Goal: Transaction & Acquisition: Purchase product/service

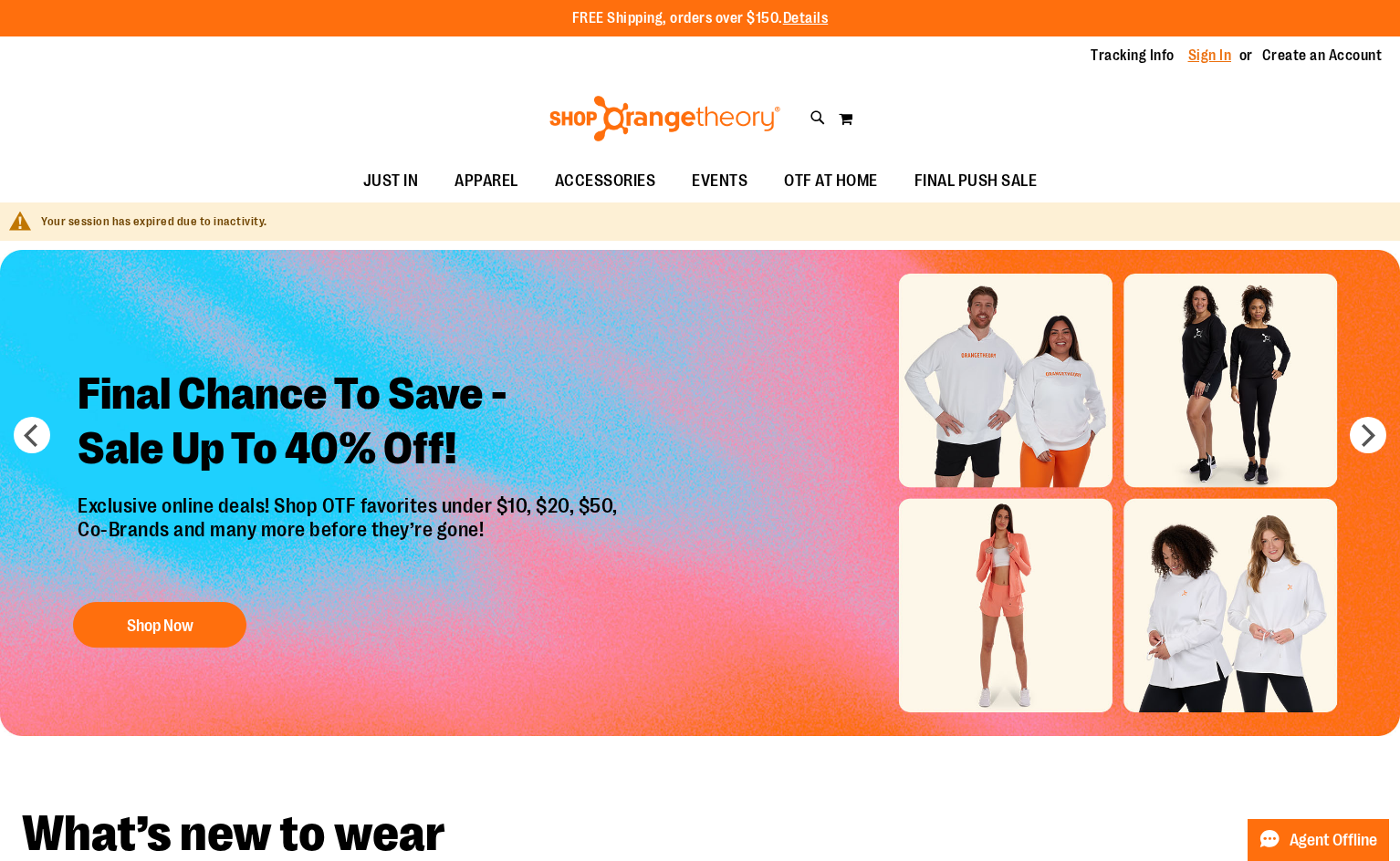
type input "**********"
click at [1199, 59] on link "Sign In" at bounding box center [1210, 55] width 44 height 20
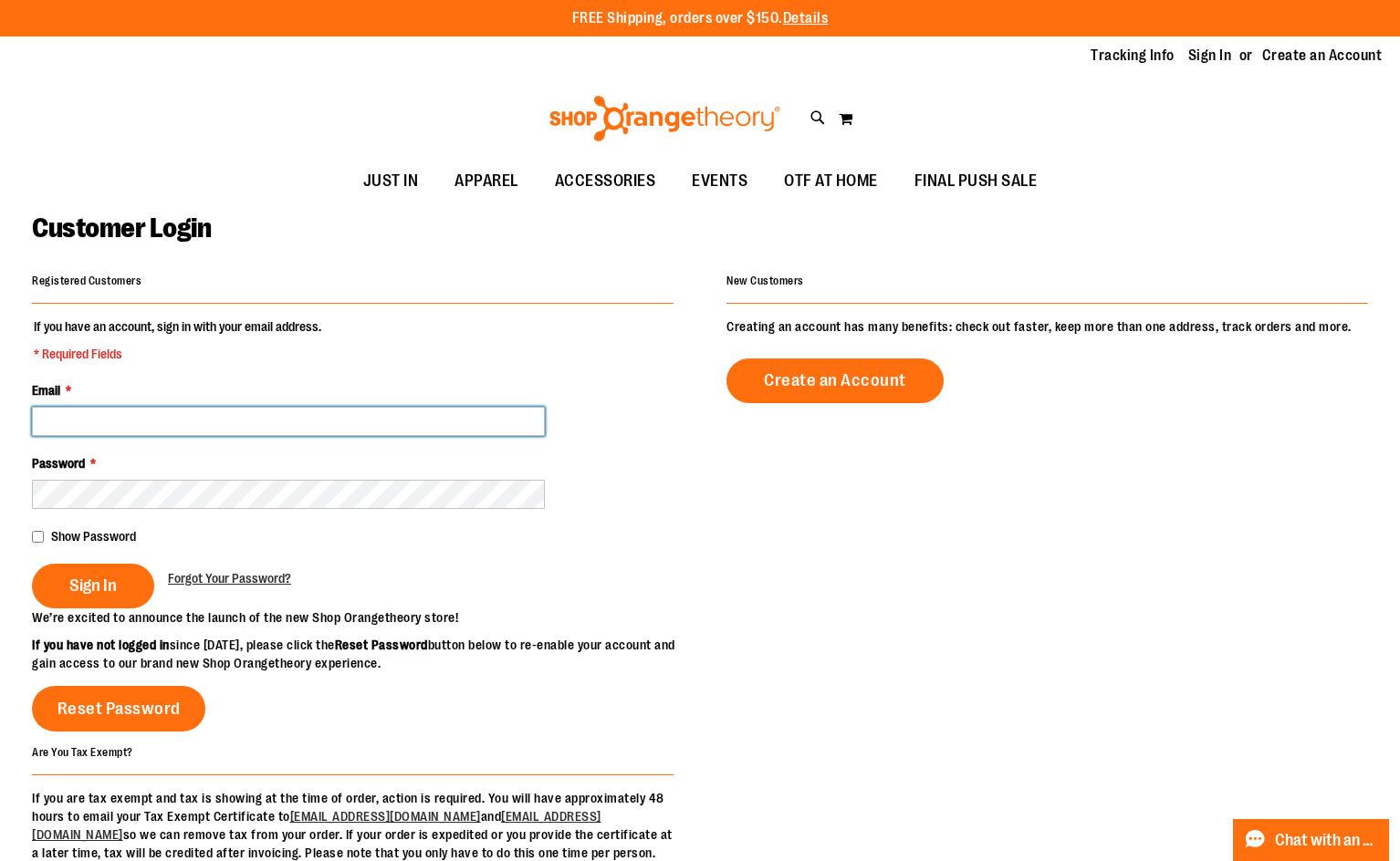
type input "**********"
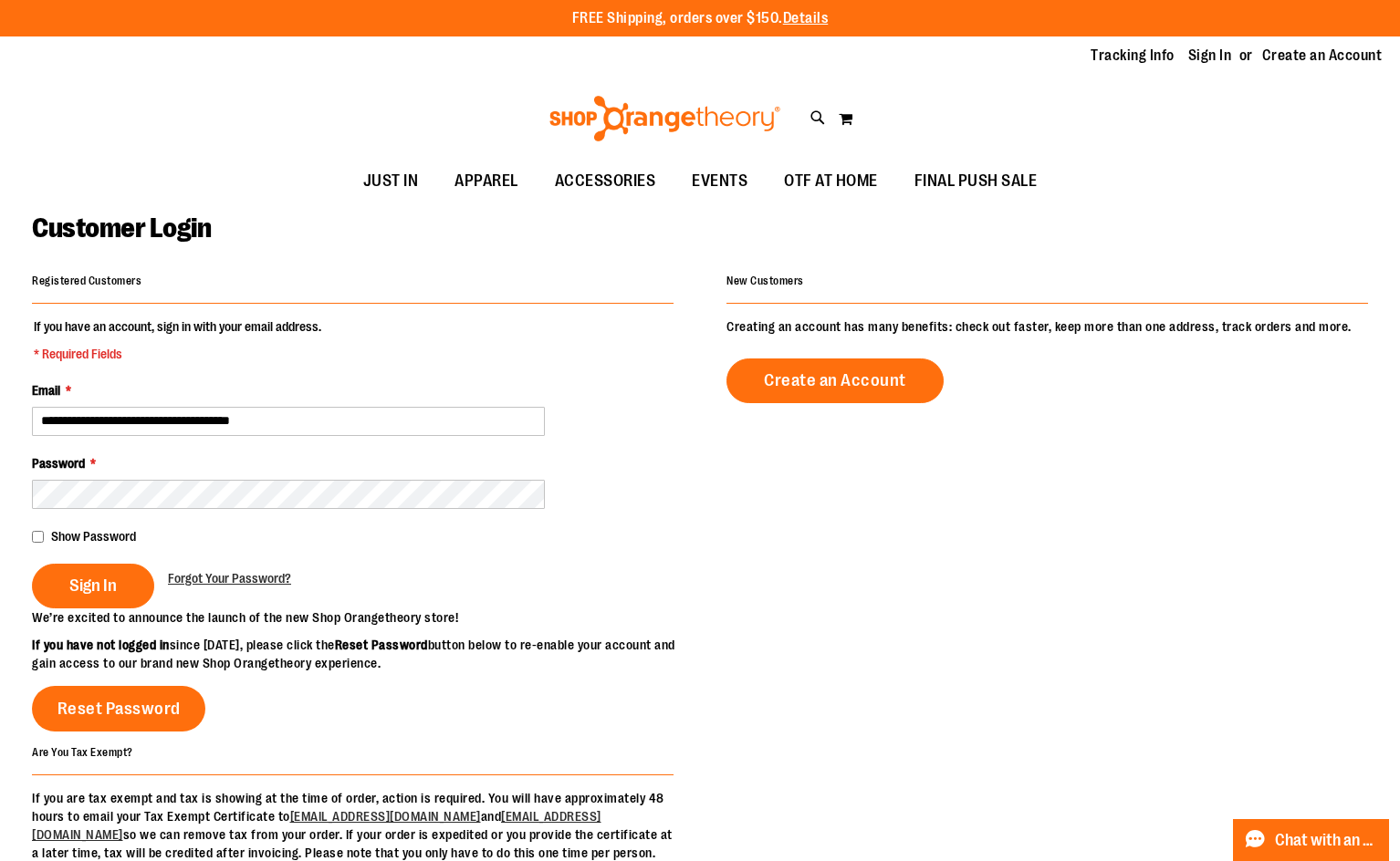
type input "**********"
click at [81, 609] on fieldset "**********" at bounding box center [352, 462] width 641 height 291
click at [82, 601] on button "Sign In" at bounding box center [93, 585] width 122 height 45
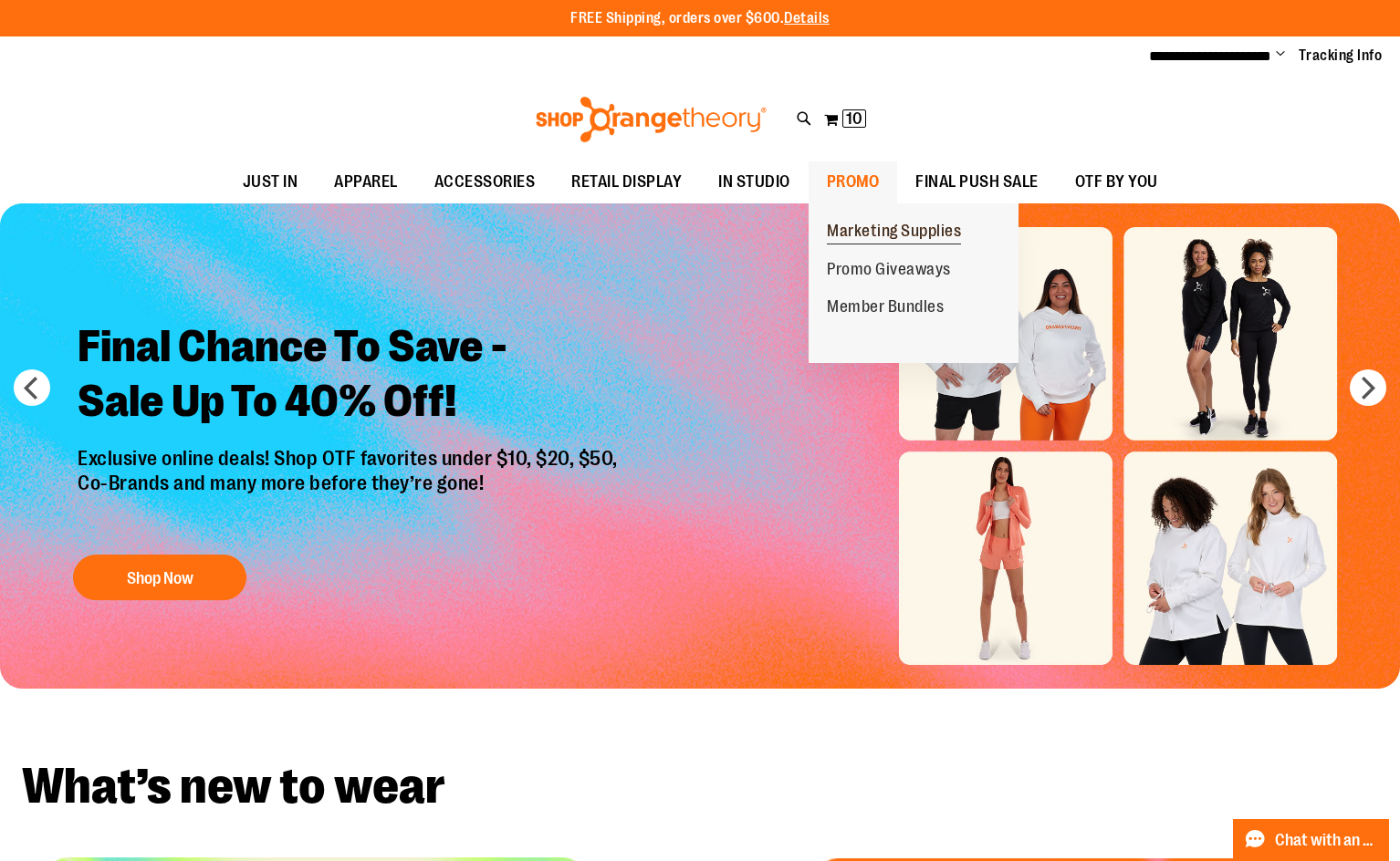
type input "**********"
click at [846, 231] on span "Marketing Supplies" at bounding box center [894, 233] width 135 height 23
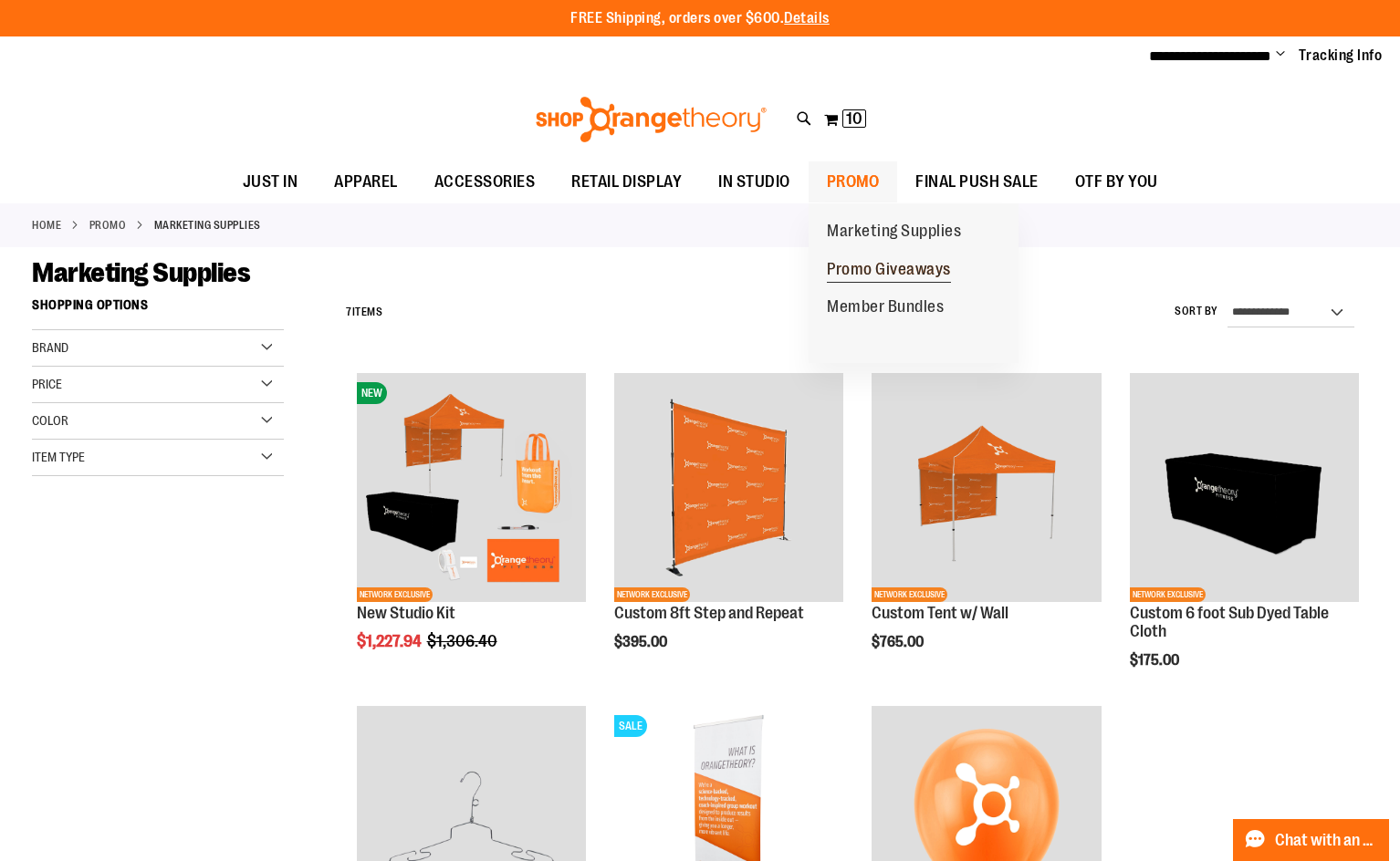
type input "**********"
click at [863, 276] on span "Promo Giveaways" at bounding box center [888, 272] width 124 height 23
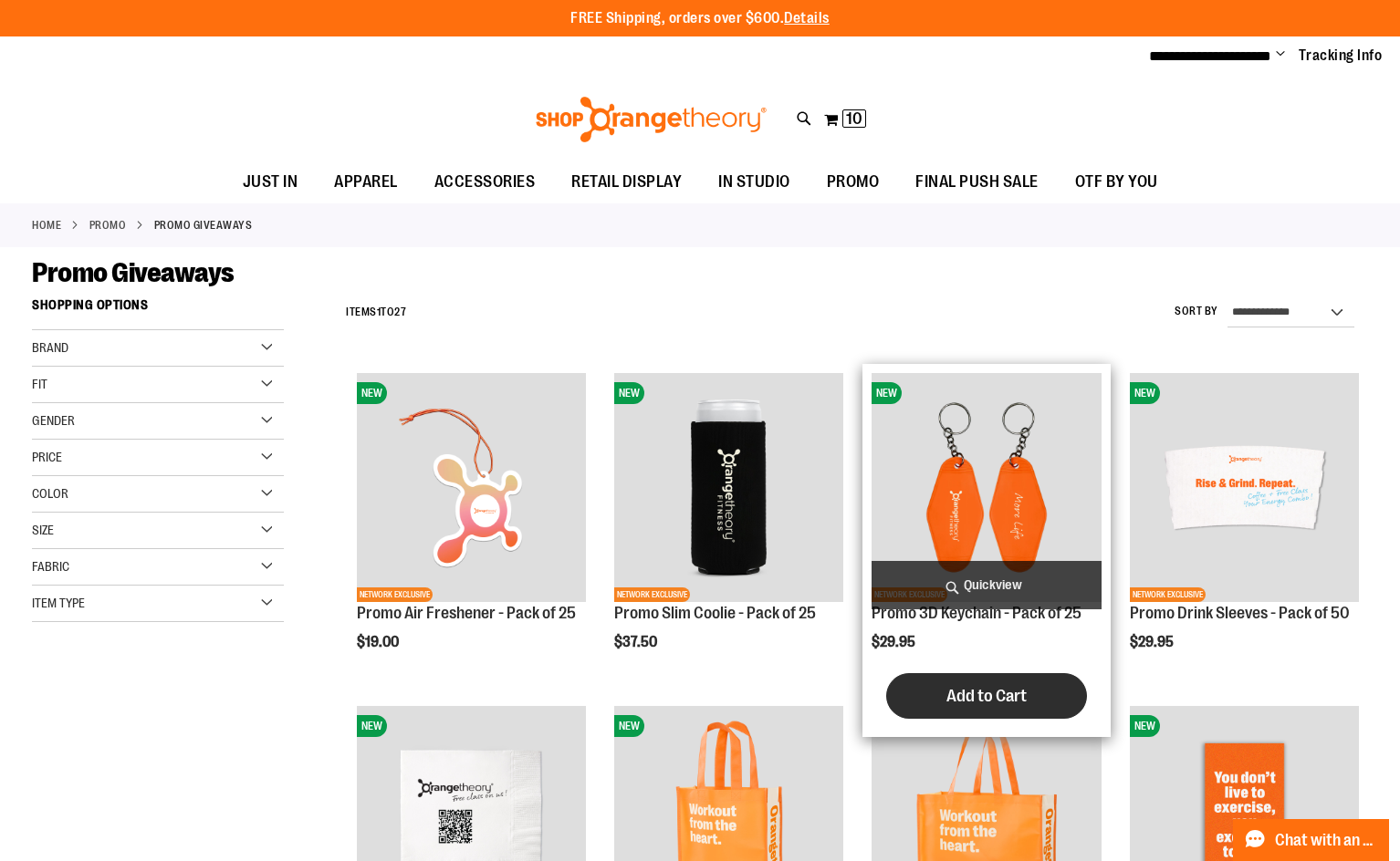
type input "**********"
click at [997, 687] on span "Add to Cart" at bounding box center [986, 696] width 81 height 20
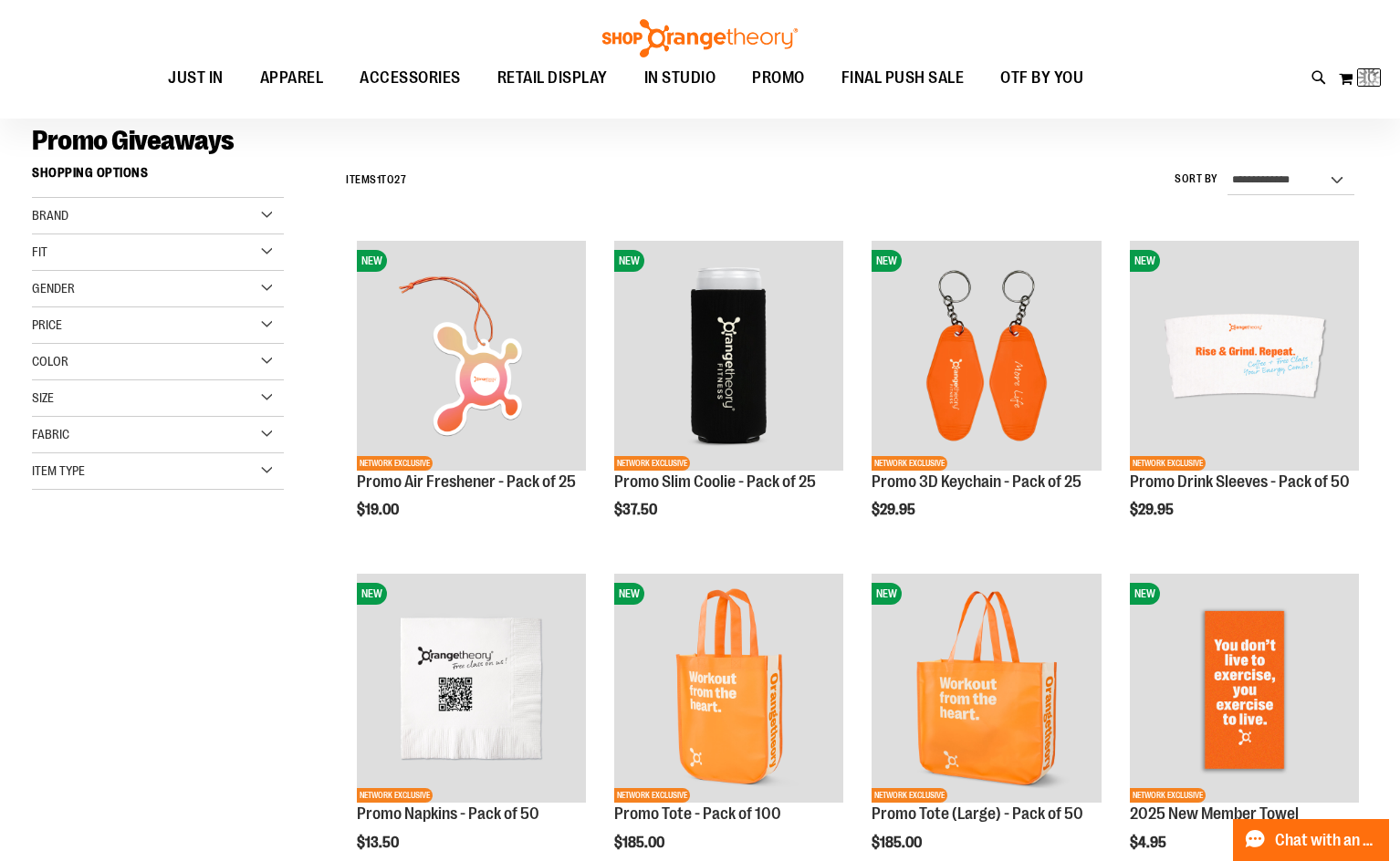
scroll to position [273, 0]
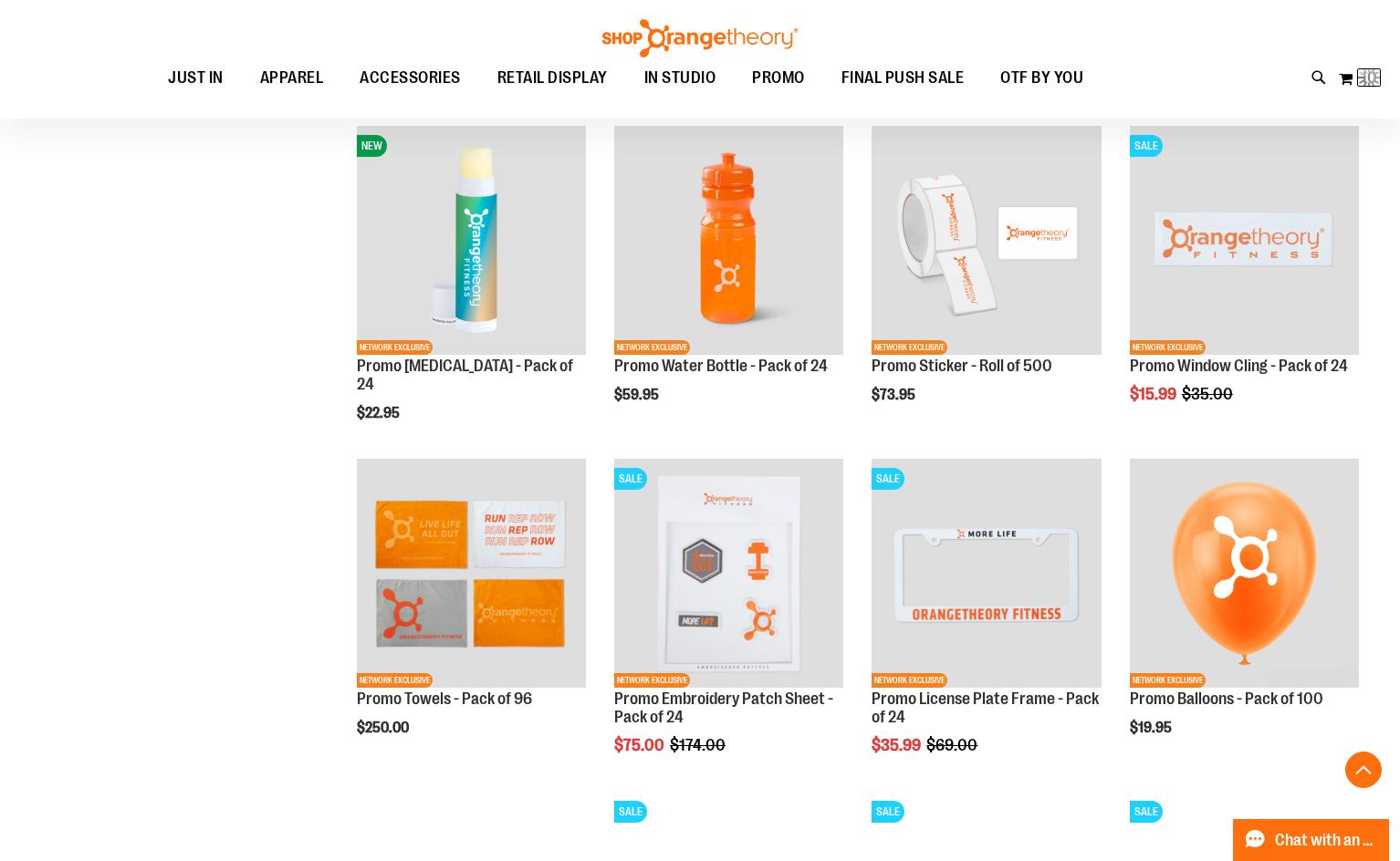
scroll to position [257, 0]
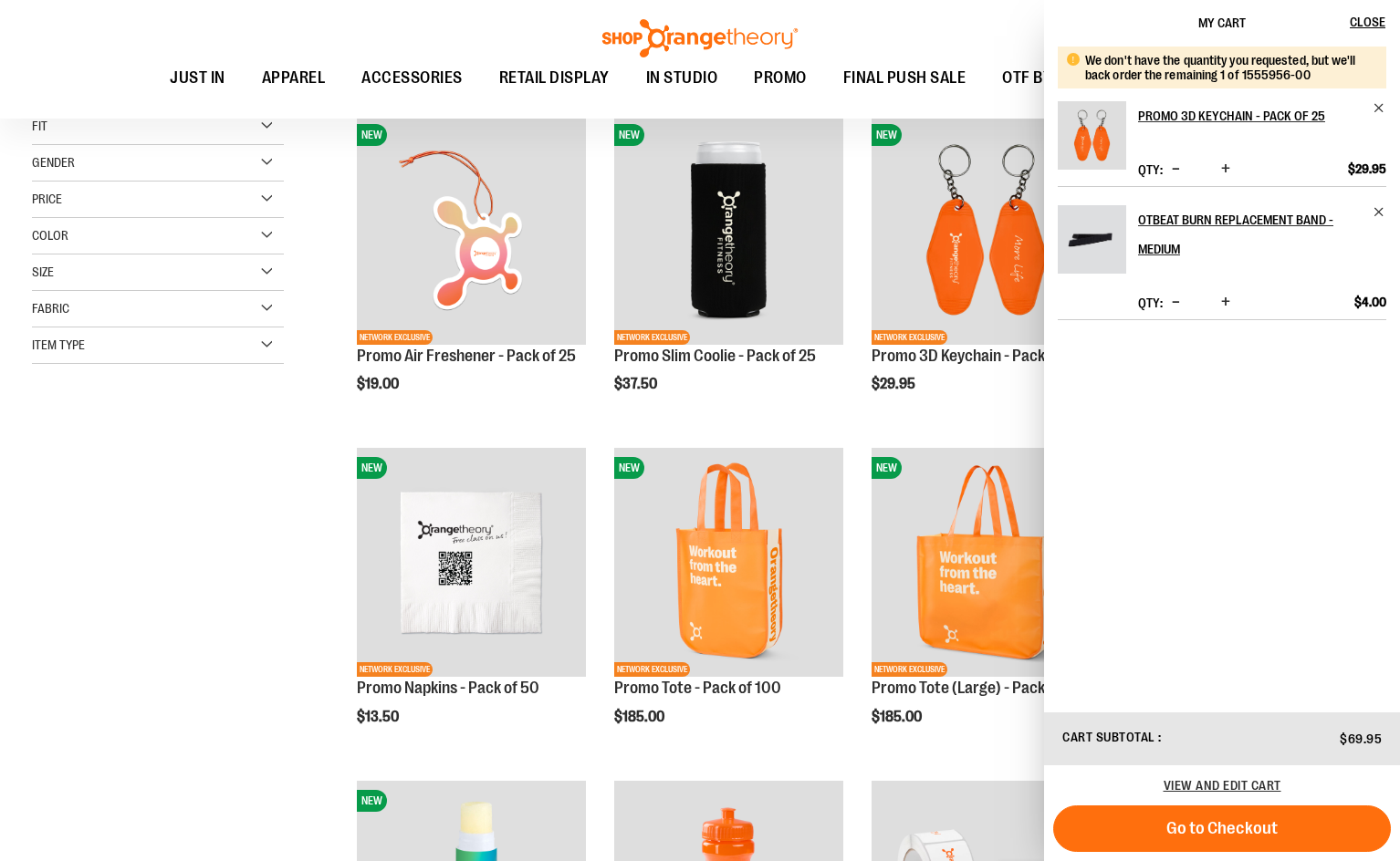
drag, startPoint x: 141, startPoint y: 653, endPoint x: 287, endPoint y: 588, distance: 159.8
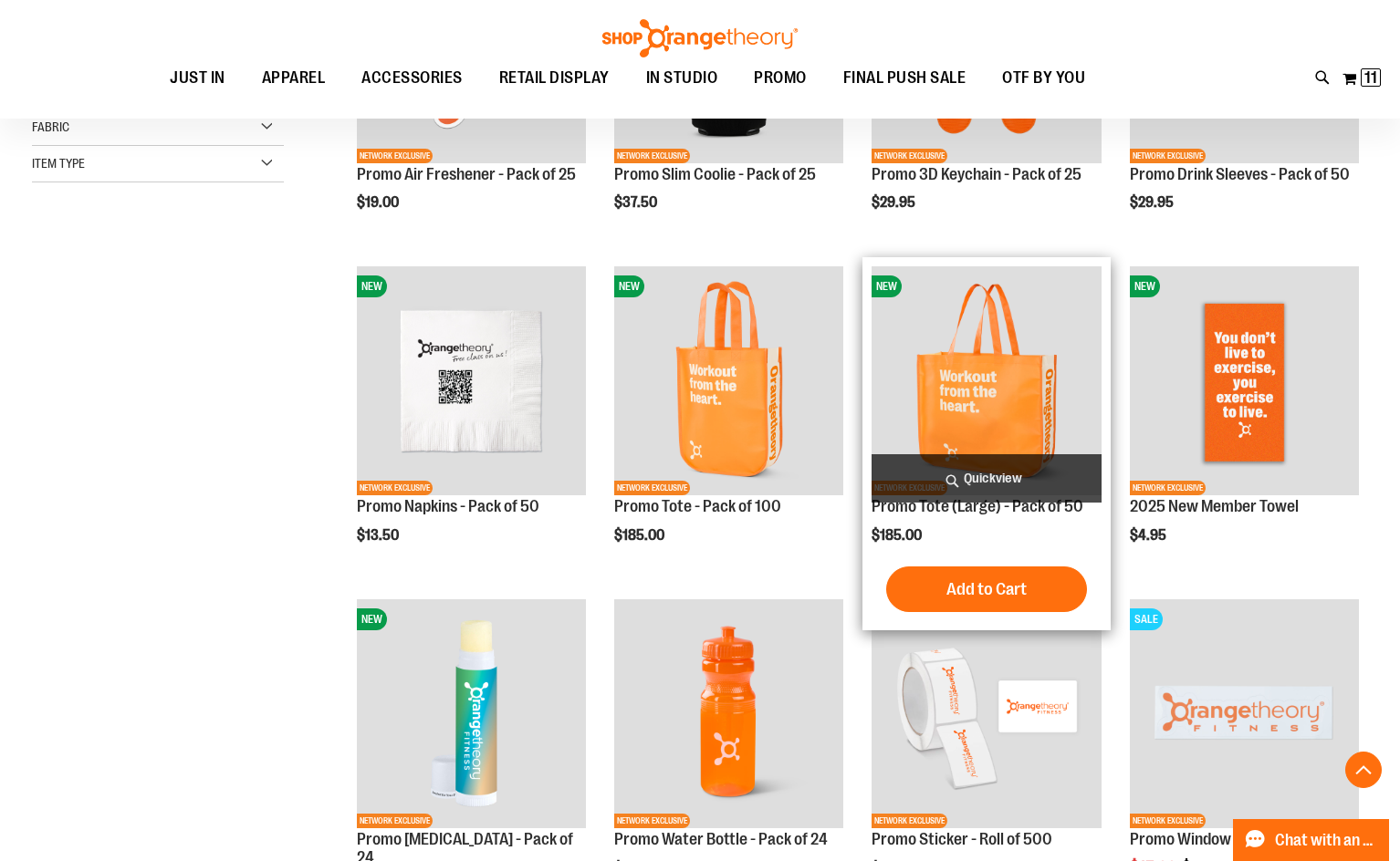
scroll to position [439, 0]
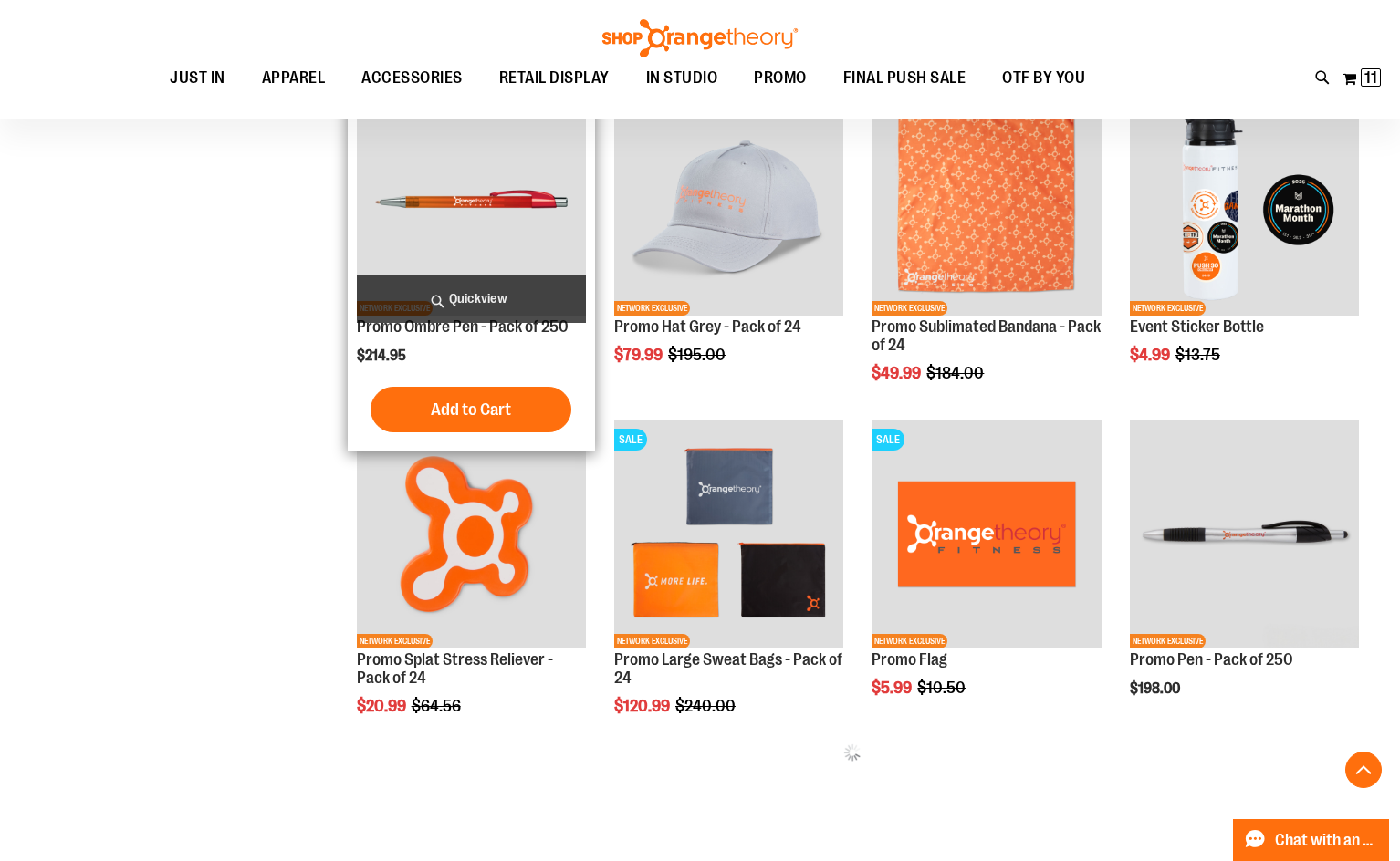
scroll to position [1625, 0]
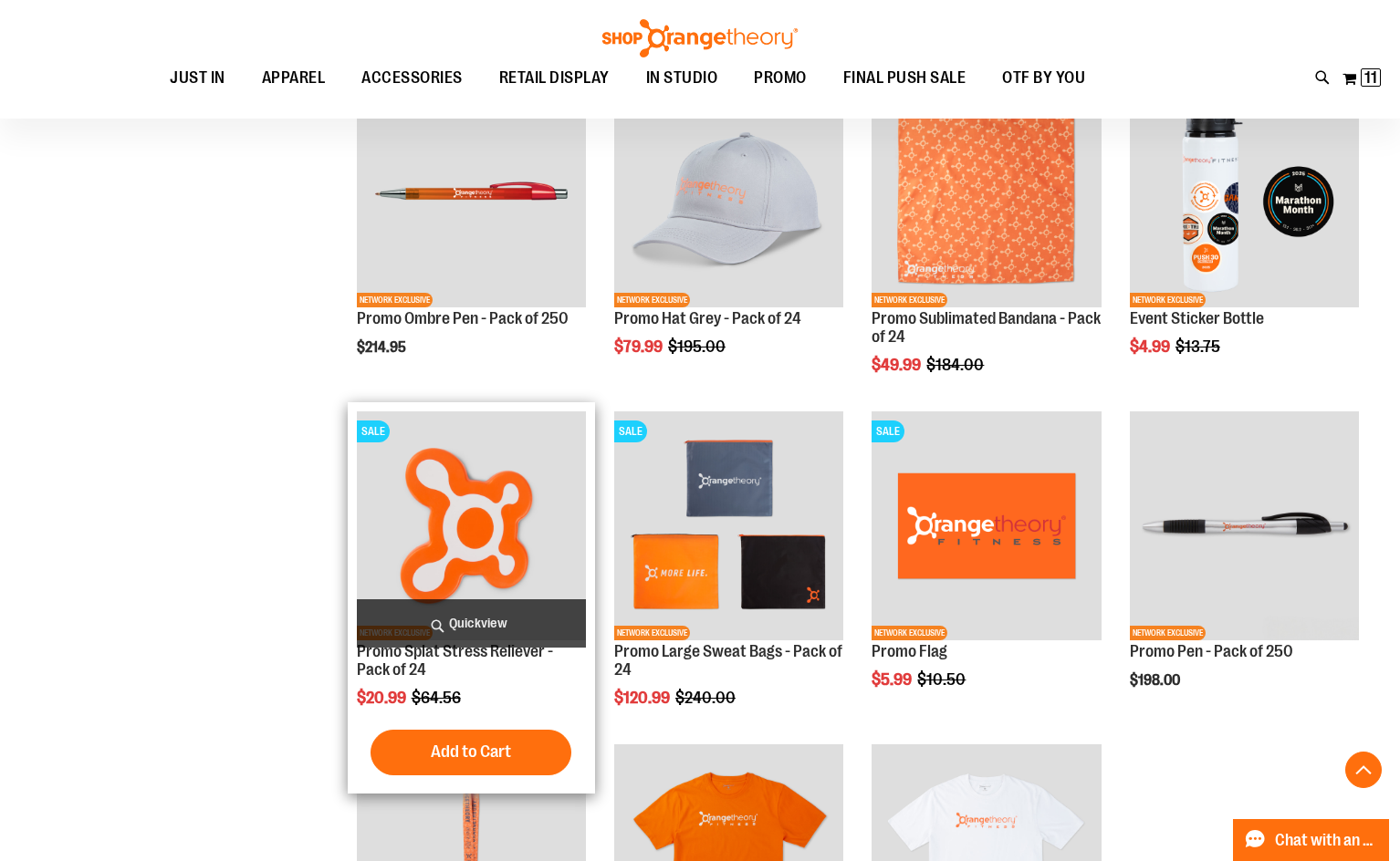
click at [479, 749] on span "Add to Cart" at bounding box center [471, 751] width 81 height 20
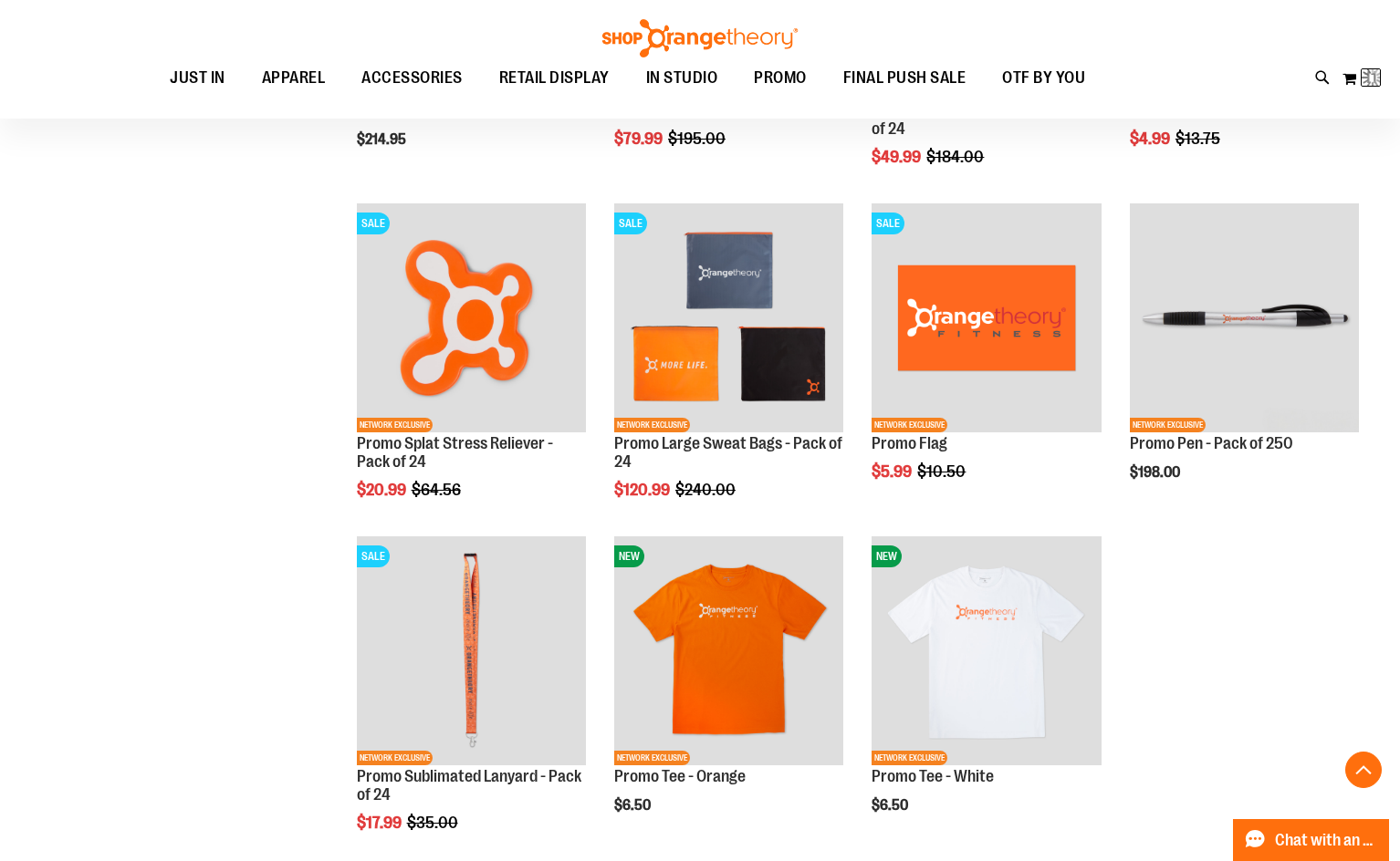
scroll to position [1808, 0]
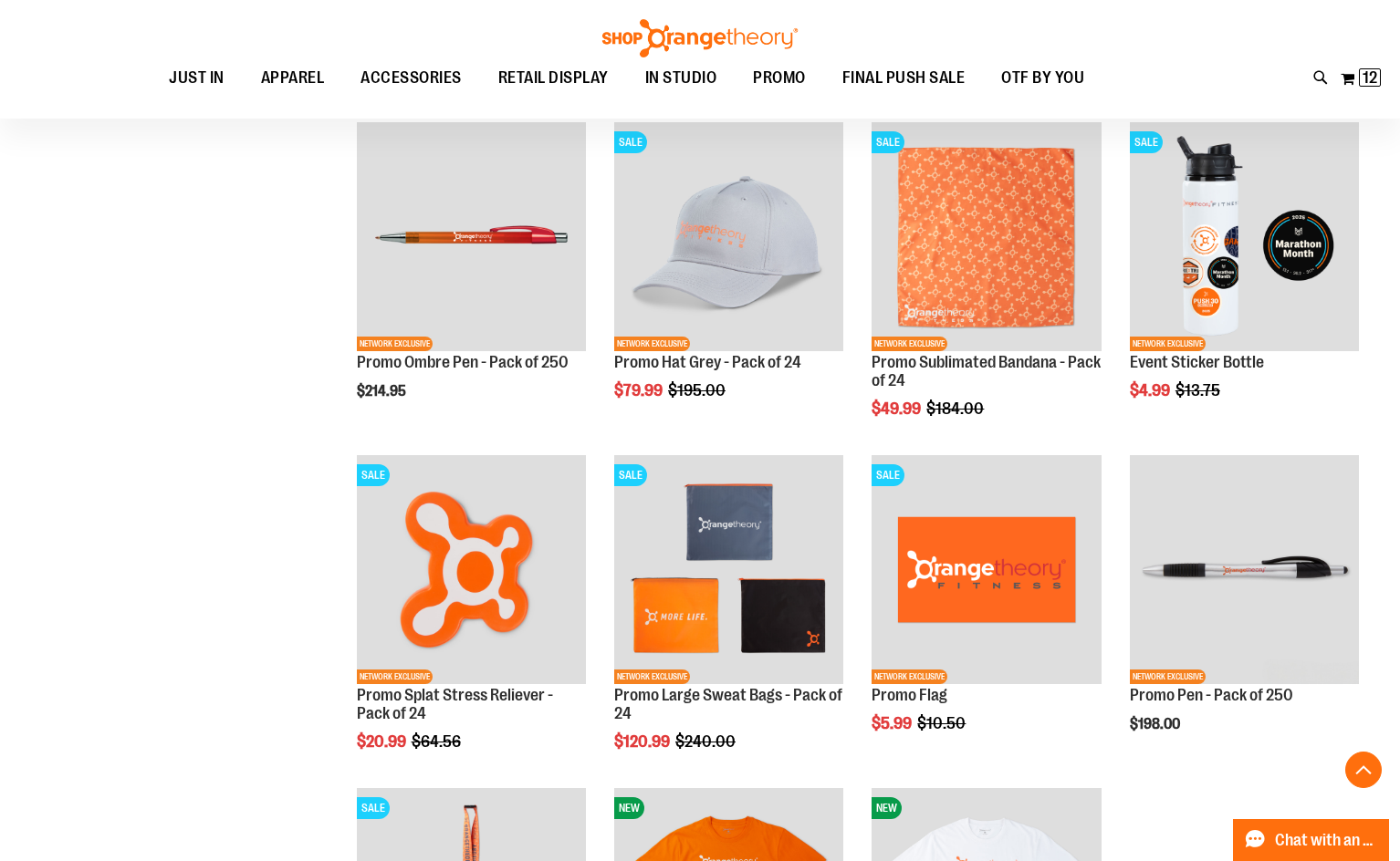
scroll to position [1534, 0]
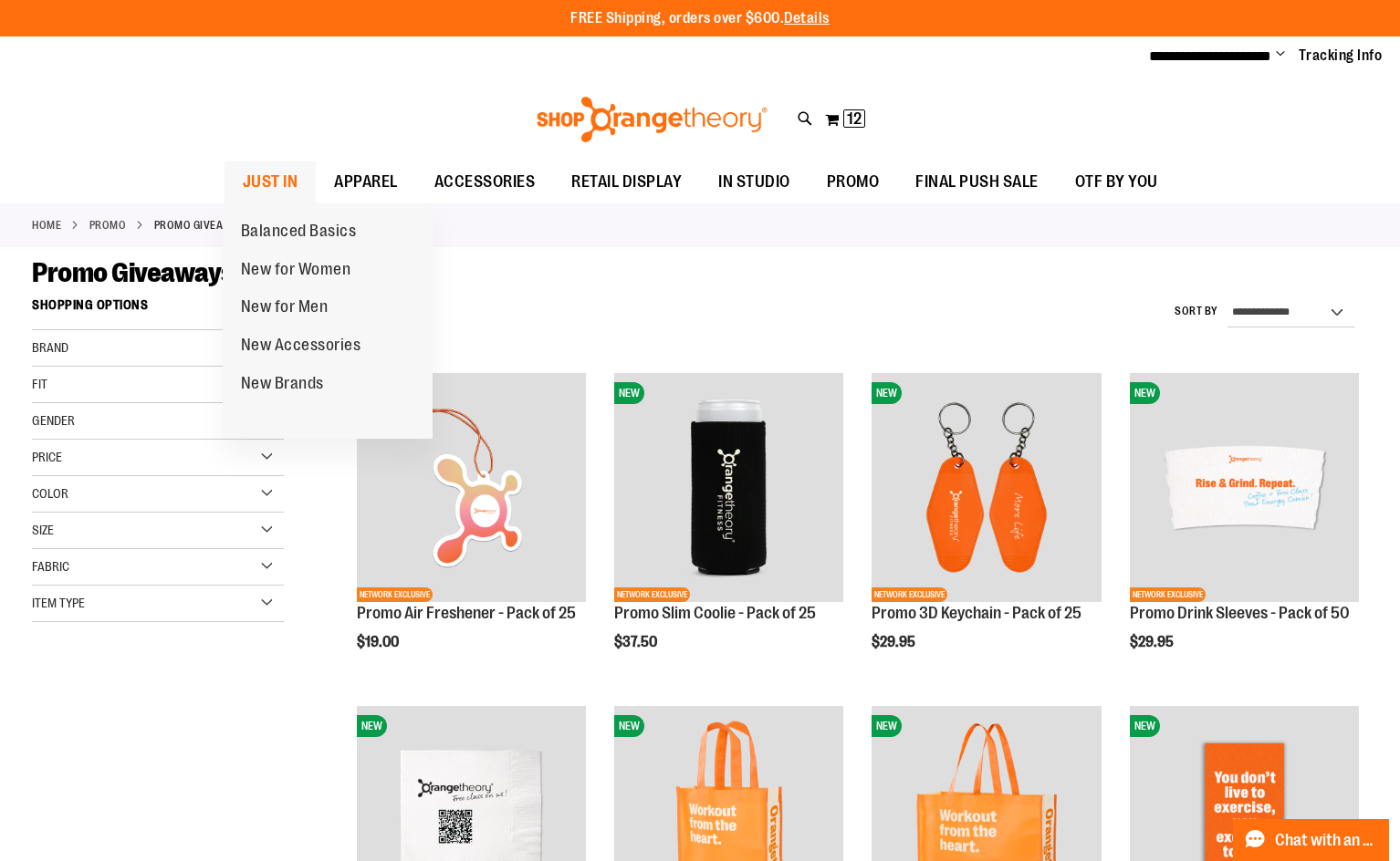
click at [300, 188] on link "JUST IN" at bounding box center [270, 183] width 92 height 42
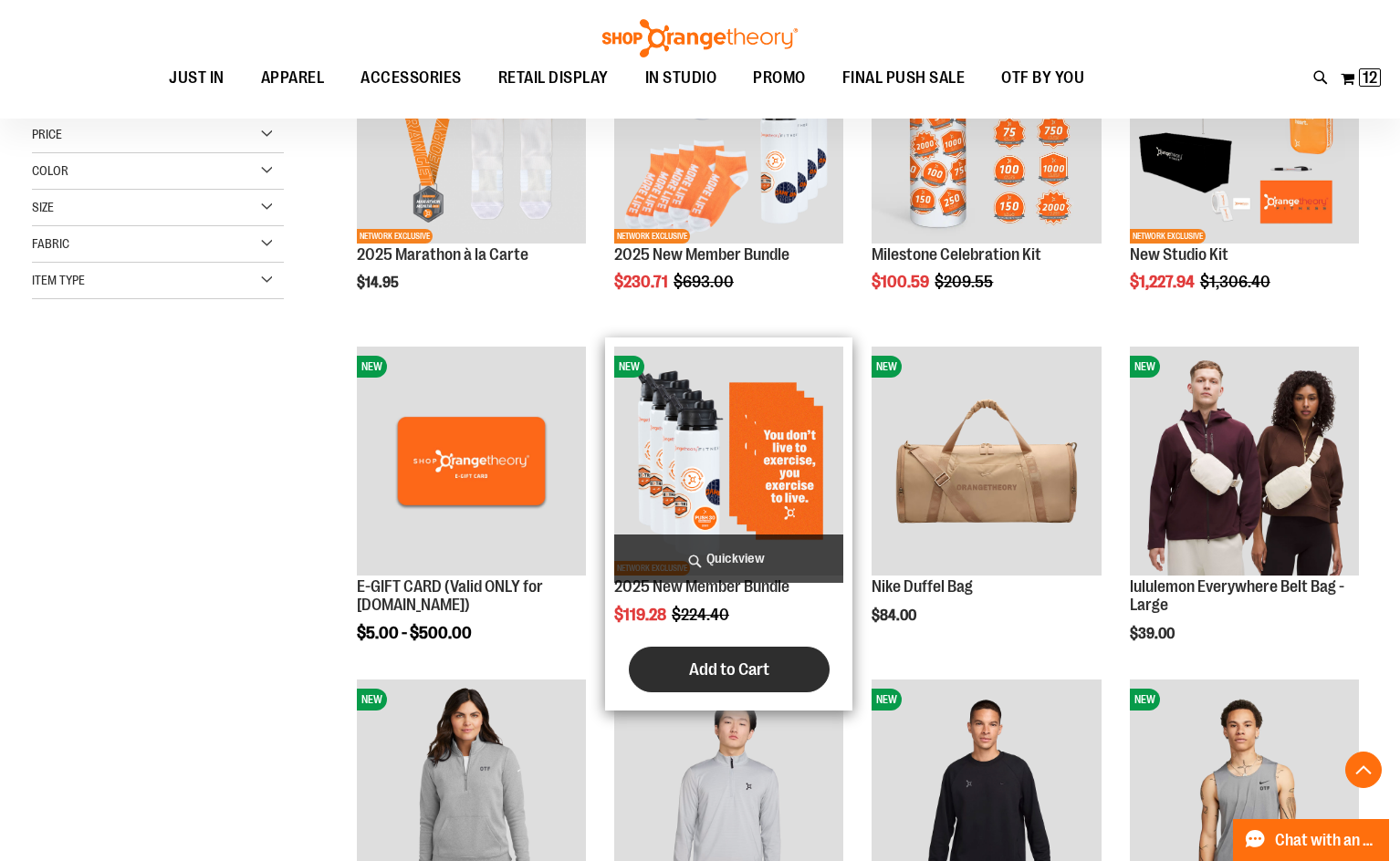
scroll to position [364, 0]
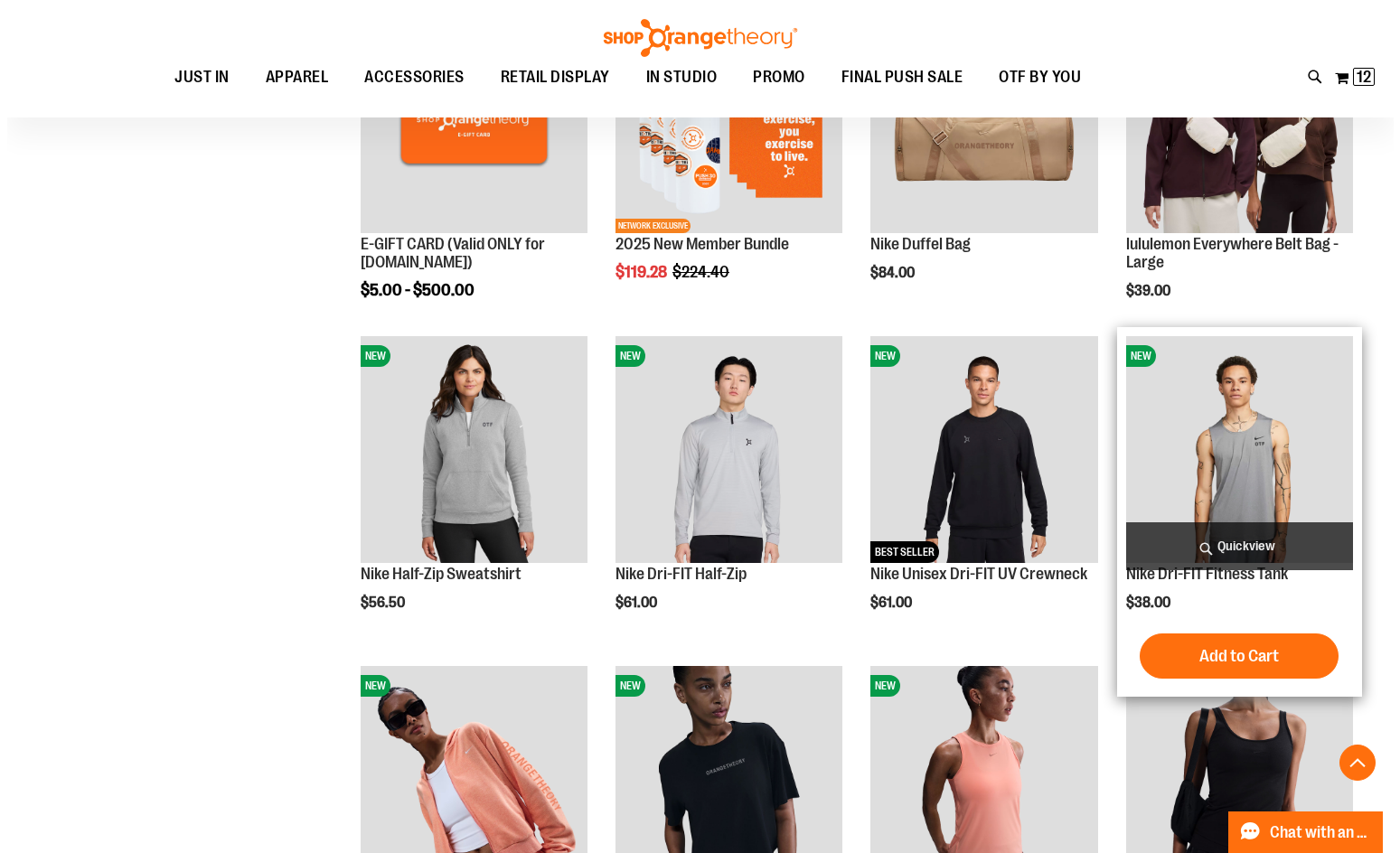
scroll to position [813, 0]
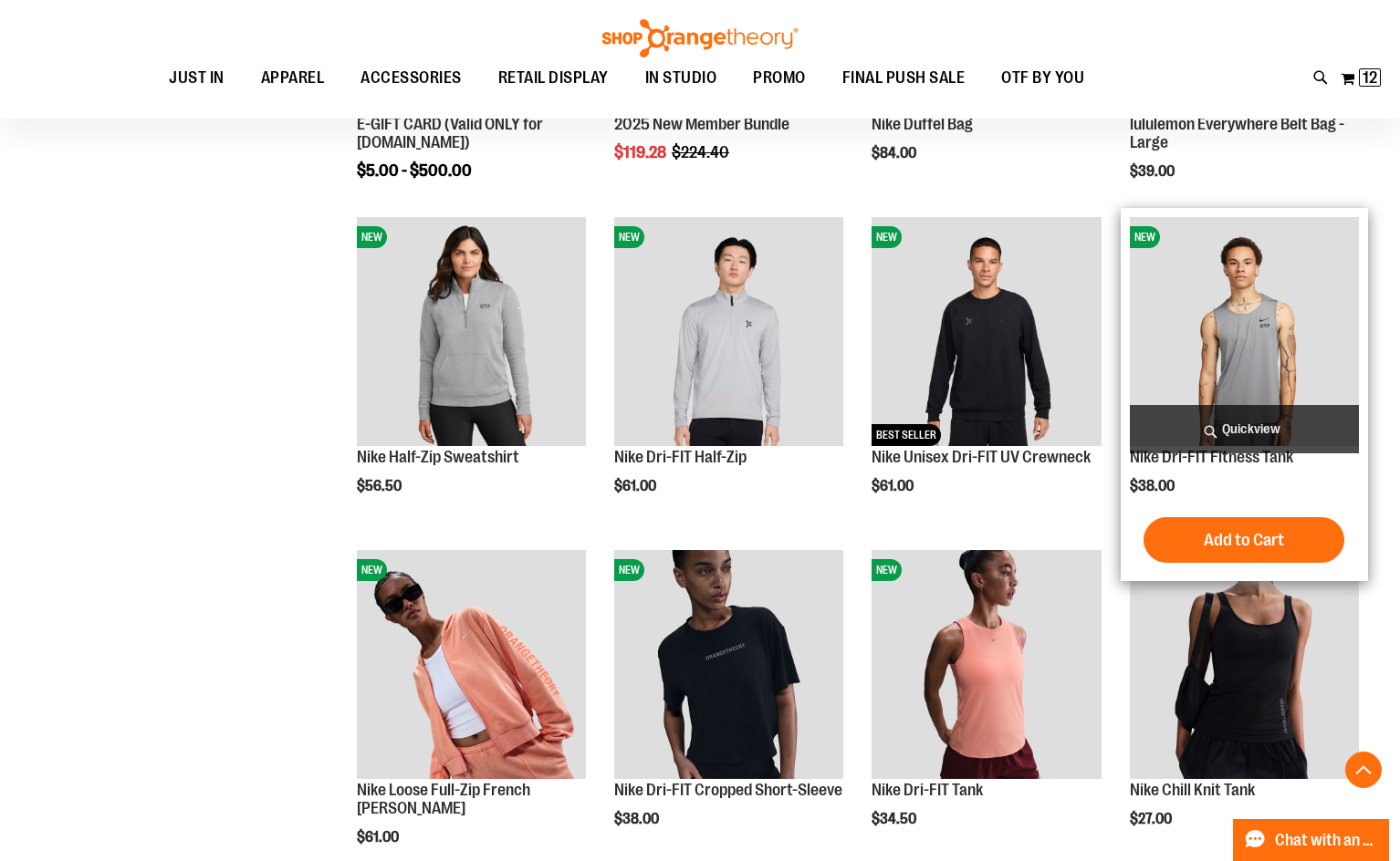
type input "**********"
click at [1273, 425] on span "Quickview" at bounding box center [1245, 429] width 229 height 48
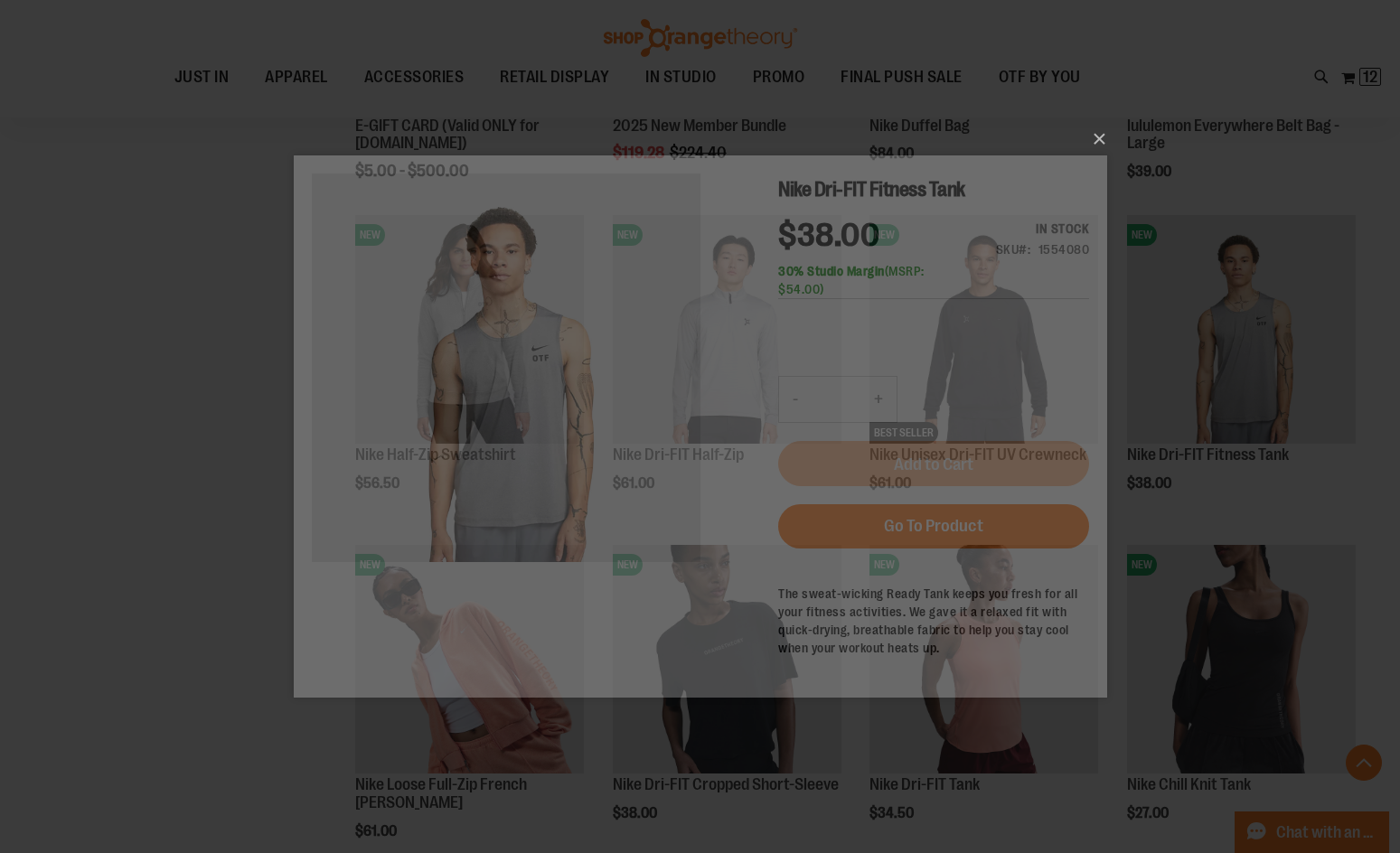
scroll to position [0, 0]
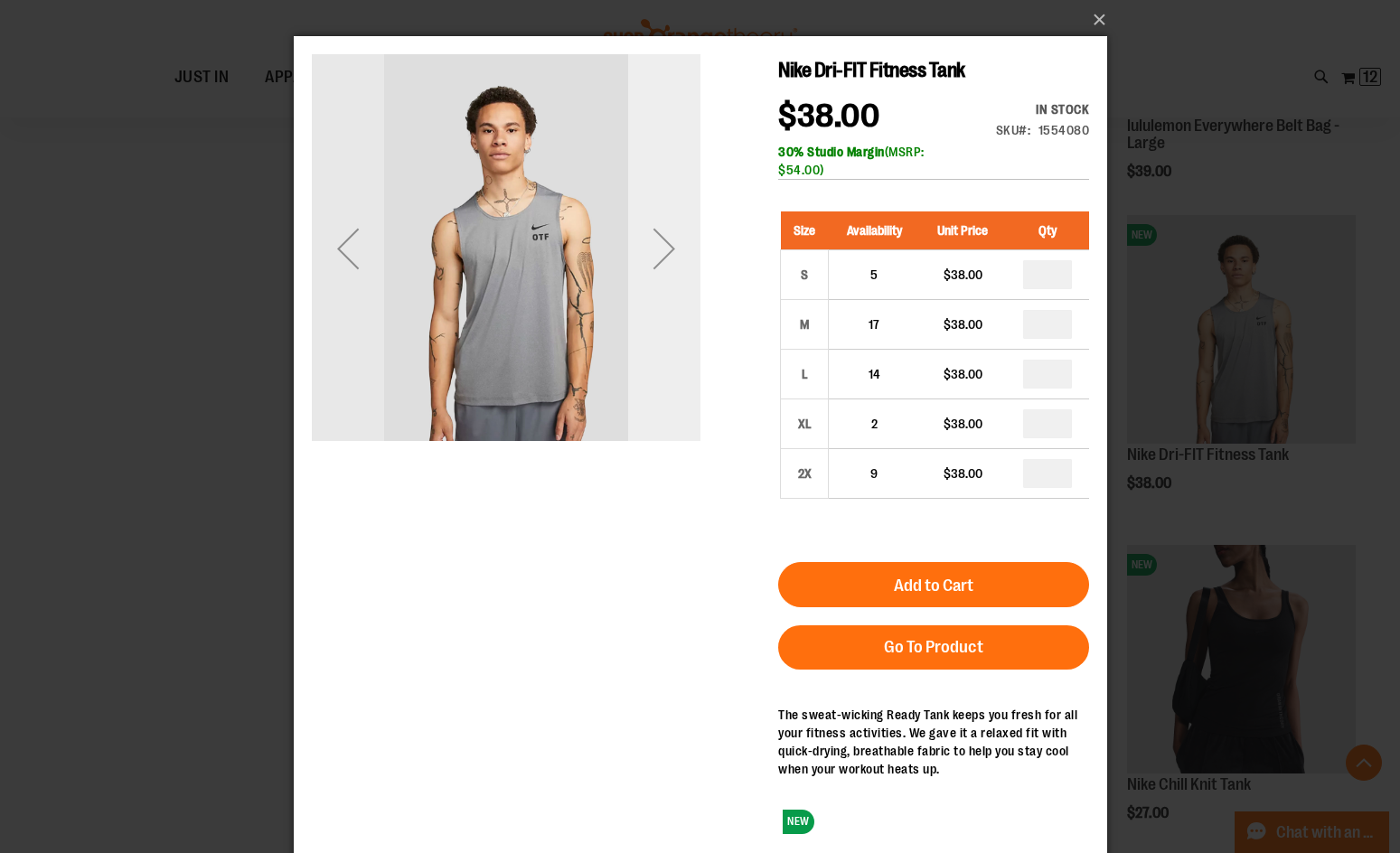
click at [673, 257] on div "Next" at bounding box center [663, 248] width 72 height 72
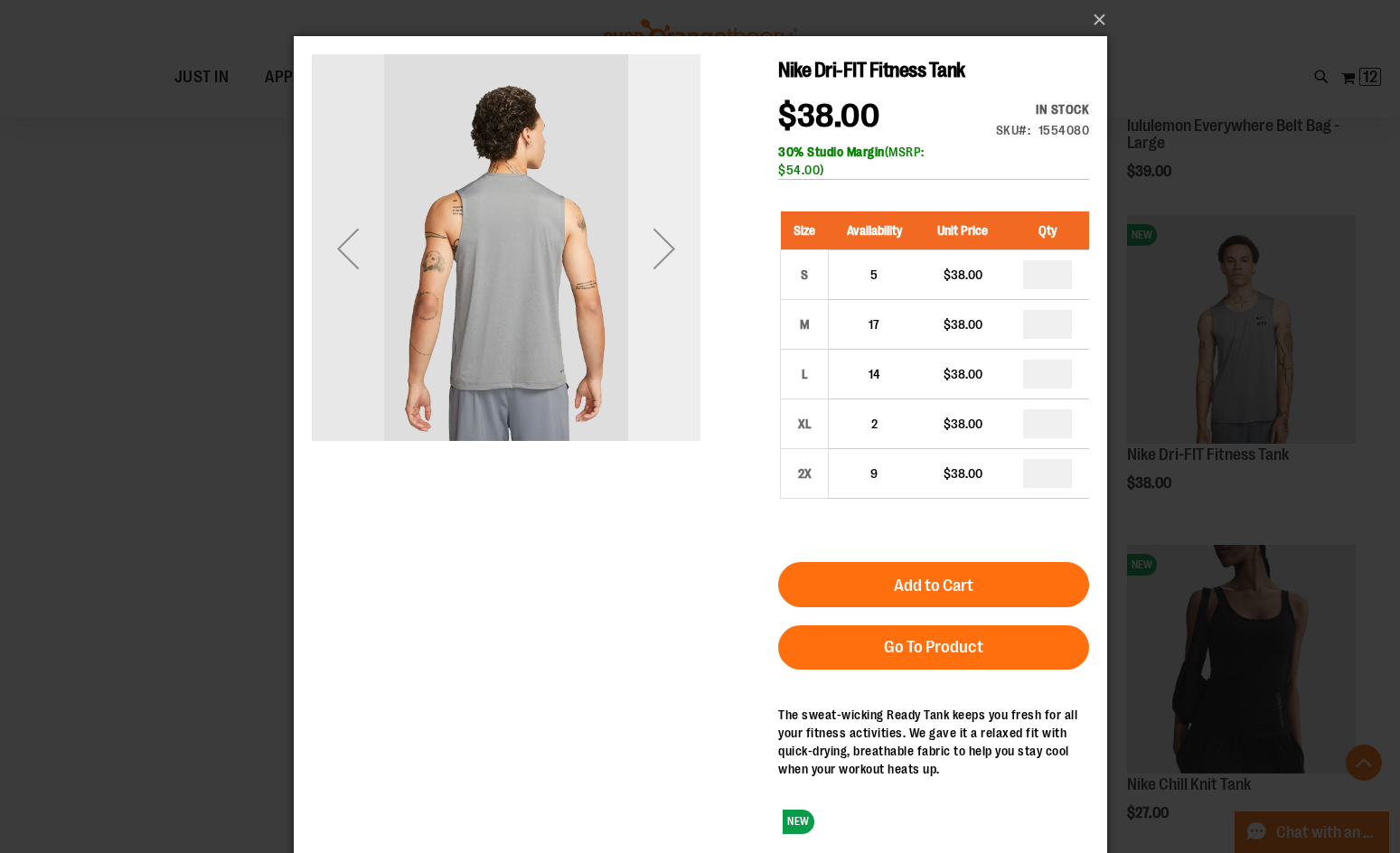
click at [673, 257] on div "Next" at bounding box center [663, 248] width 72 height 72
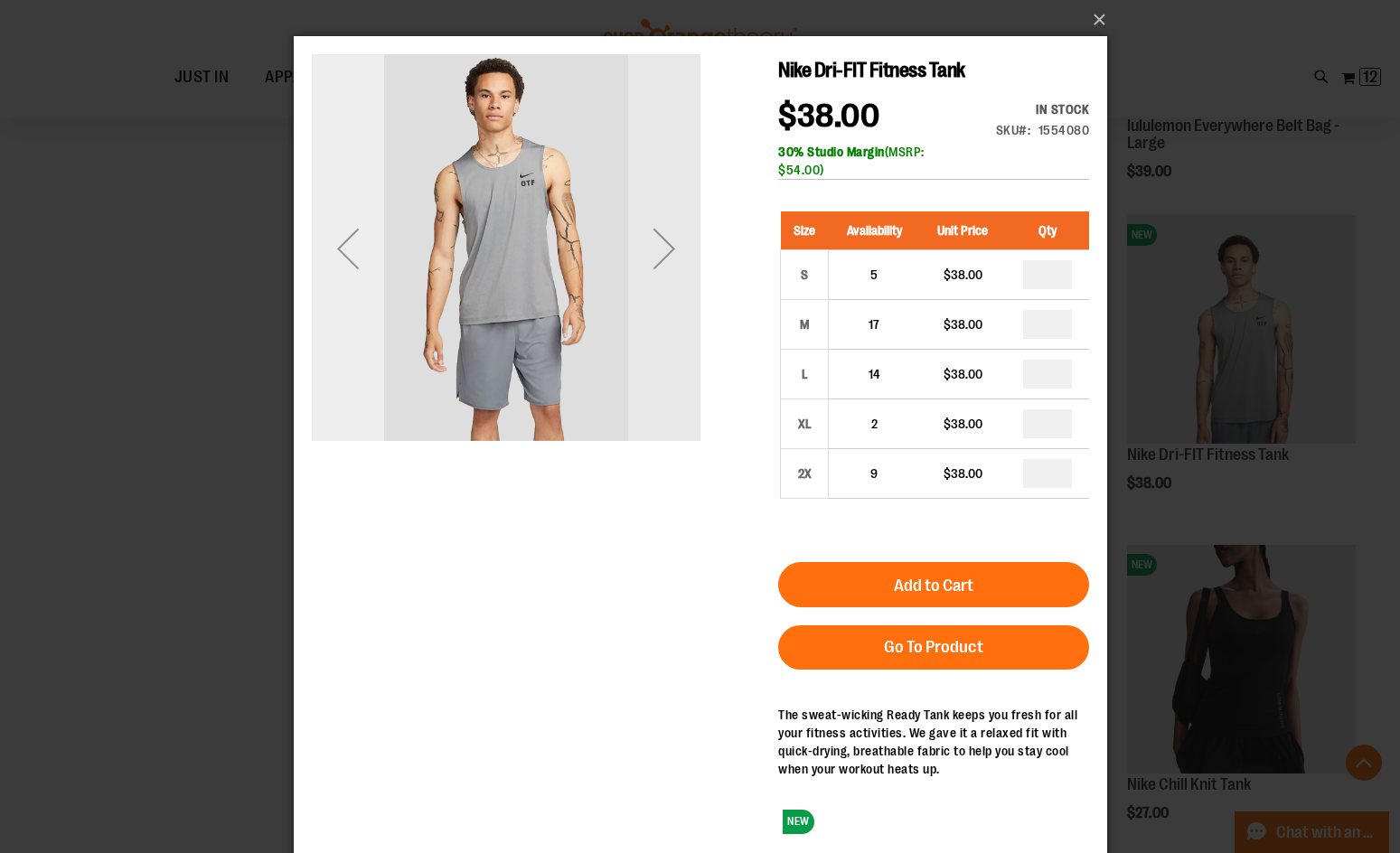
click at [344, 248] on div "Previous" at bounding box center [346, 248] width 72 height 72
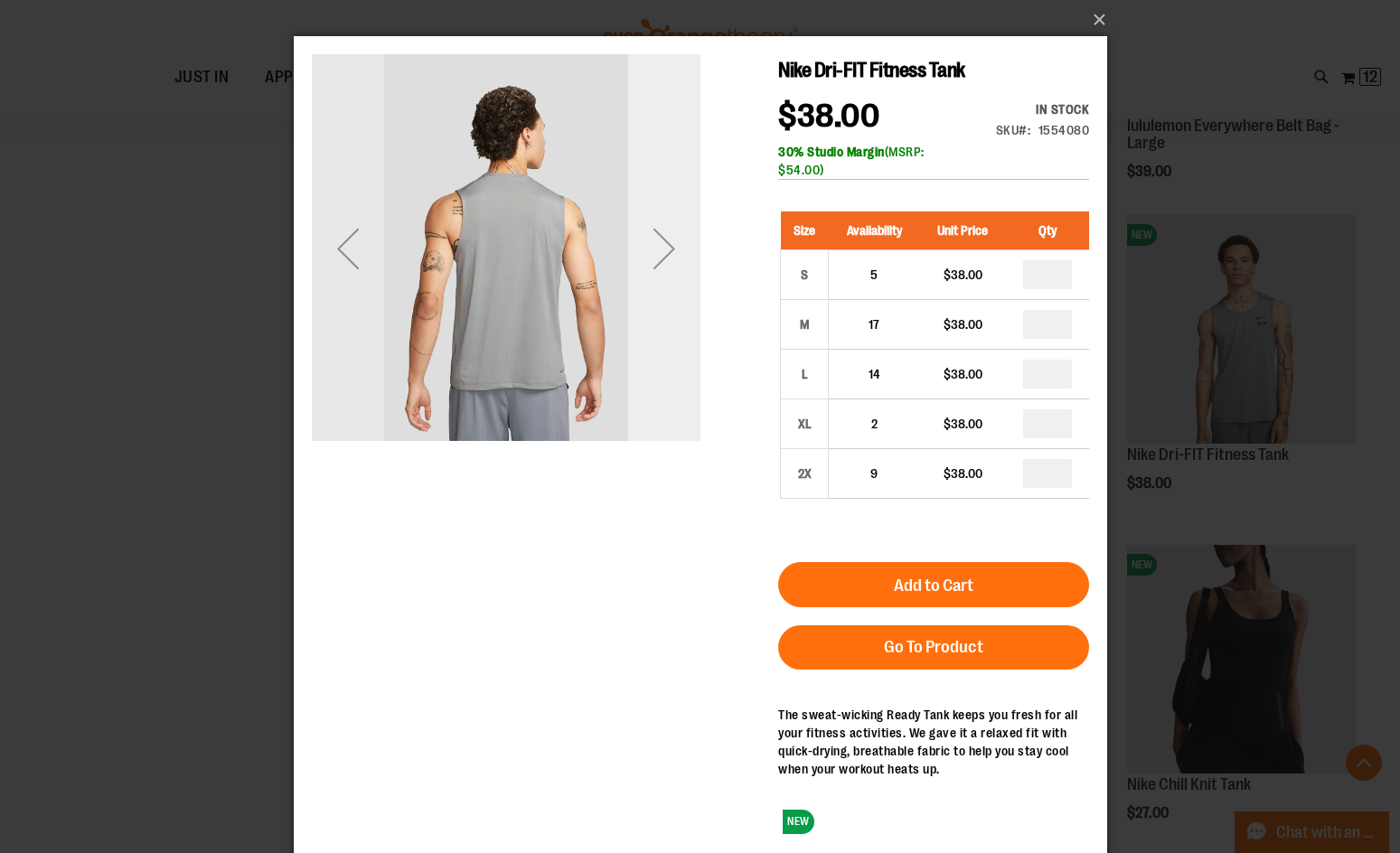
click at [666, 260] on div "Next" at bounding box center [663, 248] width 72 height 72
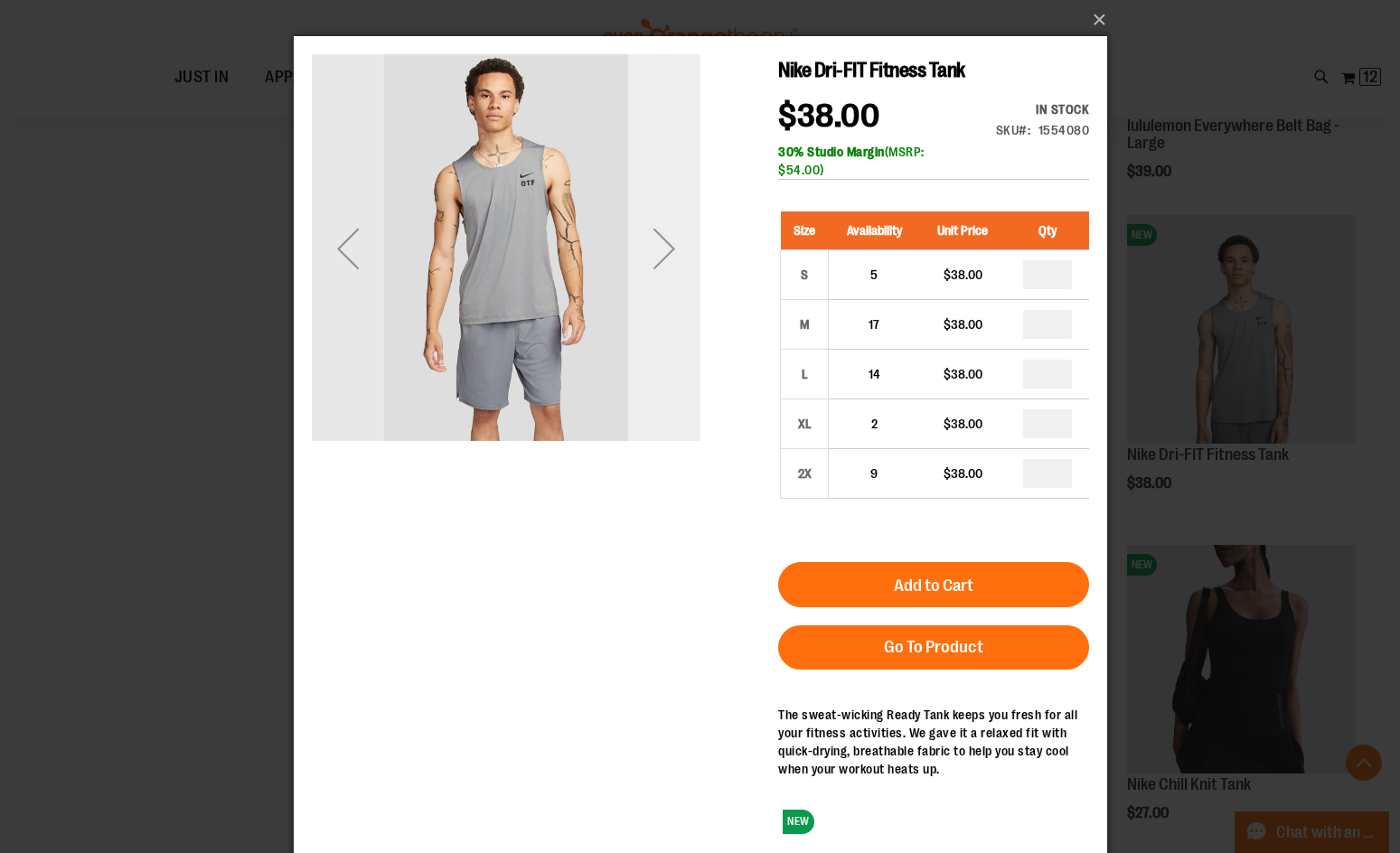
click at [662, 260] on div "Next" at bounding box center [663, 248] width 72 height 72
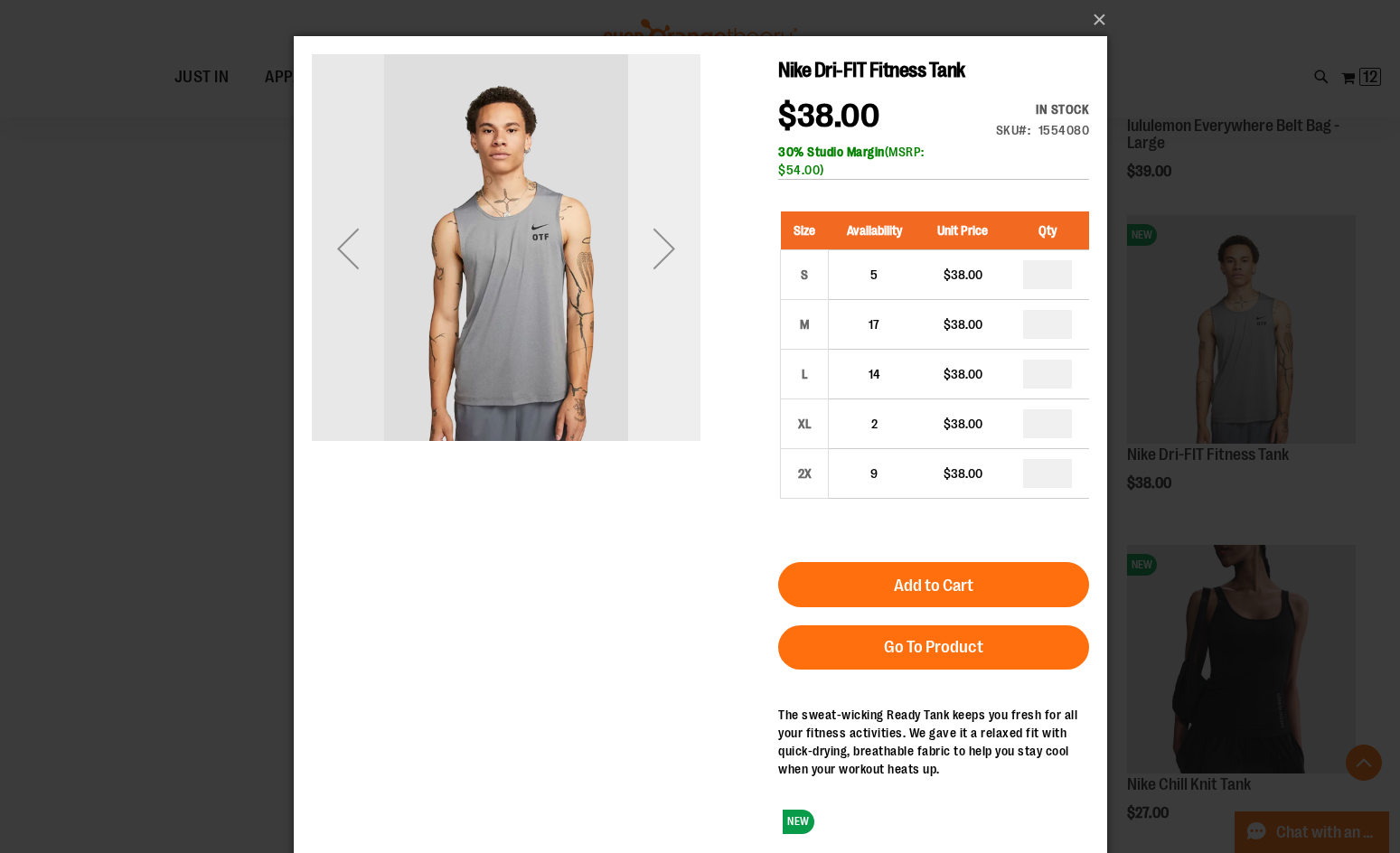
click at [662, 260] on div "Next" at bounding box center [663, 248] width 72 height 72
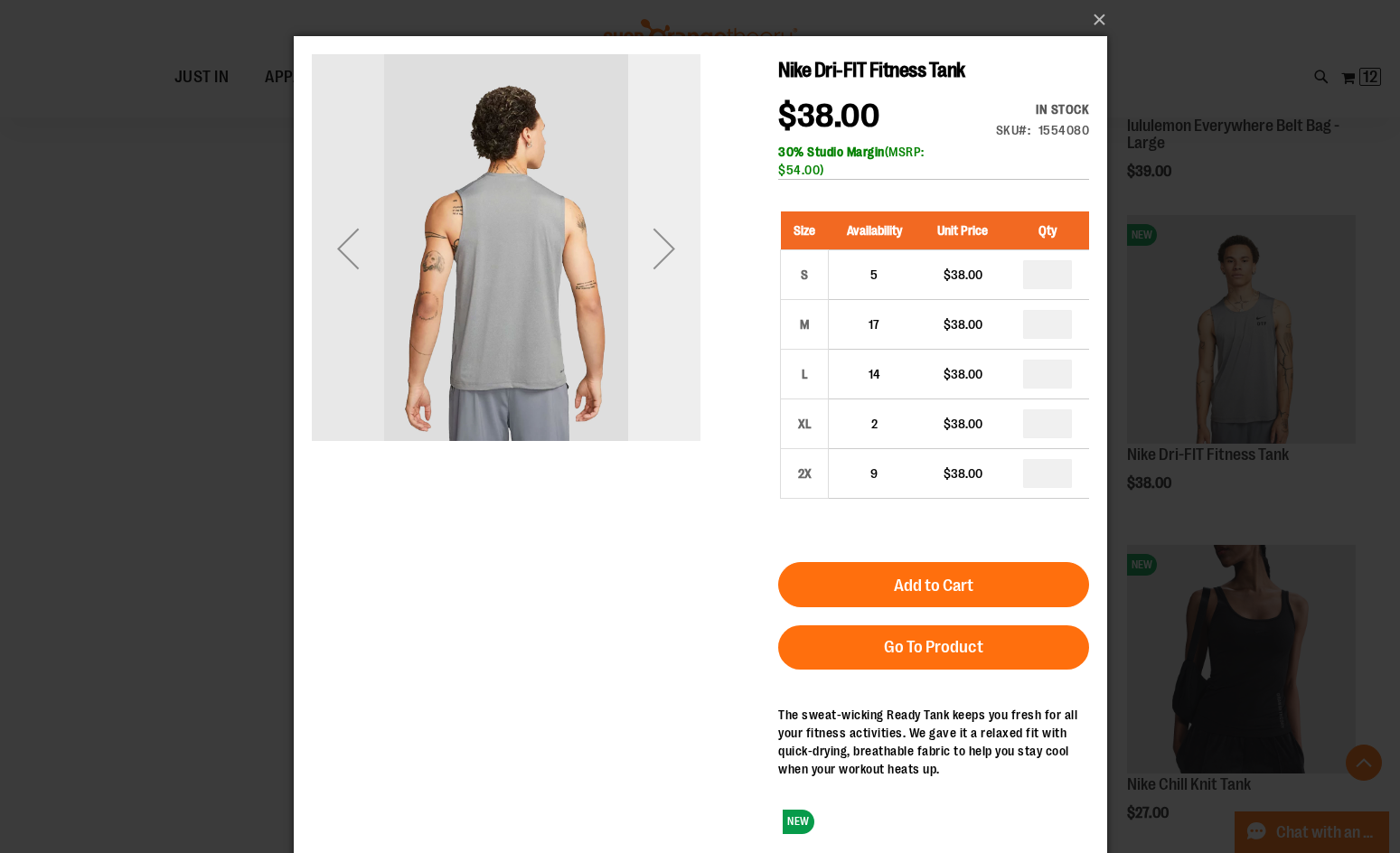
click at [662, 260] on div "Next" at bounding box center [663, 248] width 72 height 72
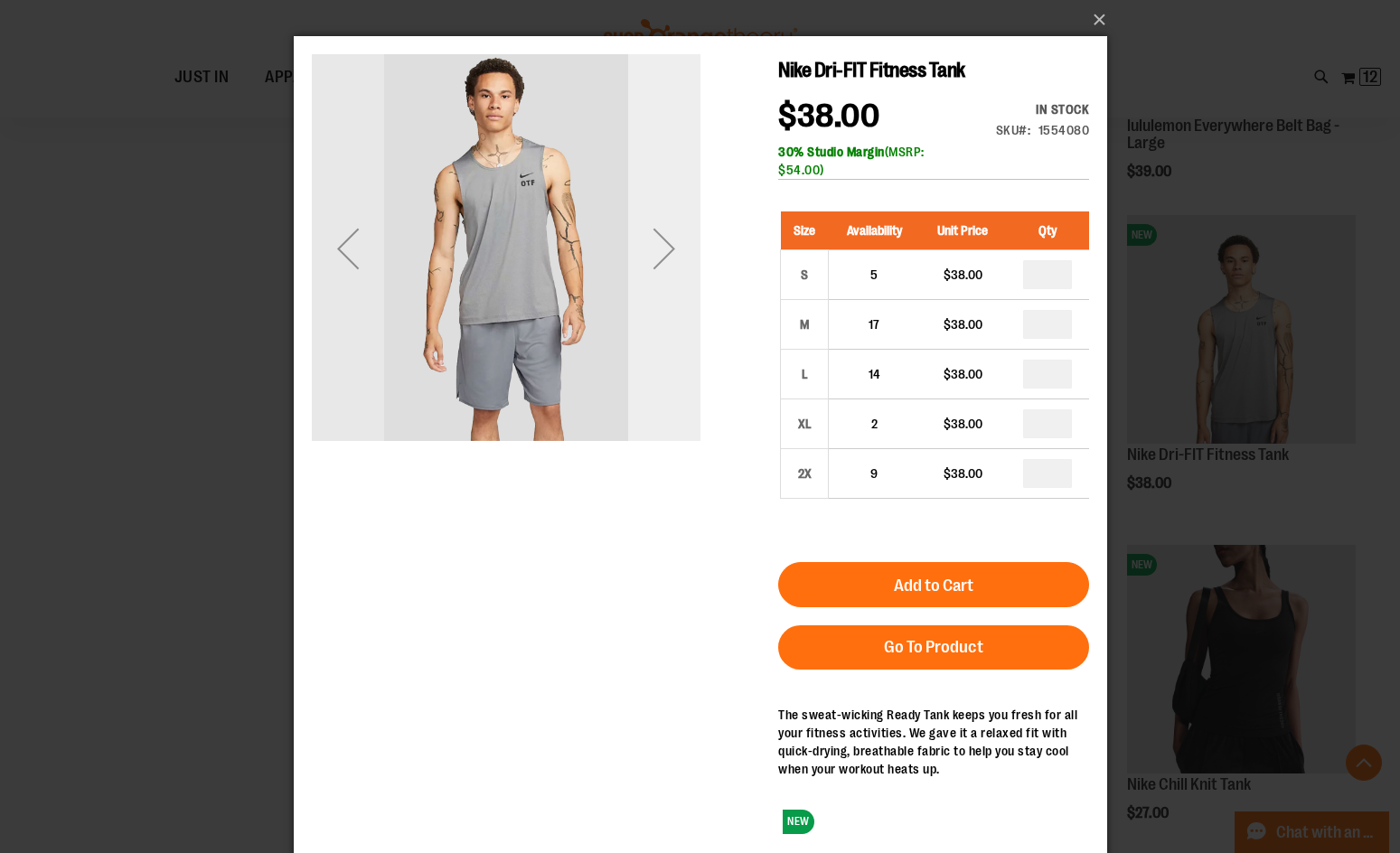
click at [662, 260] on div "Next" at bounding box center [663, 248] width 72 height 72
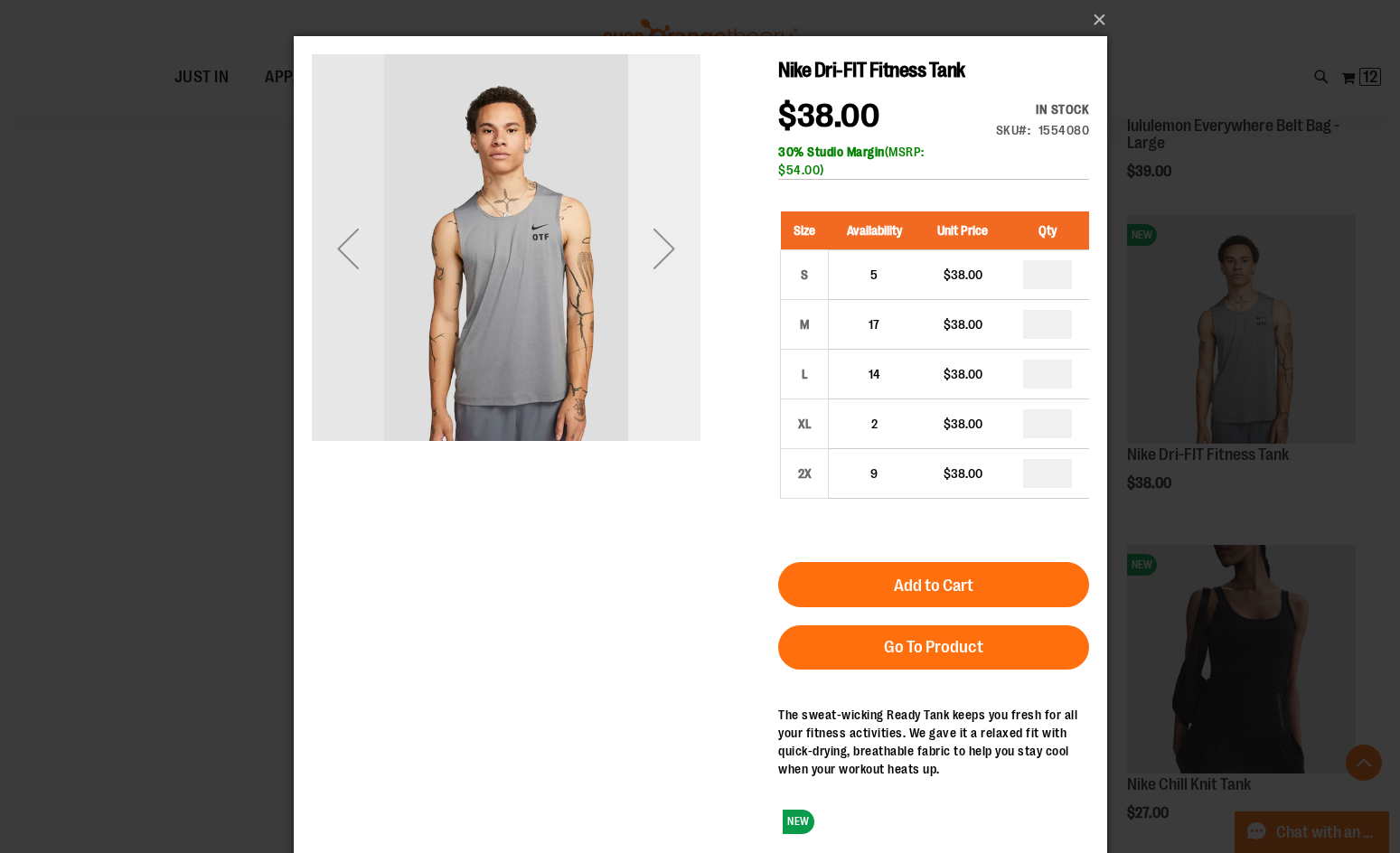
click at [662, 260] on div "Next" at bounding box center [663, 248] width 72 height 72
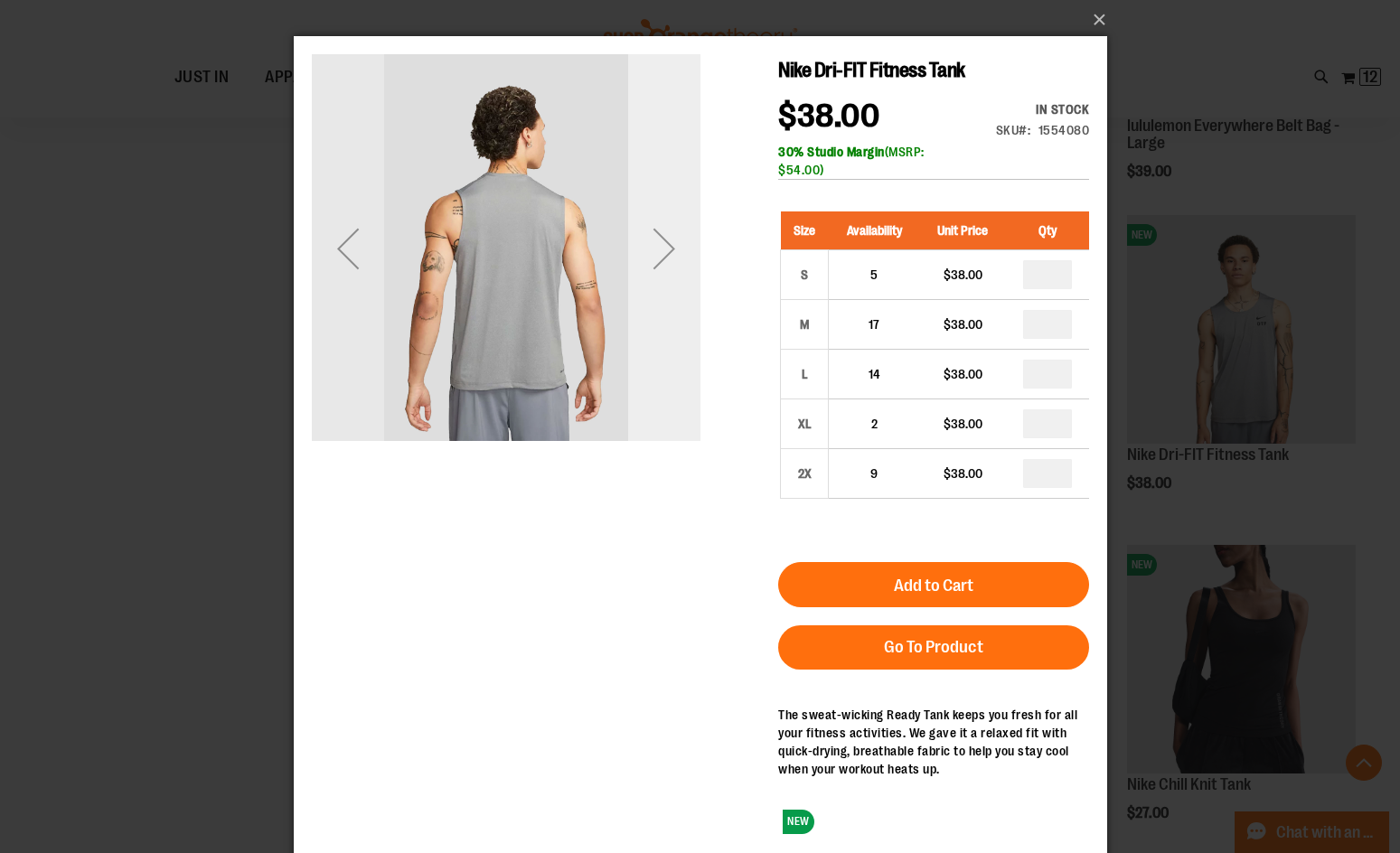
click at [662, 260] on div "Next" at bounding box center [663, 248] width 72 height 72
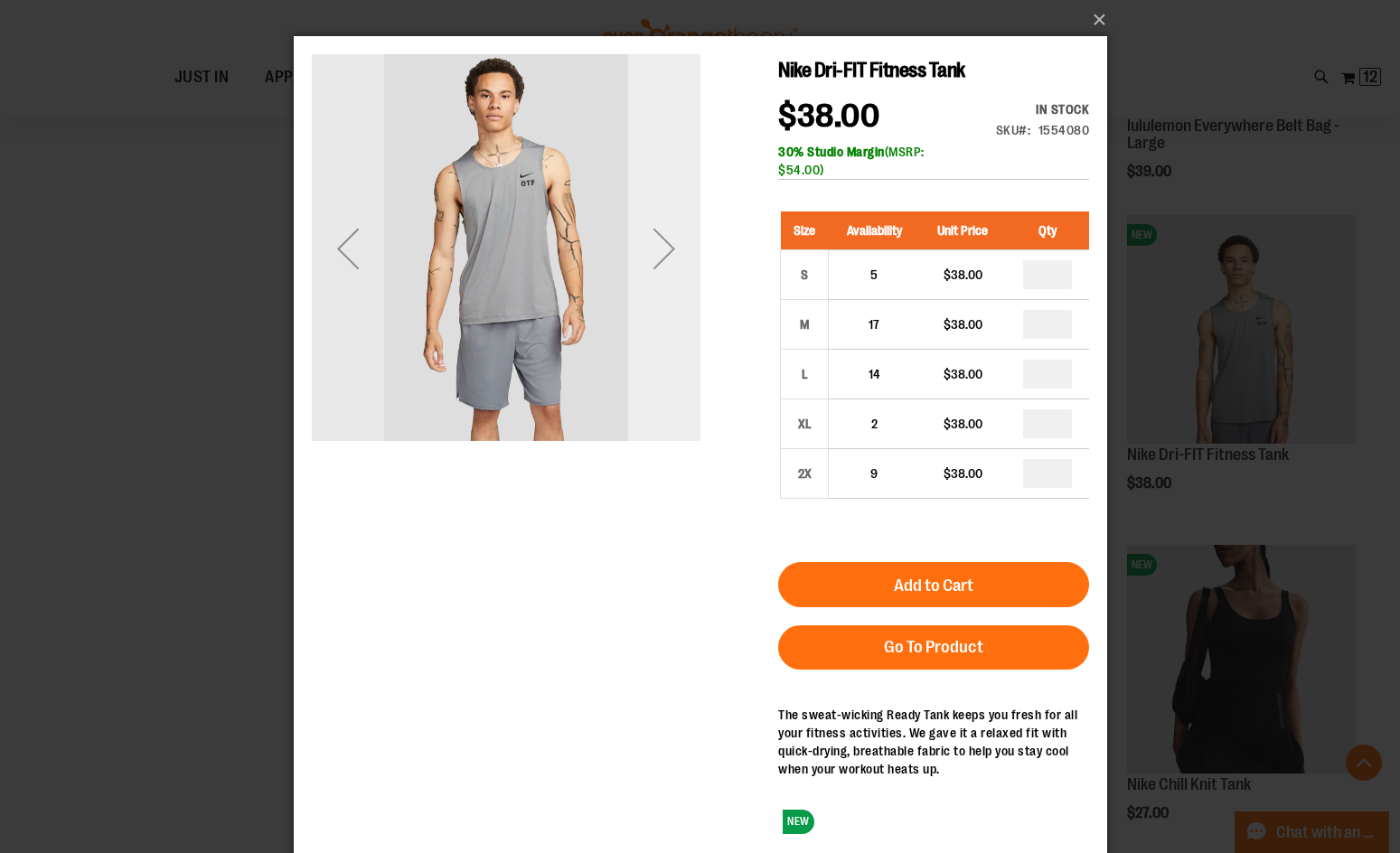
click at [662, 260] on div "Next" at bounding box center [663, 248] width 72 height 72
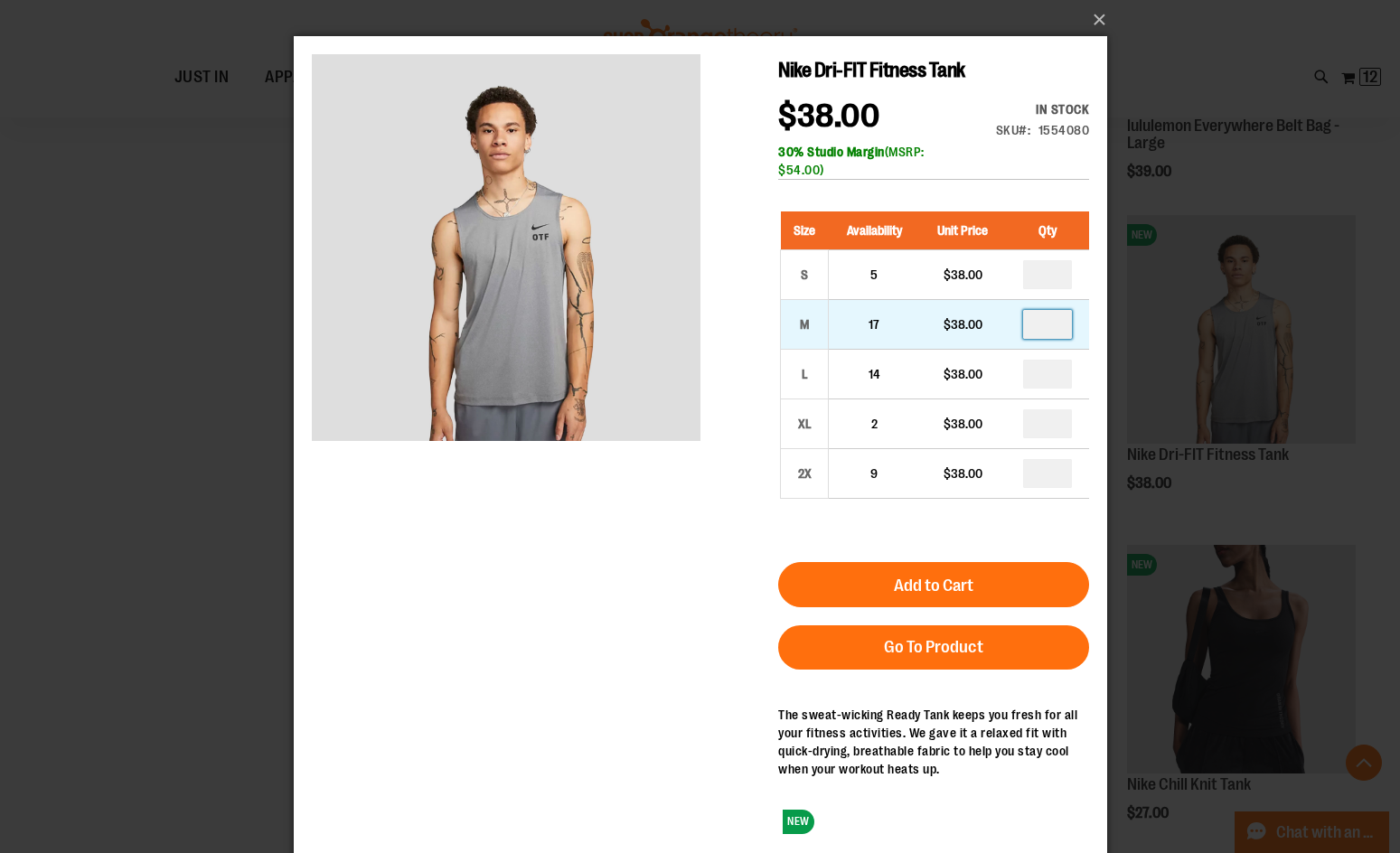
click at [1056, 319] on input "number" at bounding box center [1047, 324] width 49 height 29
type input "*"
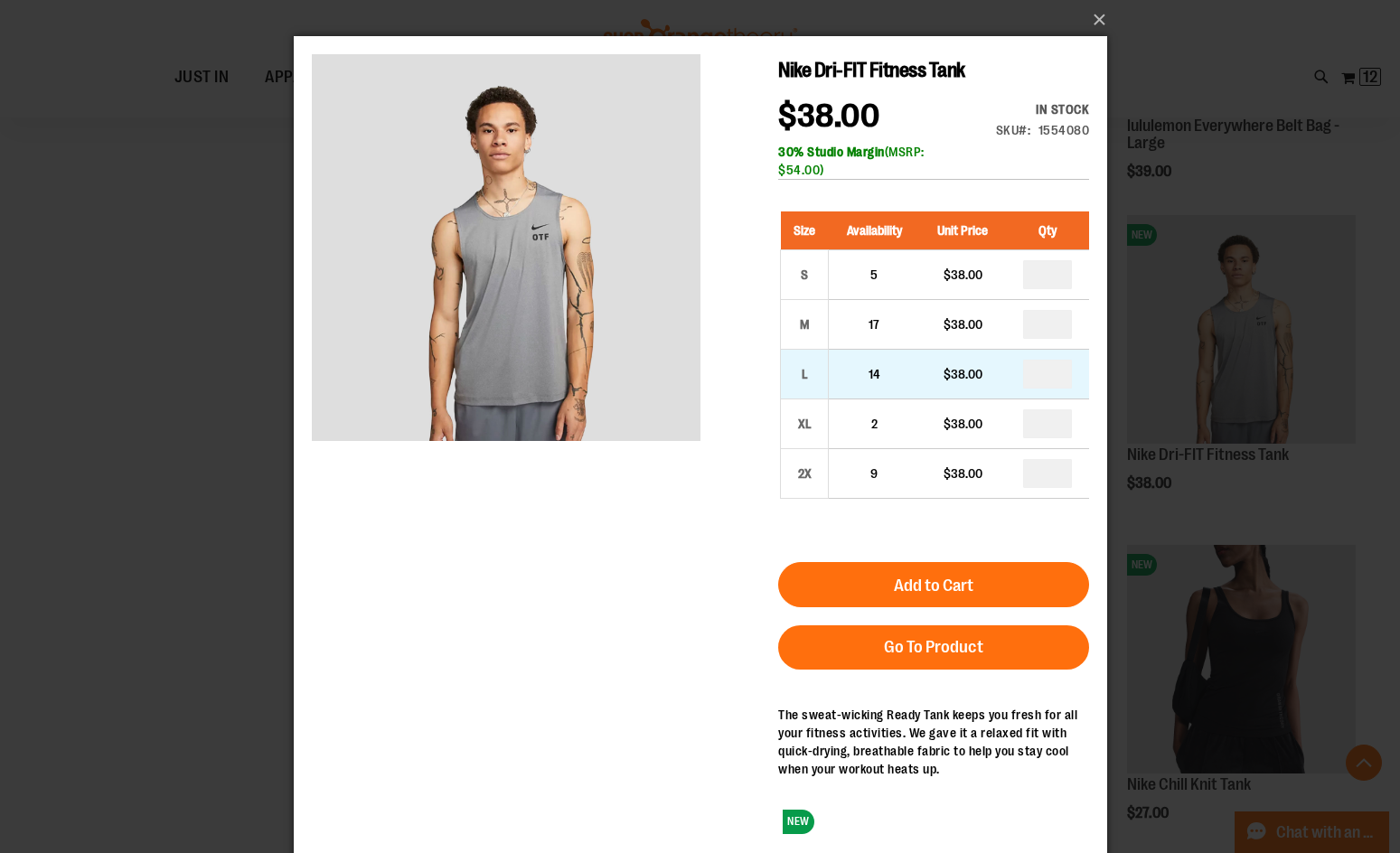
type input "*"
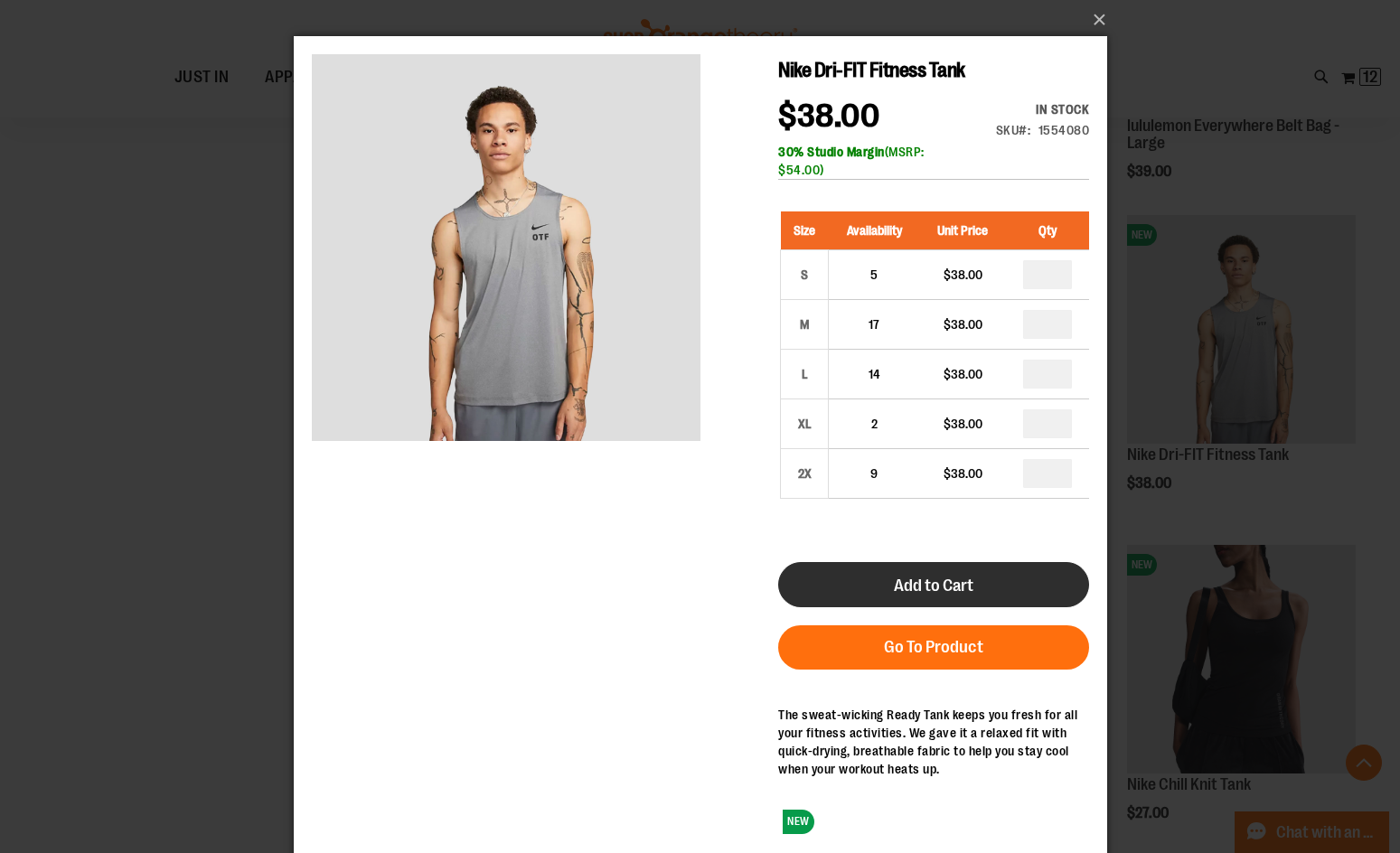
click at [925, 581] on span "Add to Cart" at bounding box center [933, 586] width 80 height 20
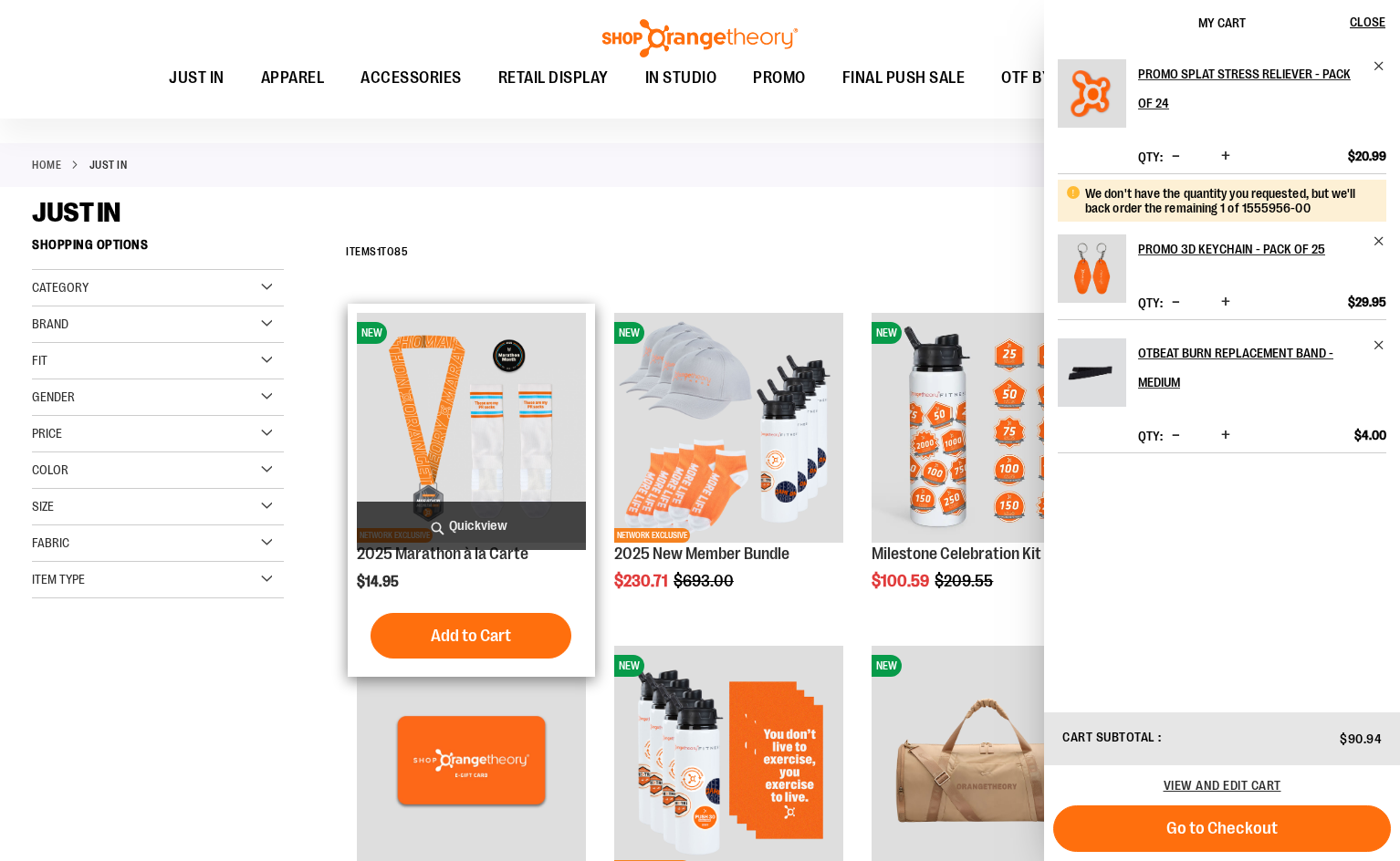
scroll to position [91, 0]
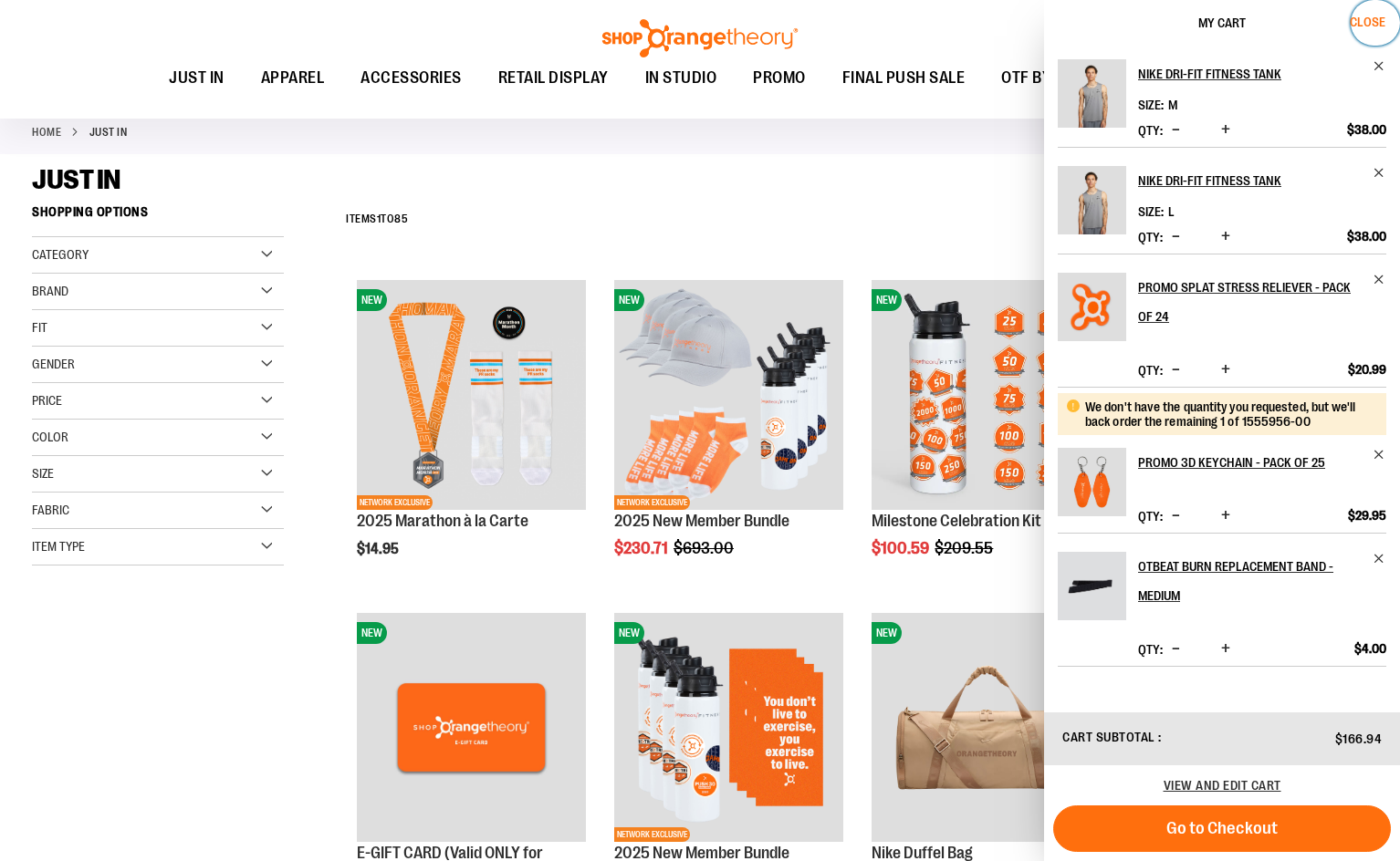
click at [1380, 22] on span "Close" at bounding box center [1368, 21] width 36 height 14
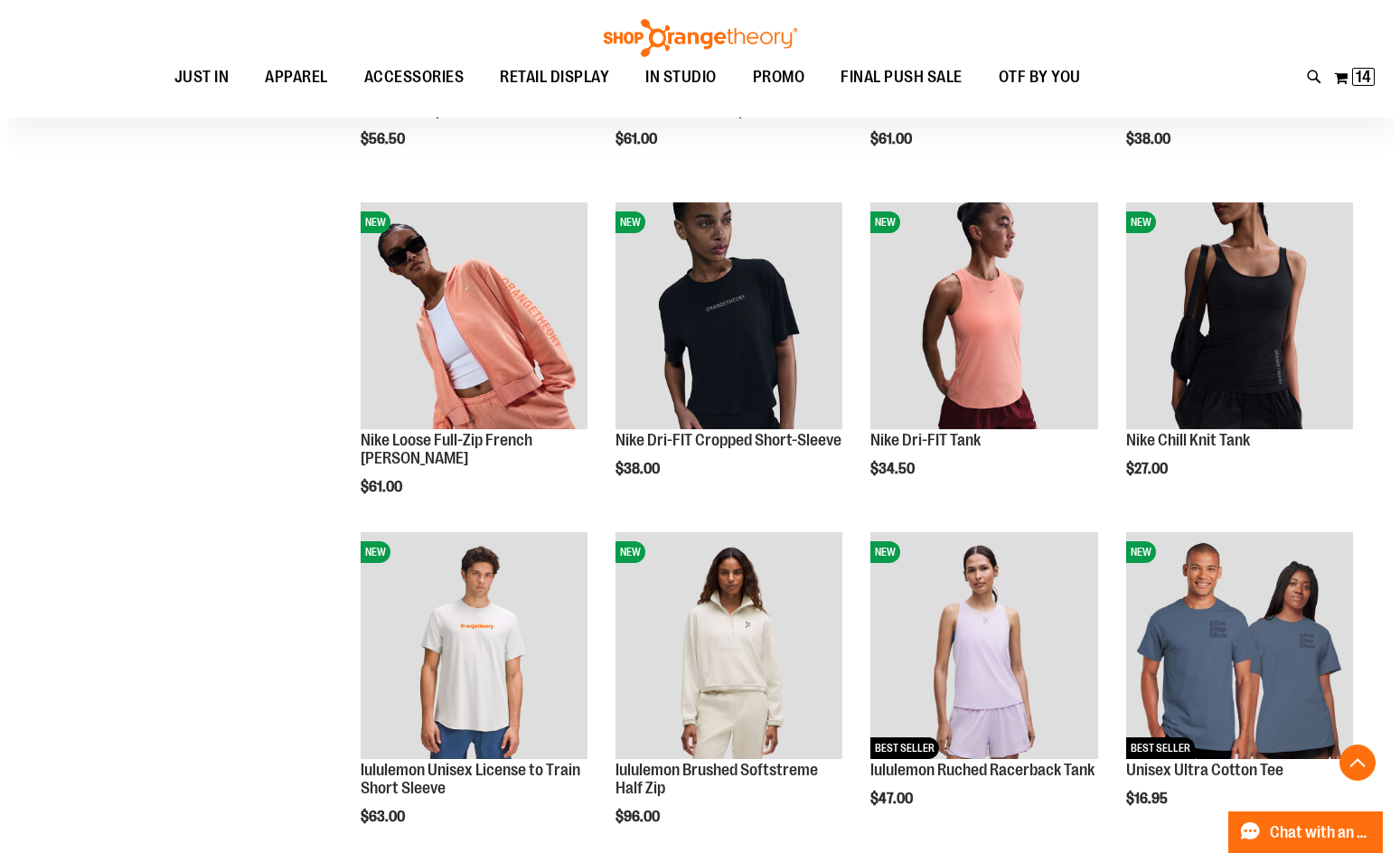
scroll to position [1188, 0]
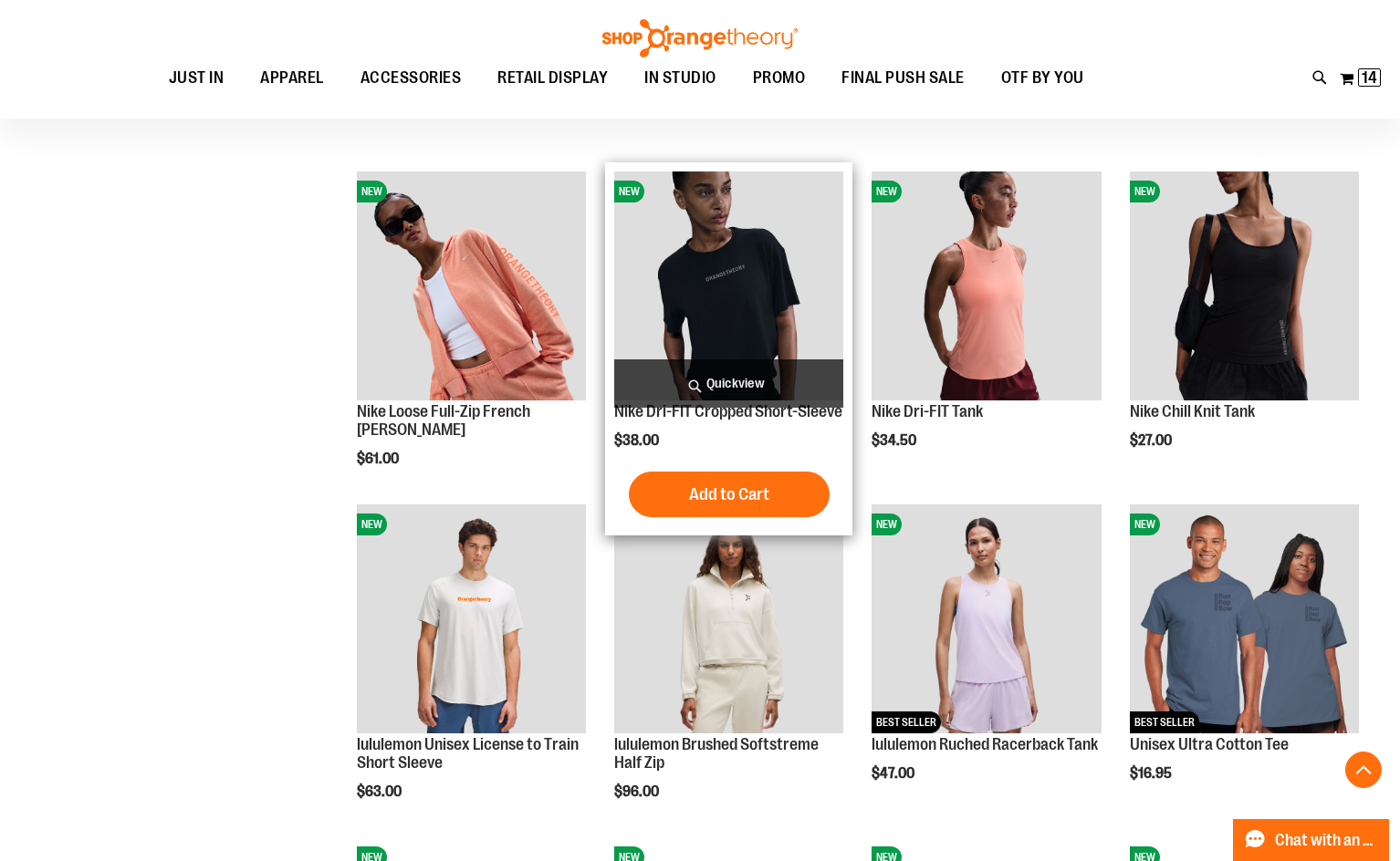
click at [714, 374] on span "Quickview" at bounding box center [728, 384] width 229 height 48
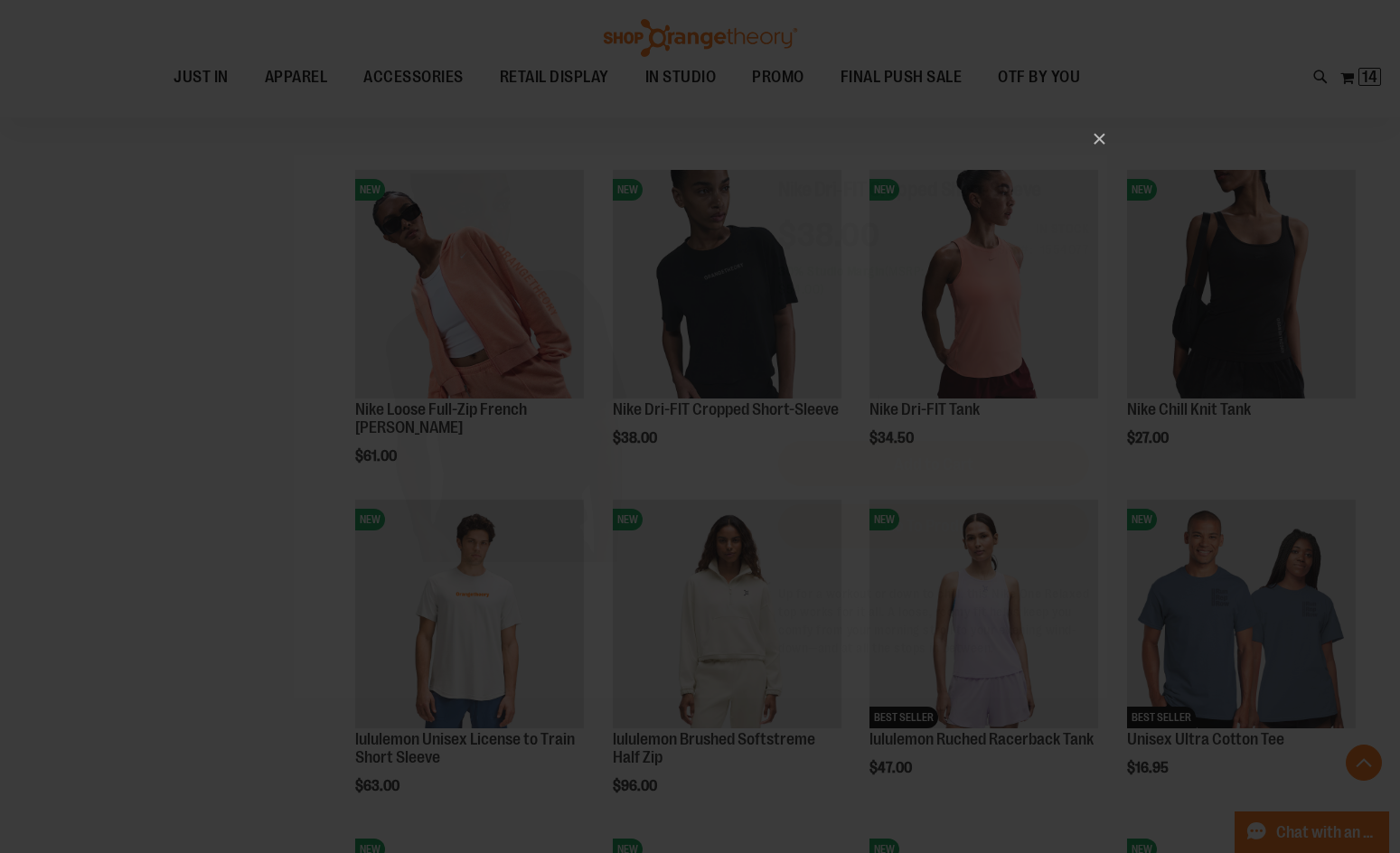
scroll to position [0, 0]
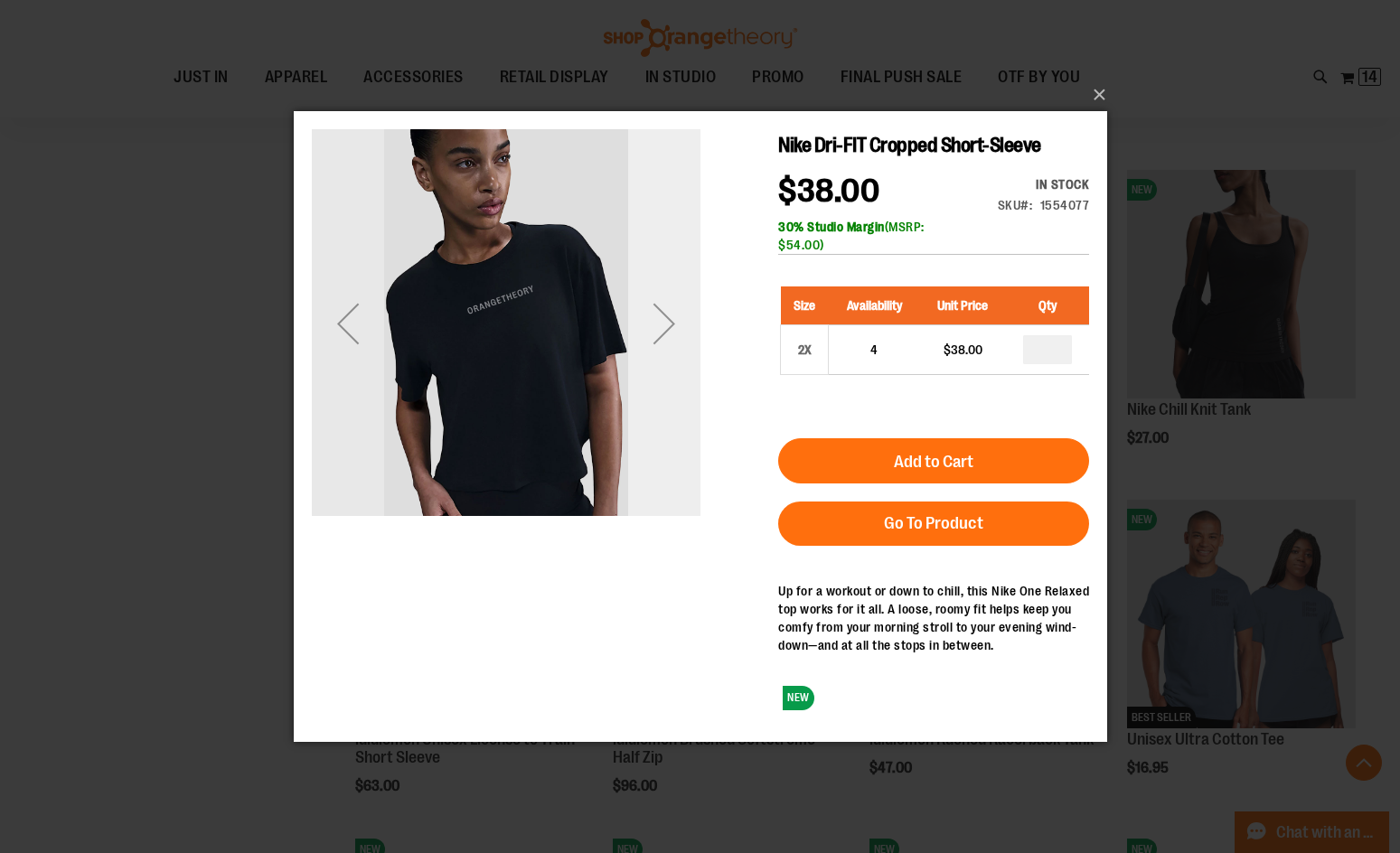
click at [649, 330] on div "Next" at bounding box center [663, 322] width 72 height 72
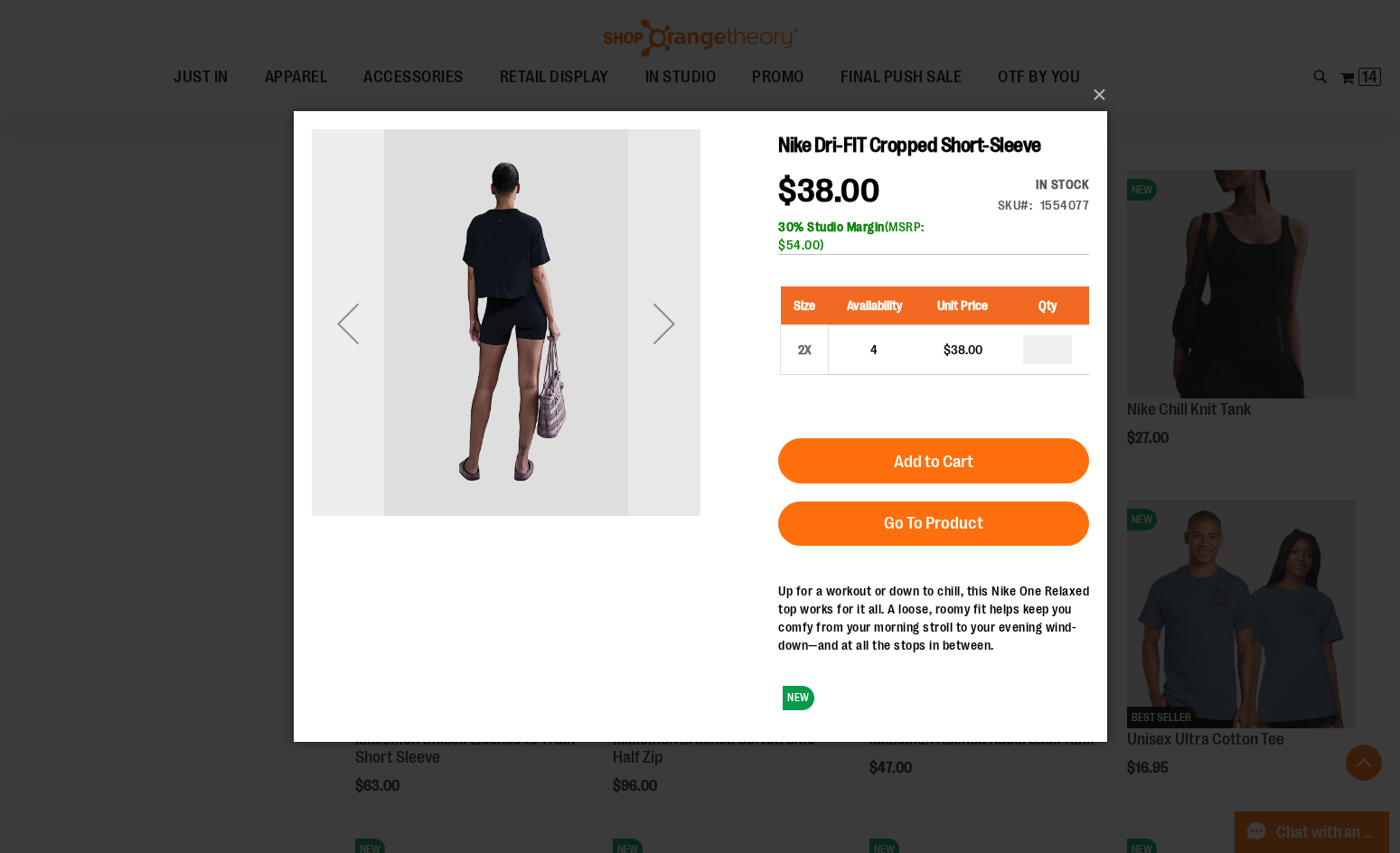
click at [367, 312] on div "Previous" at bounding box center [346, 322] width 72 height 72
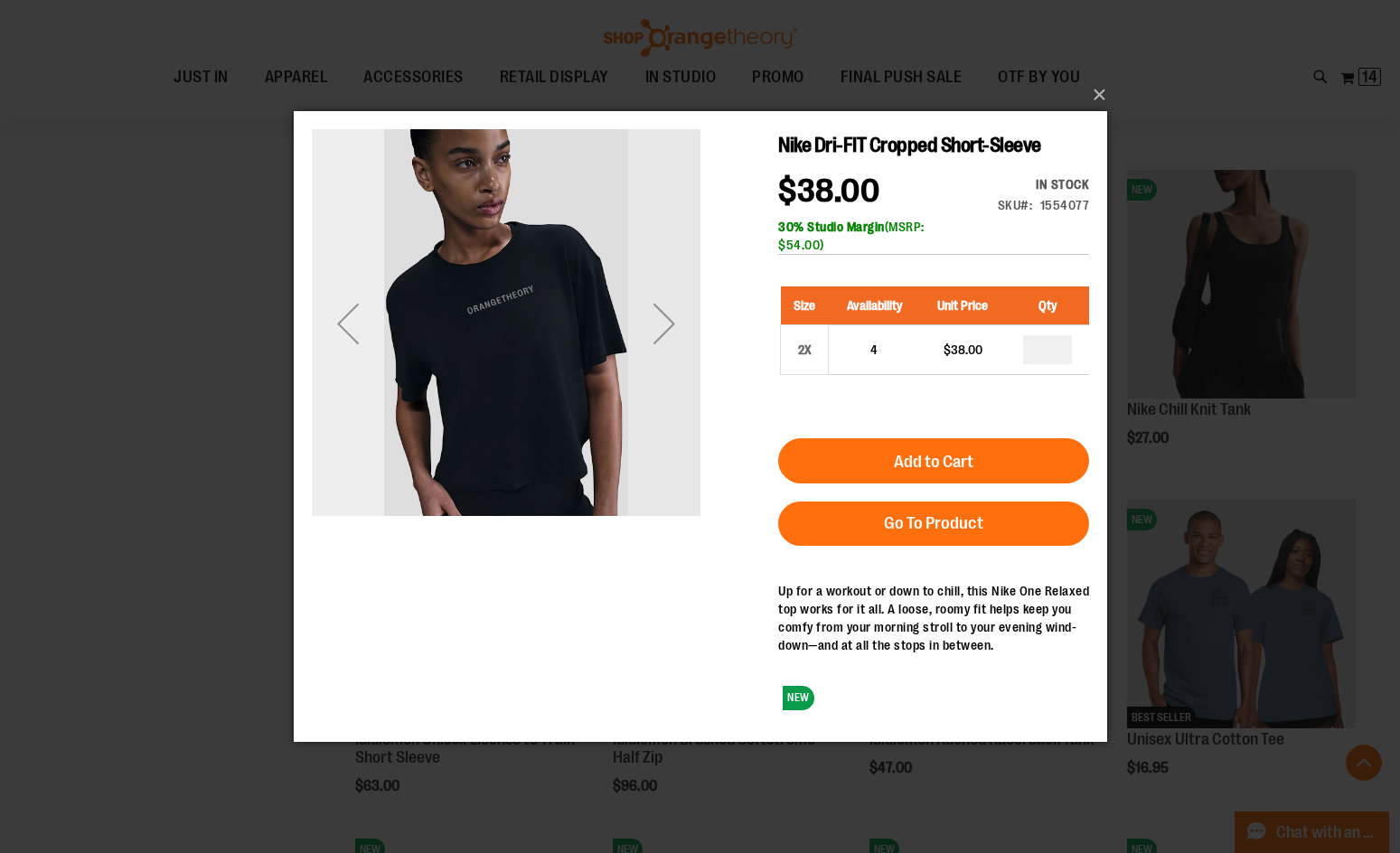
click at [367, 312] on div "Previous" at bounding box center [346, 322] width 72 height 72
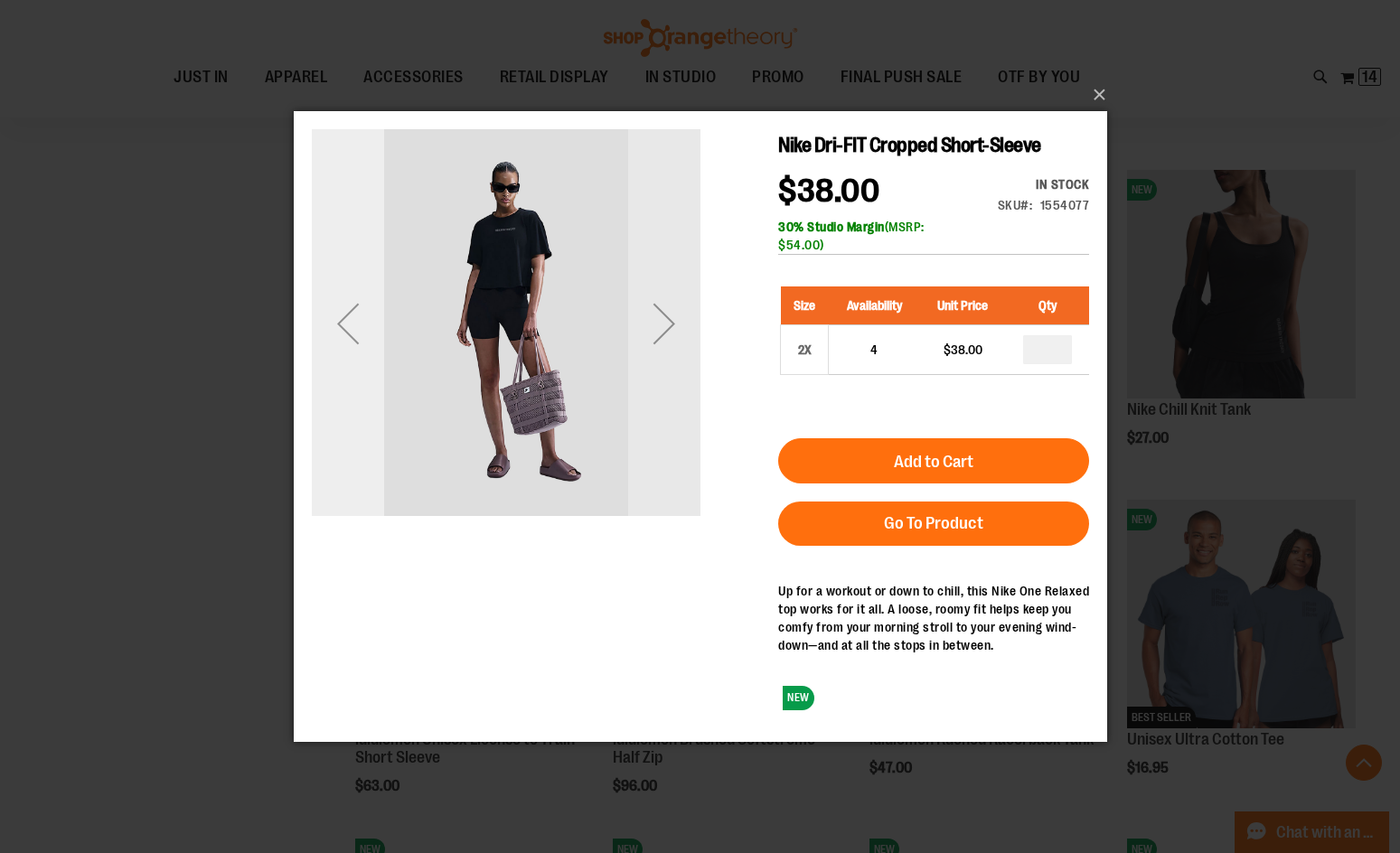
click at [367, 312] on div "Previous" at bounding box center [346, 322] width 72 height 72
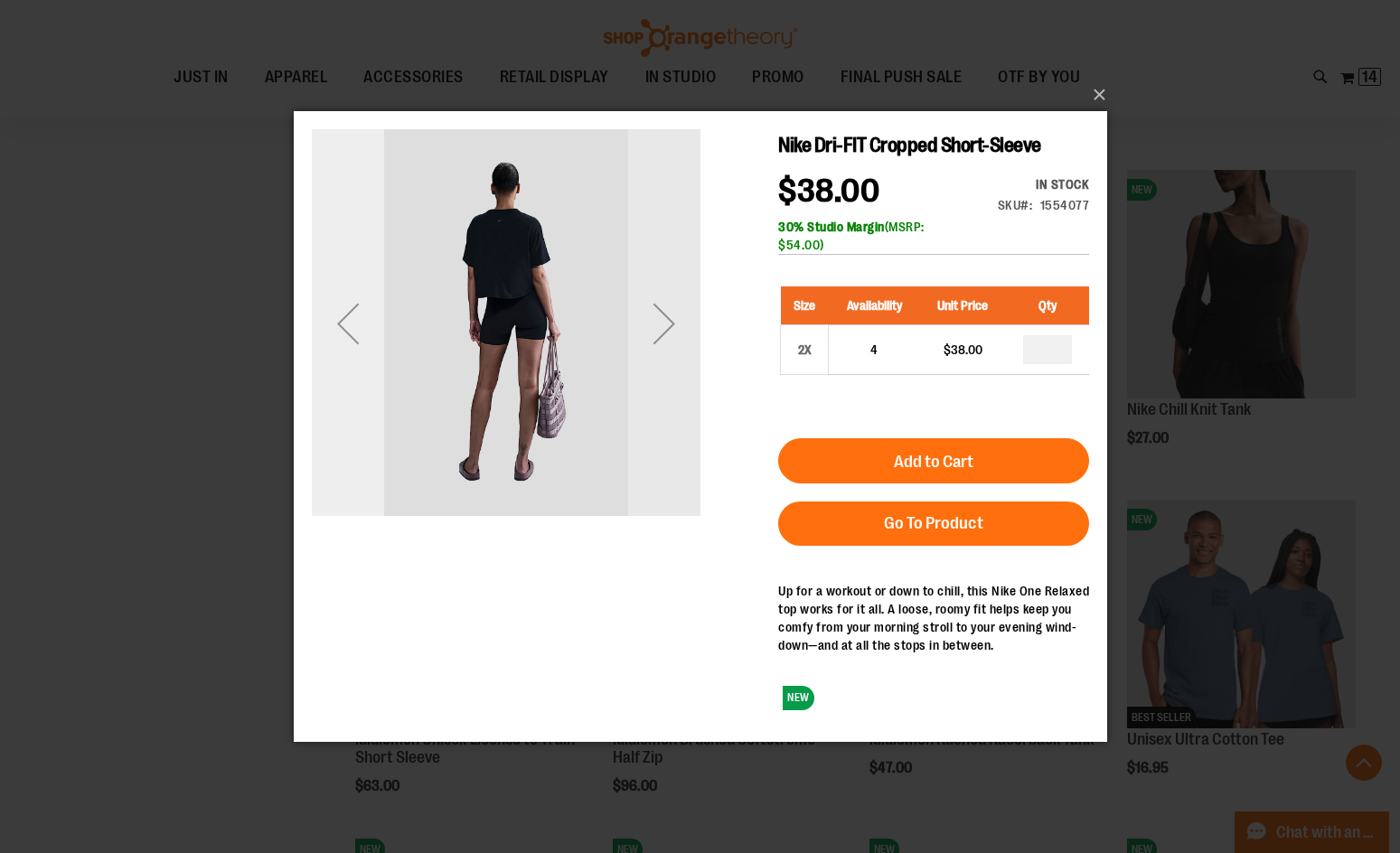
click at [367, 312] on div "Previous" at bounding box center [346, 322] width 72 height 72
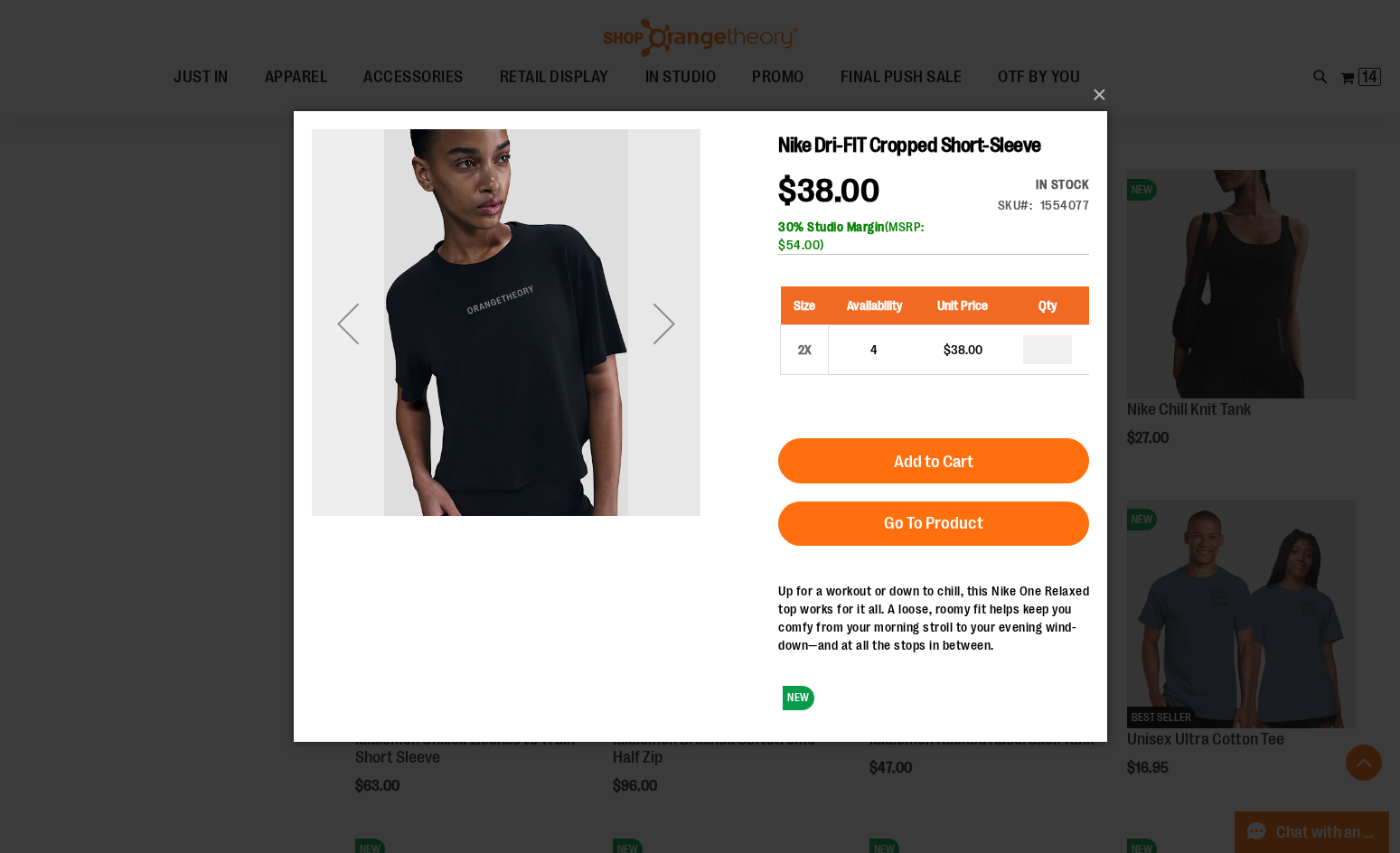
click at [367, 312] on div "Previous" at bounding box center [346, 322] width 72 height 72
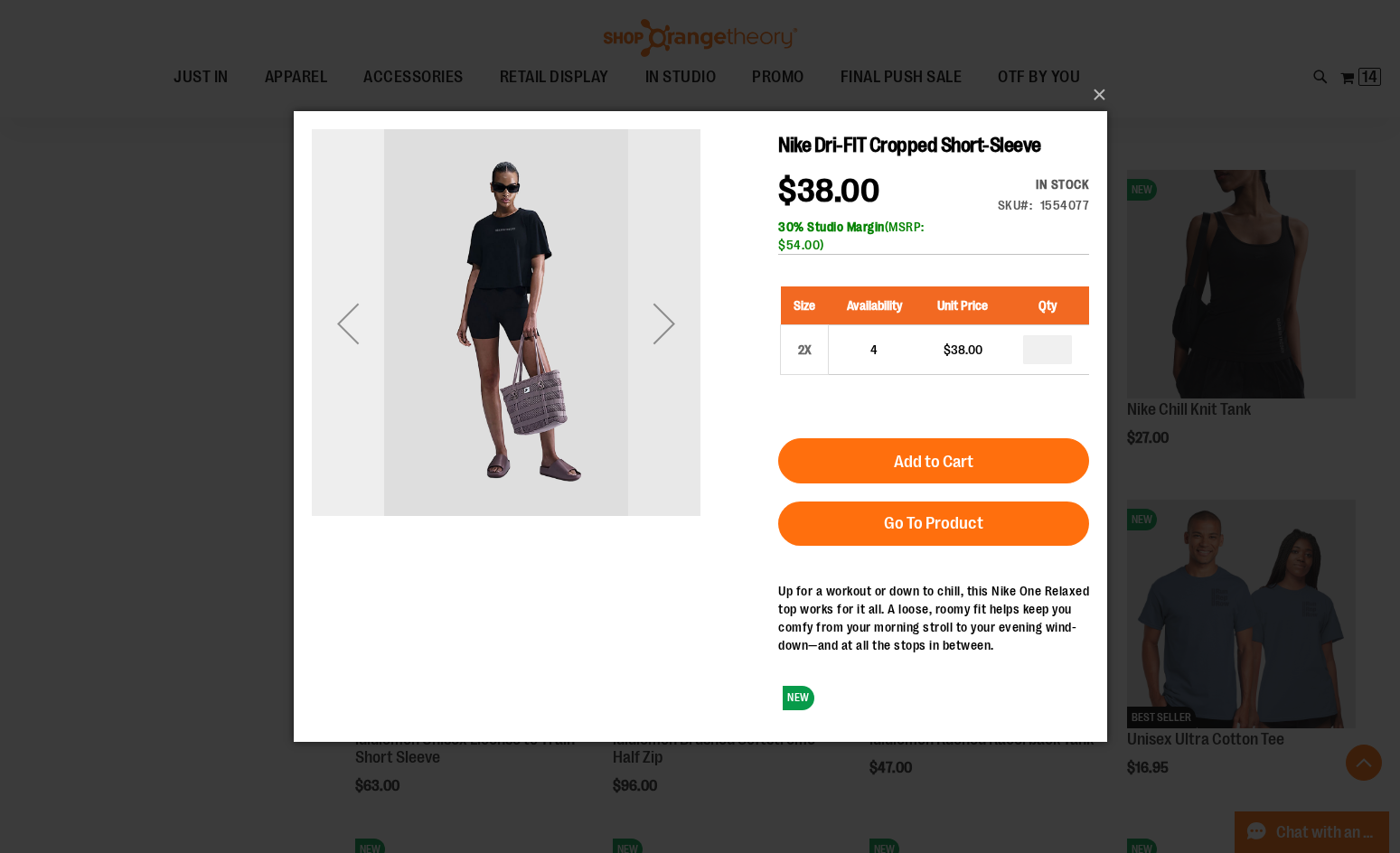
click at [367, 312] on div "Previous" at bounding box center [346, 322] width 72 height 72
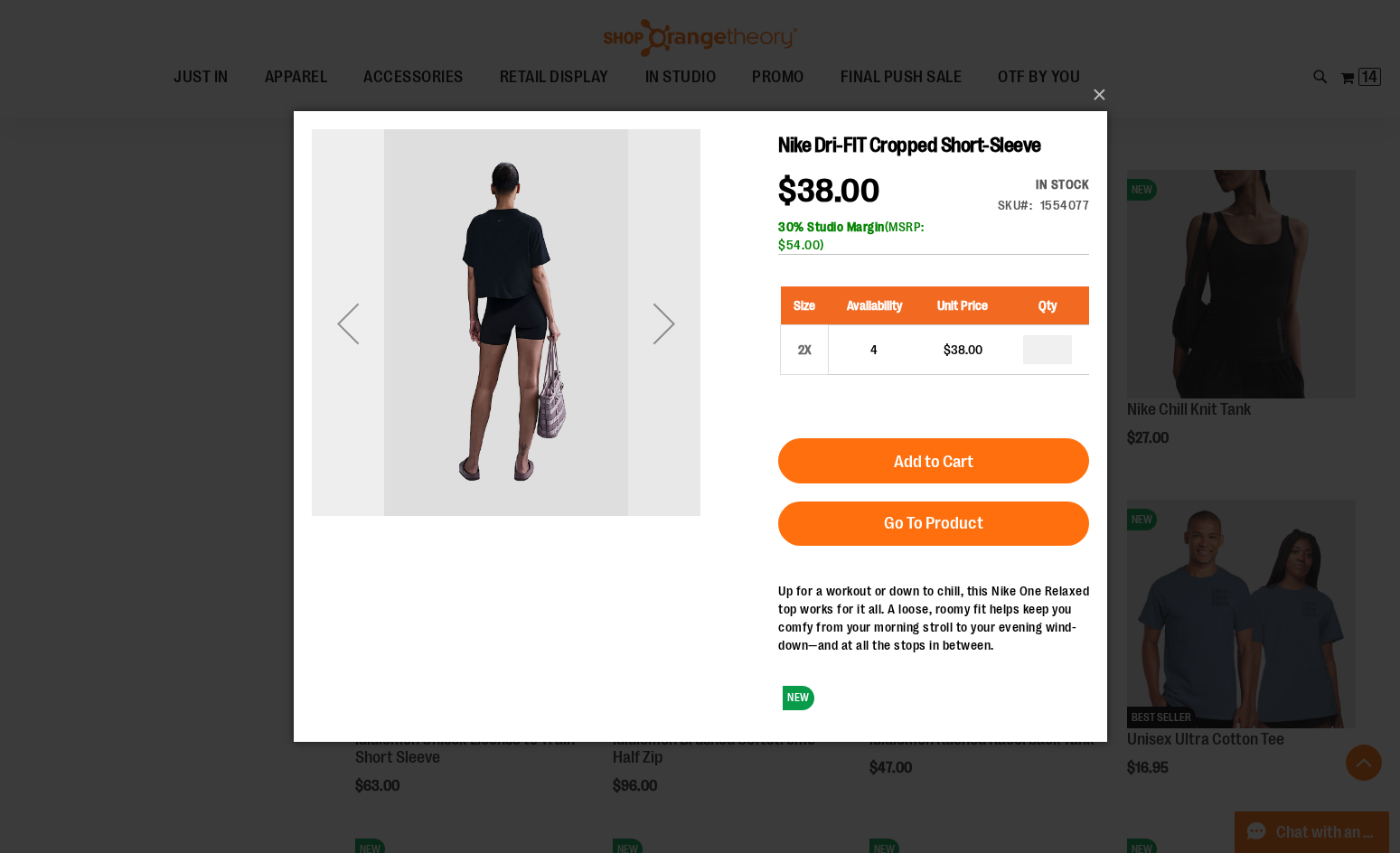
click at [367, 312] on div "Previous" at bounding box center [346, 322] width 72 height 72
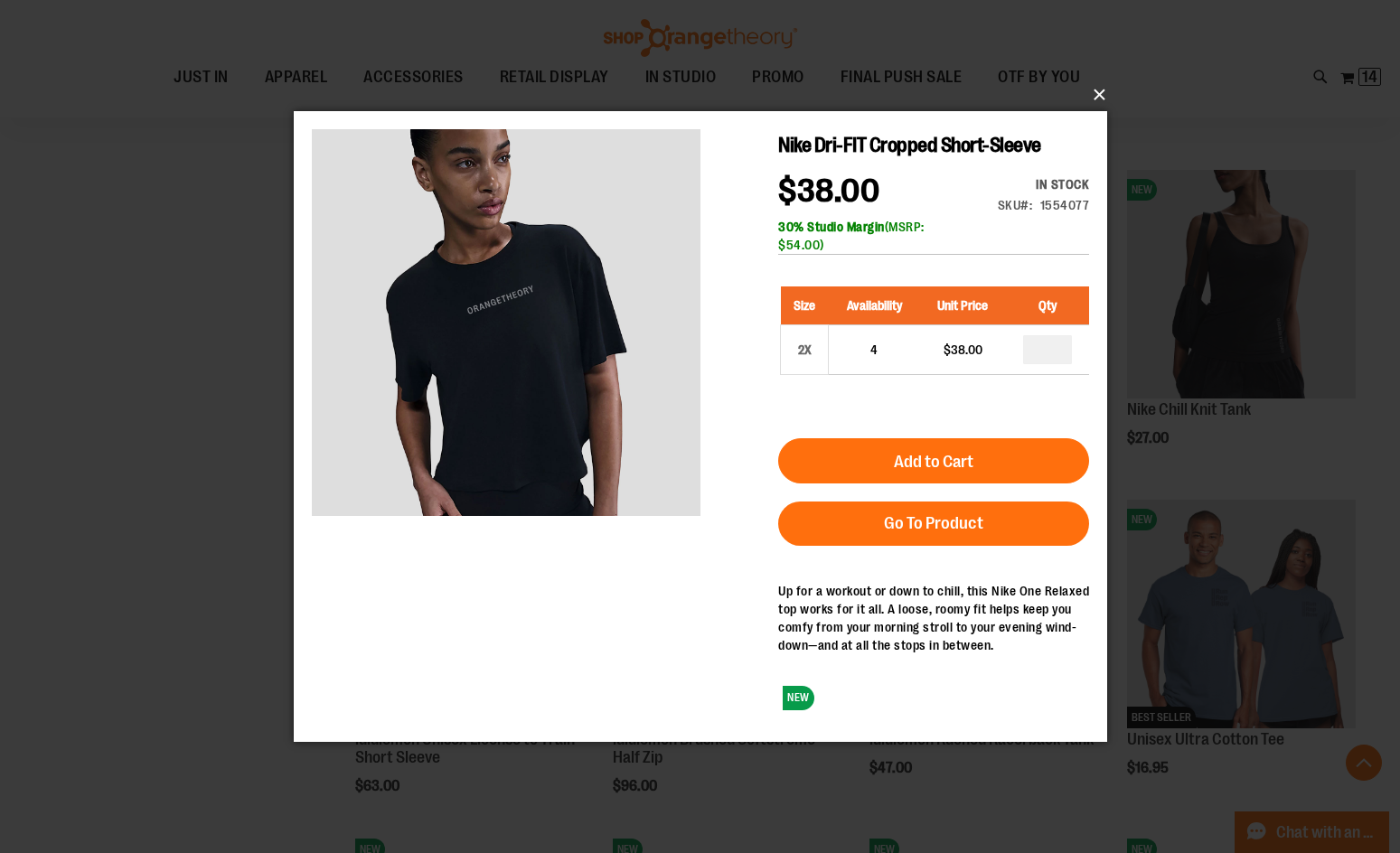
click at [1091, 99] on button "×" at bounding box center [706, 95] width 814 height 39
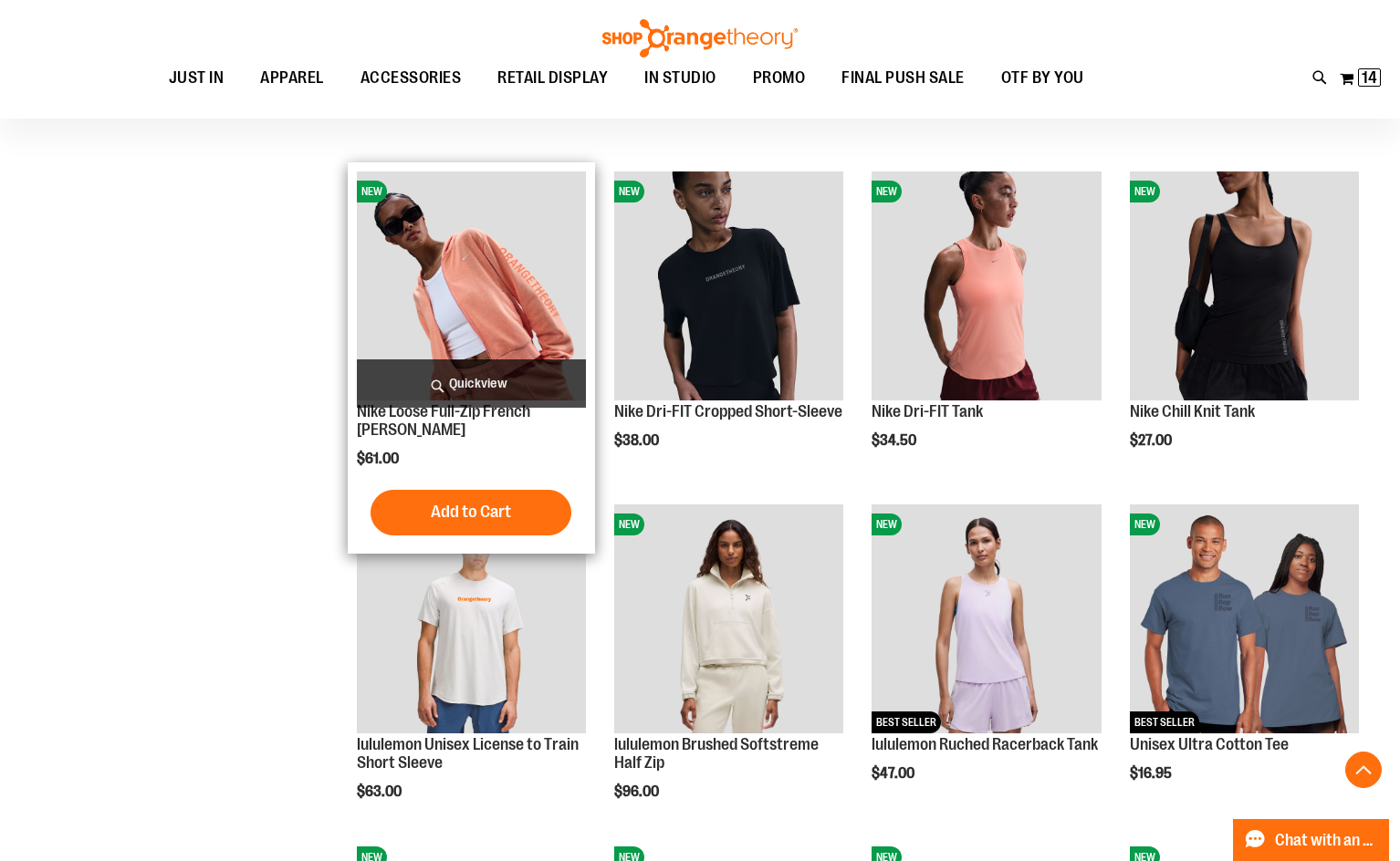
click at [437, 378] on span "Quickview" at bounding box center [472, 384] width 229 height 48
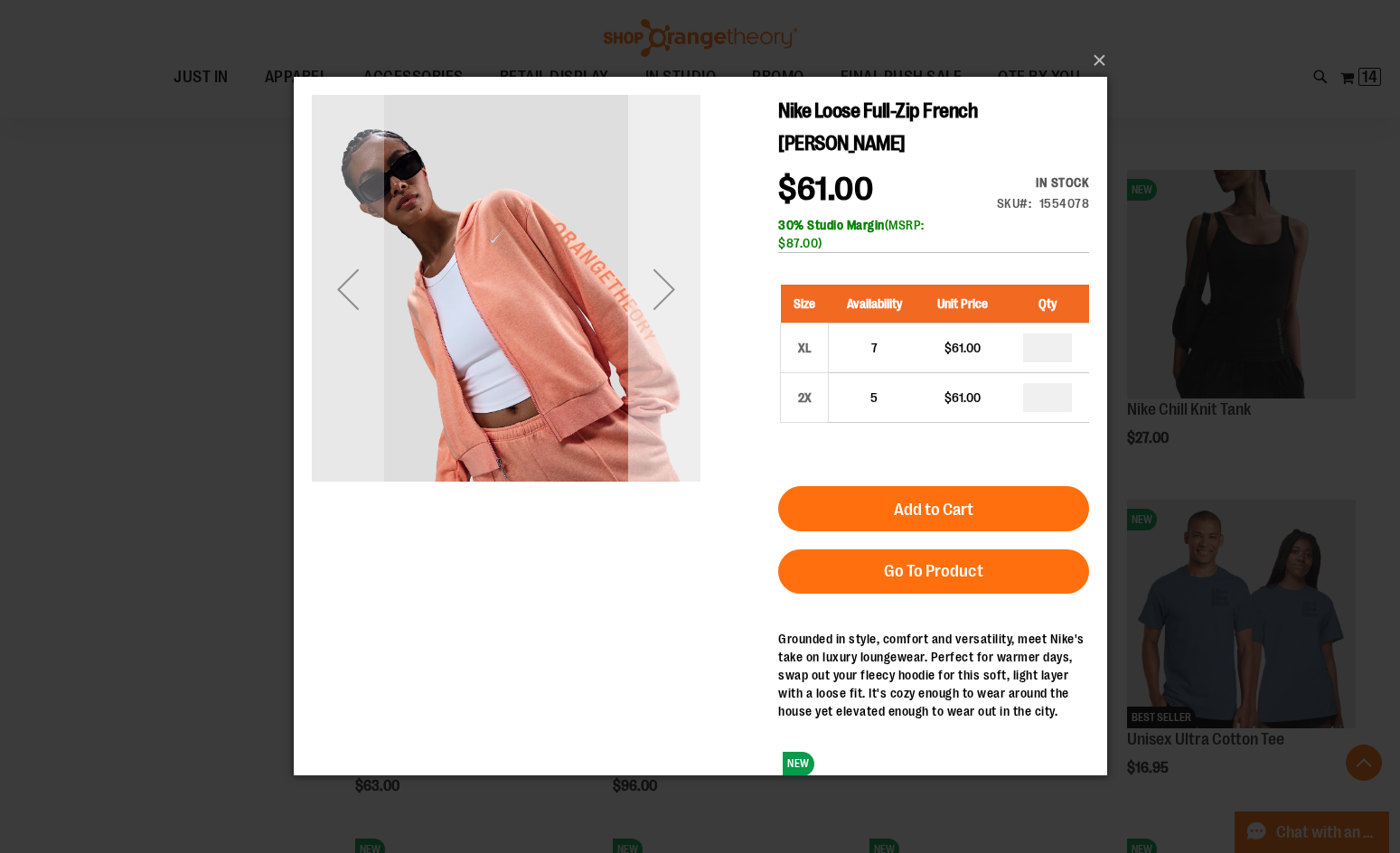
click at [674, 297] on div "Next" at bounding box center [663, 289] width 72 height 72
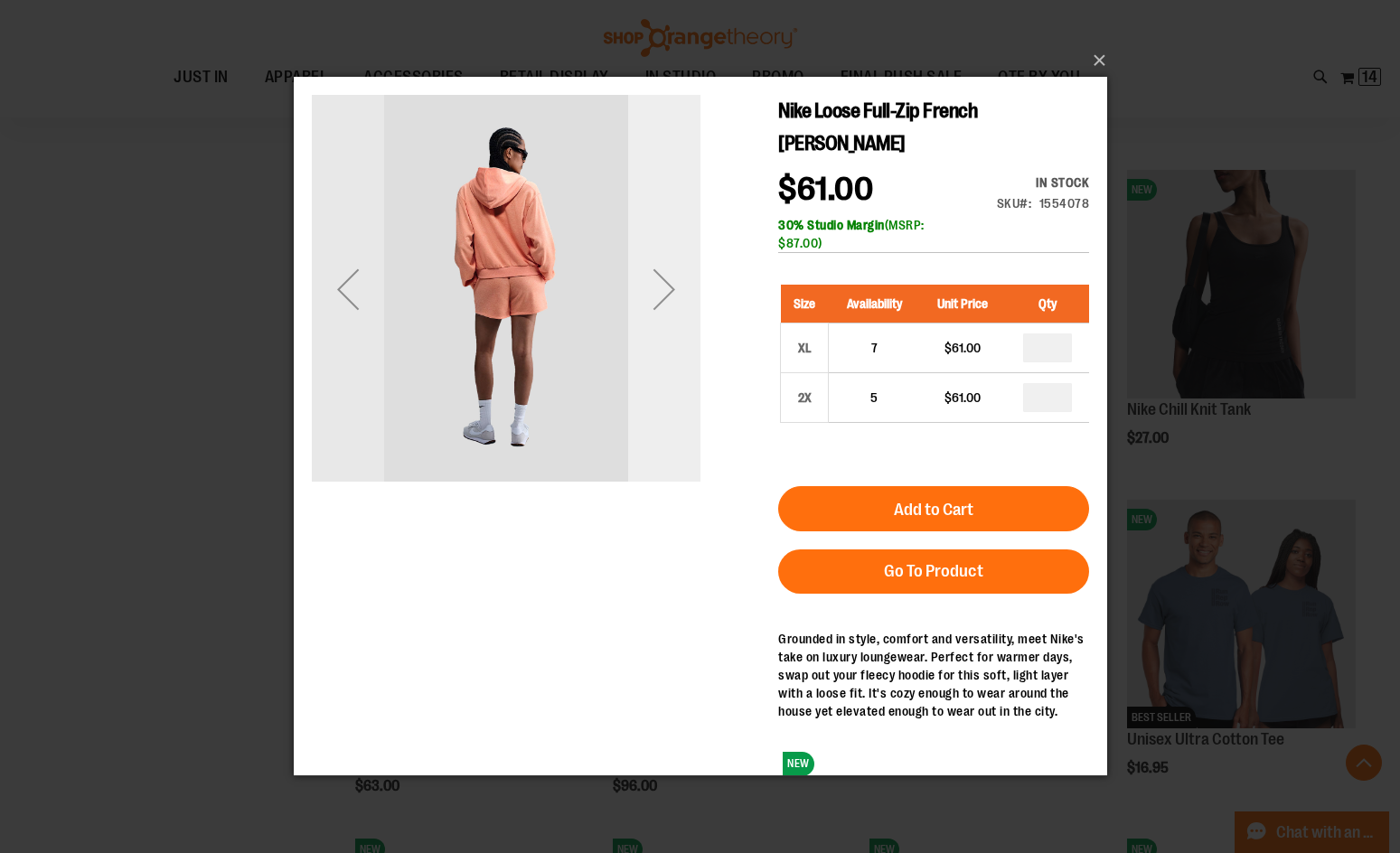
click at [674, 297] on div "Next" at bounding box center [663, 289] width 72 height 72
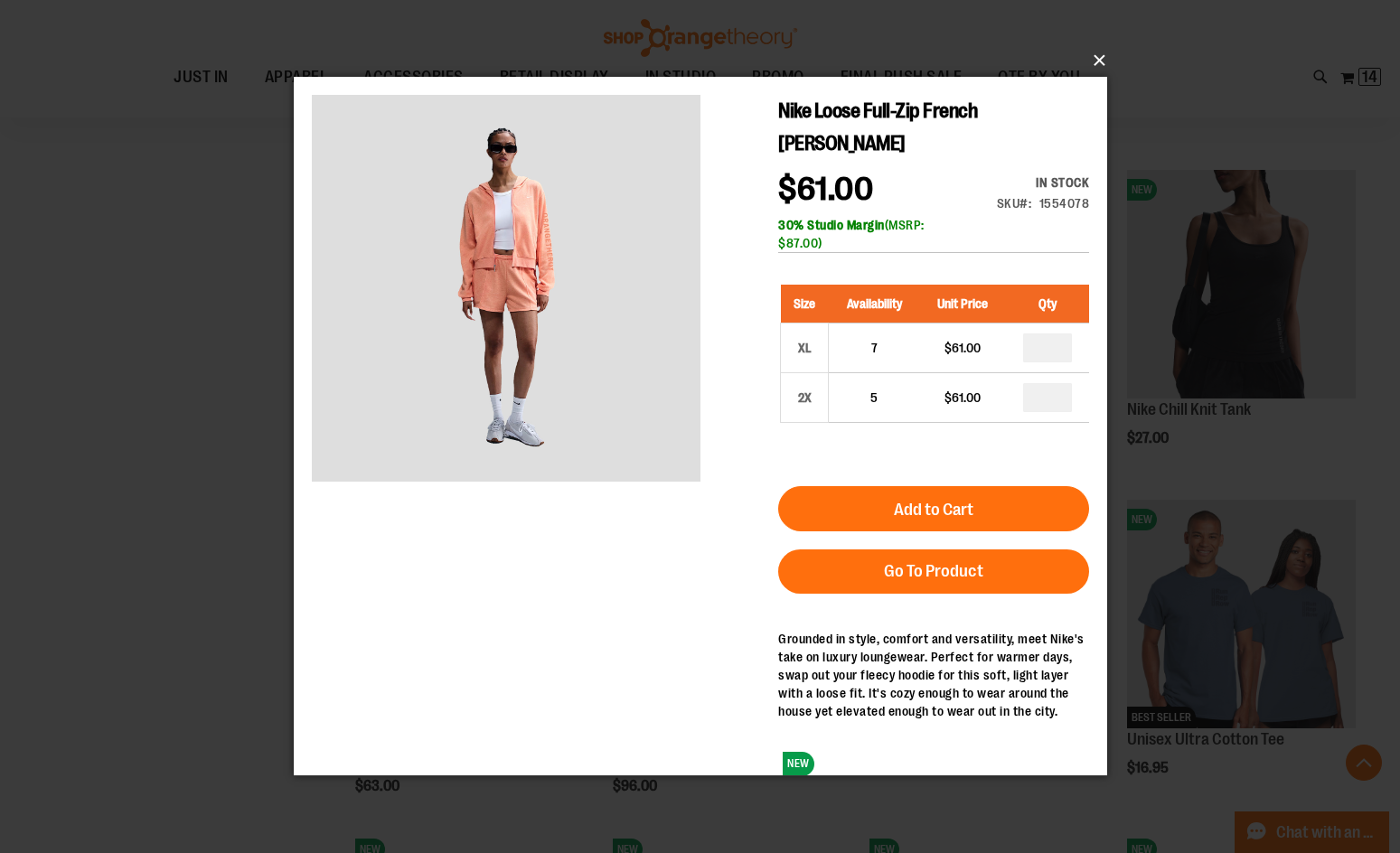
click at [1091, 62] on button "×" at bounding box center [706, 60] width 814 height 39
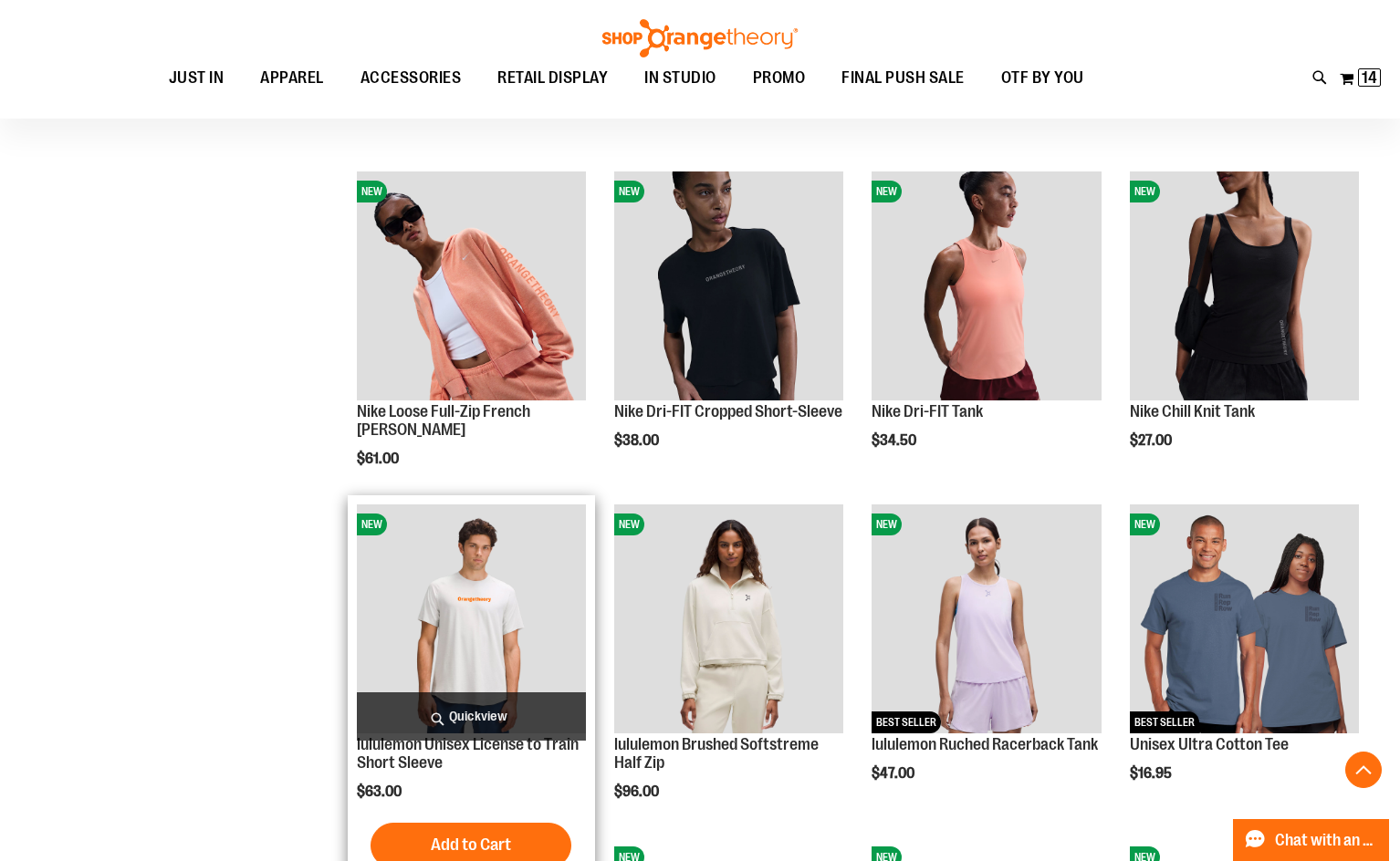
click at [473, 698] on span "Quickview" at bounding box center [472, 716] width 229 height 48
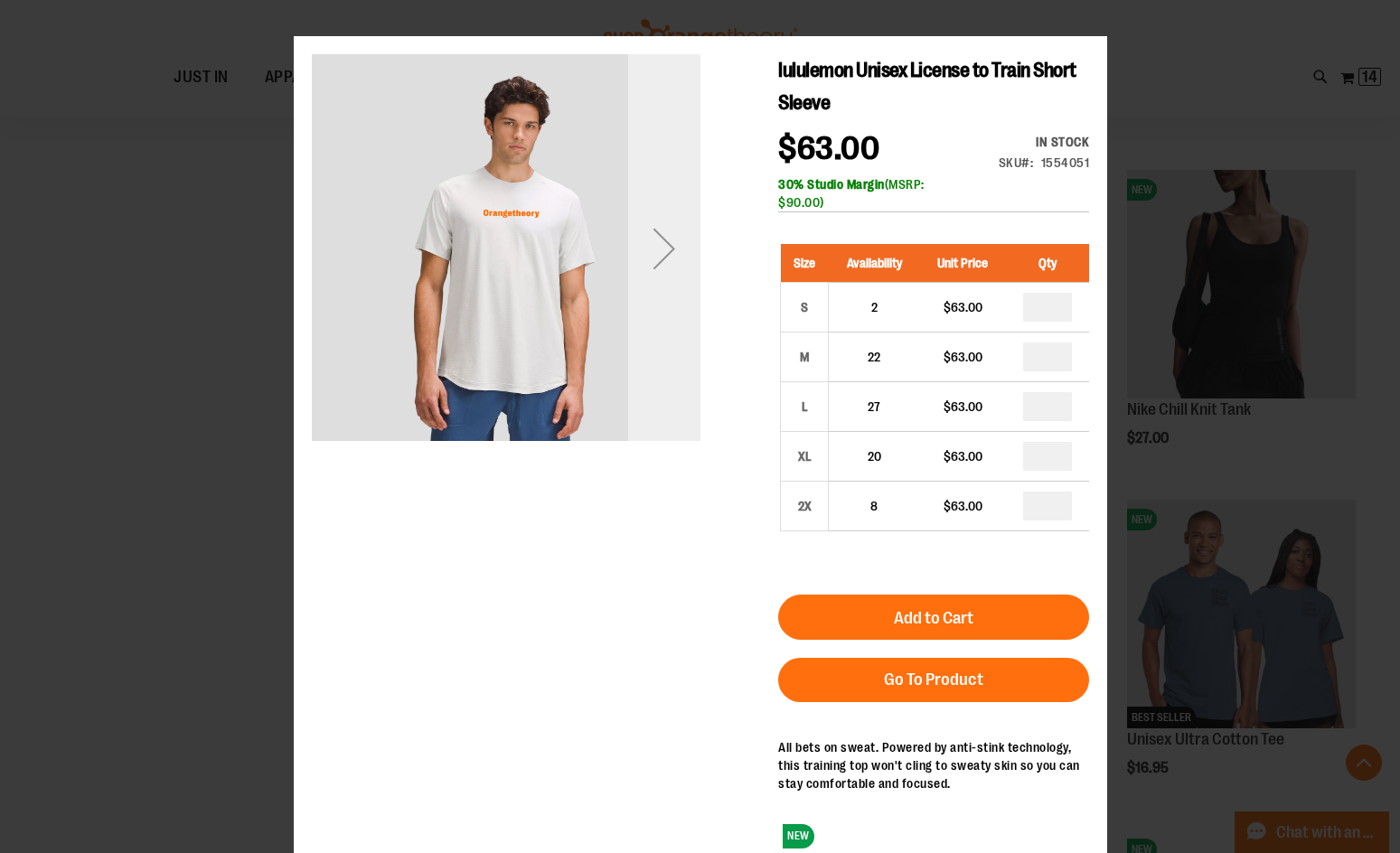
click at [679, 276] on div "Next" at bounding box center [663, 248] width 72 height 72
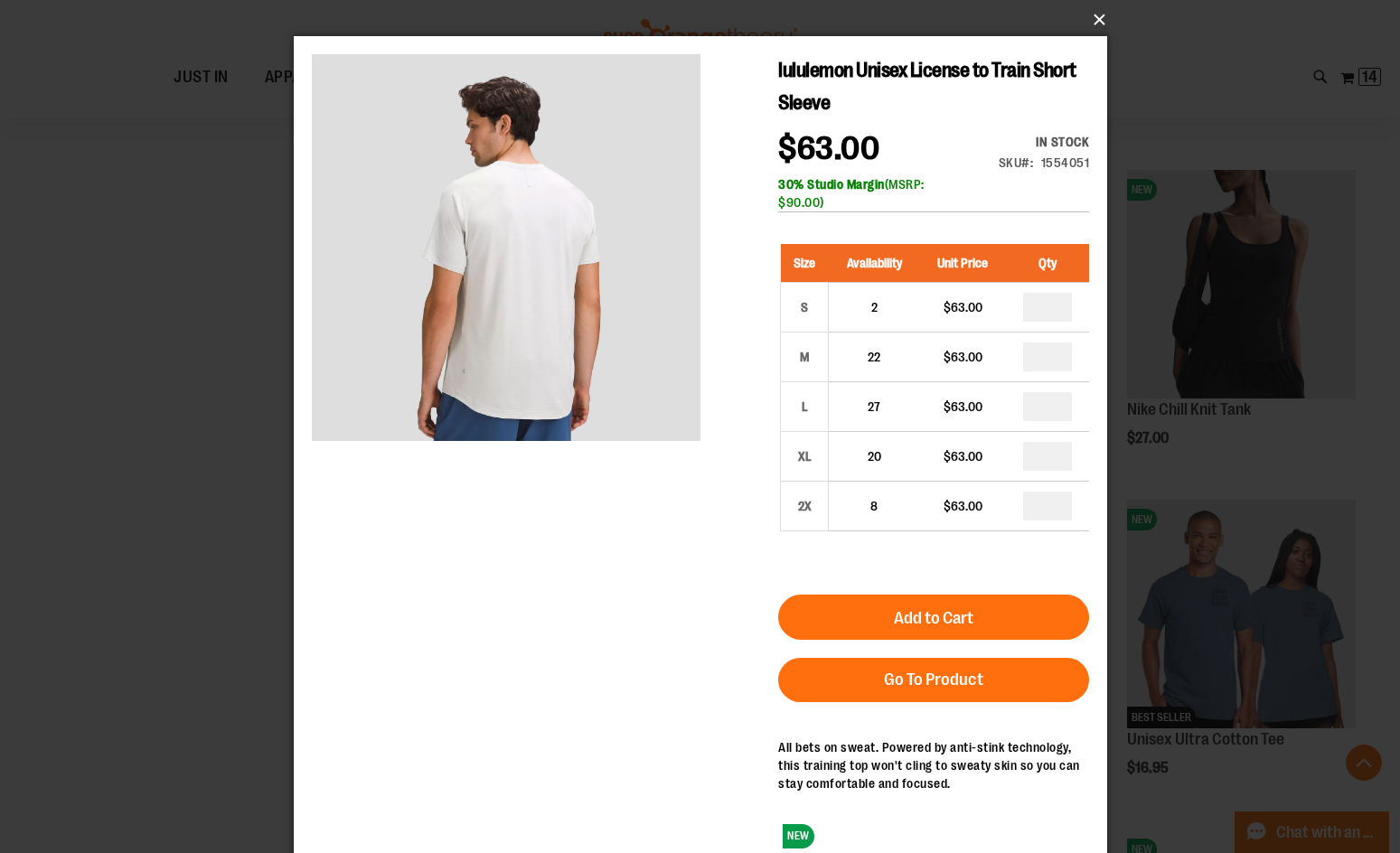
click at [1085, 23] on button "×" at bounding box center [706, 20] width 814 height 39
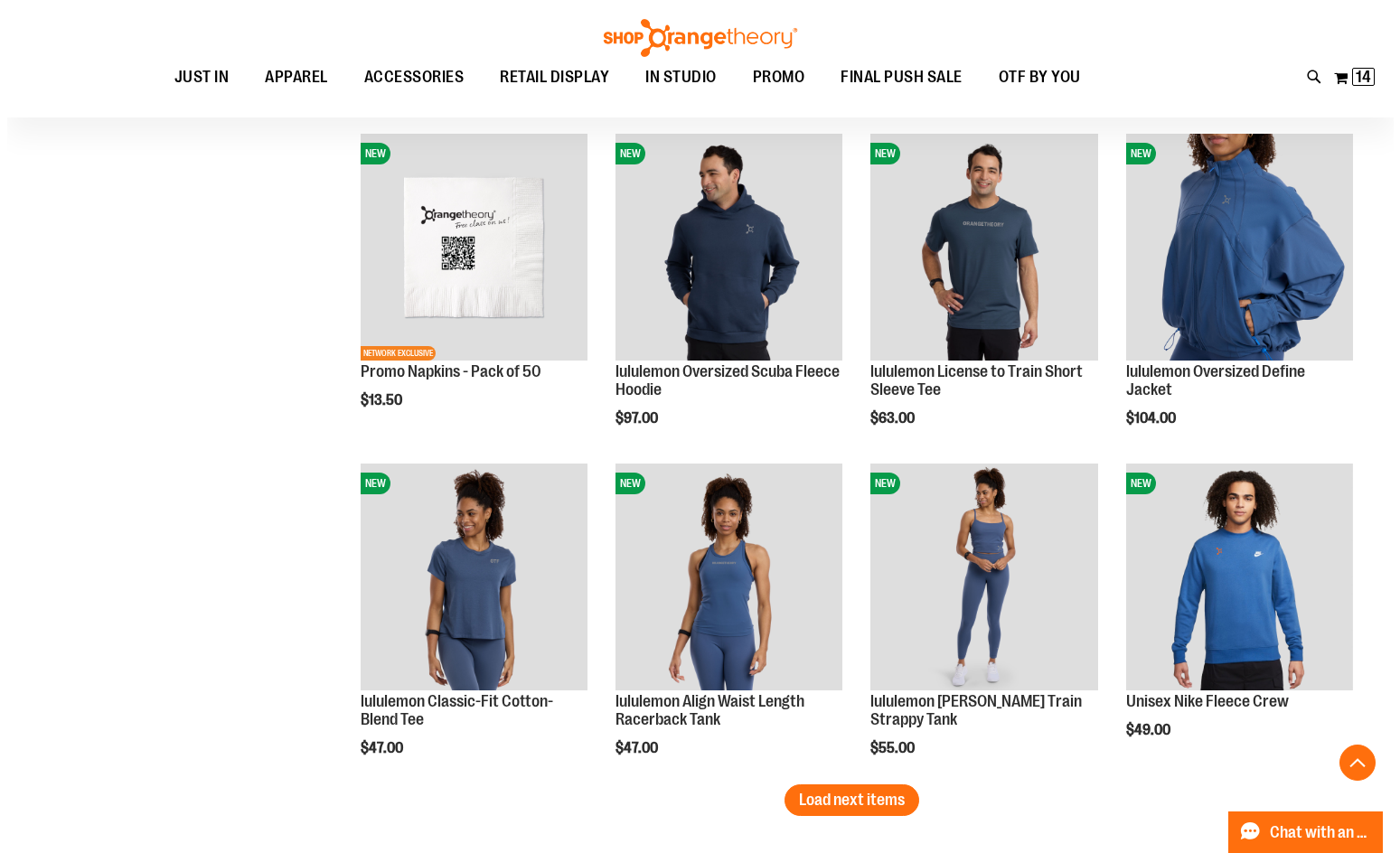
scroll to position [2634, 0]
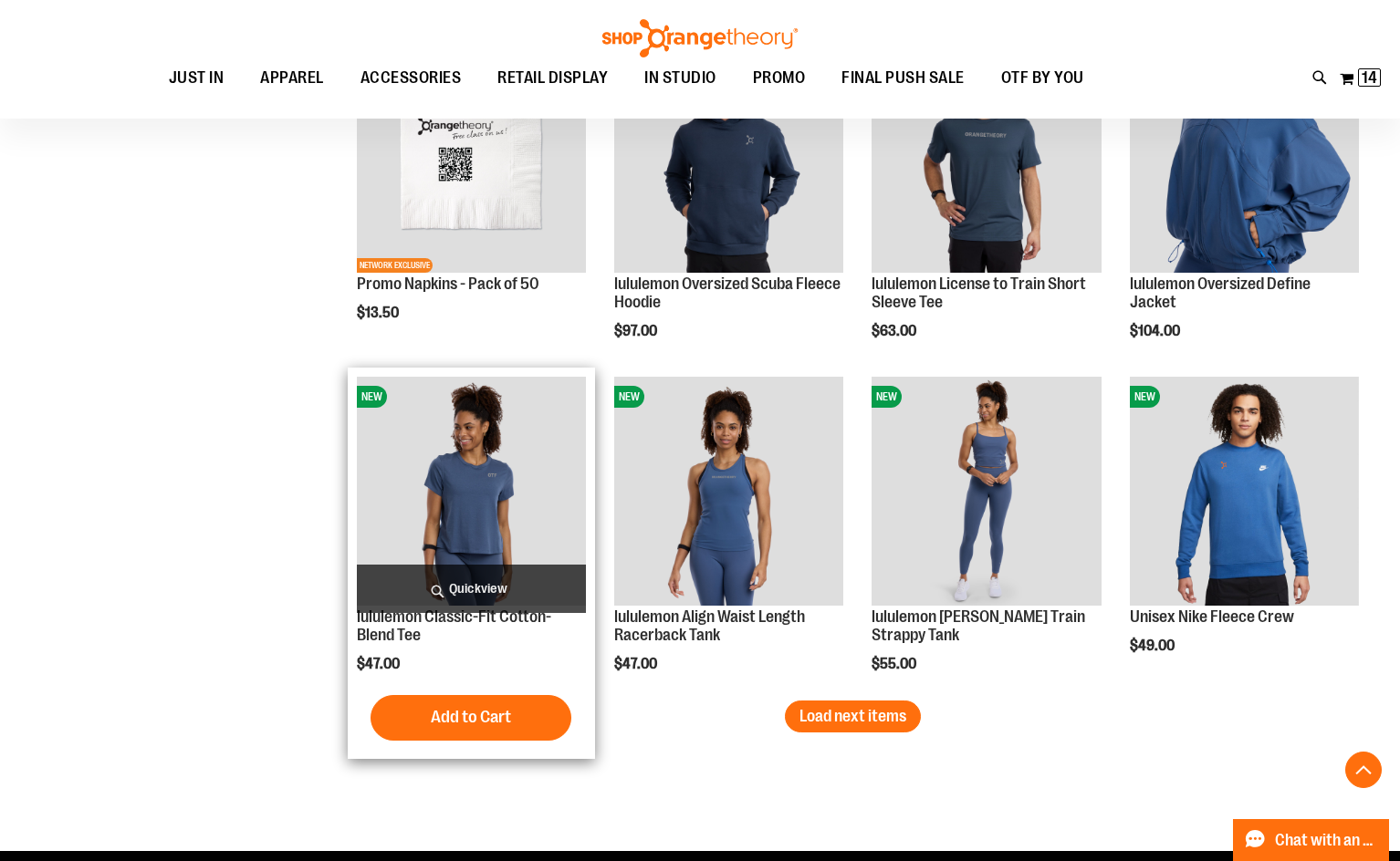
click at [449, 583] on span "Quickview" at bounding box center [472, 588] width 229 height 48
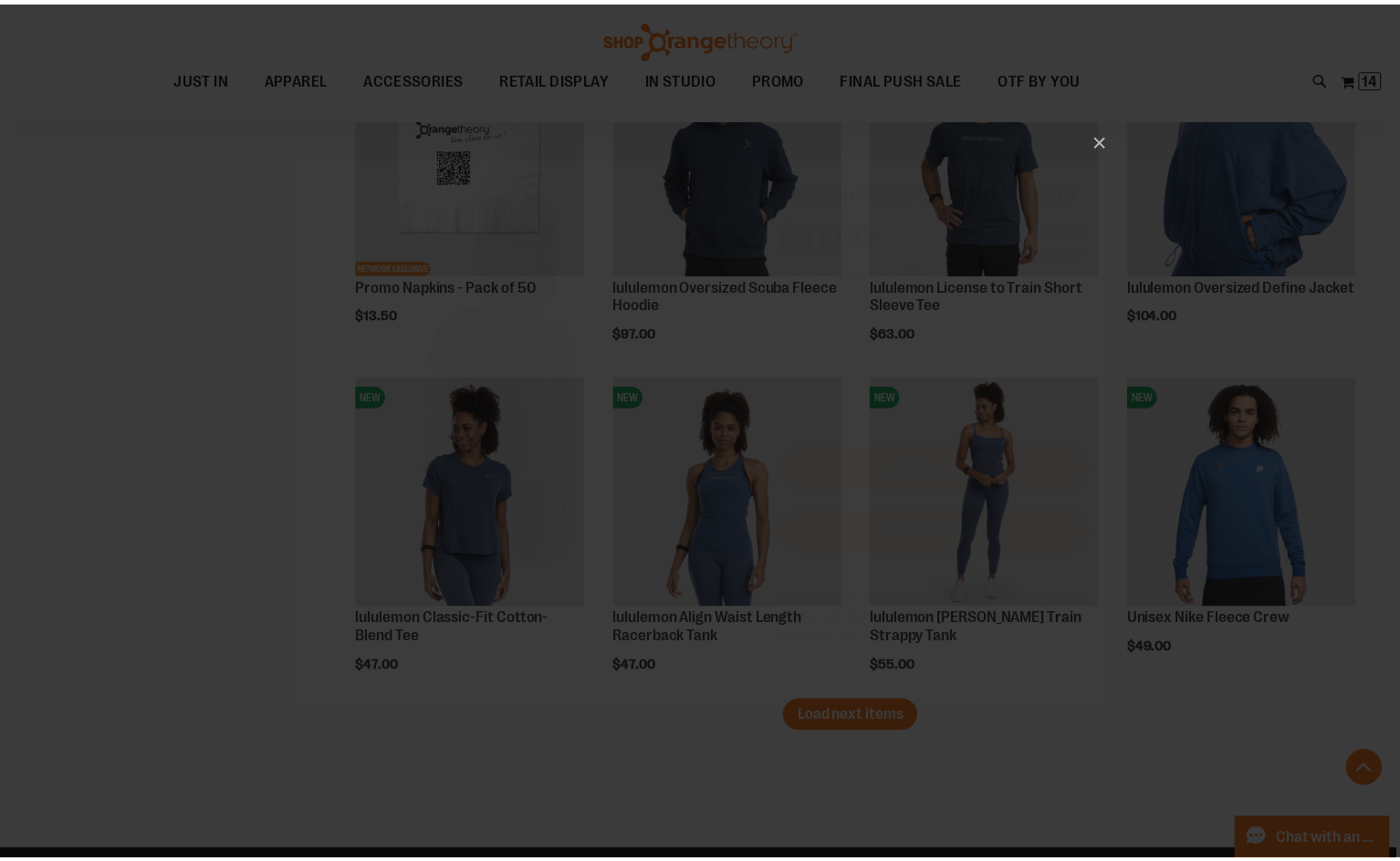
scroll to position [0, 0]
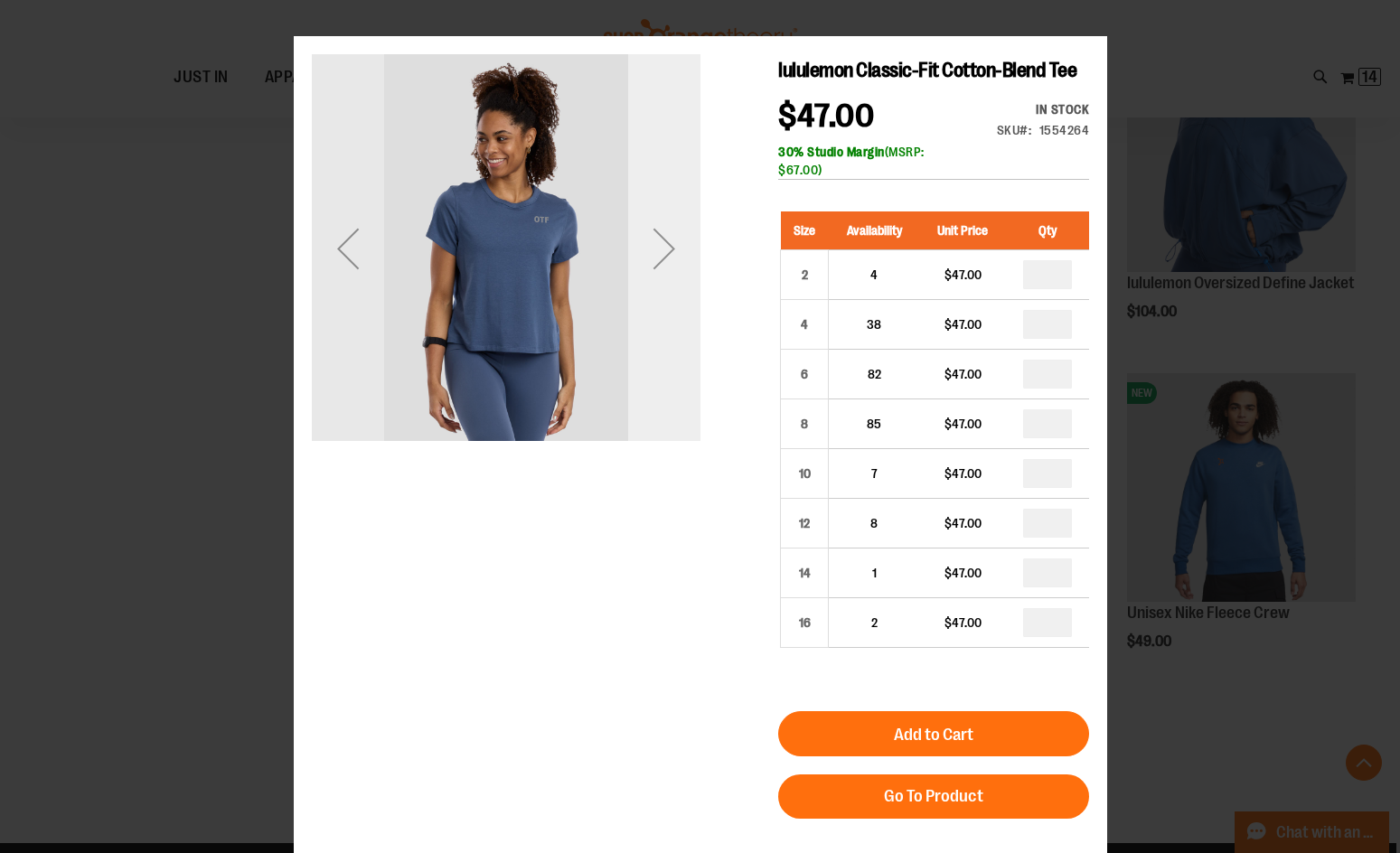
click at [672, 258] on div "Next" at bounding box center [663, 248] width 72 height 72
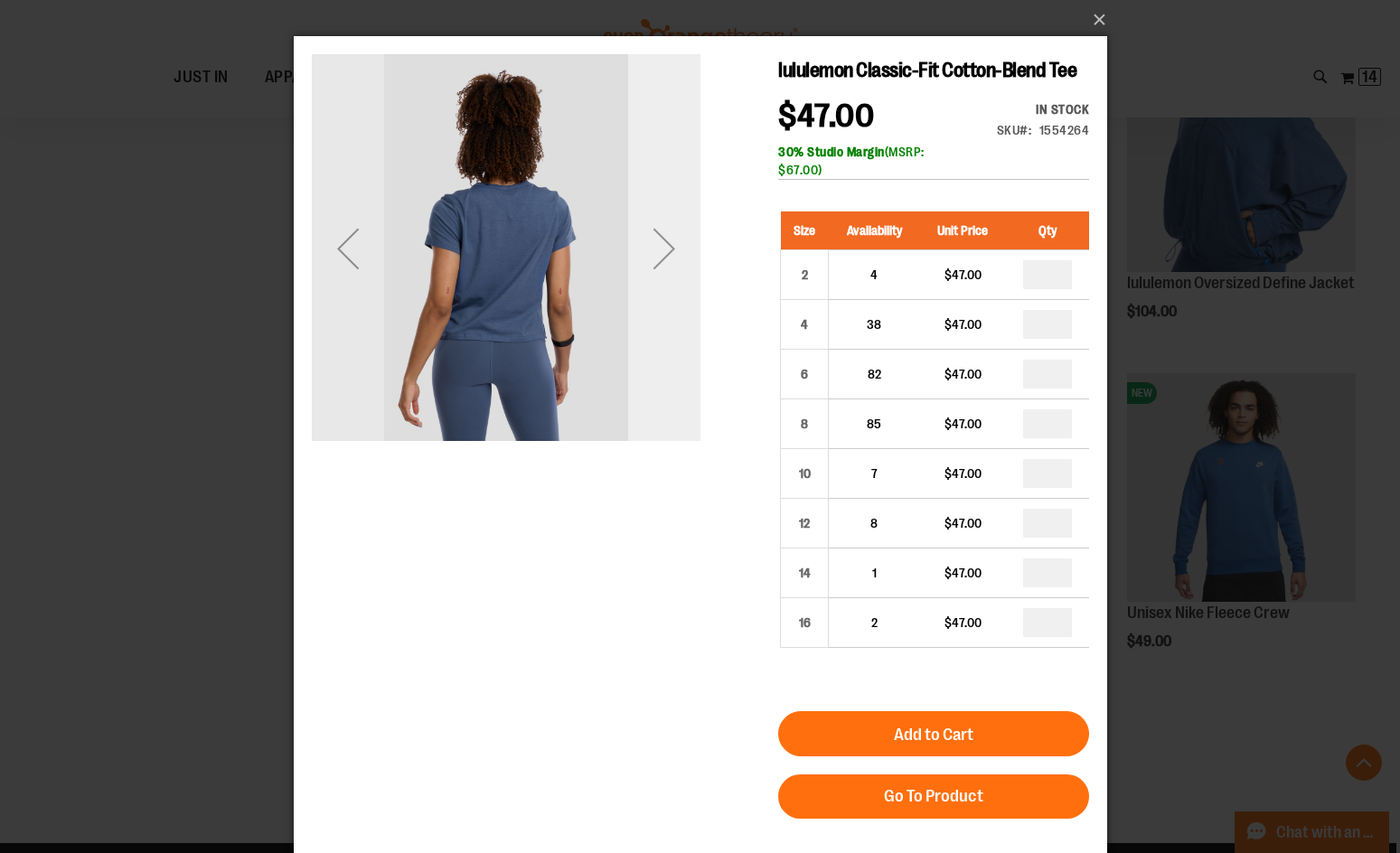
click at [672, 258] on div "Next" at bounding box center [663, 248] width 72 height 72
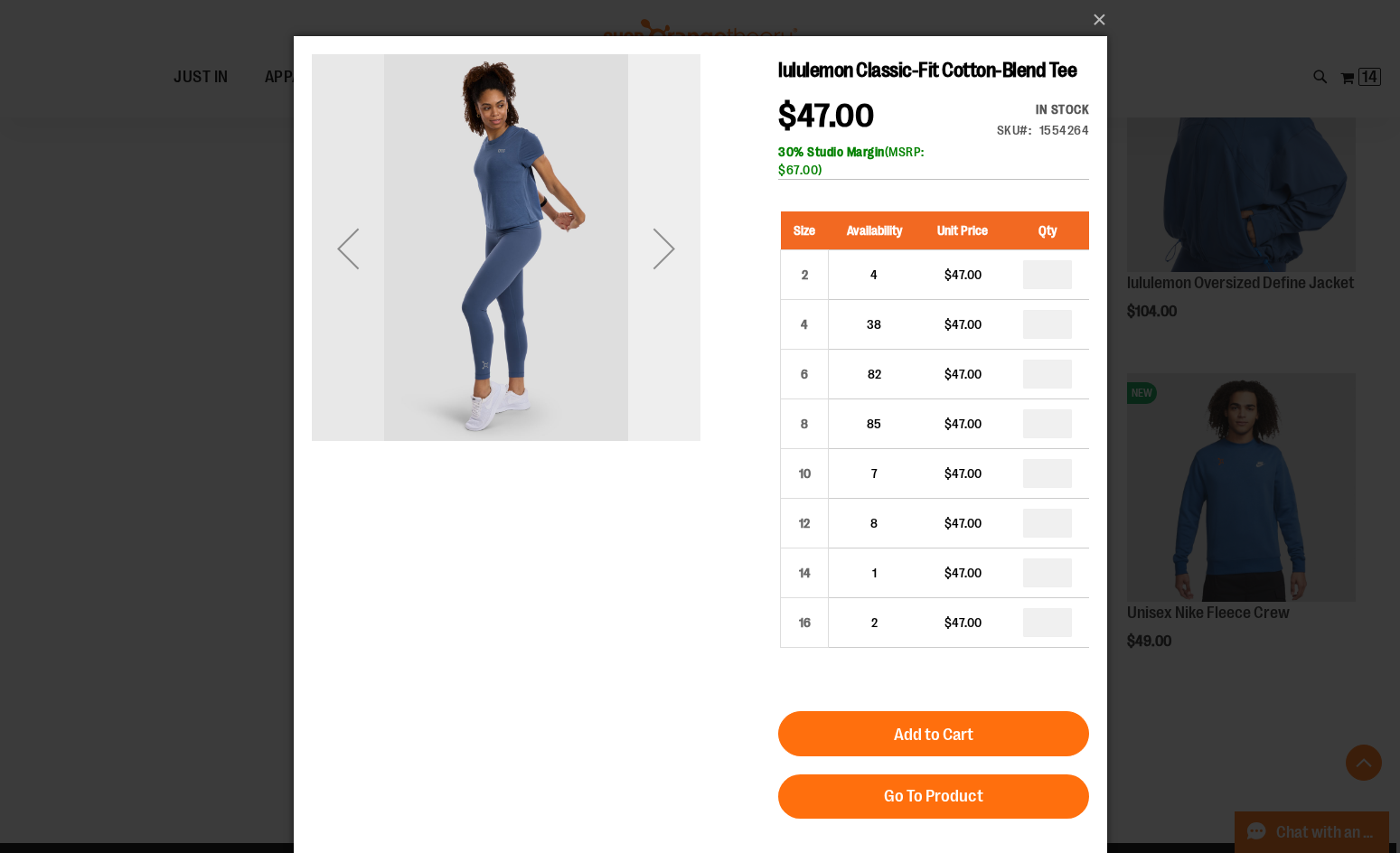
click at [668, 265] on div "Next" at bounding box center [663, 248] width 72 height 72
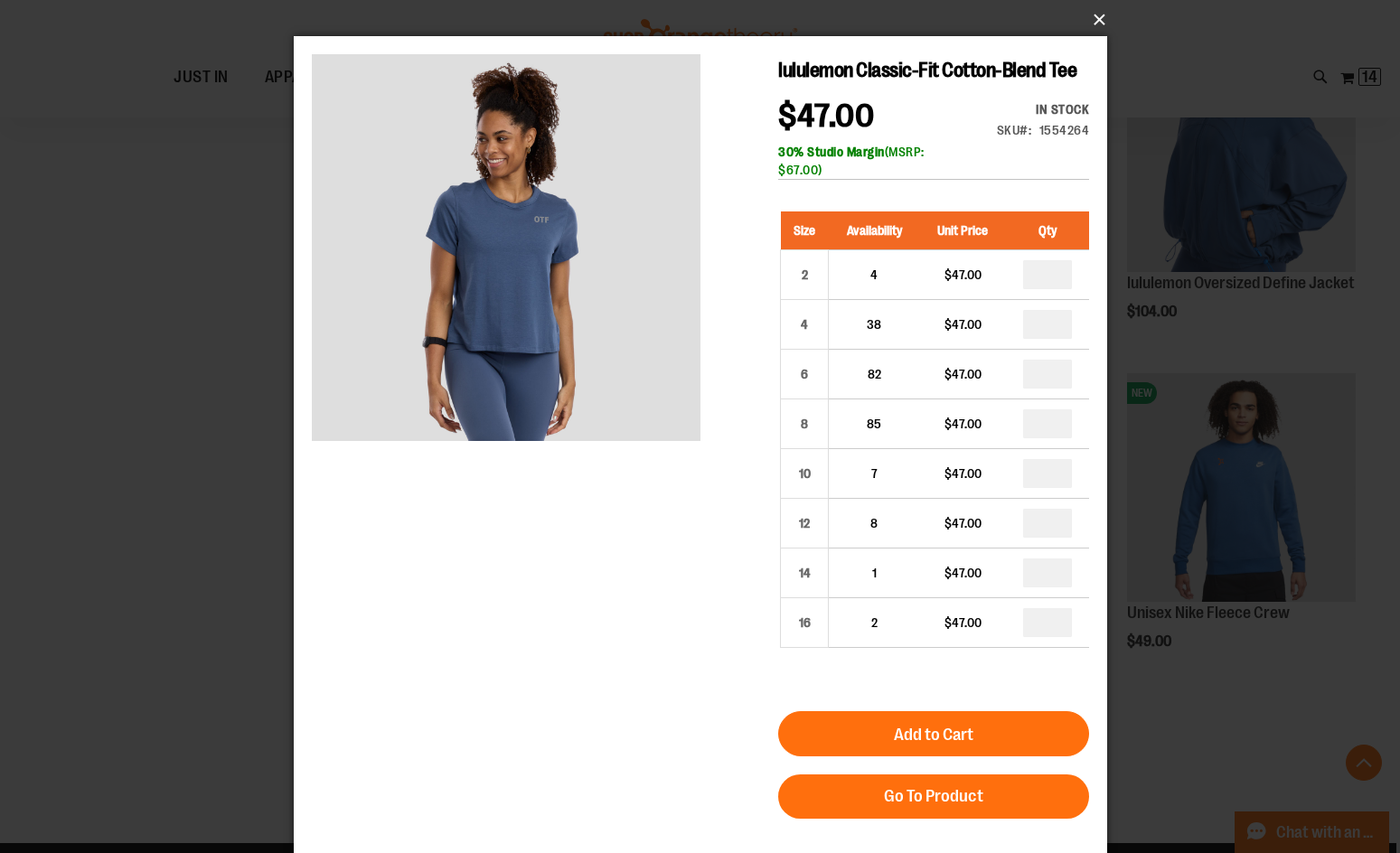
click at [1089, 18] on button "×" at bounding box center [706, 20] width 814 height 39
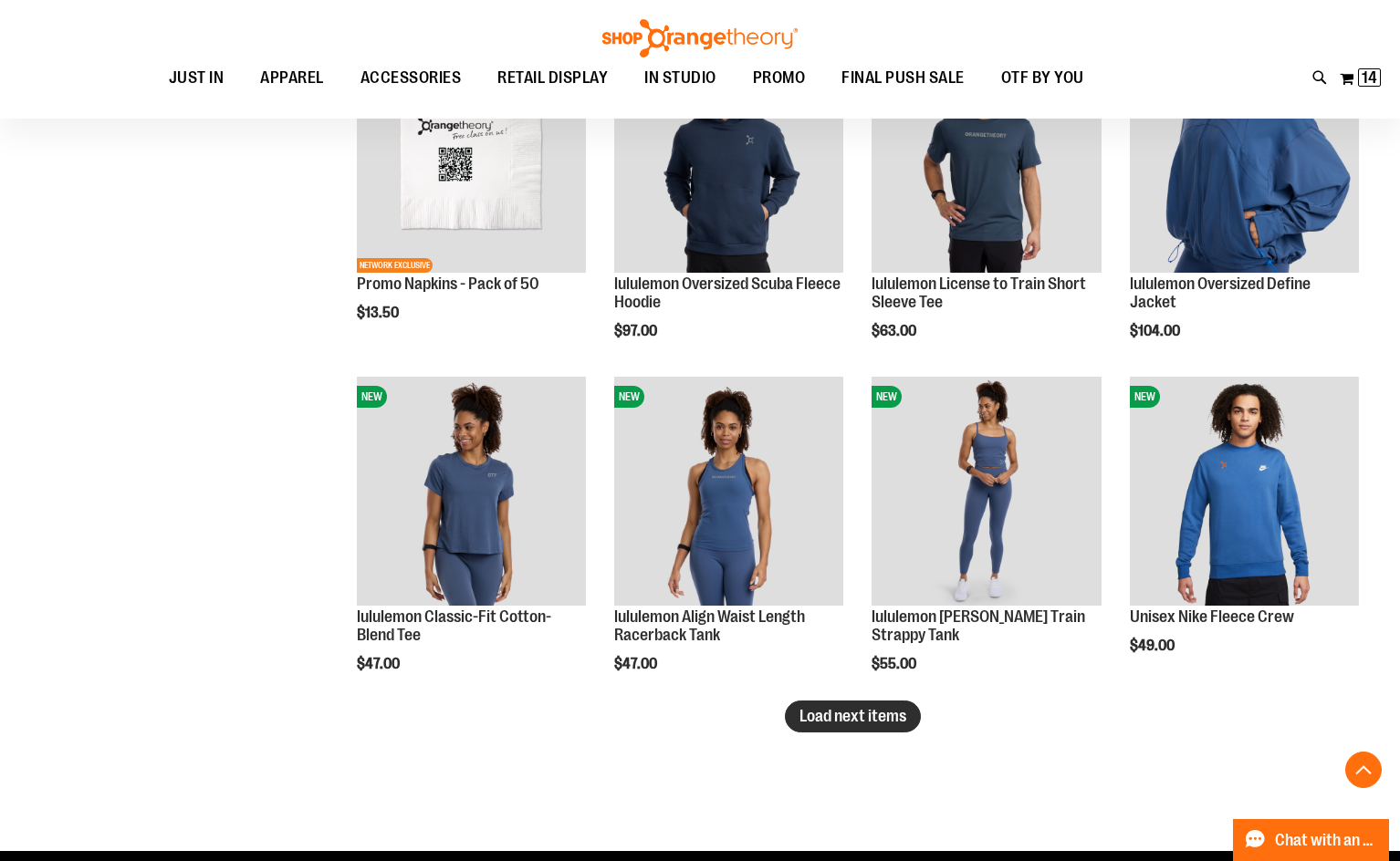
click at [818, 726] on button "Load next items" at bounding box center [853, 717] width 136 height 32
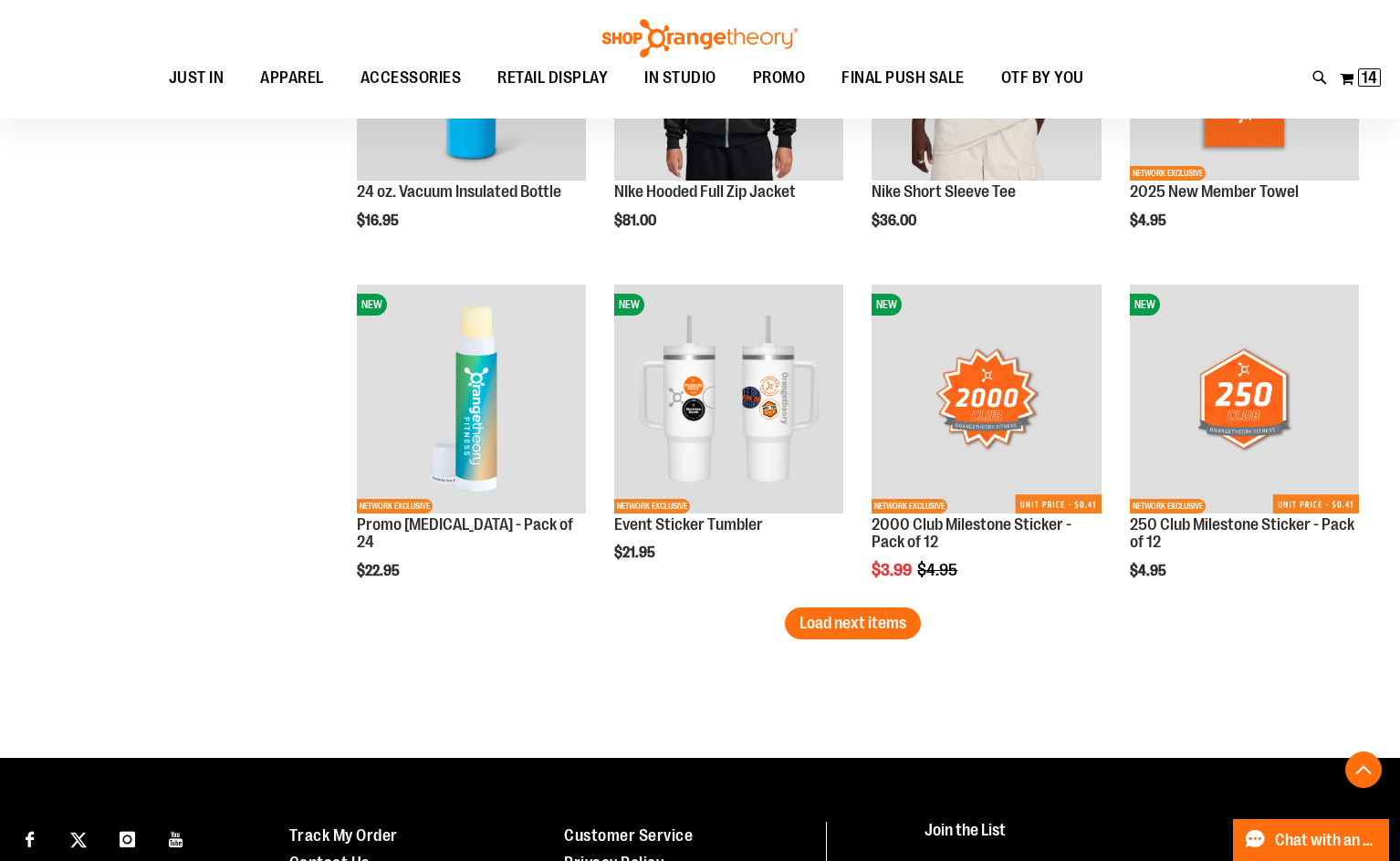
scroll to position [3937, 0]
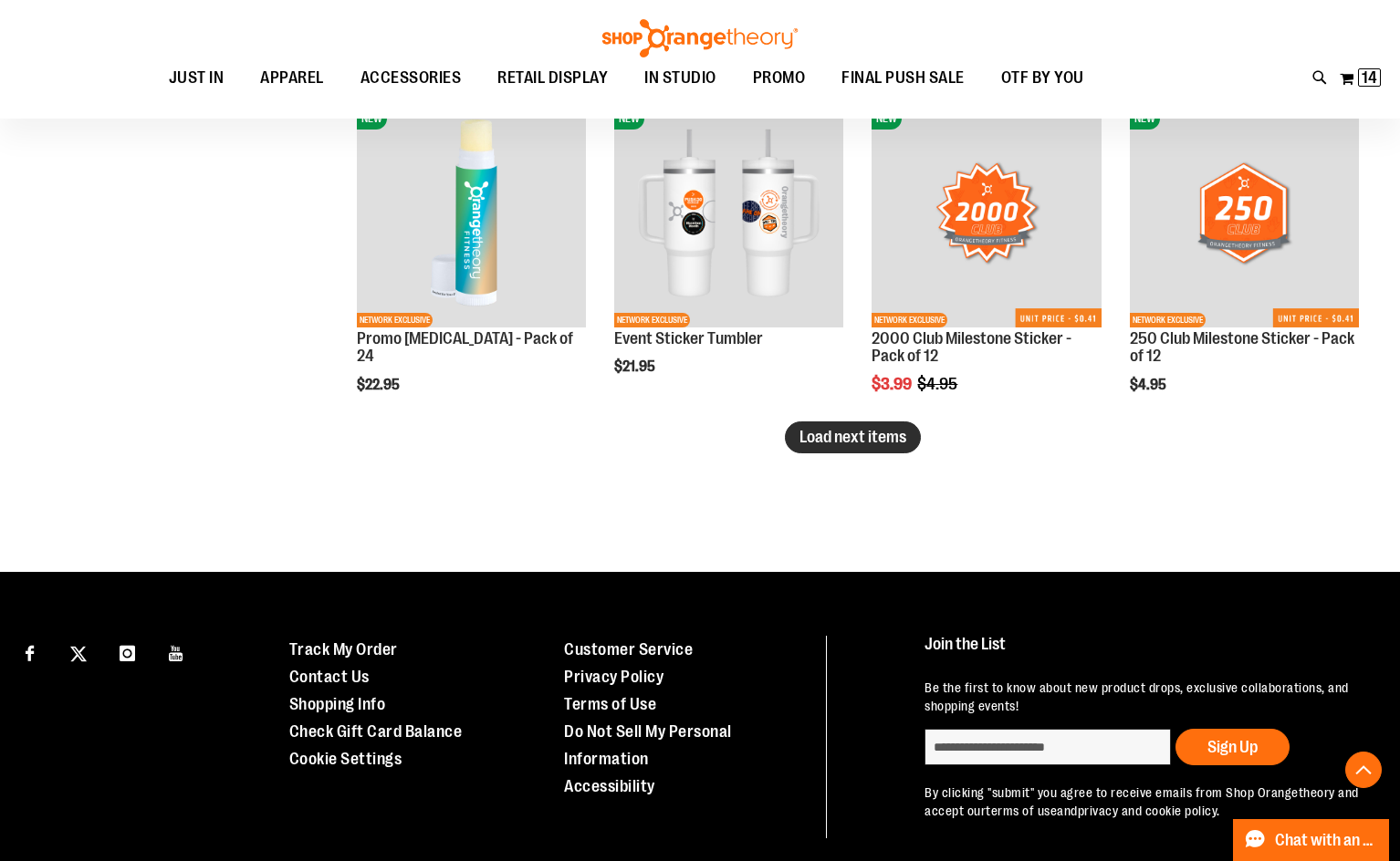
click at [907, 447] on button "Load next items" at bounding box center [853, 438] width 136 height 32
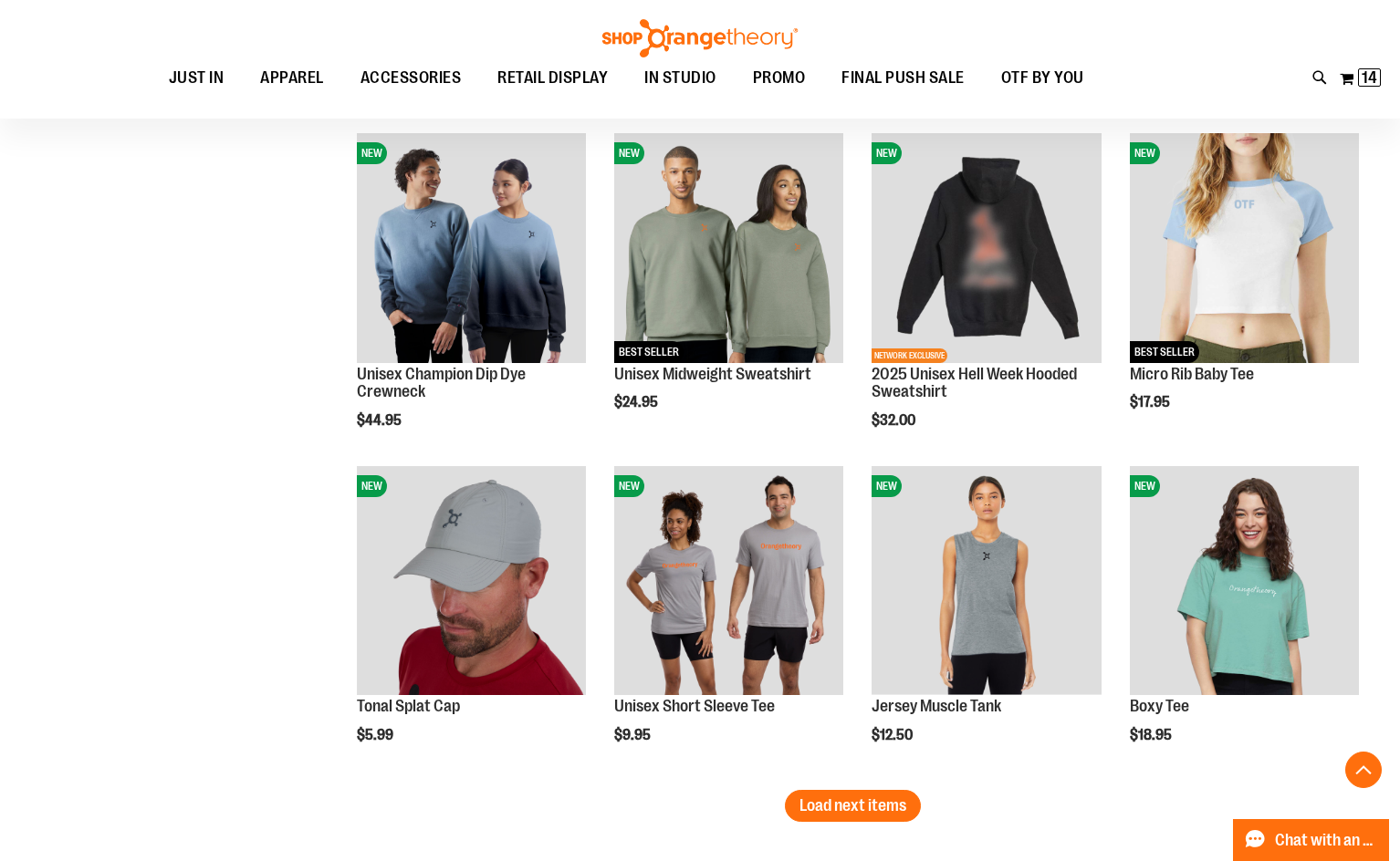
scroll to position [4576, 0]
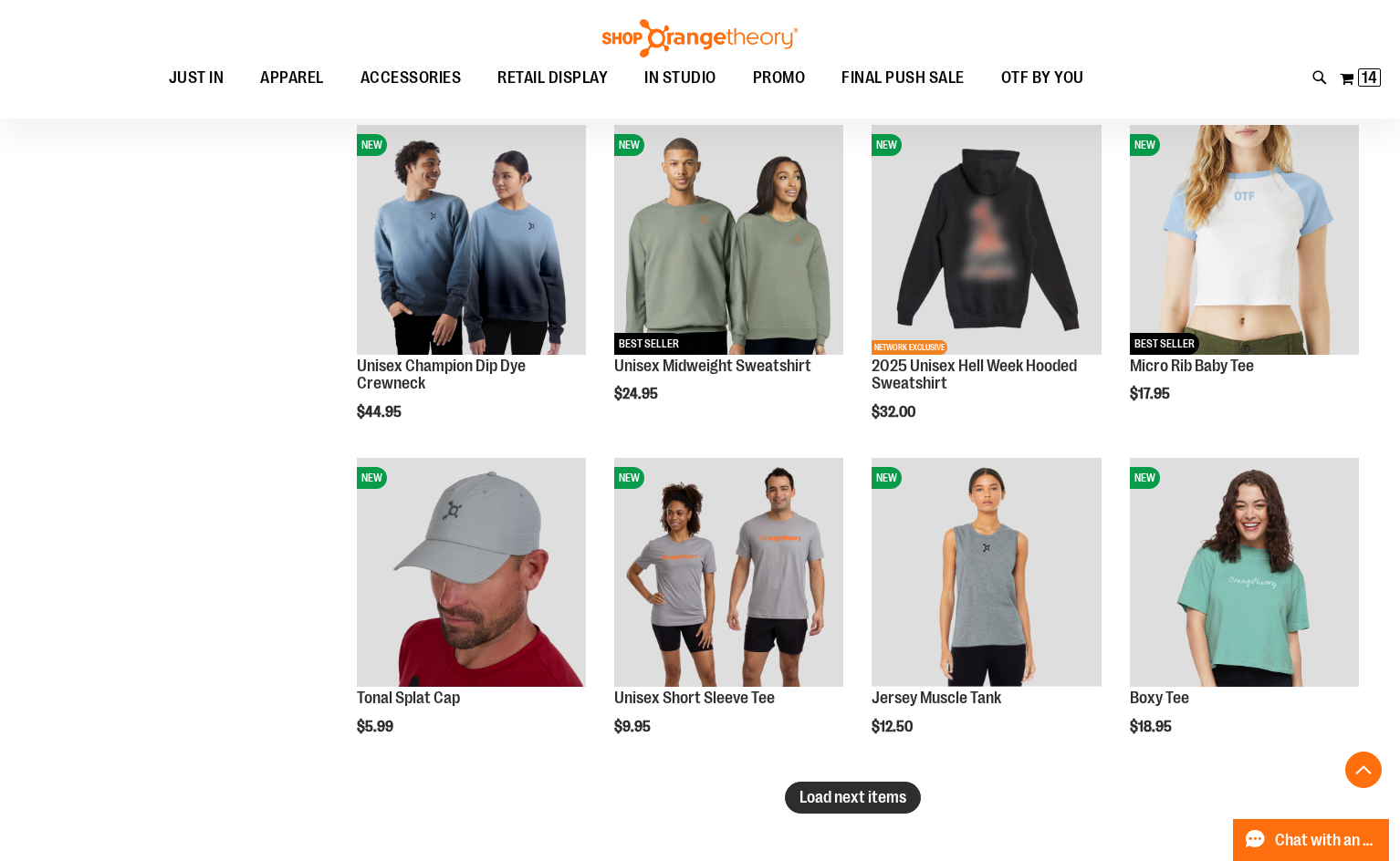
click at [861, 787] on button "Load next items" at bounding box center [853, 798] width 136 height 32
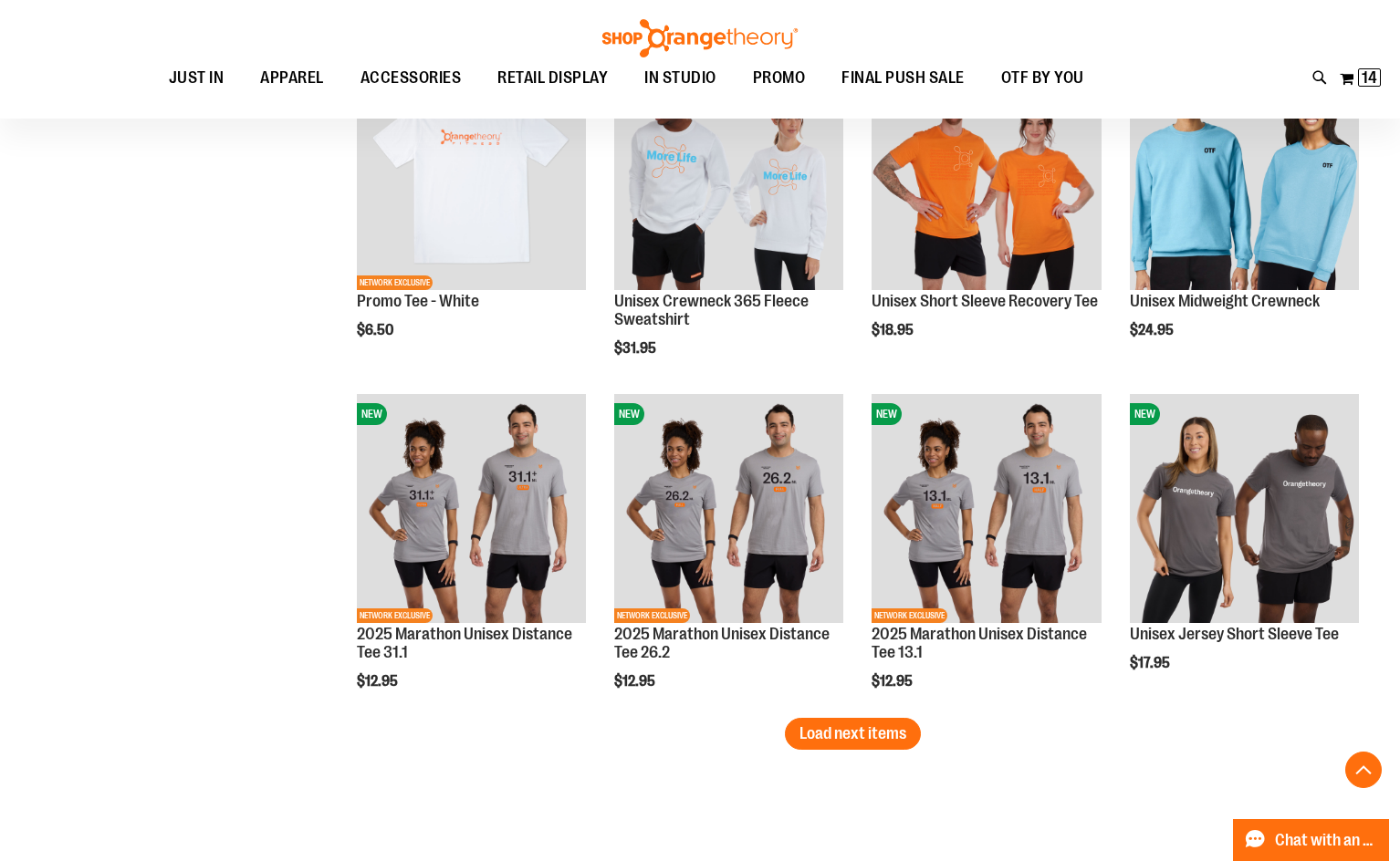
scroll to position [5671, 0]
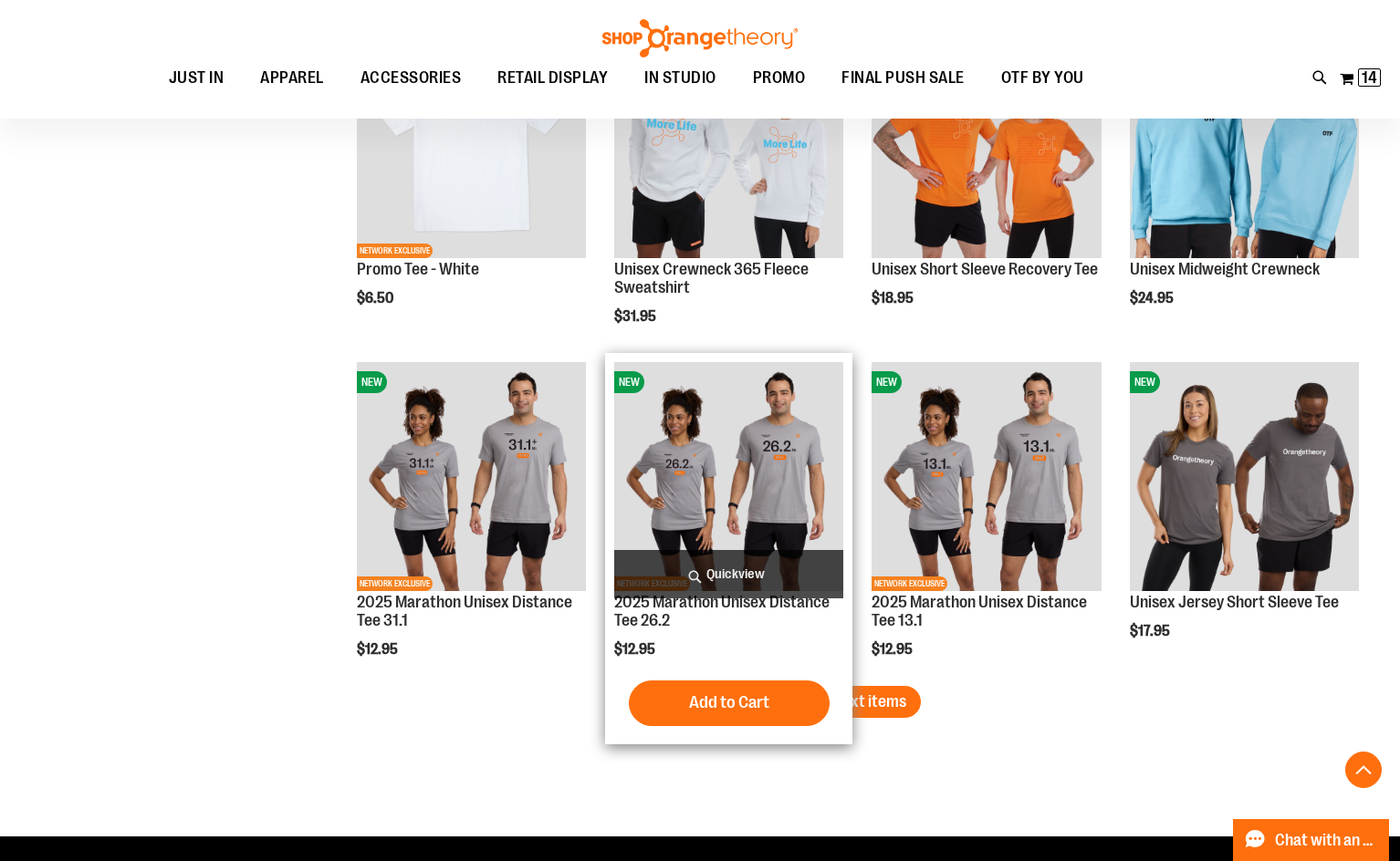
drag, startPoint x: 825, startPoint y: 703, endPoint x: 835, endPoint y: 691, distance: 15.6
click at [825, 703] on span "Load next items" at bounding box center [853, 701] width 107 height 18
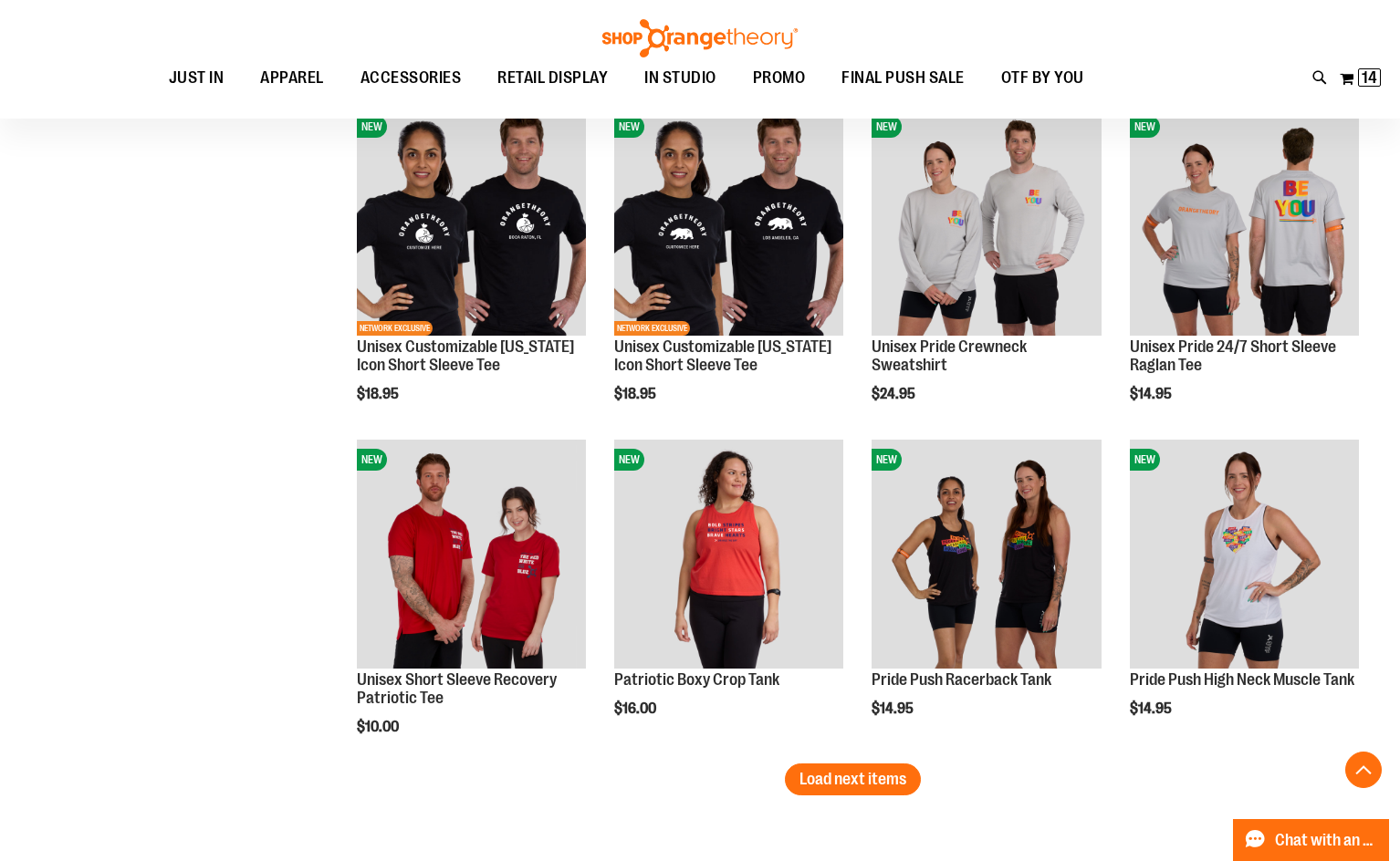
scroll to position [6675, 0]
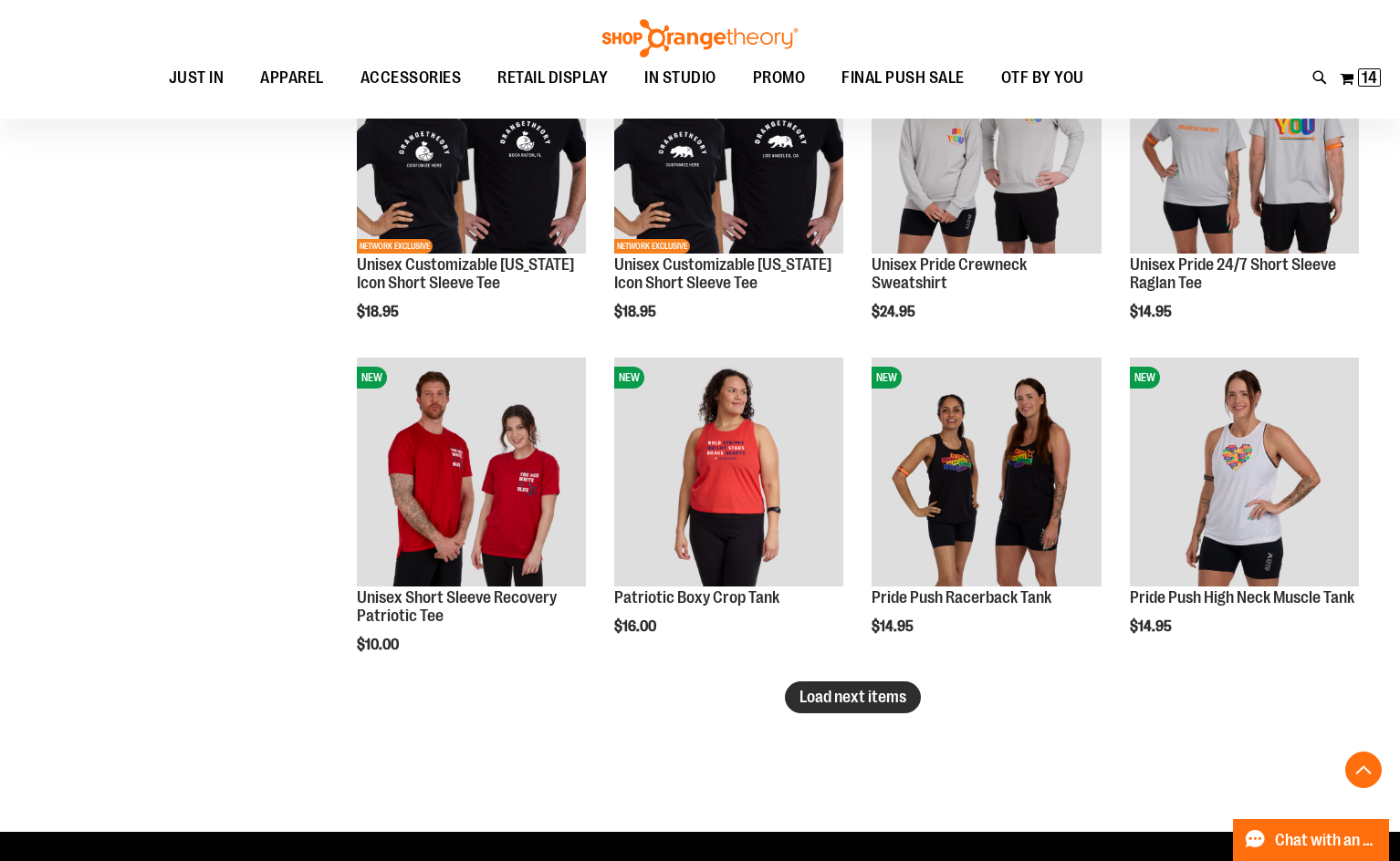
click at [871, 709] on button "Load next items" at bounding box center [853, 698] width 136 height 32
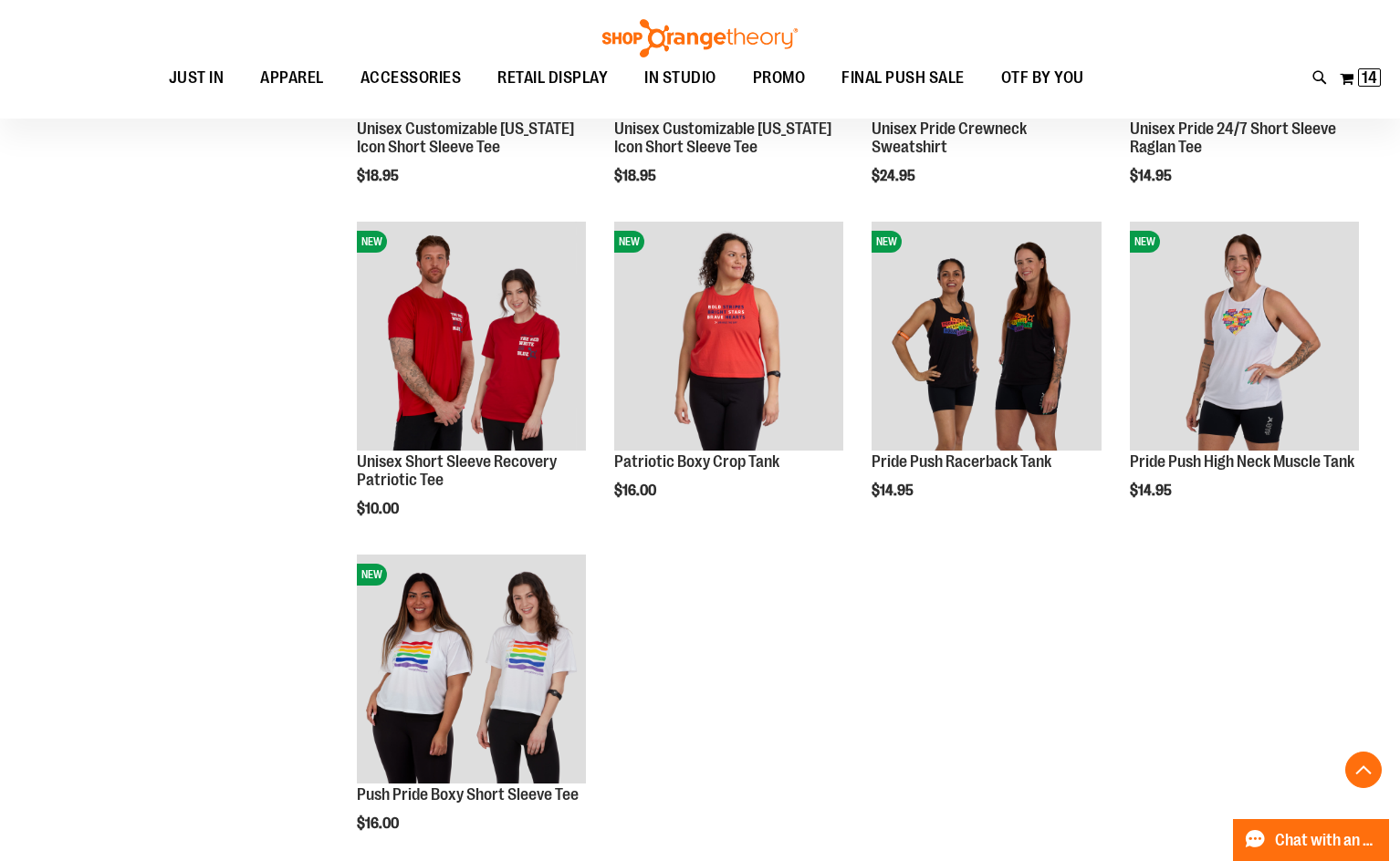
scroll to position [6857, 0]
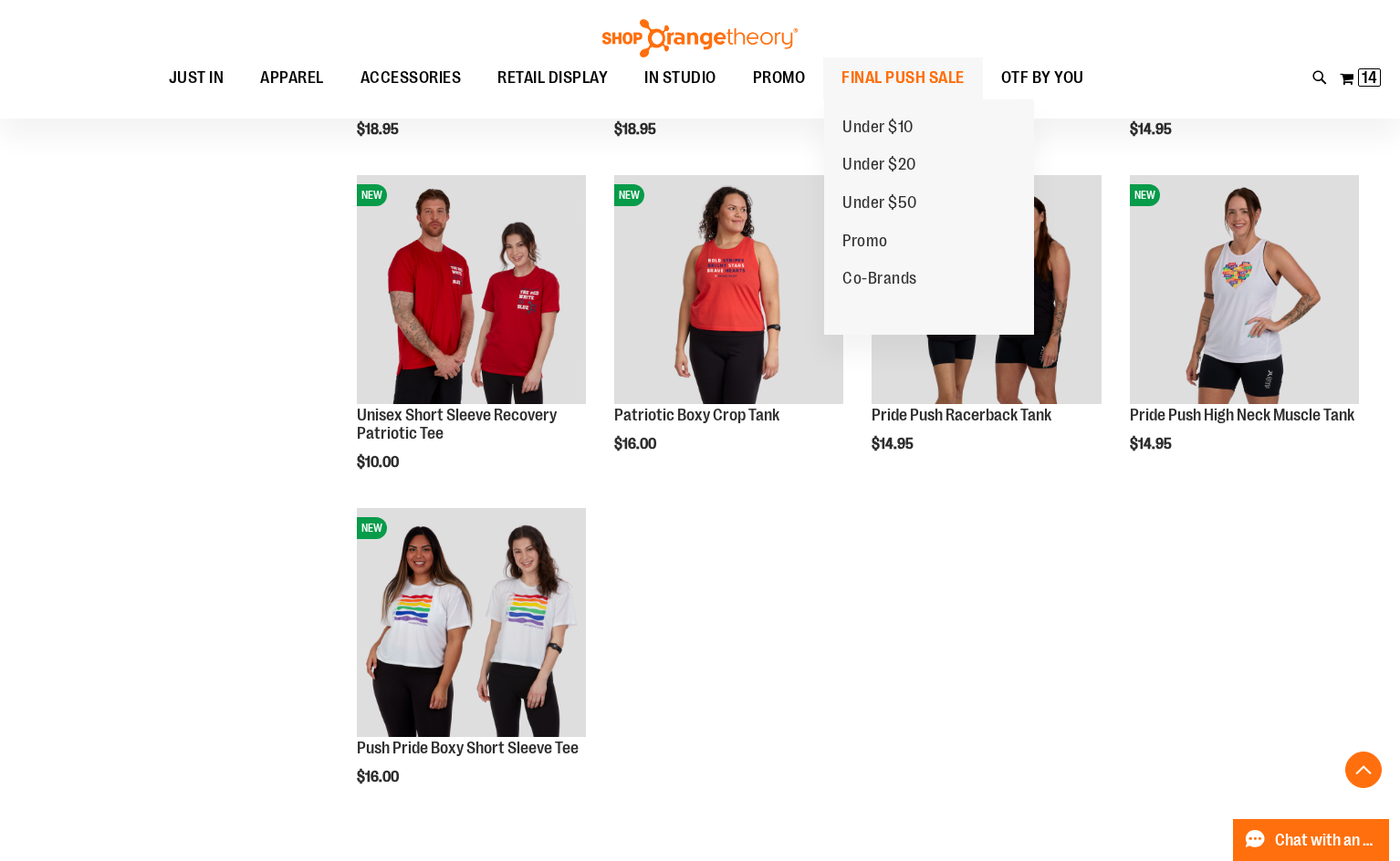
click at [924, 81] on span "FINAL PUSH SALE" at bounding box center [903, 78] width 123 height 41
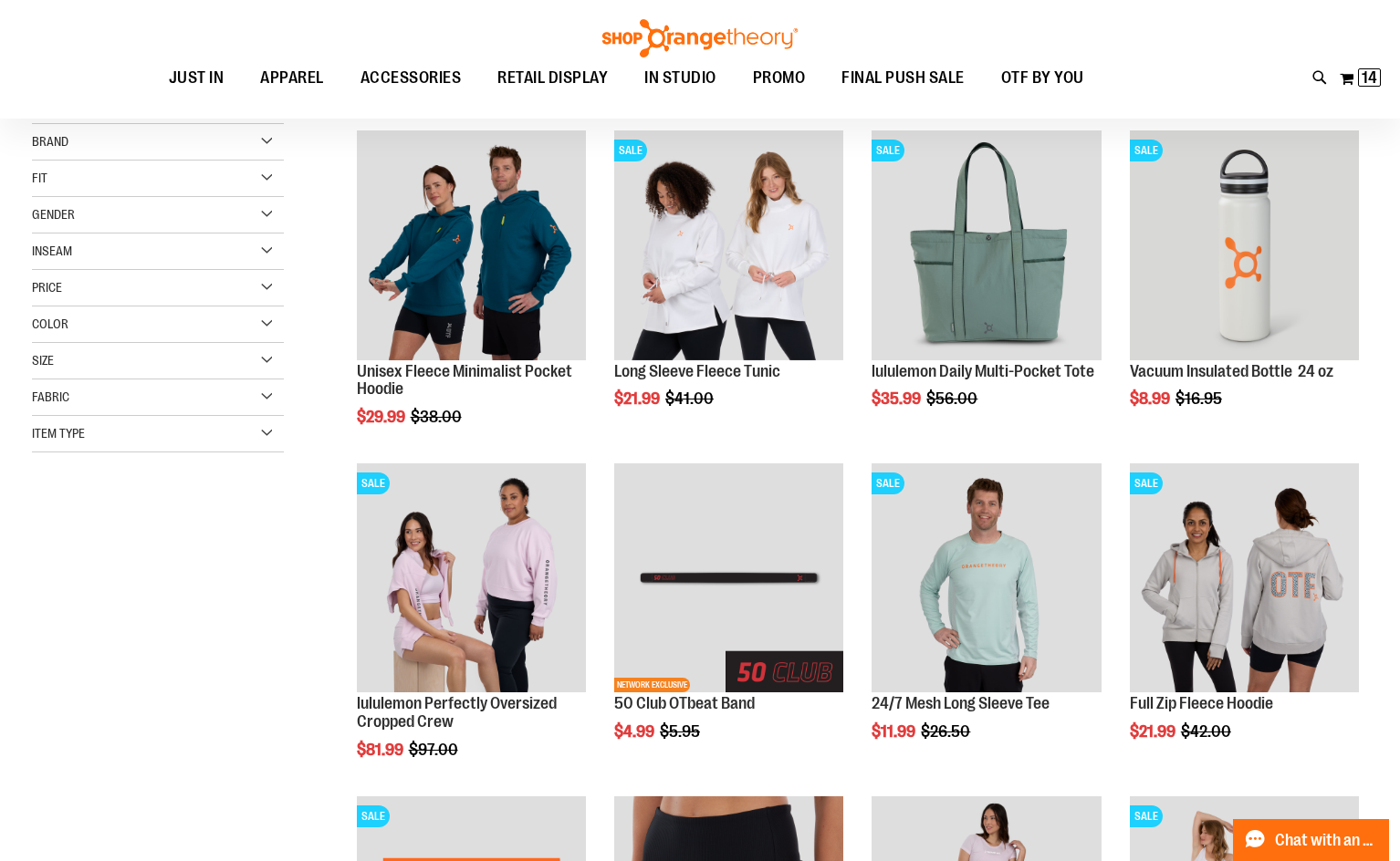
scroll to position [273, 0]
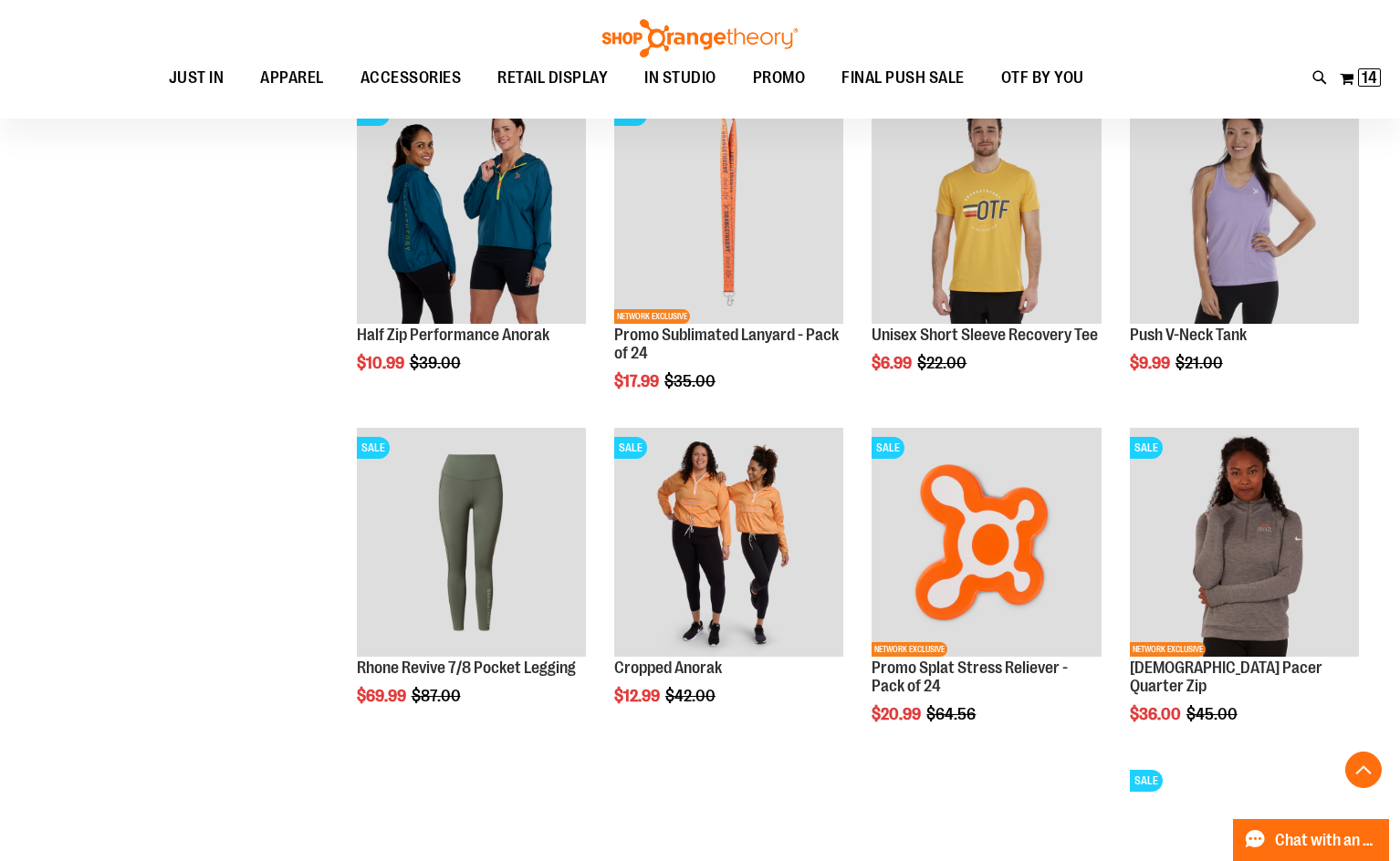
scroll to position [1277, 0]
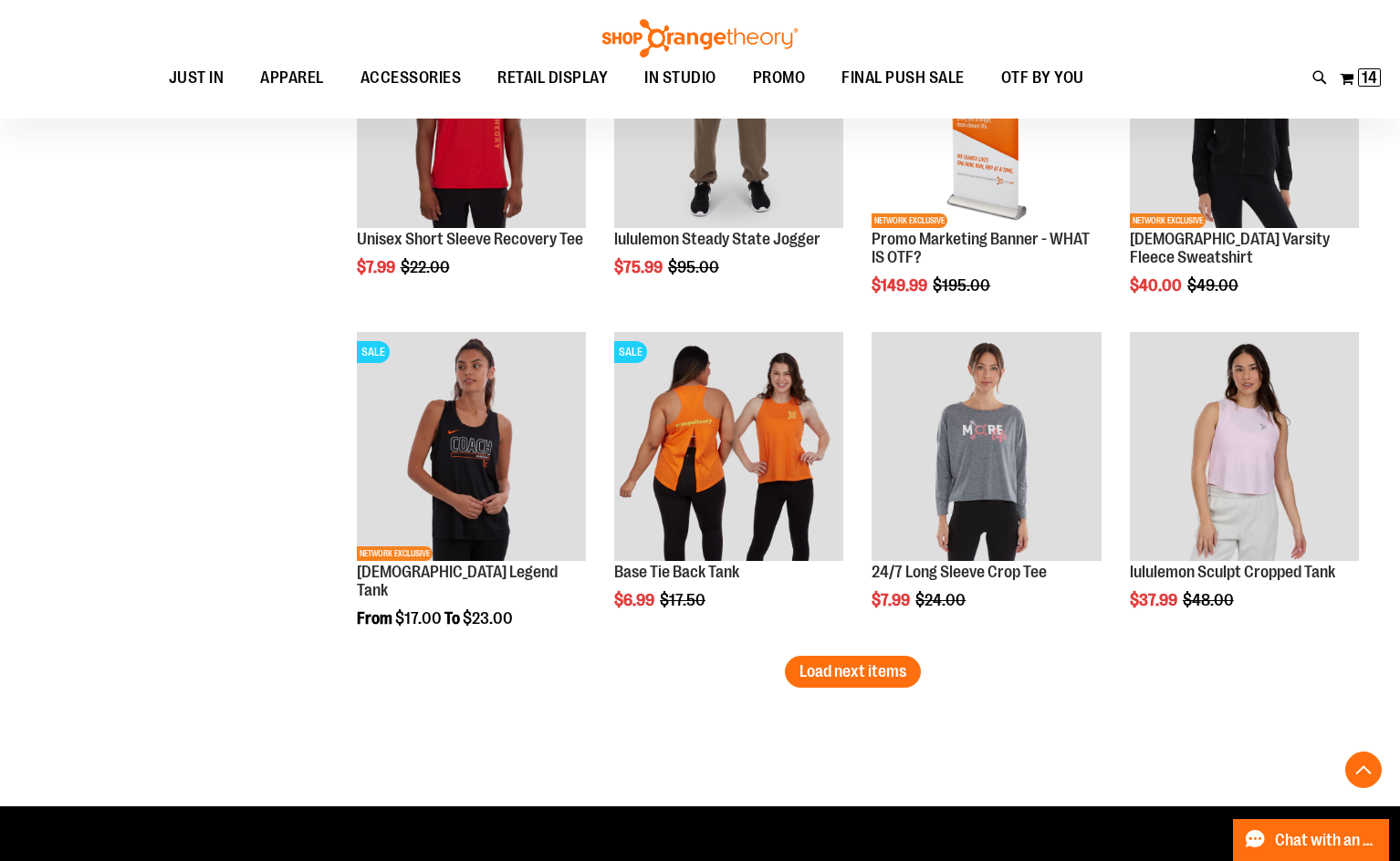
scroll to position [2736, 0]
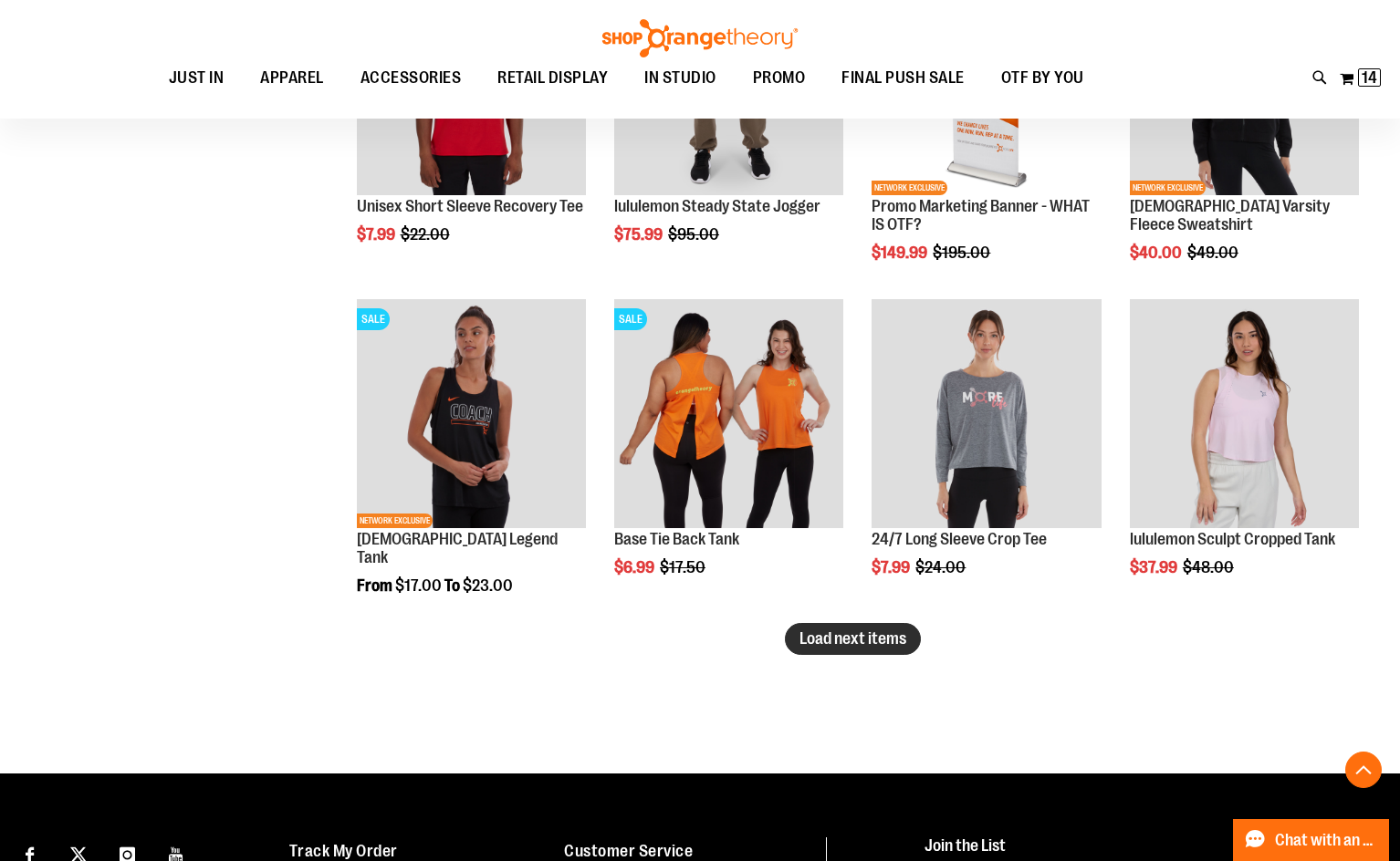
type input "**********"
click at [886, 635] on span "Load next items" at bounding box center [853, 638] width 107 height 18
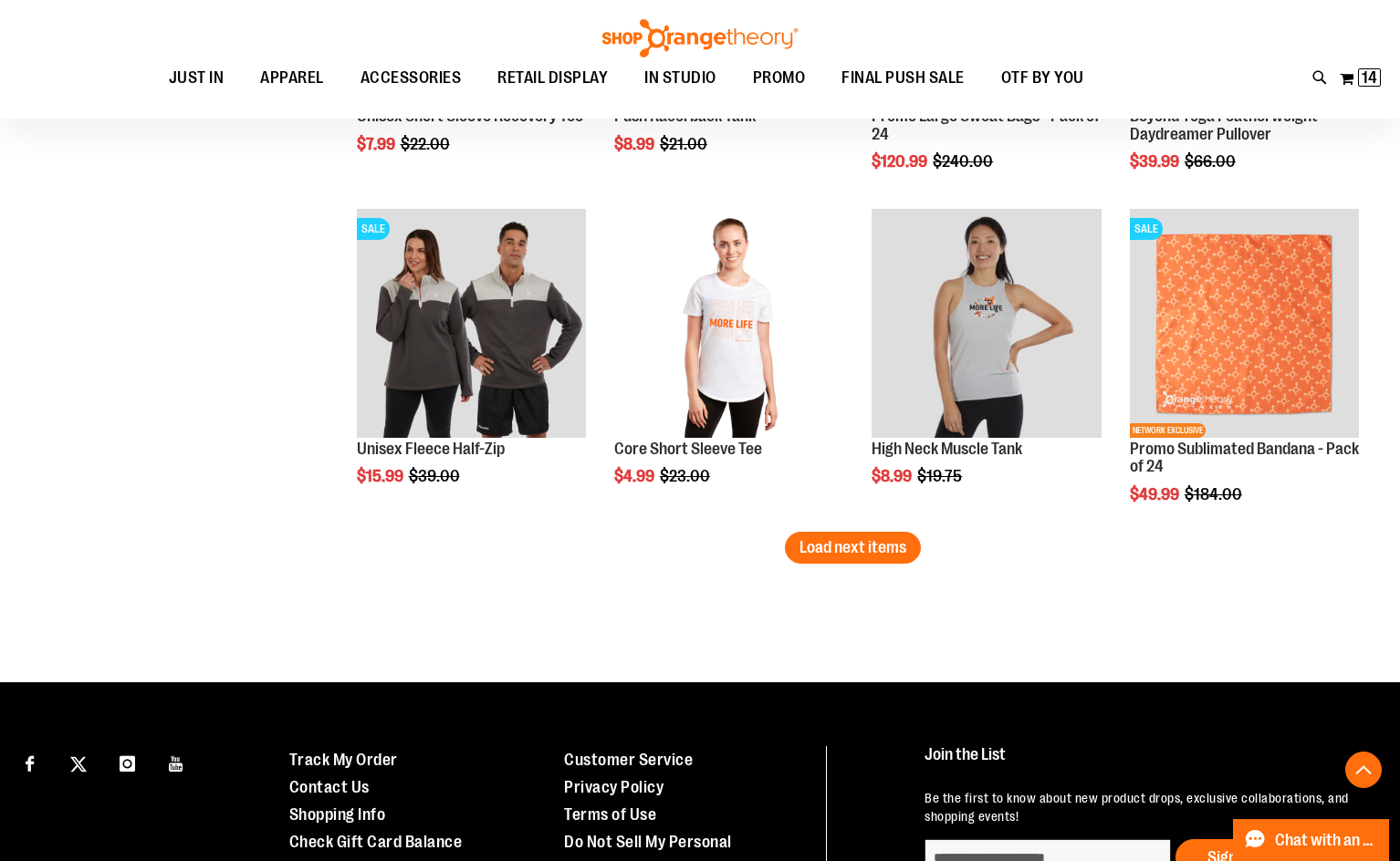
scroll to position [3831, 0]
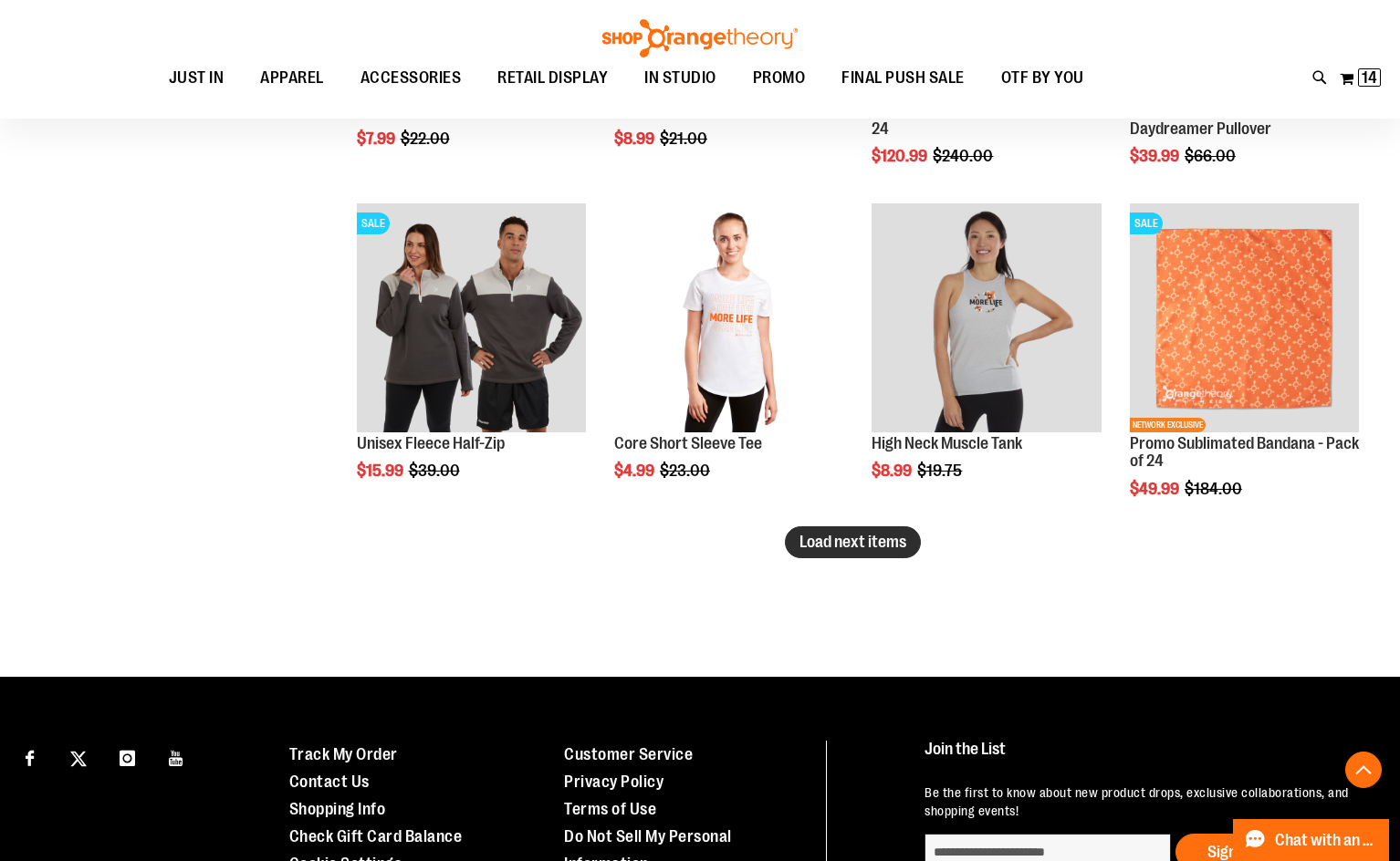
click at [831, 554] on button "Load next items" at bounding box center [853, 543] width 136 height 32
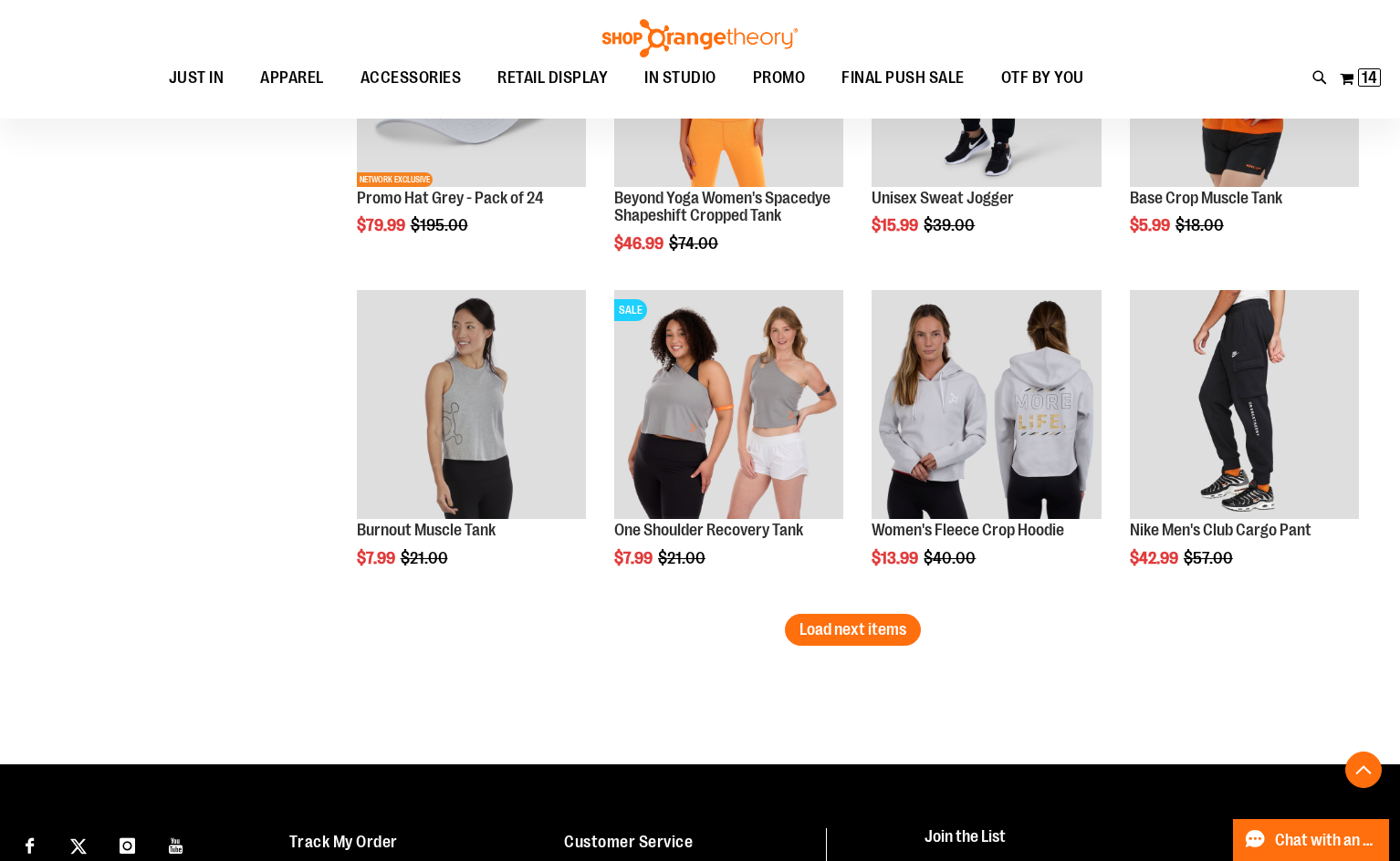
scroll to position [4744, 0]
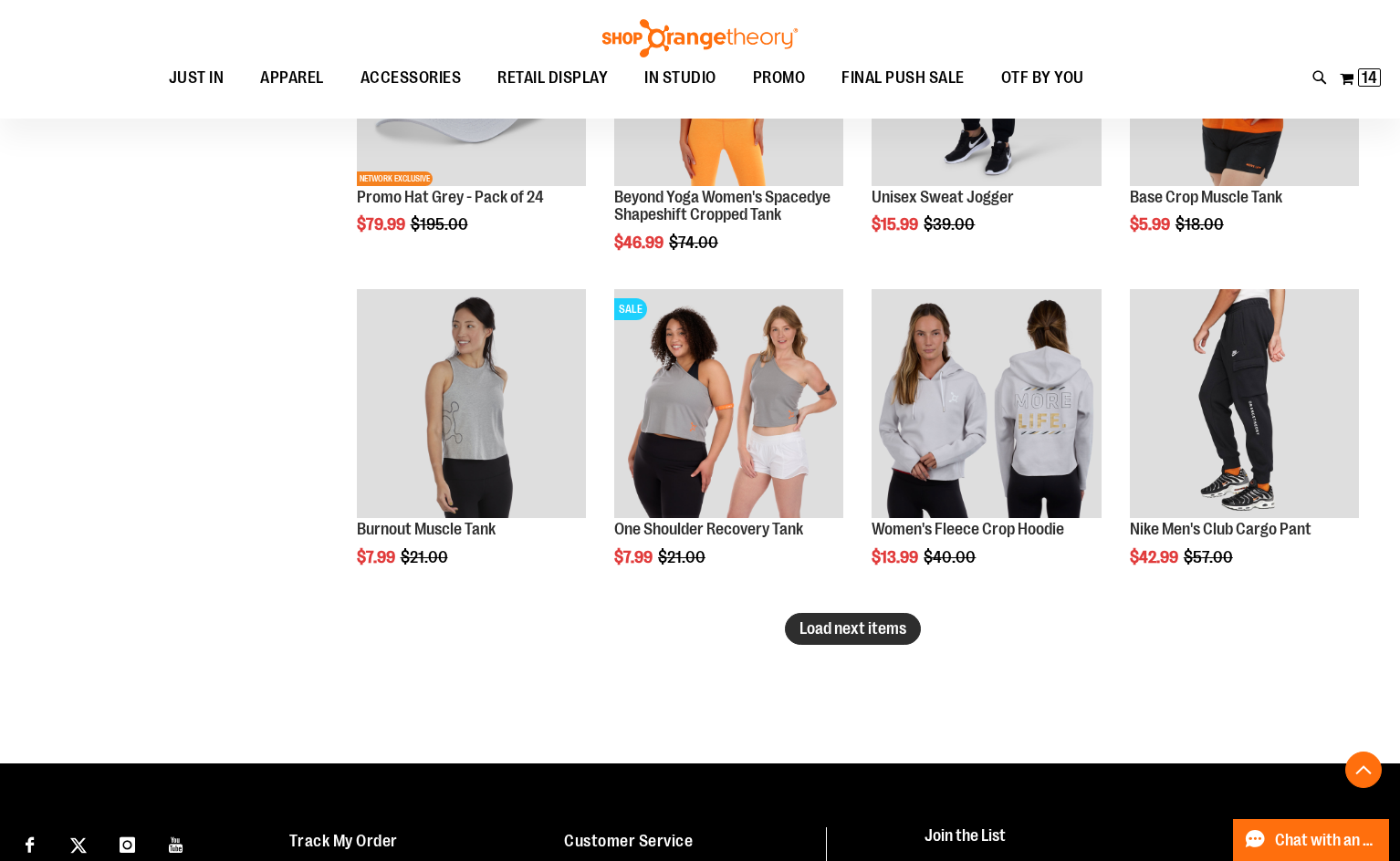
click at [824, 624] on span "Load next items" at bounding box center [853, 628] width 107 height 18
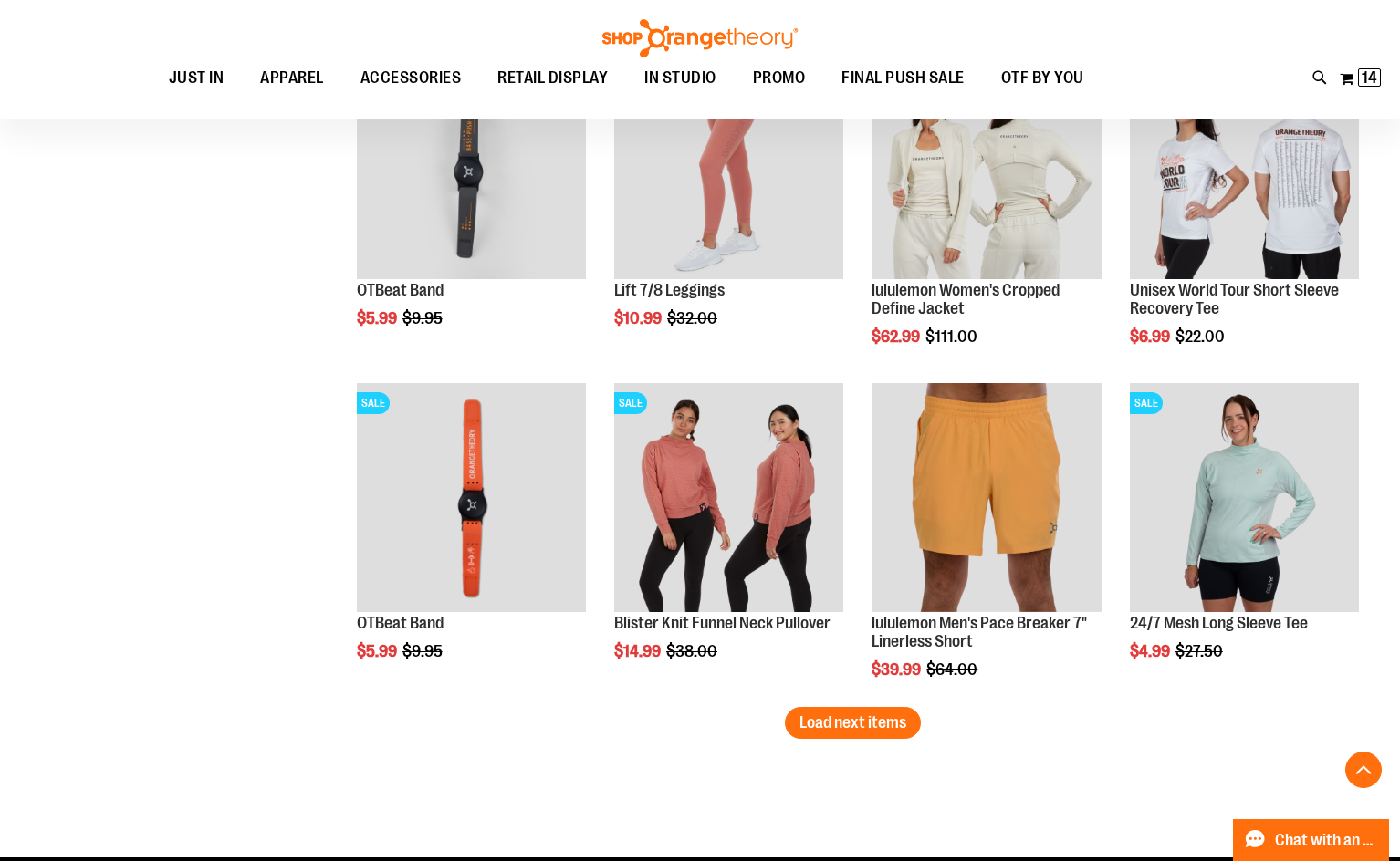
scroll to position [5657, 0]
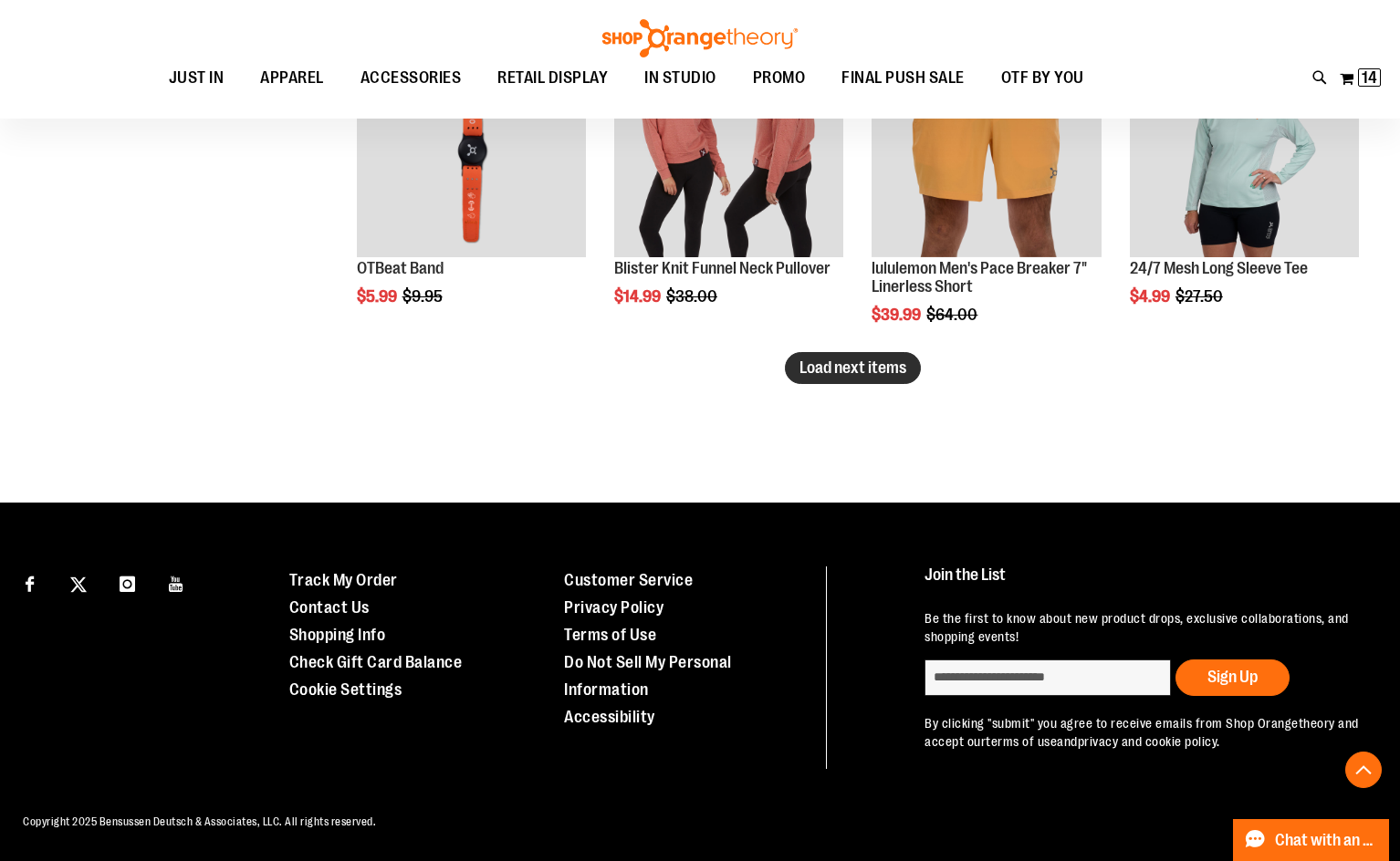
click at [887, 362] on span "Load next items" at bounding box center [853, 368] width 107 height 18
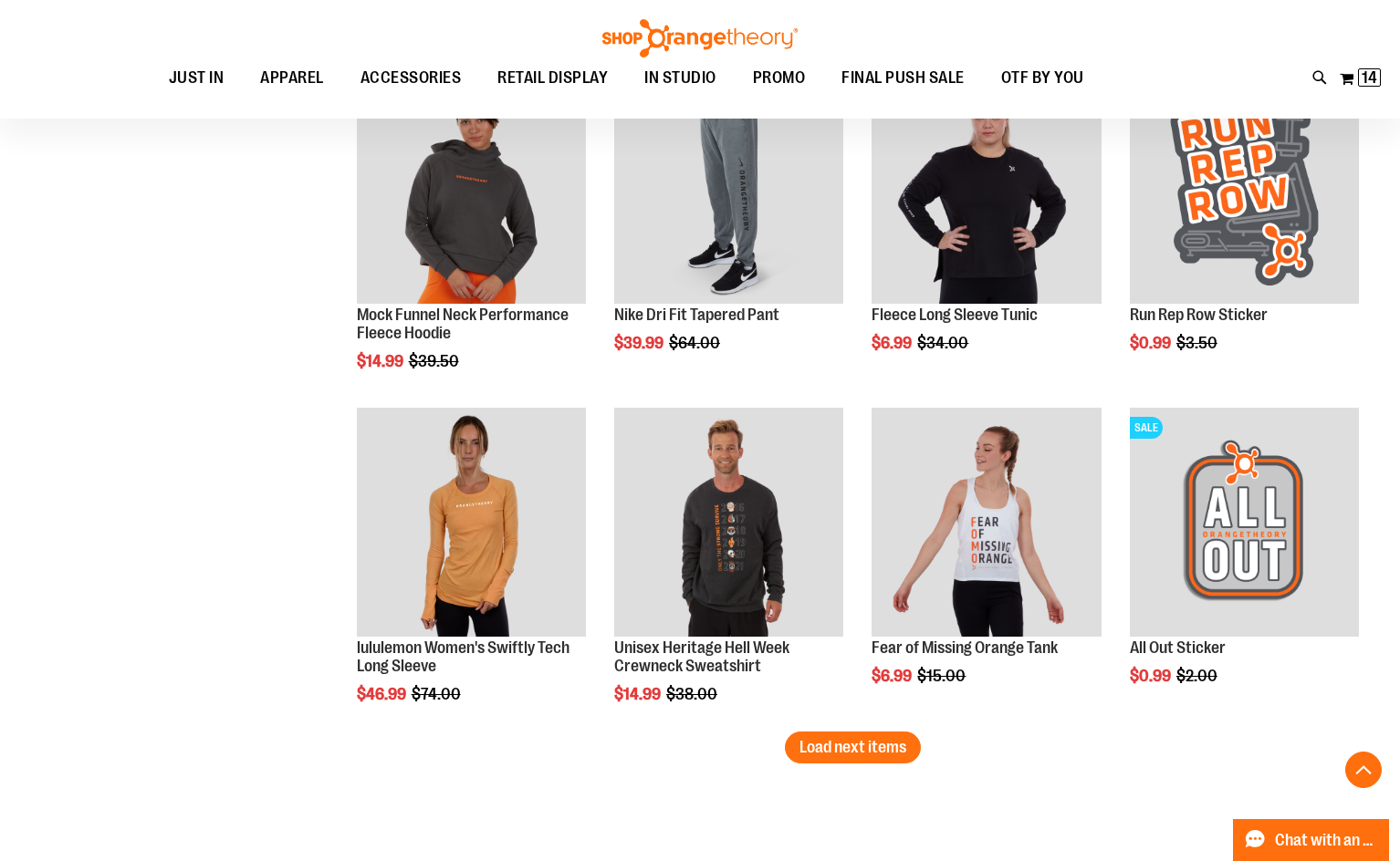
scroll to position [6735, 0]
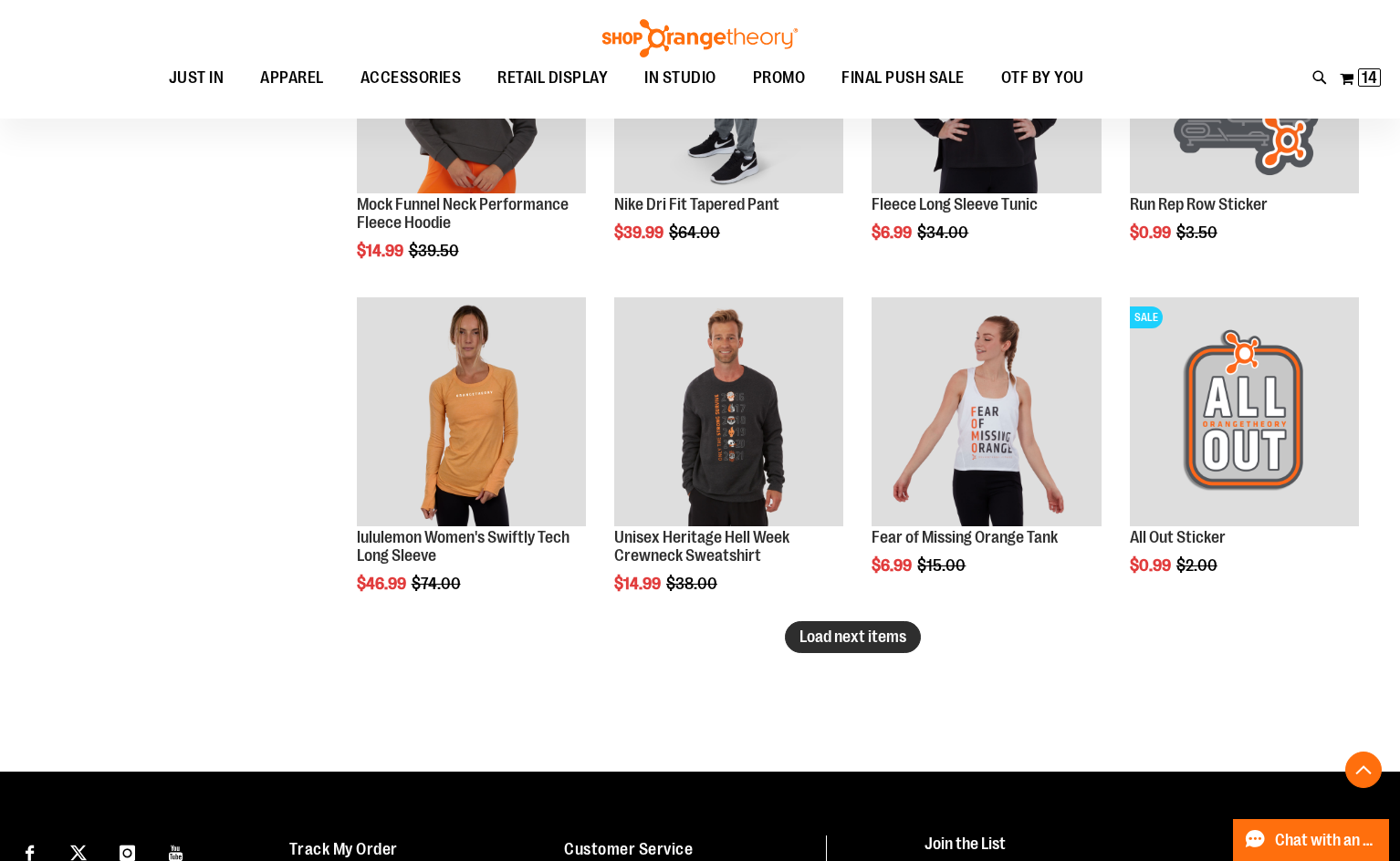
click at [878, 641] on span "Load next items" at bounding box center [853, 637] width 107 height 18
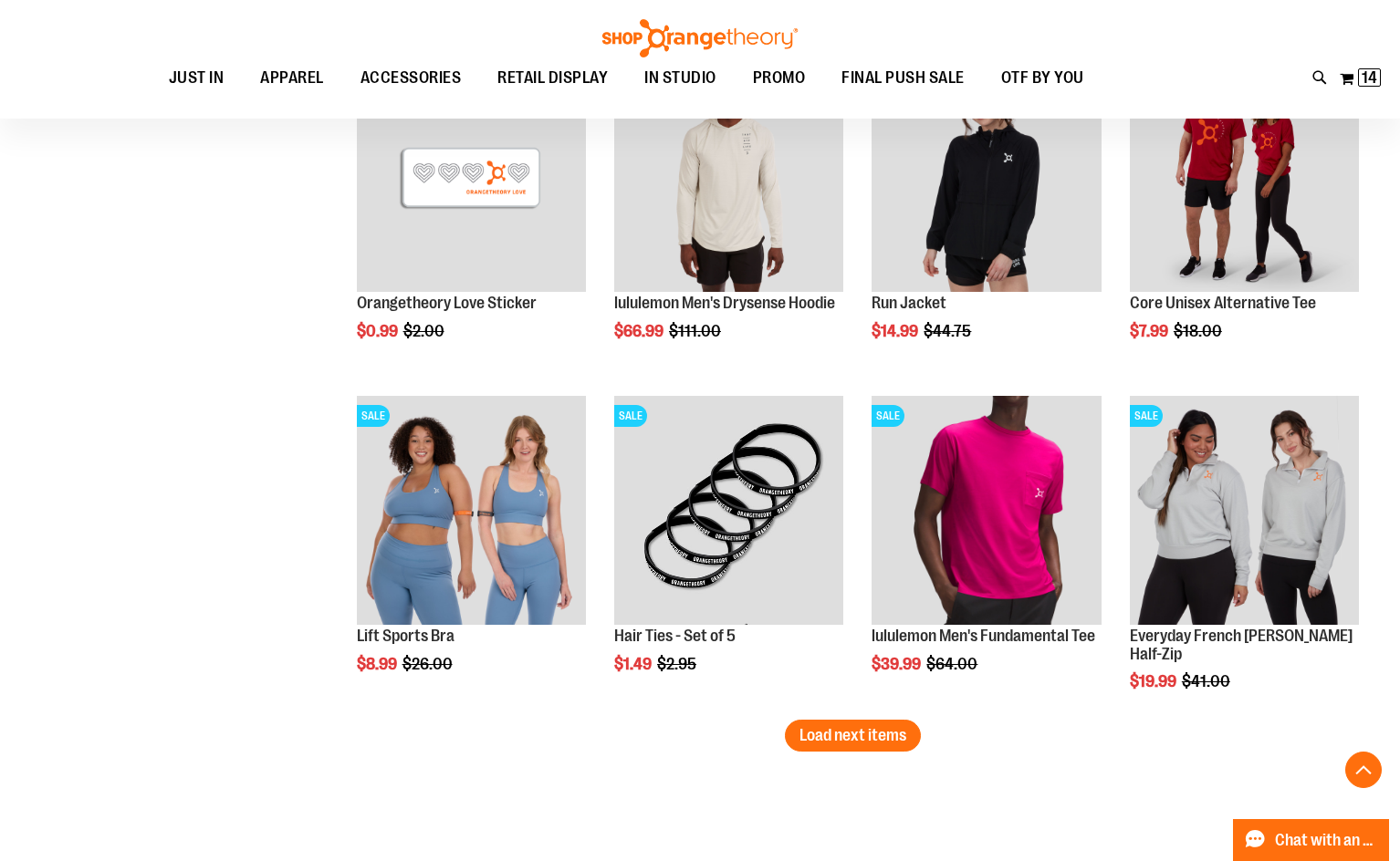
scroll to position [7648, 0]
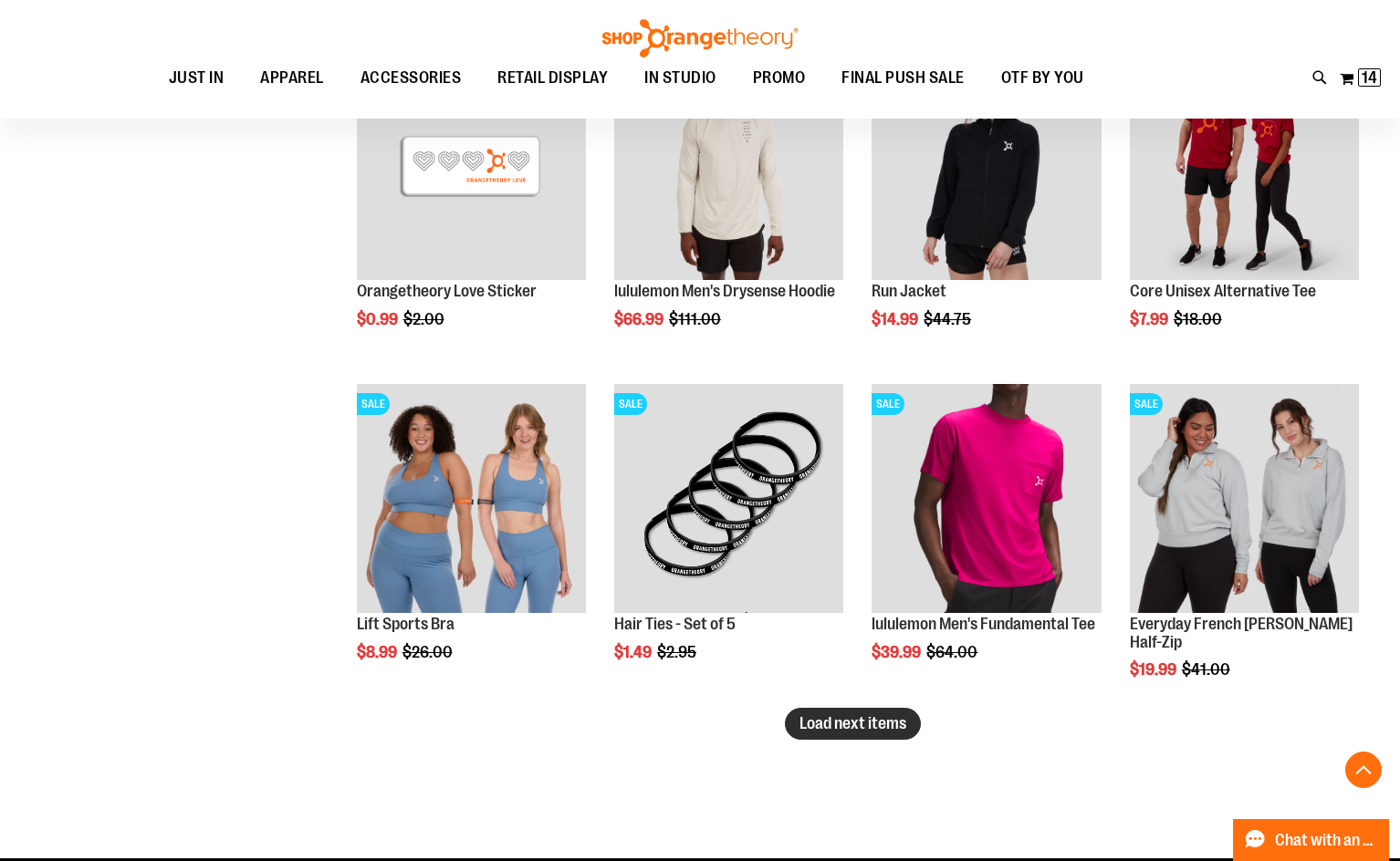
click at [845, 720] on span "Load next items" at bounding box center [853, 723] width 107 height 18
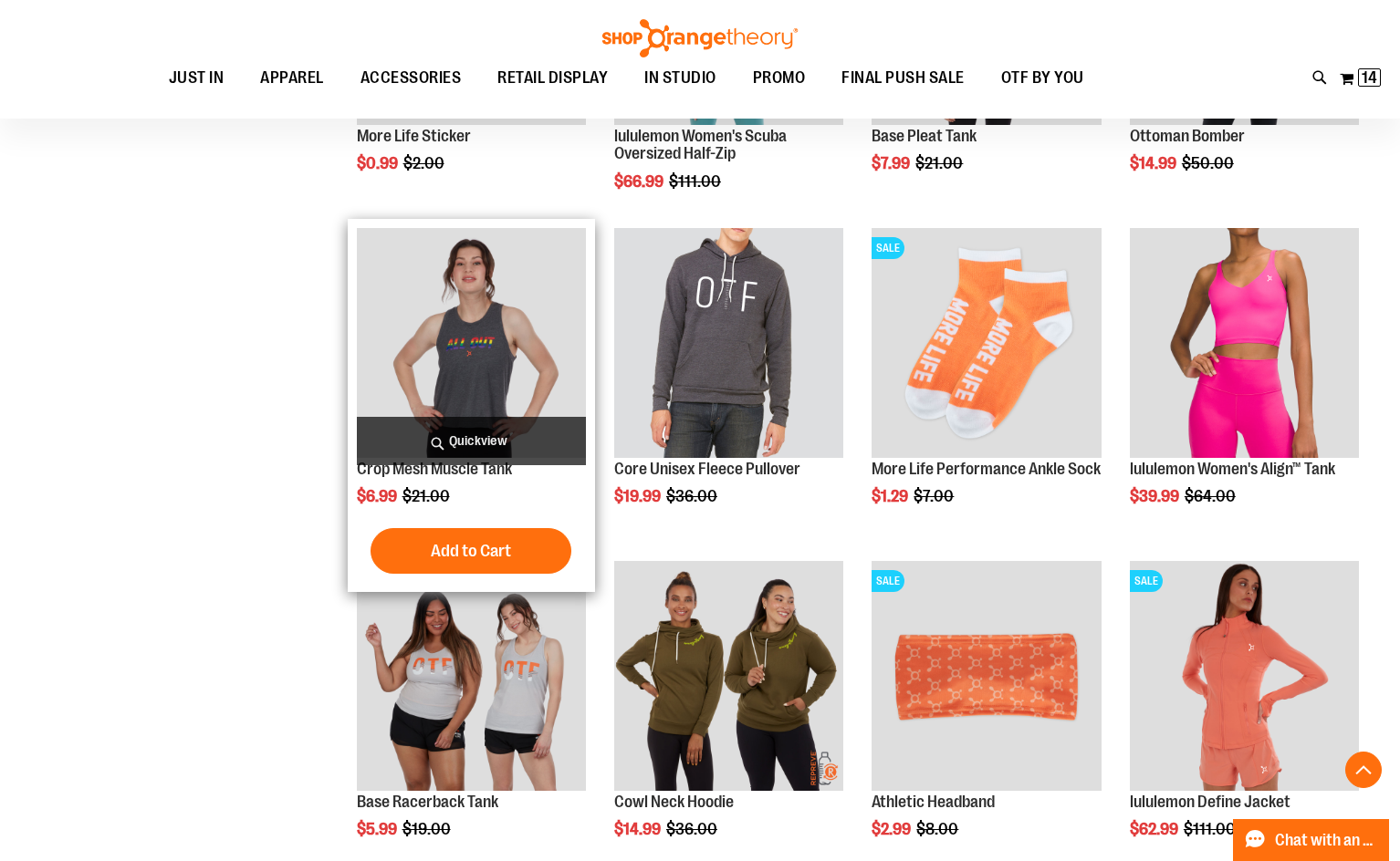
scroll to position [8651, 0]
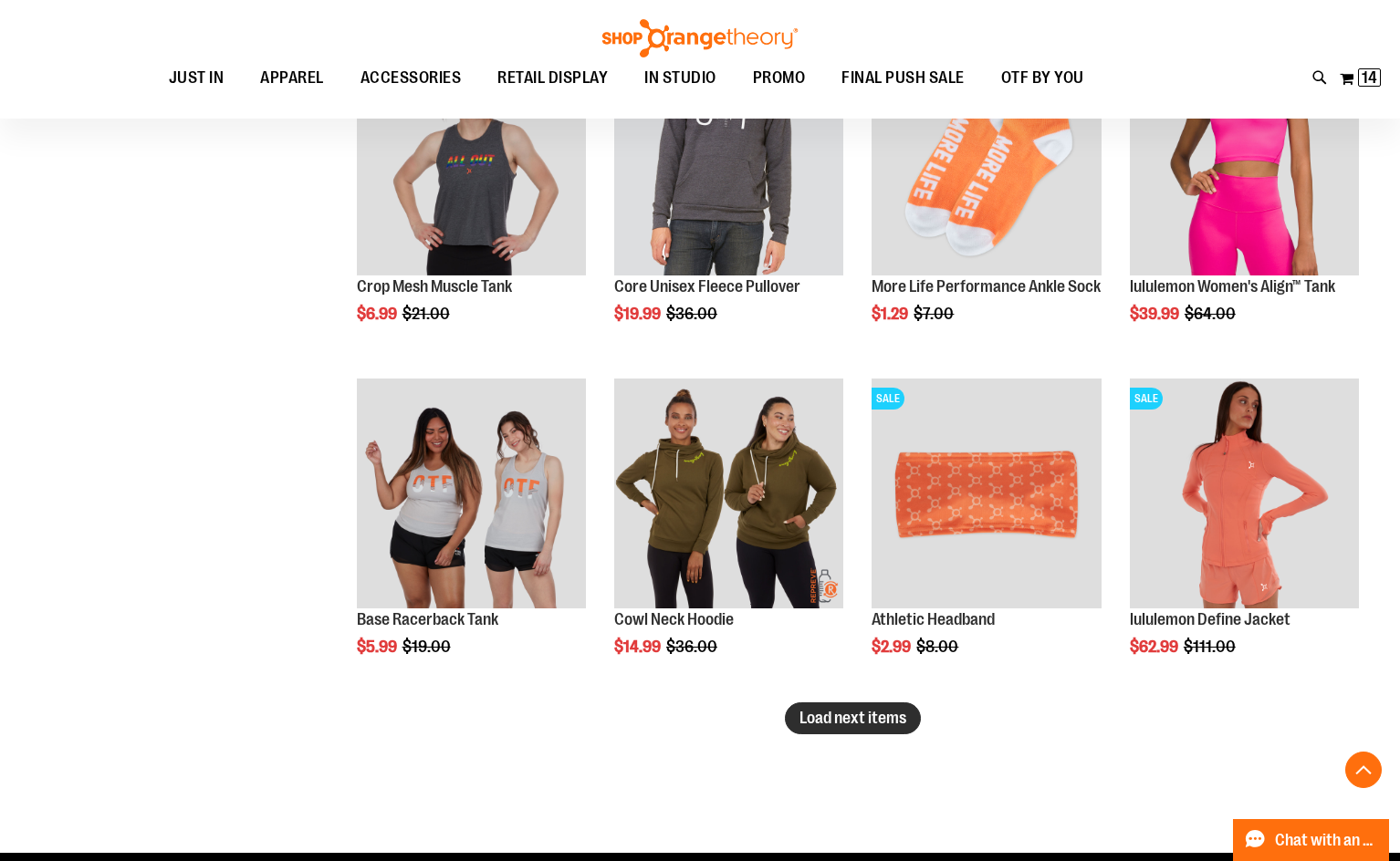
click at [806, 716] on span "Load next items" at bounding box center [853, 718] width 107 height 18
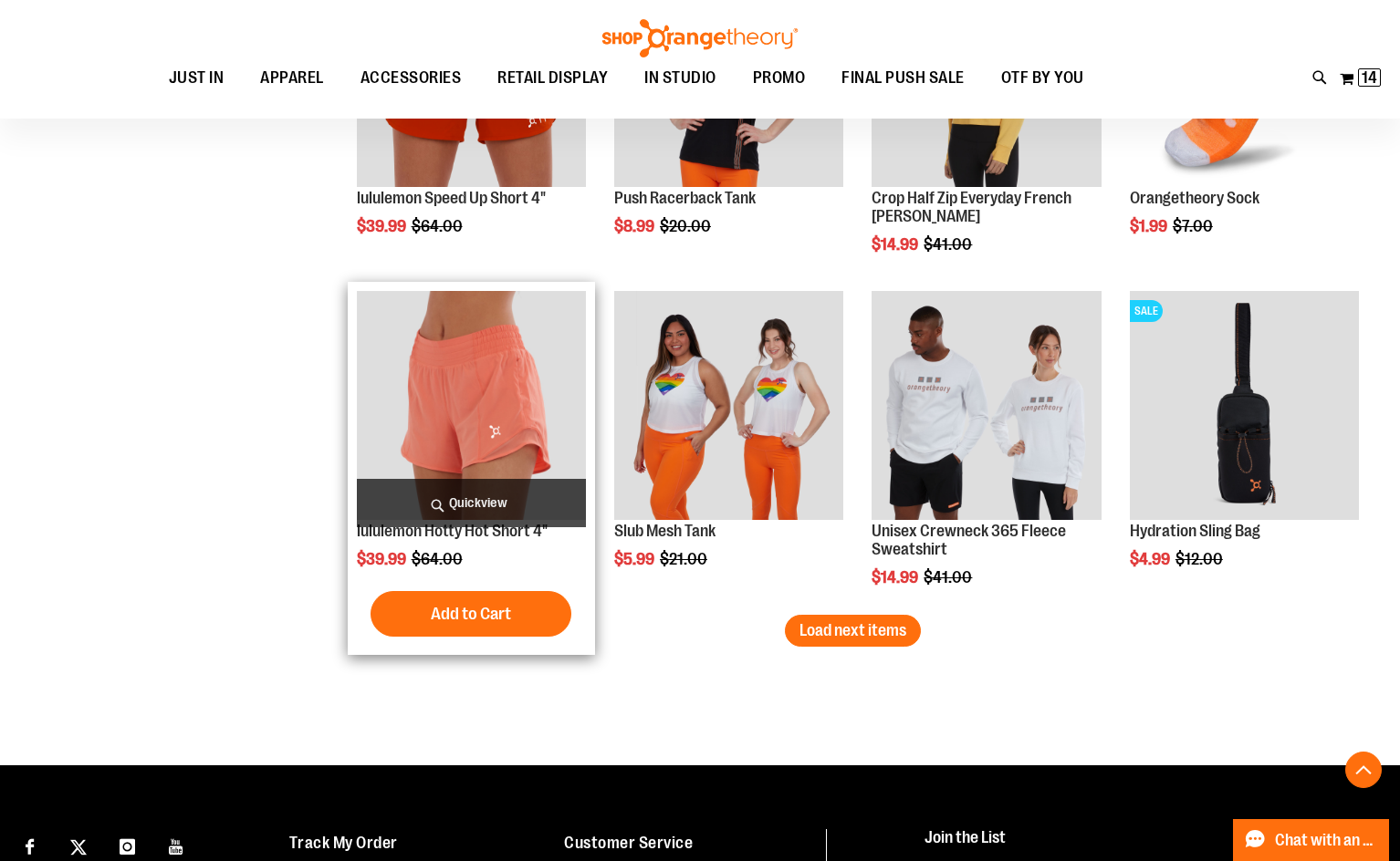
scroll to position [9746, 0]
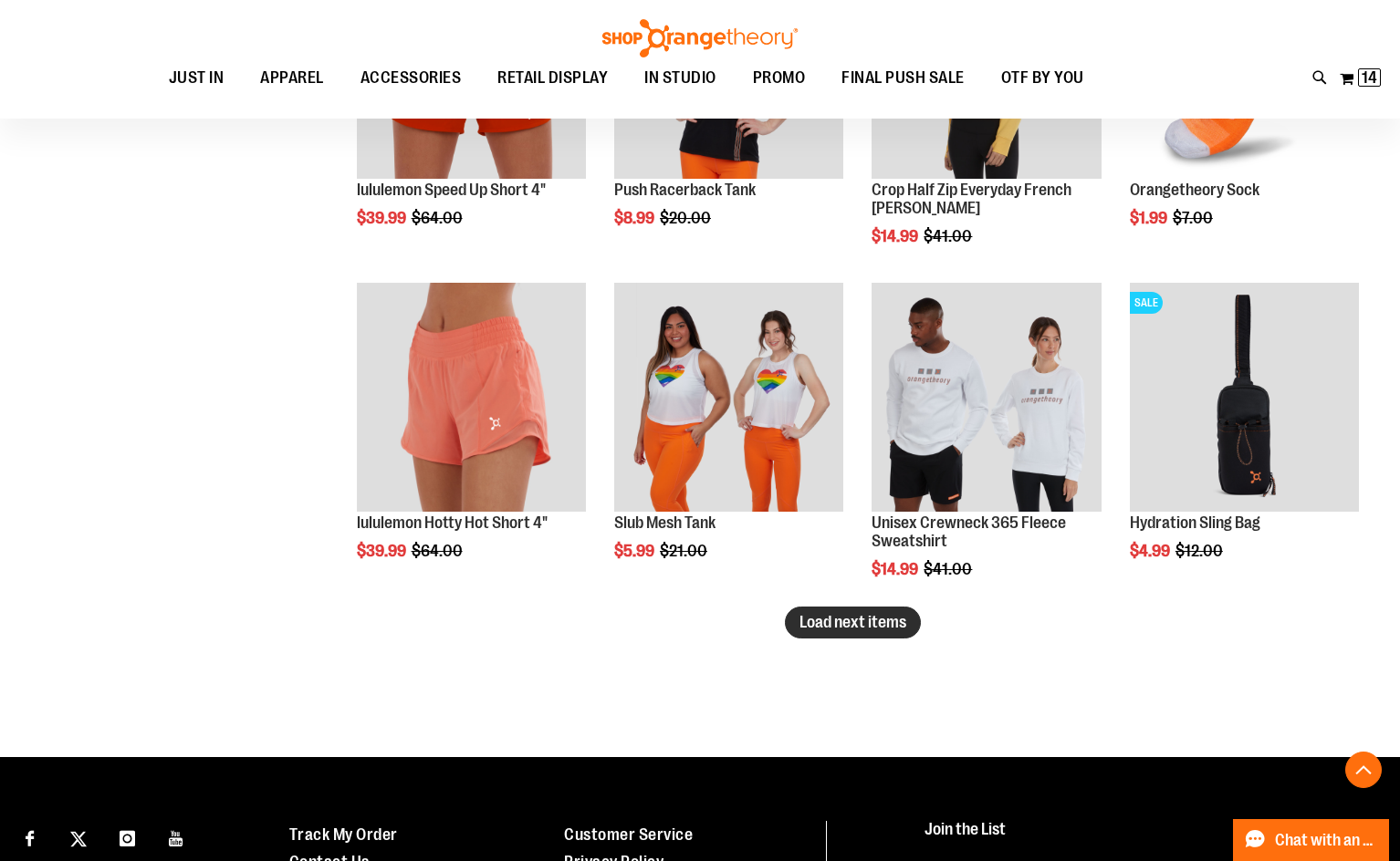
click at [897, 627] on span "Load next items" at bounding box center [853, 621] width 107 height 18
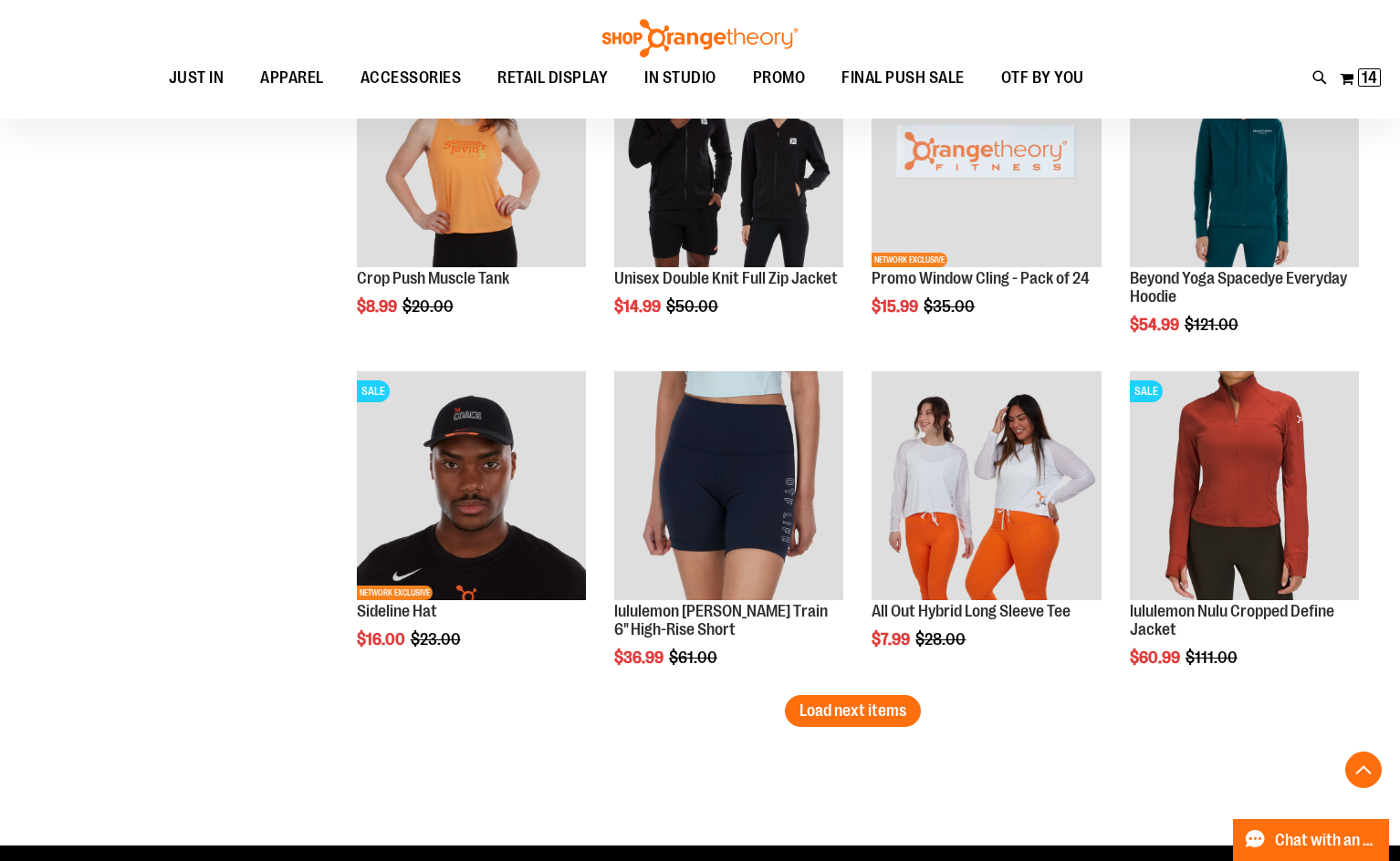
scroll to position [10659, 0]
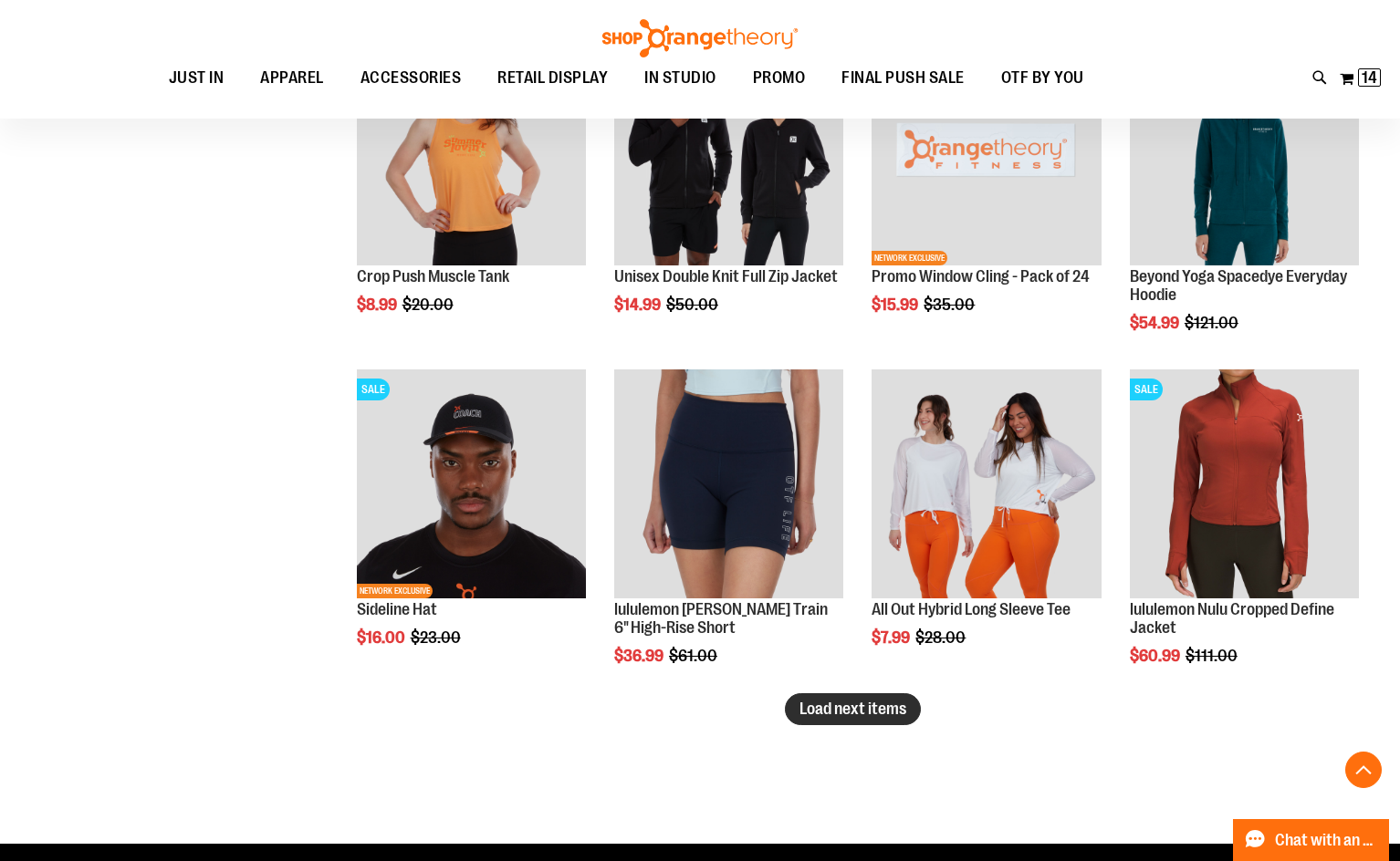
click at [827, 711] on span "Load next items" at bounding box center [853, 709] width 107 height 18
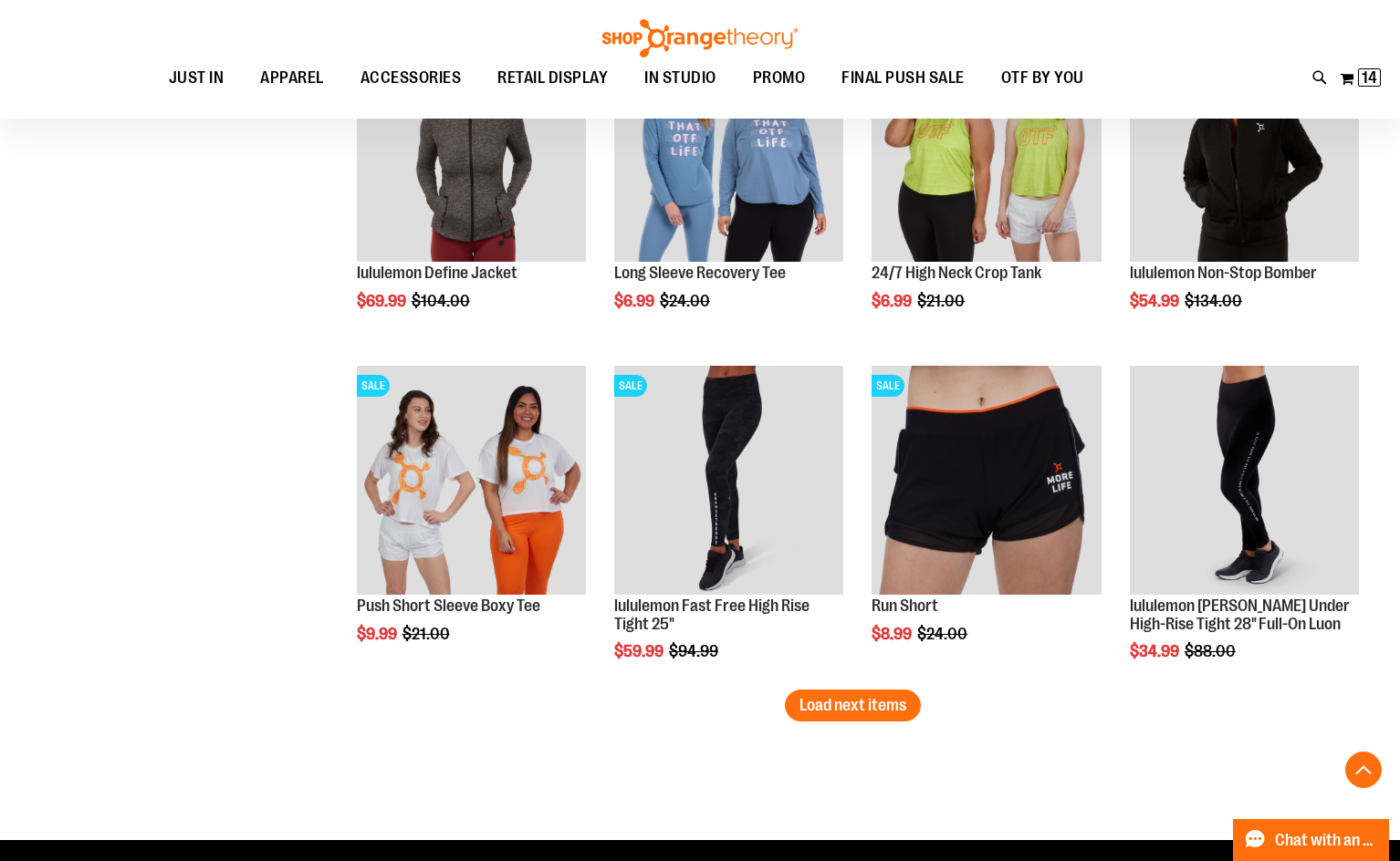
scroll to position [11663, 0]
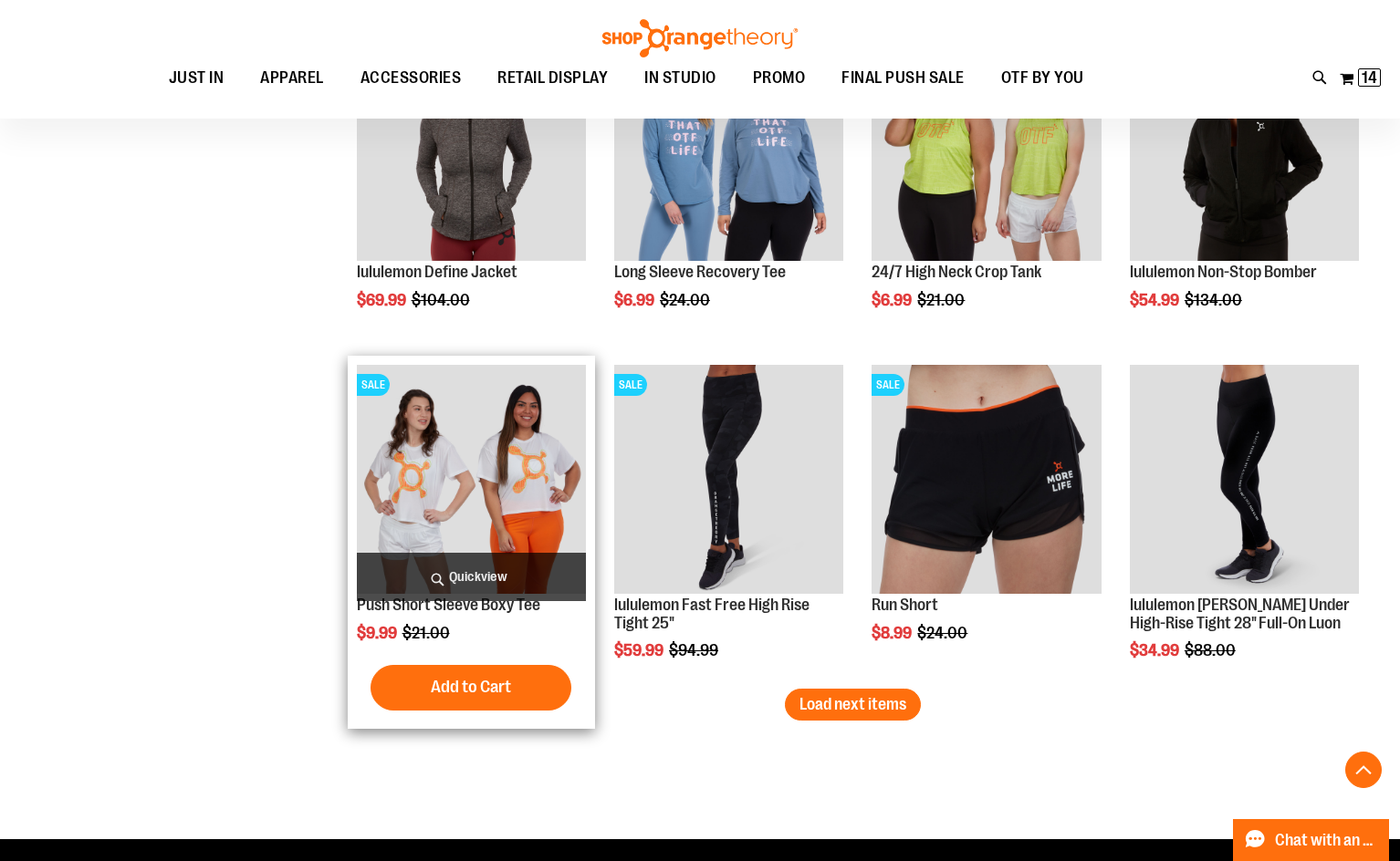
click at [492, 450] on img "product" at bounding box center [472, 479] width 229 height 229
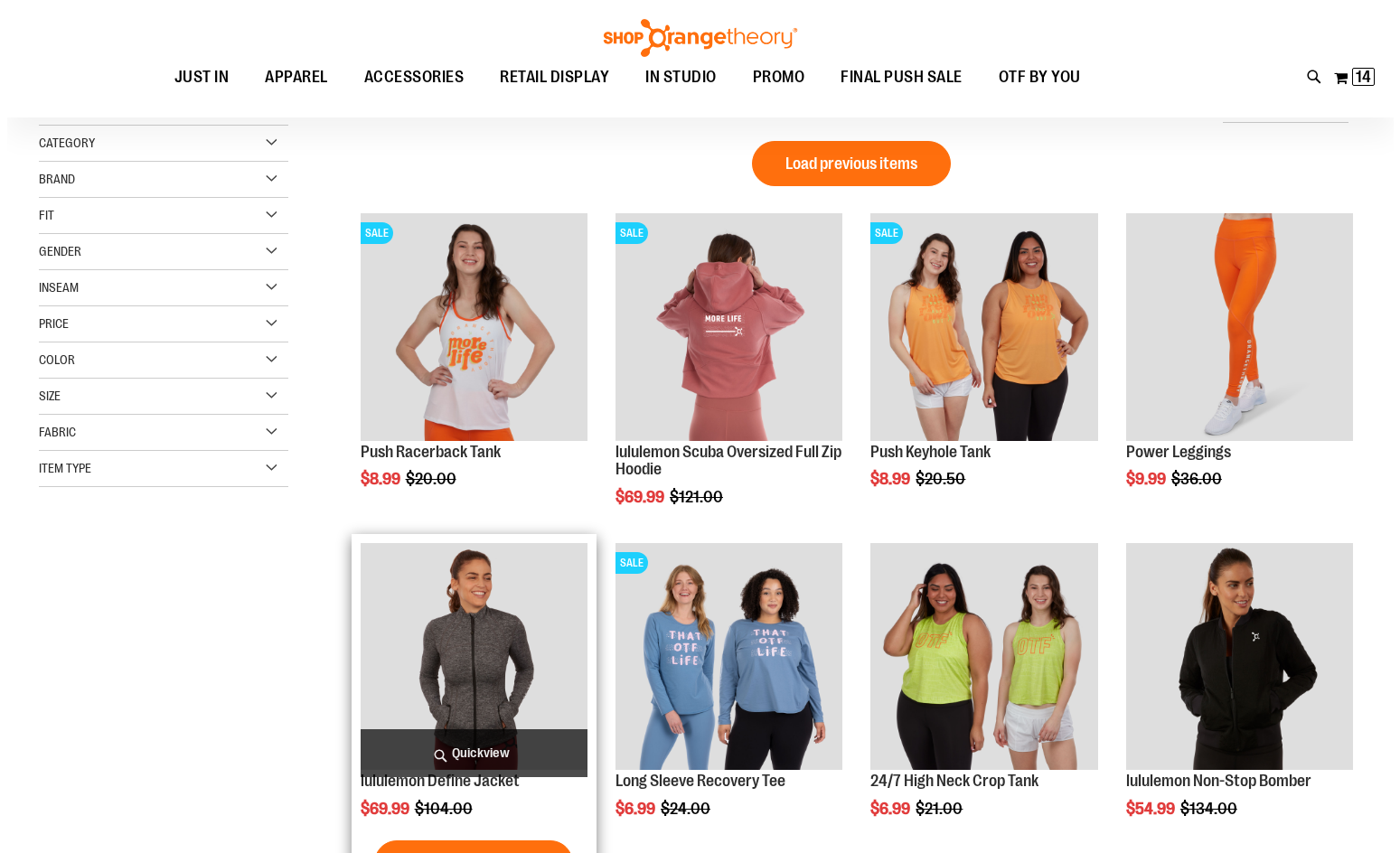
scroll to position [180, 0]
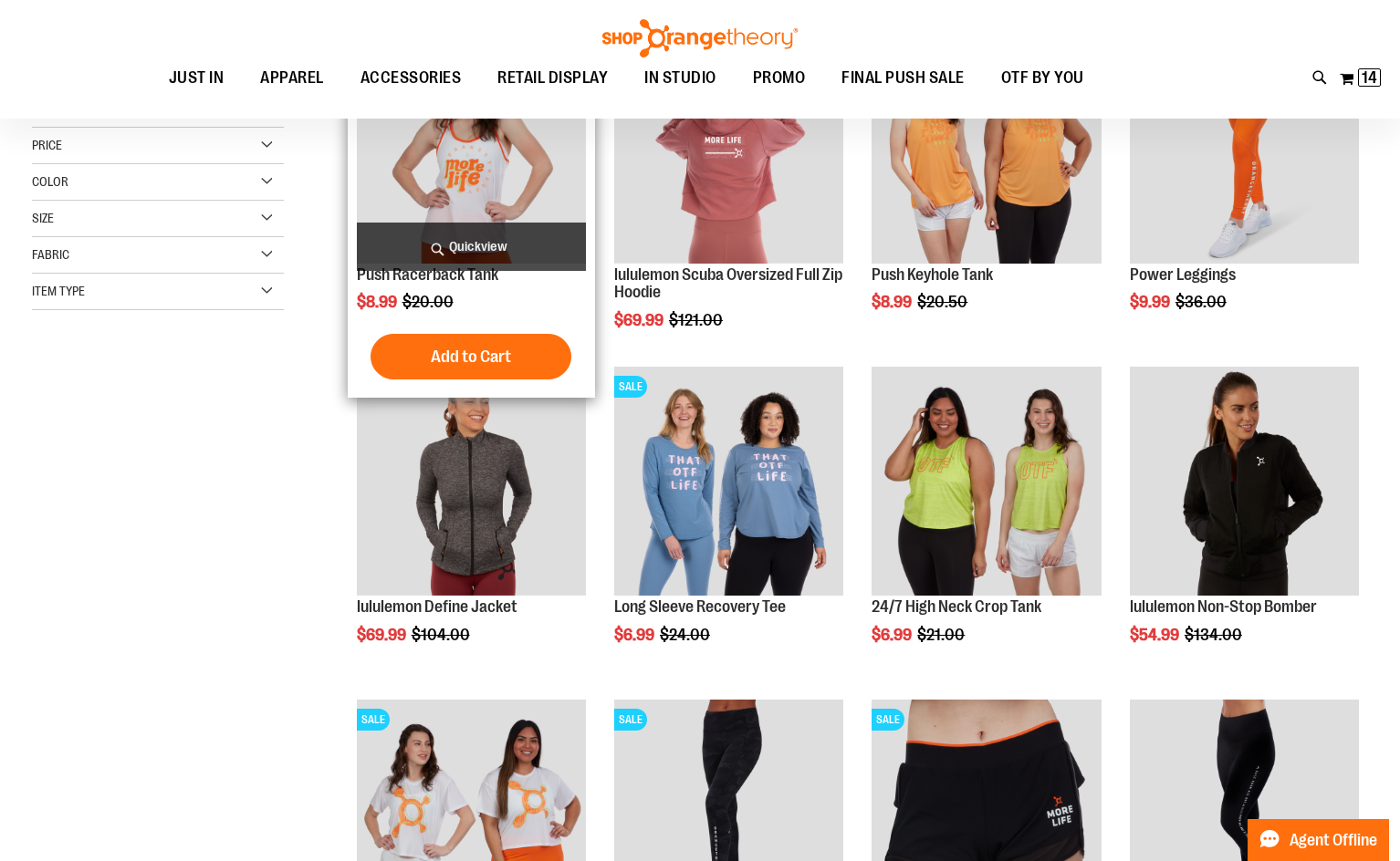
type input "**********"
click at [480, 246] on span "Quickview" at bounding box center [472, 246] width 229 height 48
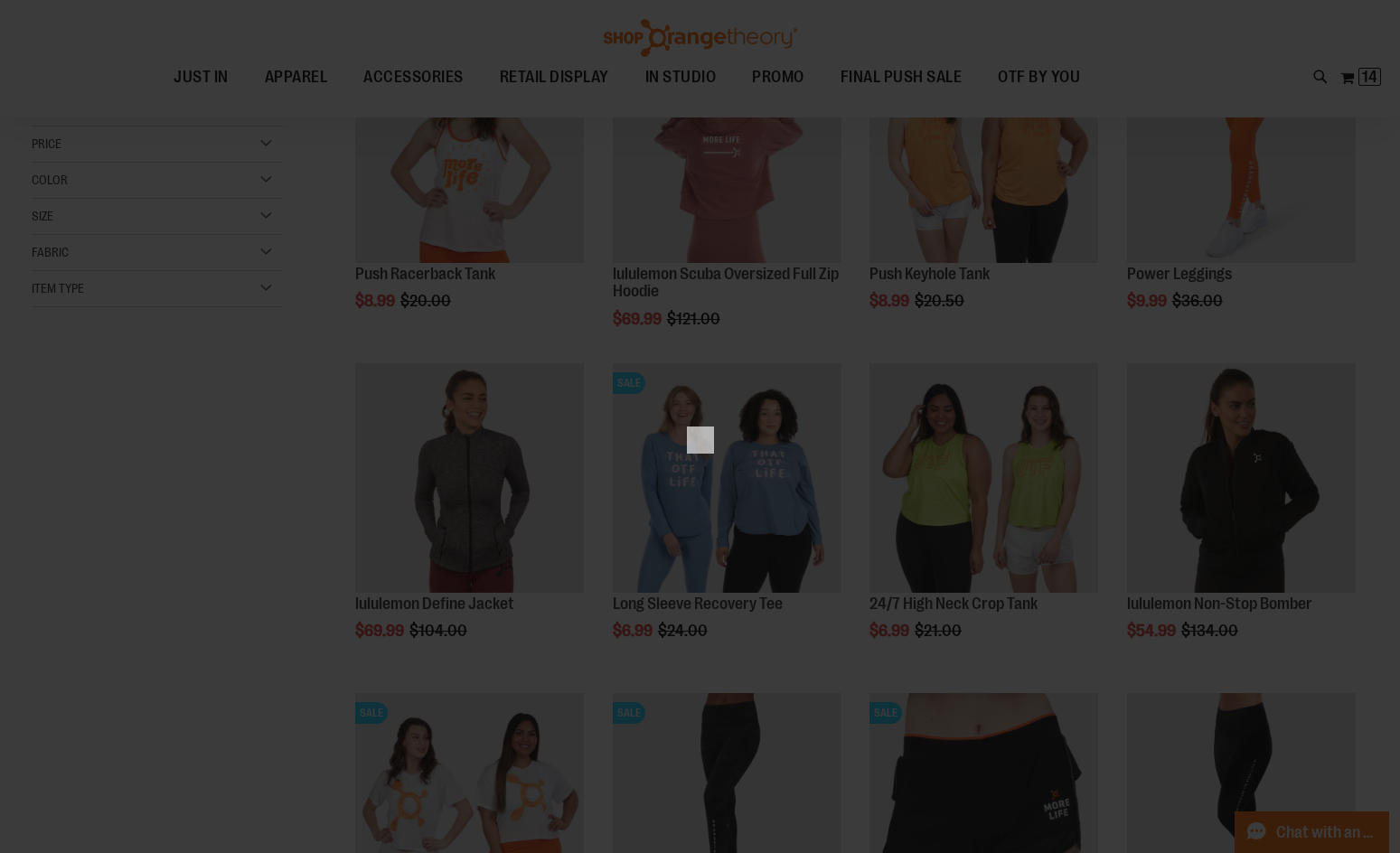
scroll to position [0, 0]
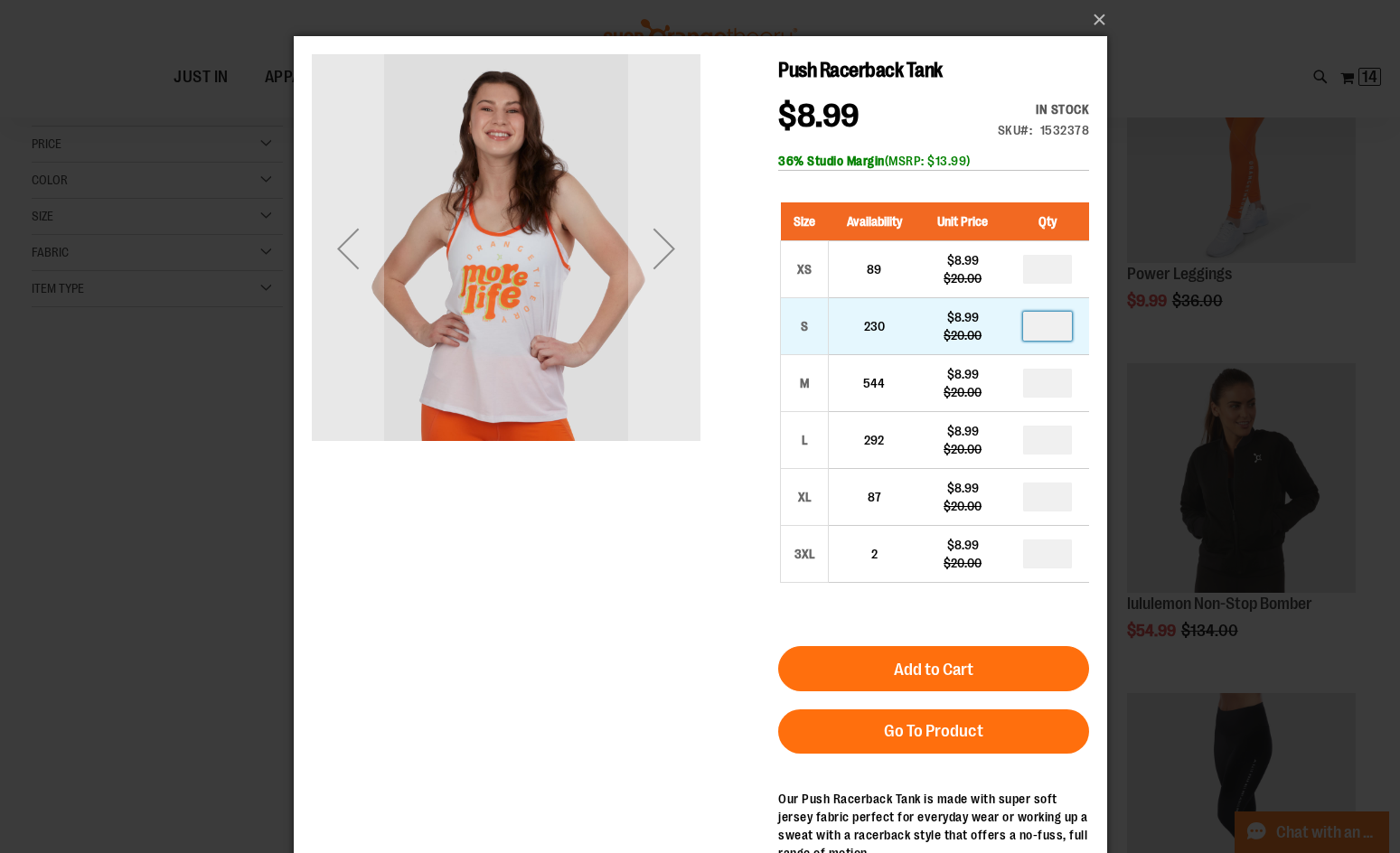
click at [1063, 333] on input "number" at bounding box center [1047, 326] width 49 height 29
type input "*"
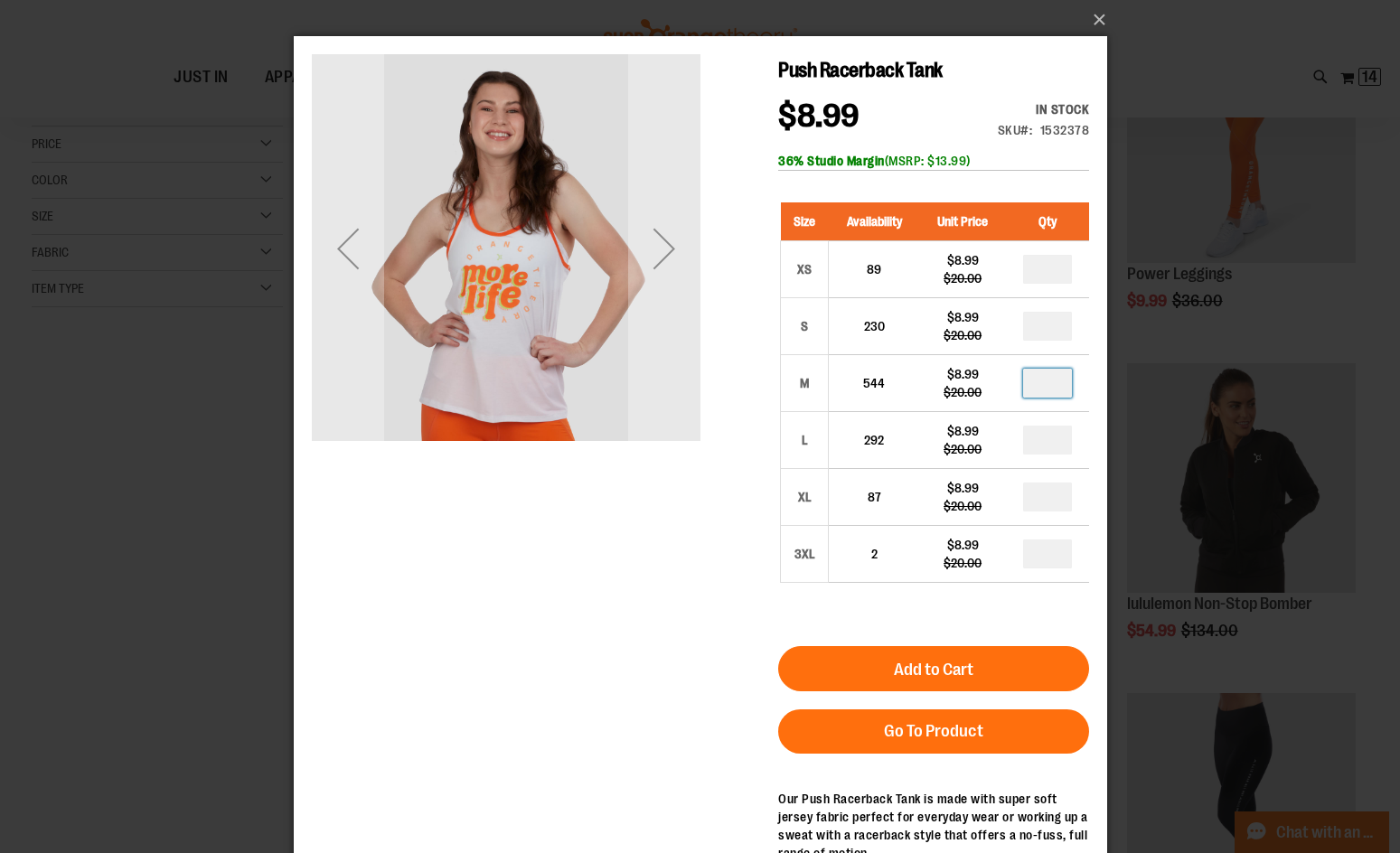
click at [1058, 383] on input "number" at bounding box center [1047, 383] width 49 height 29
type input "*"
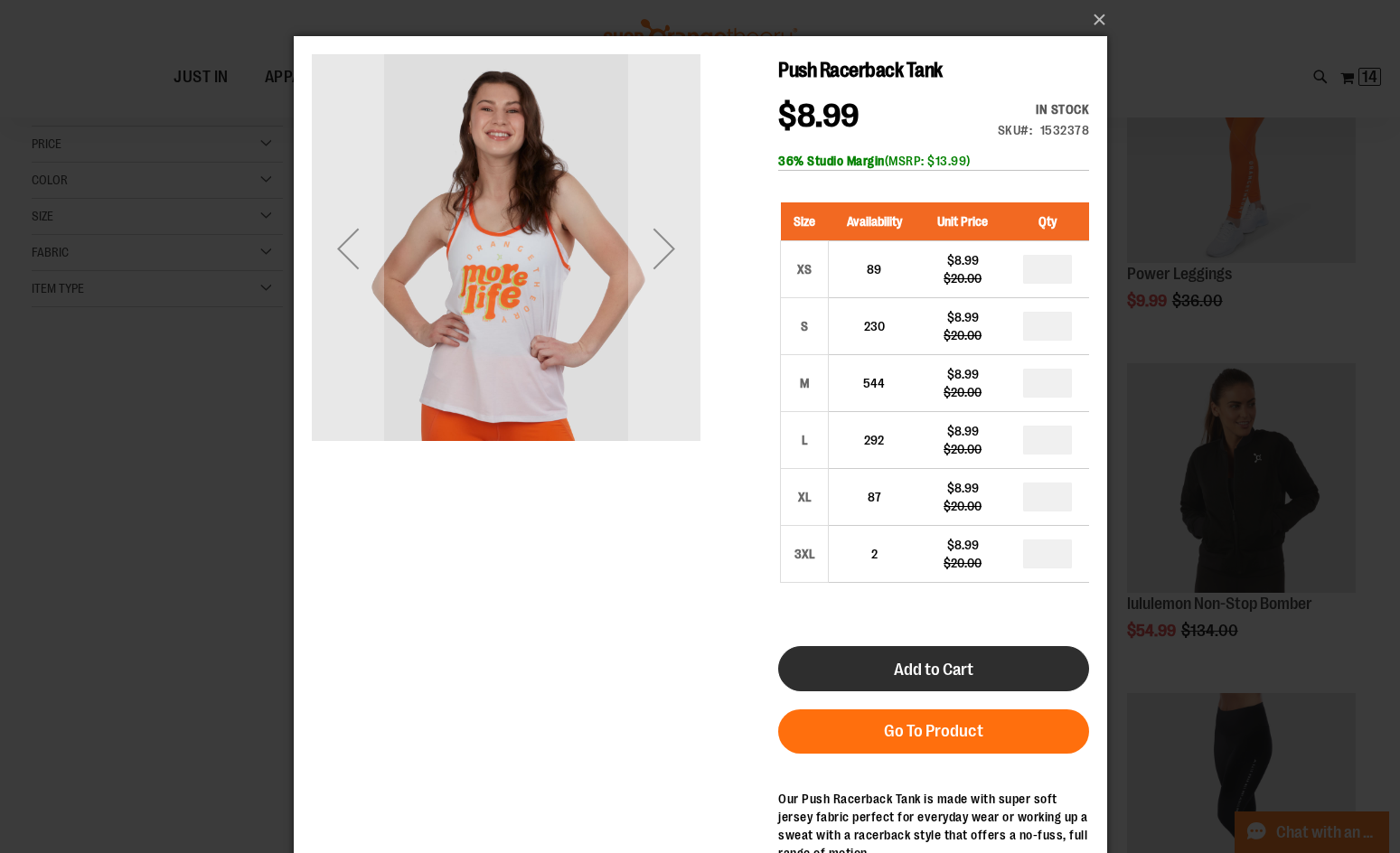
click at [996, 669] on button "Add to Cart" at bounding box center [933, 669] width 311 height 45
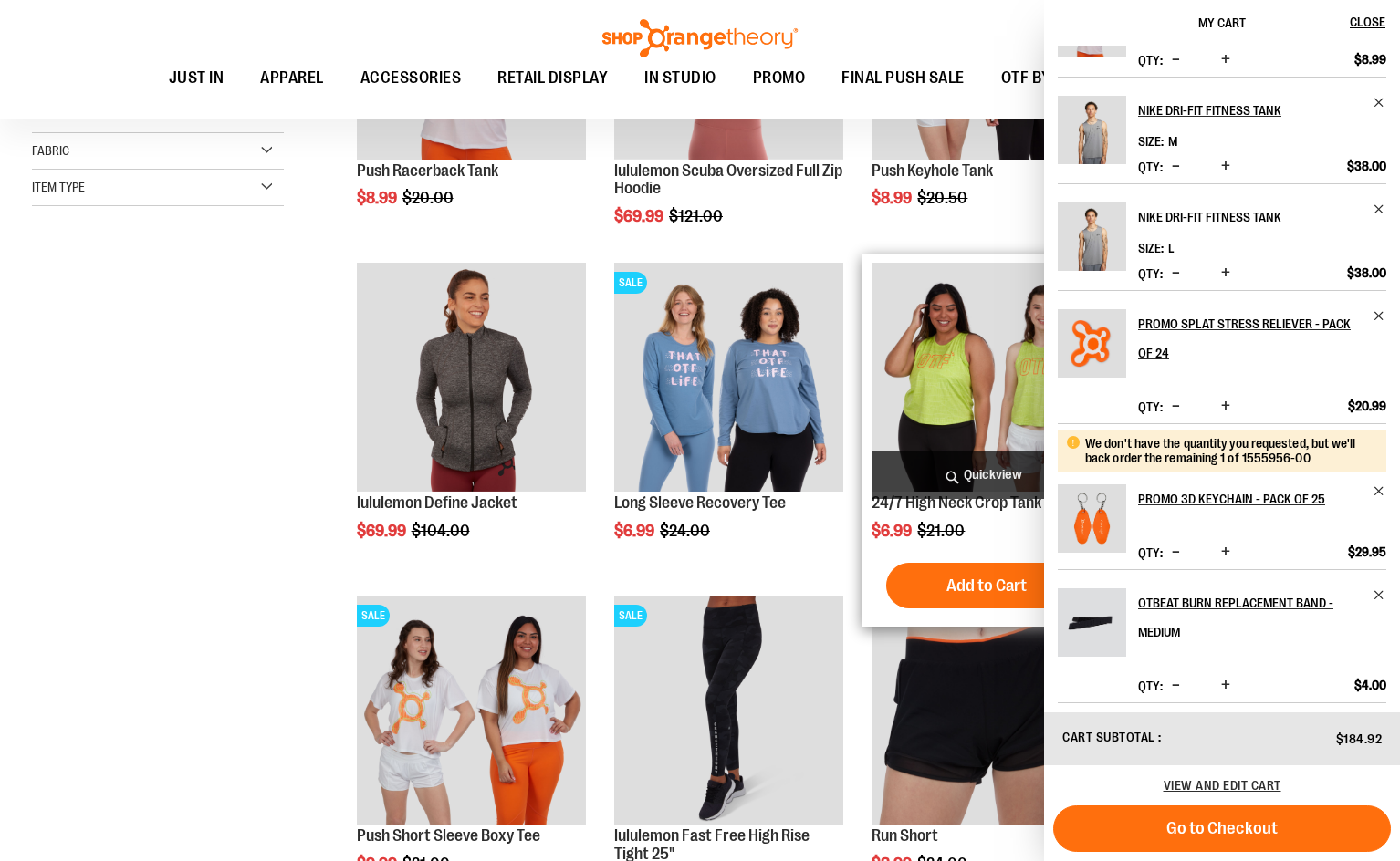
scroll to position [184, 0]
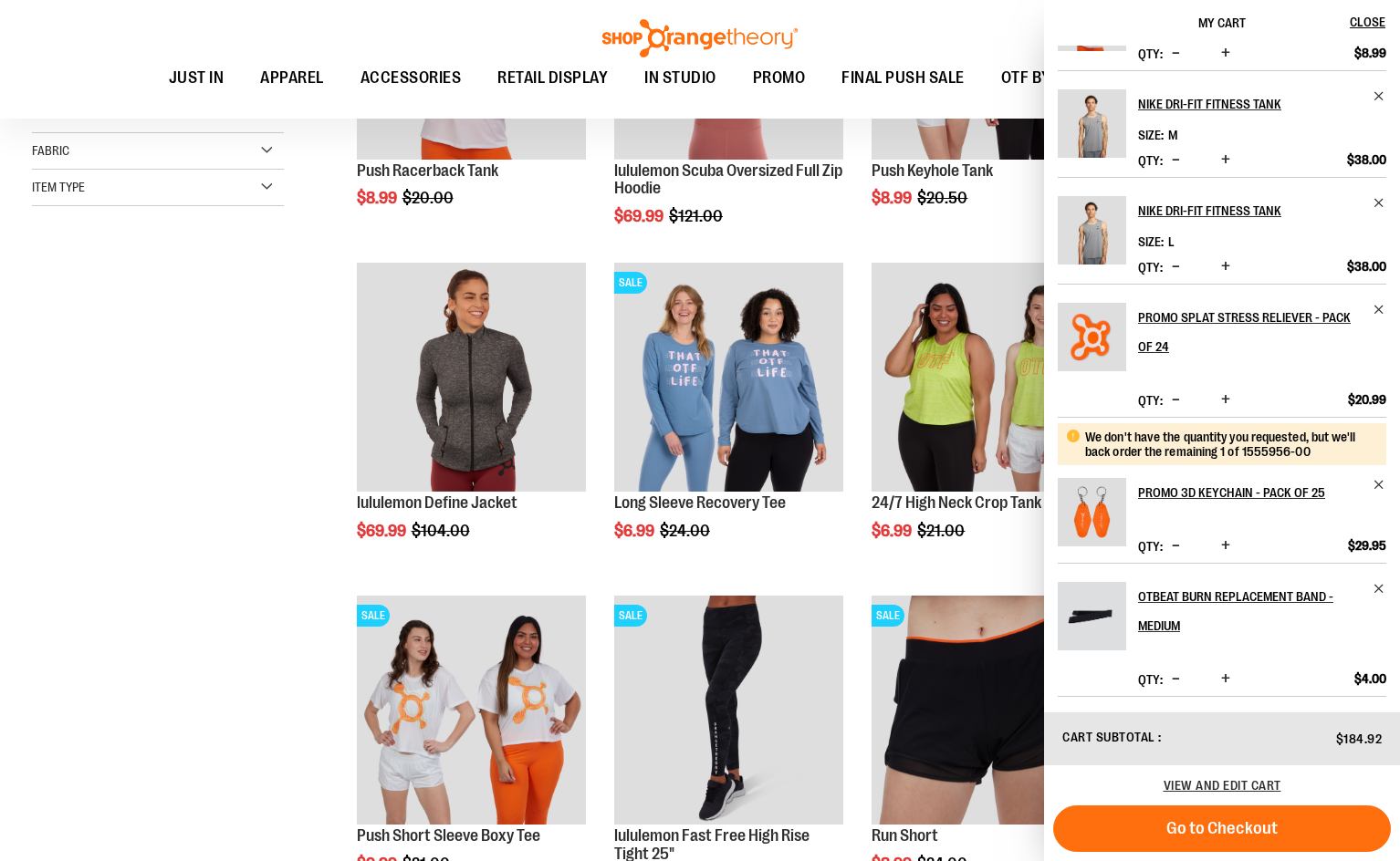
click at [193, 420] on div "**********" at bounding box center [700, 423] width 1336 height 1247
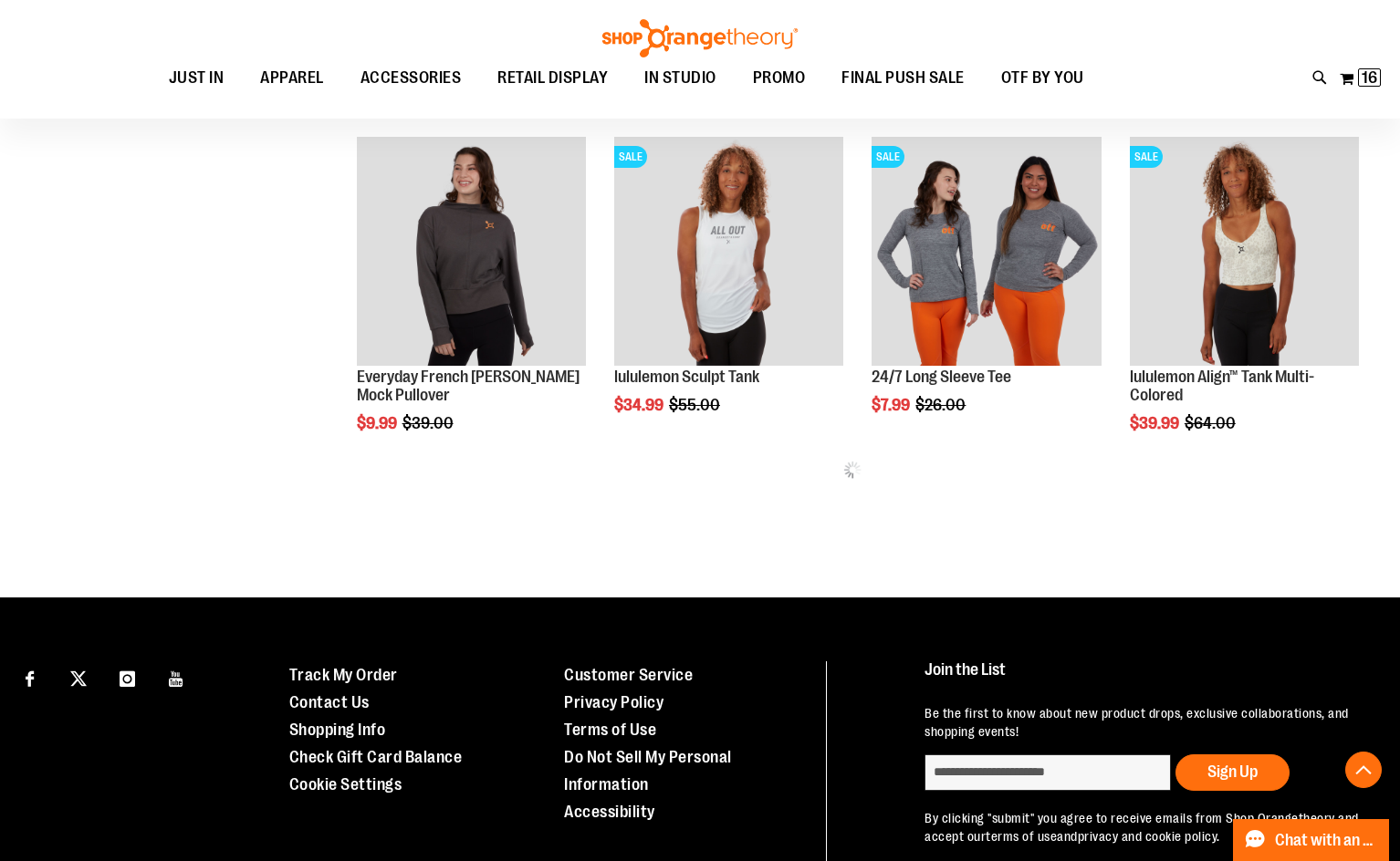
scroll to position [1638, 0]
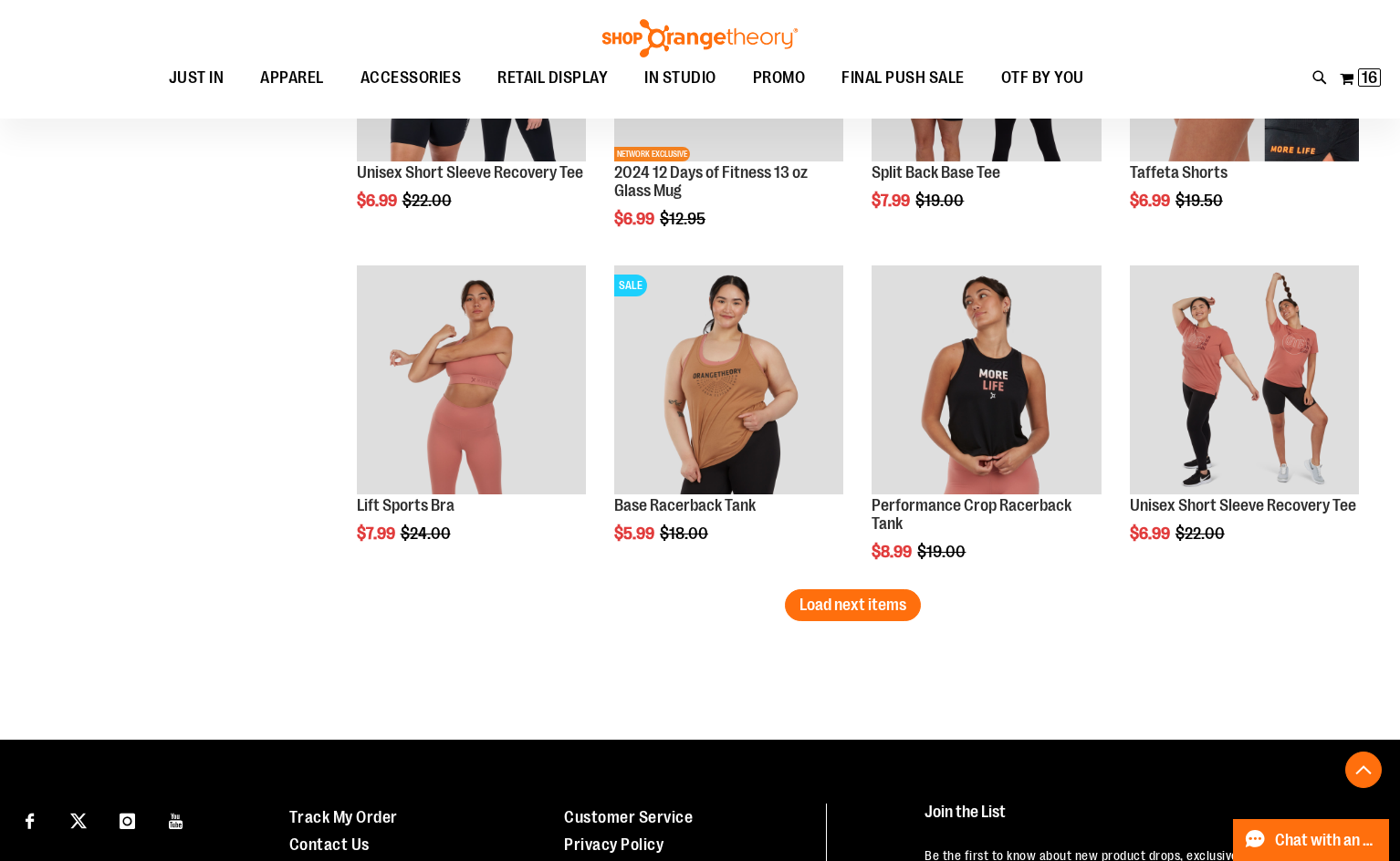
scroll to position [2642, 0]
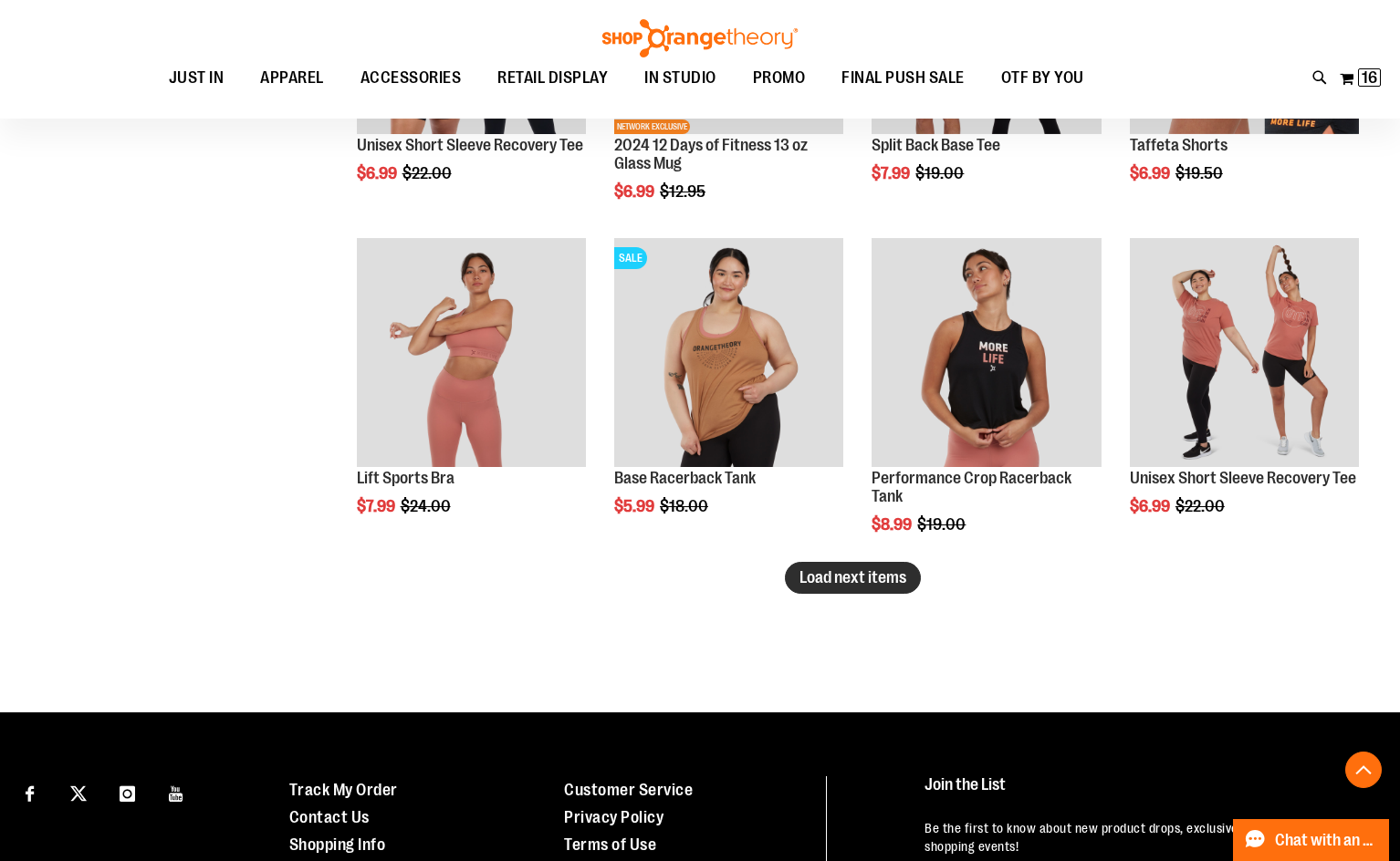
click at [881, 581] on span "Load next items" at bounding box center [853, 577] width 107 height 18
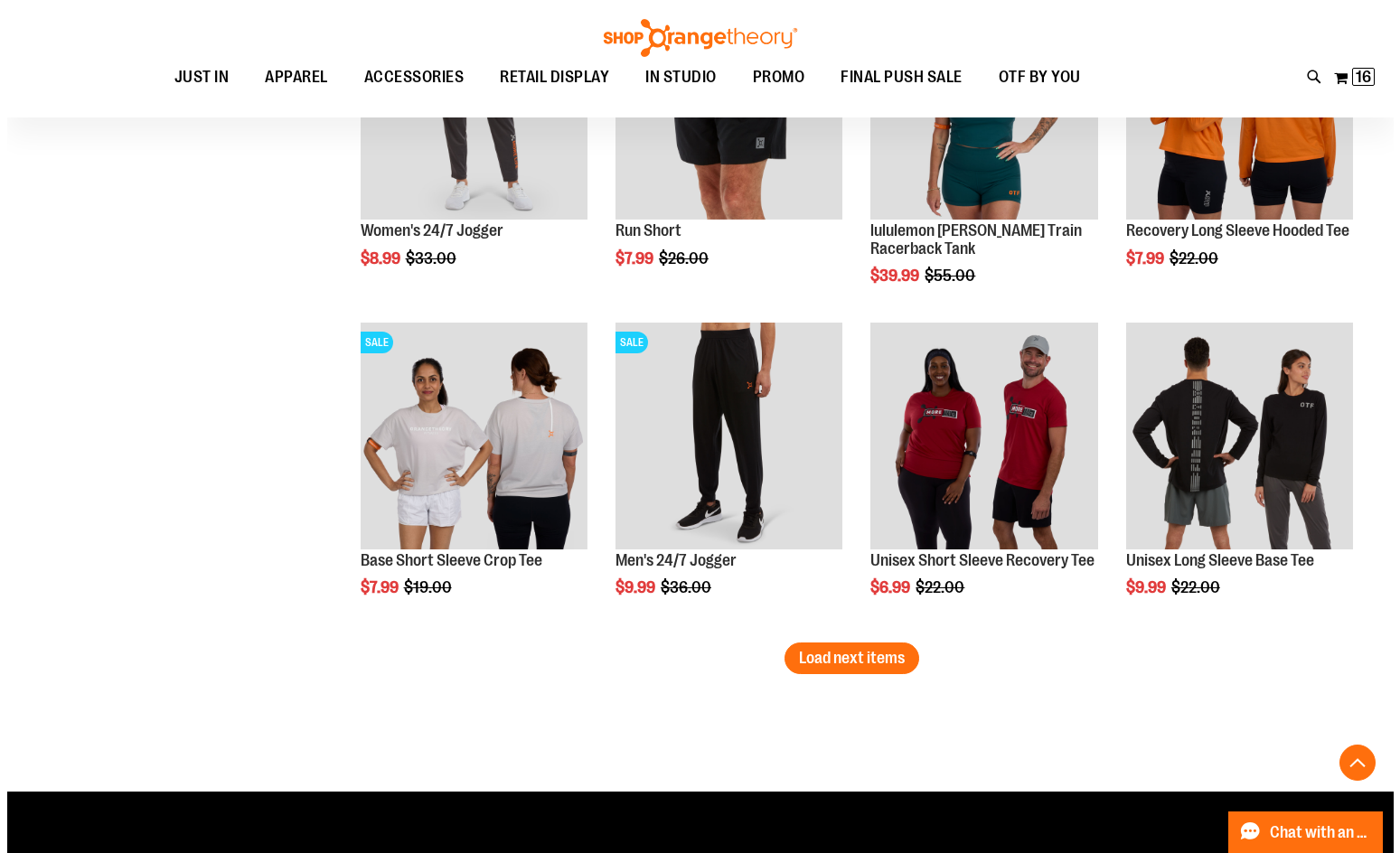
scroll to position [3522, 0]
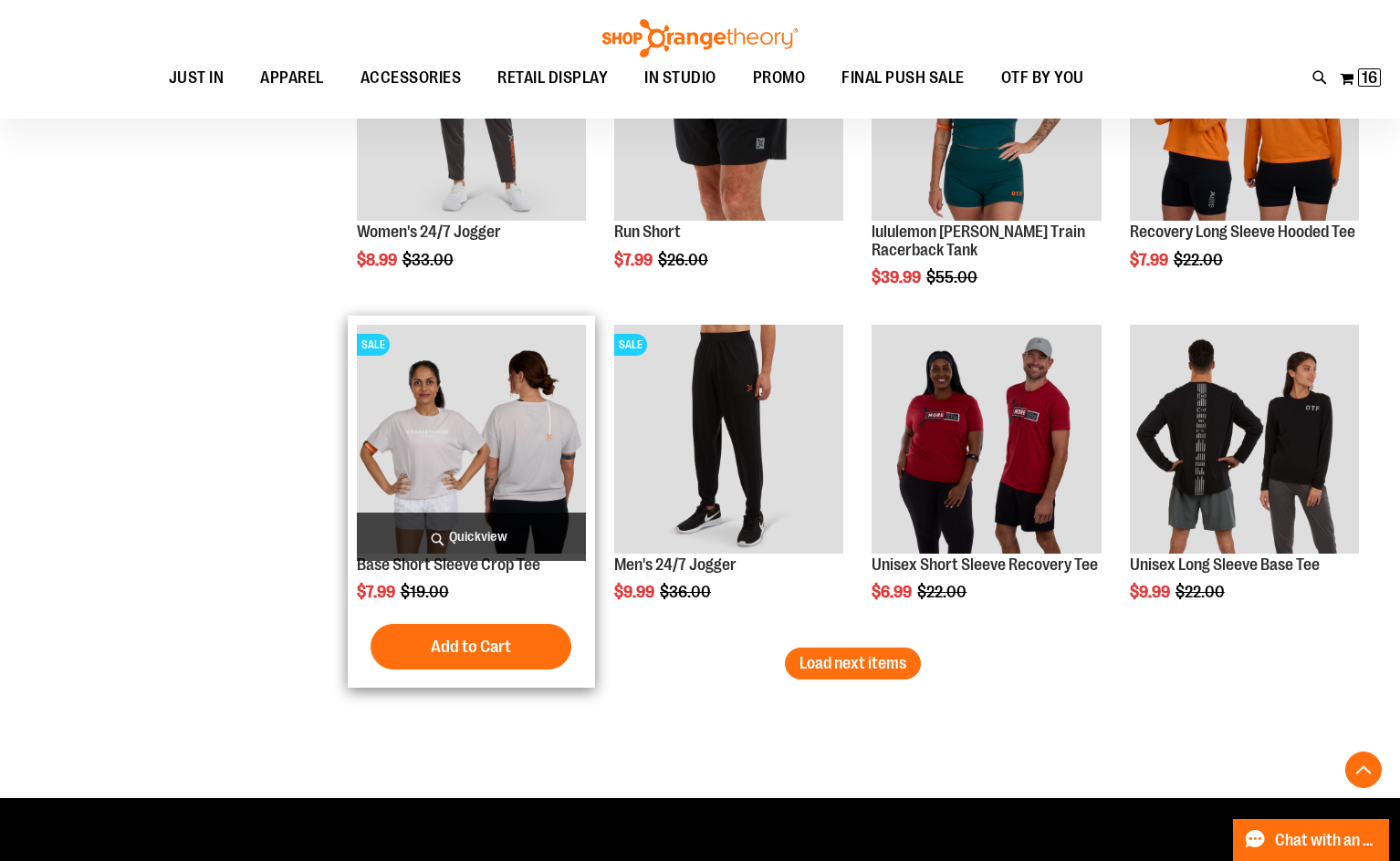
click at [478, 537] on span "Quickview" at bounding box center [472, 536] width 229 height 48
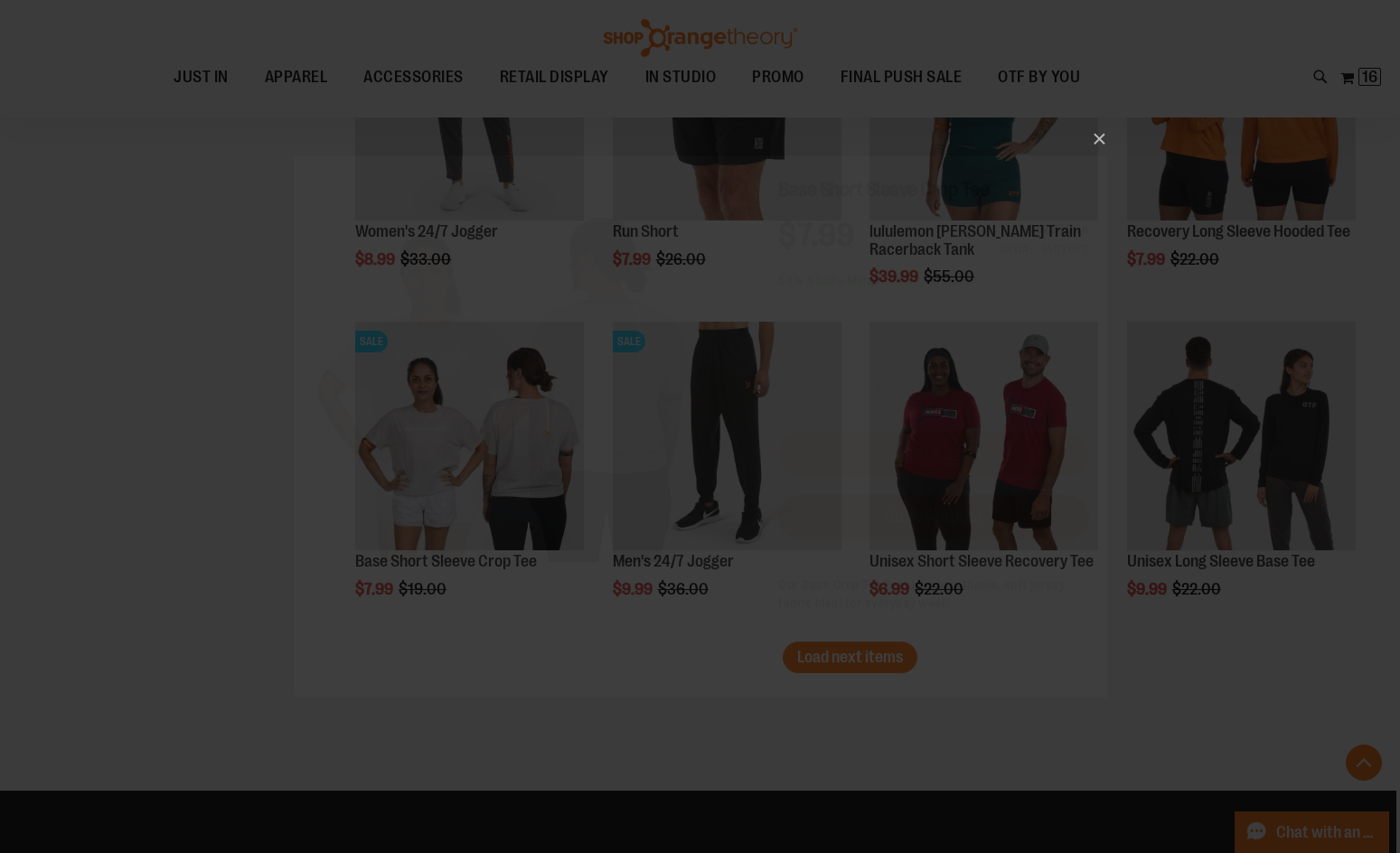
scroll to position [0, 0]
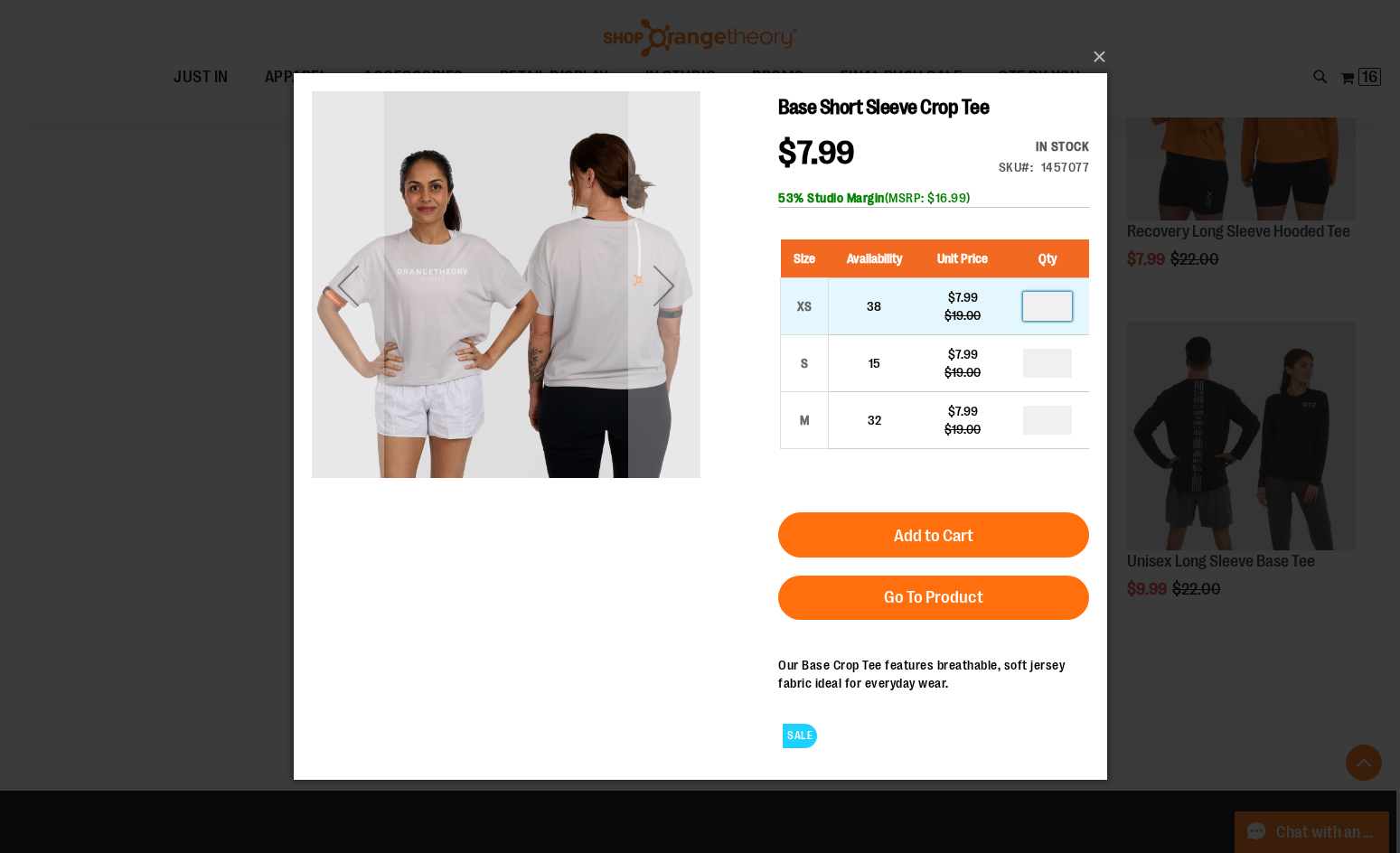
click at [1051, 317] on input "number" at bounding box center [1047, 305] width 49 height 29
type input "*"
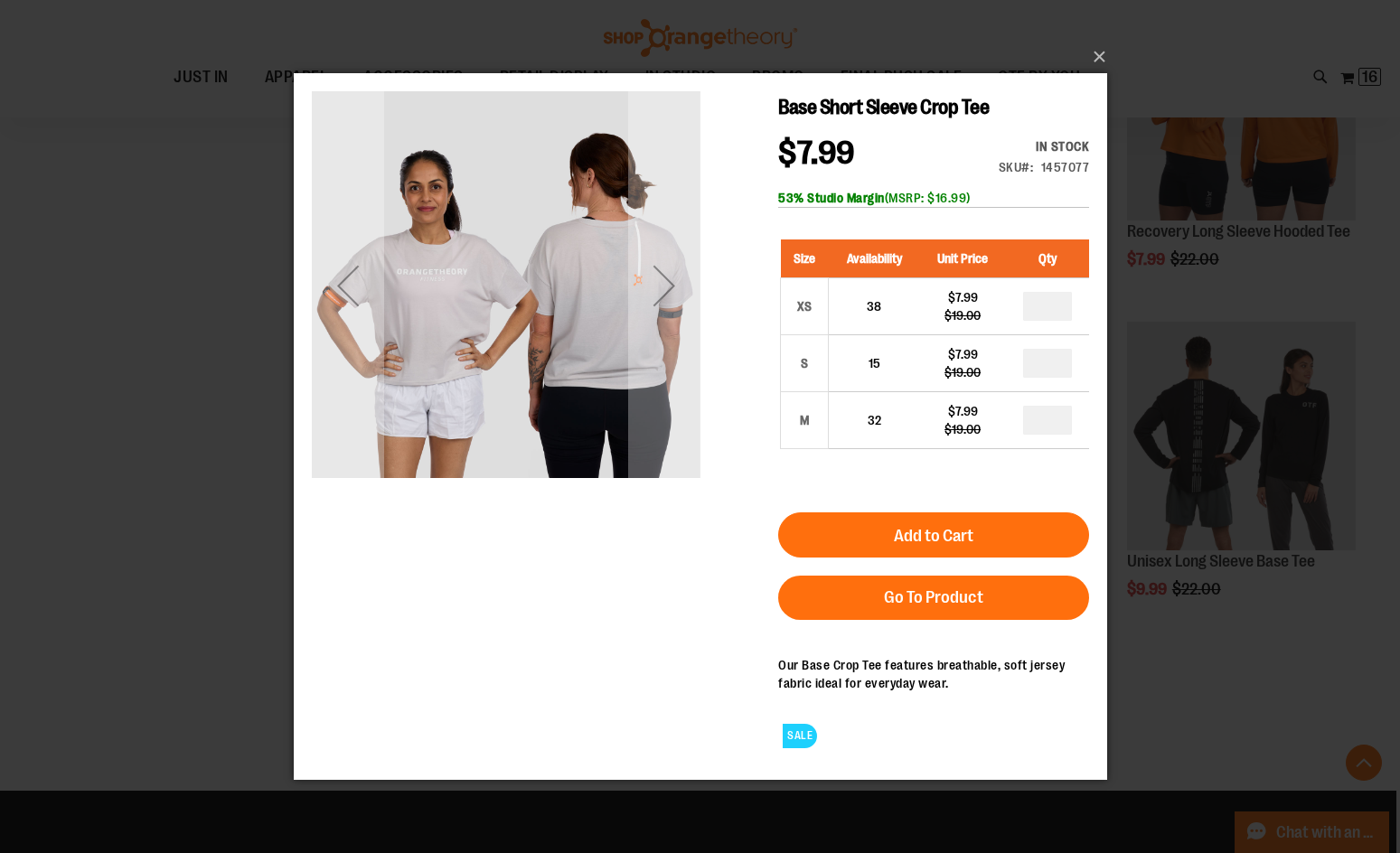
type input "*"
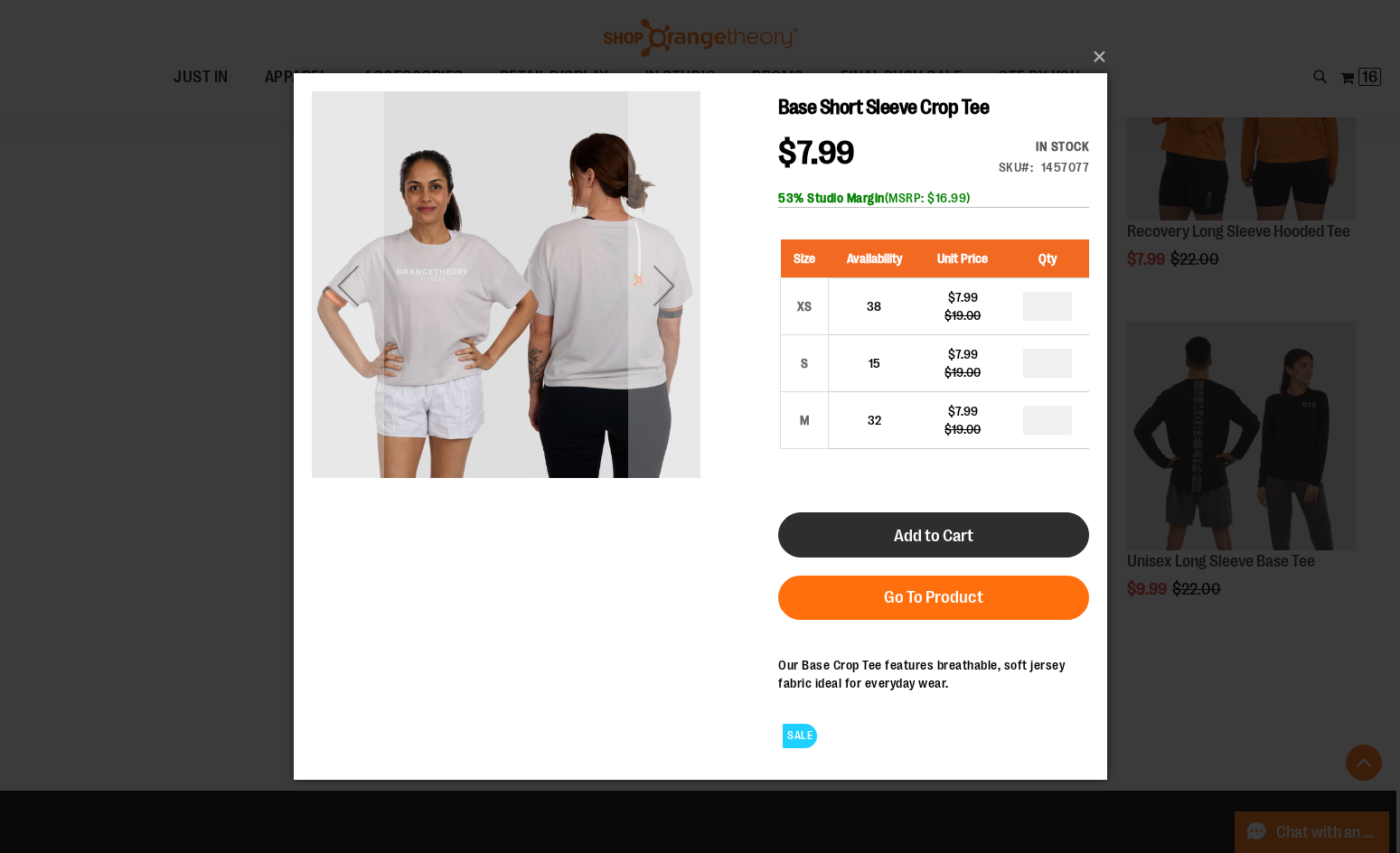
click at [1013, 535] on button "Add to Cart" at bounding box center [933, 534] width 311 height 45
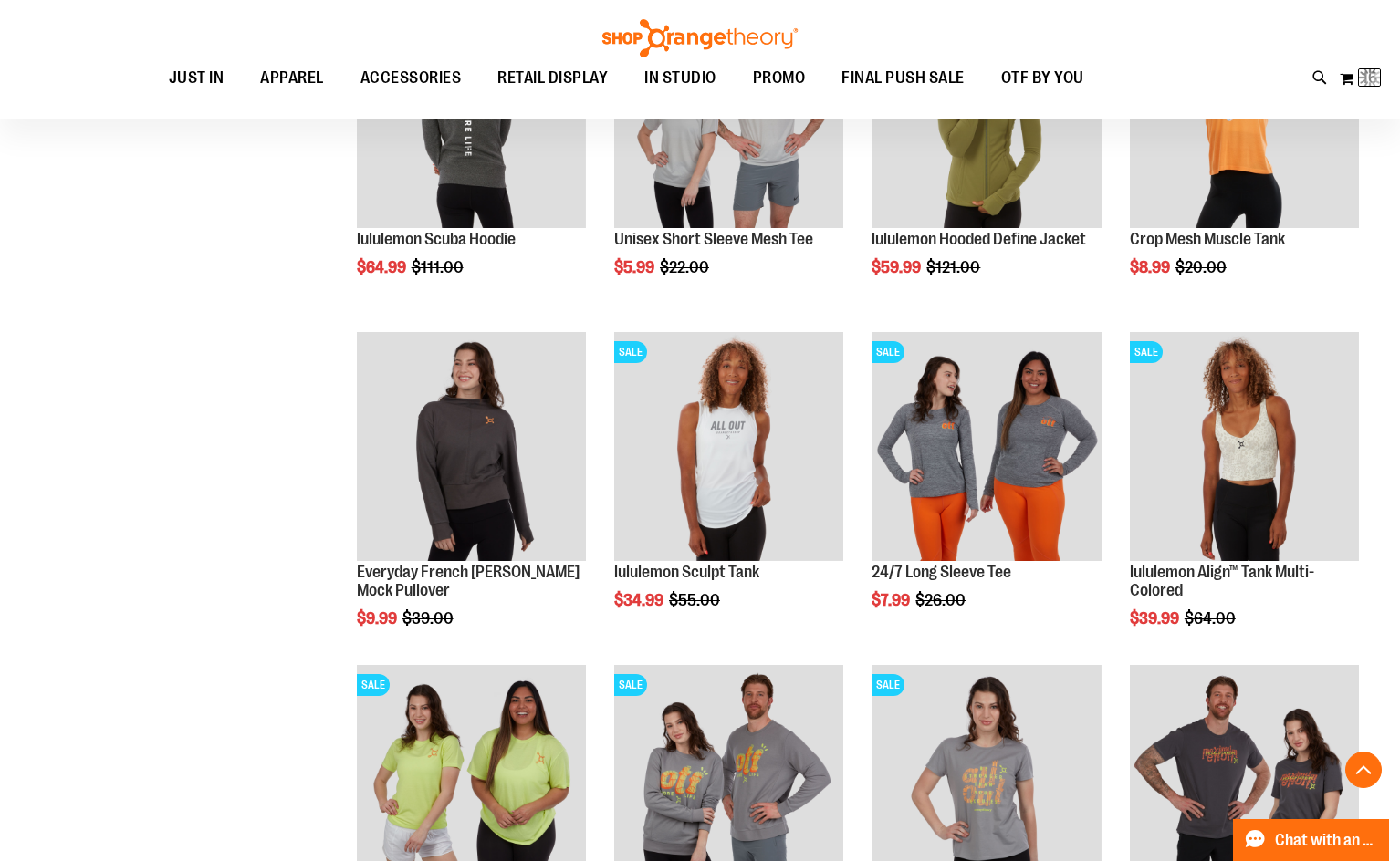
scroll to position [260, 0]
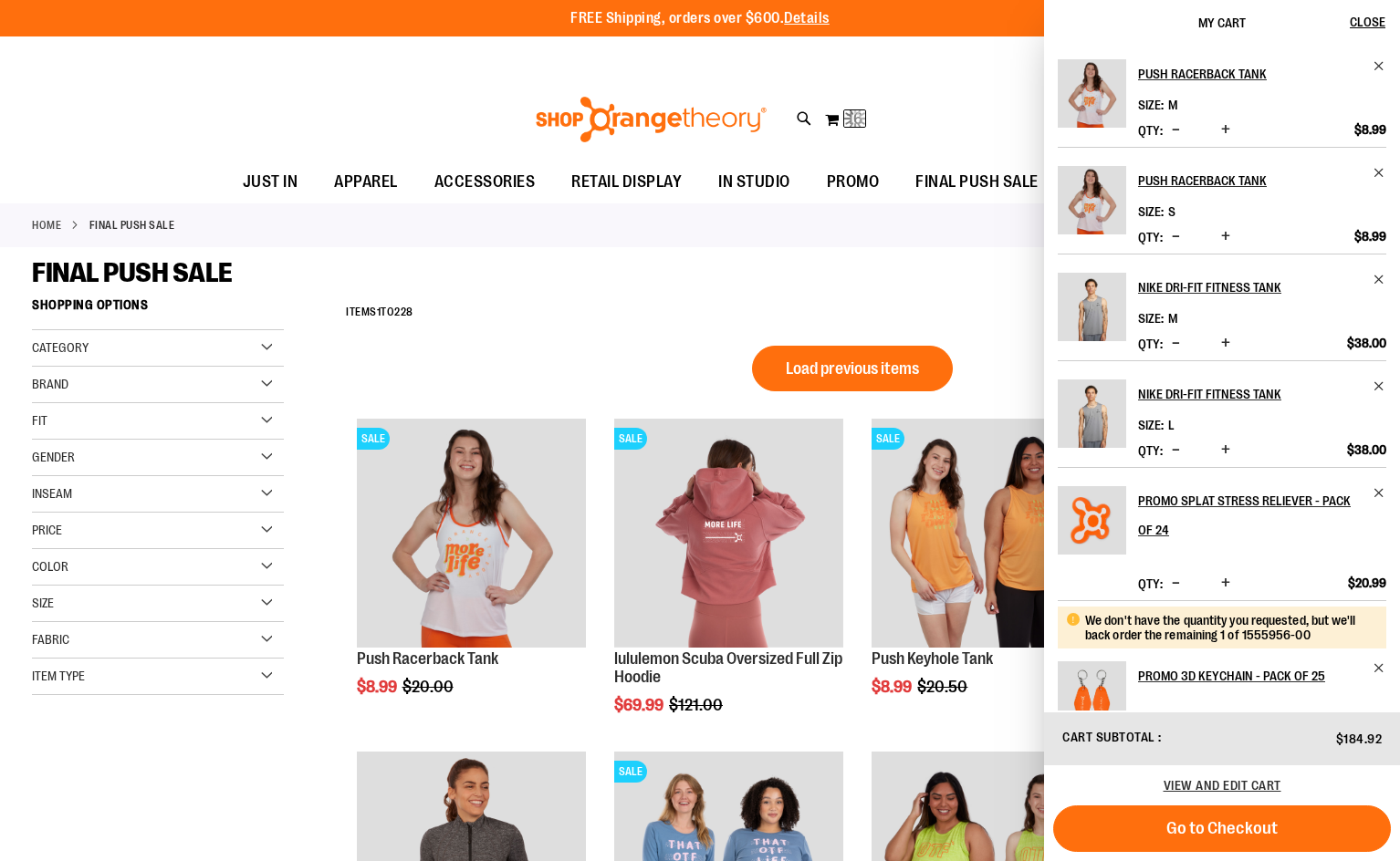
click at [924, 271] on div "FINAL PUSH SALE" at bounding box center [700, 273] width 1336 height 33
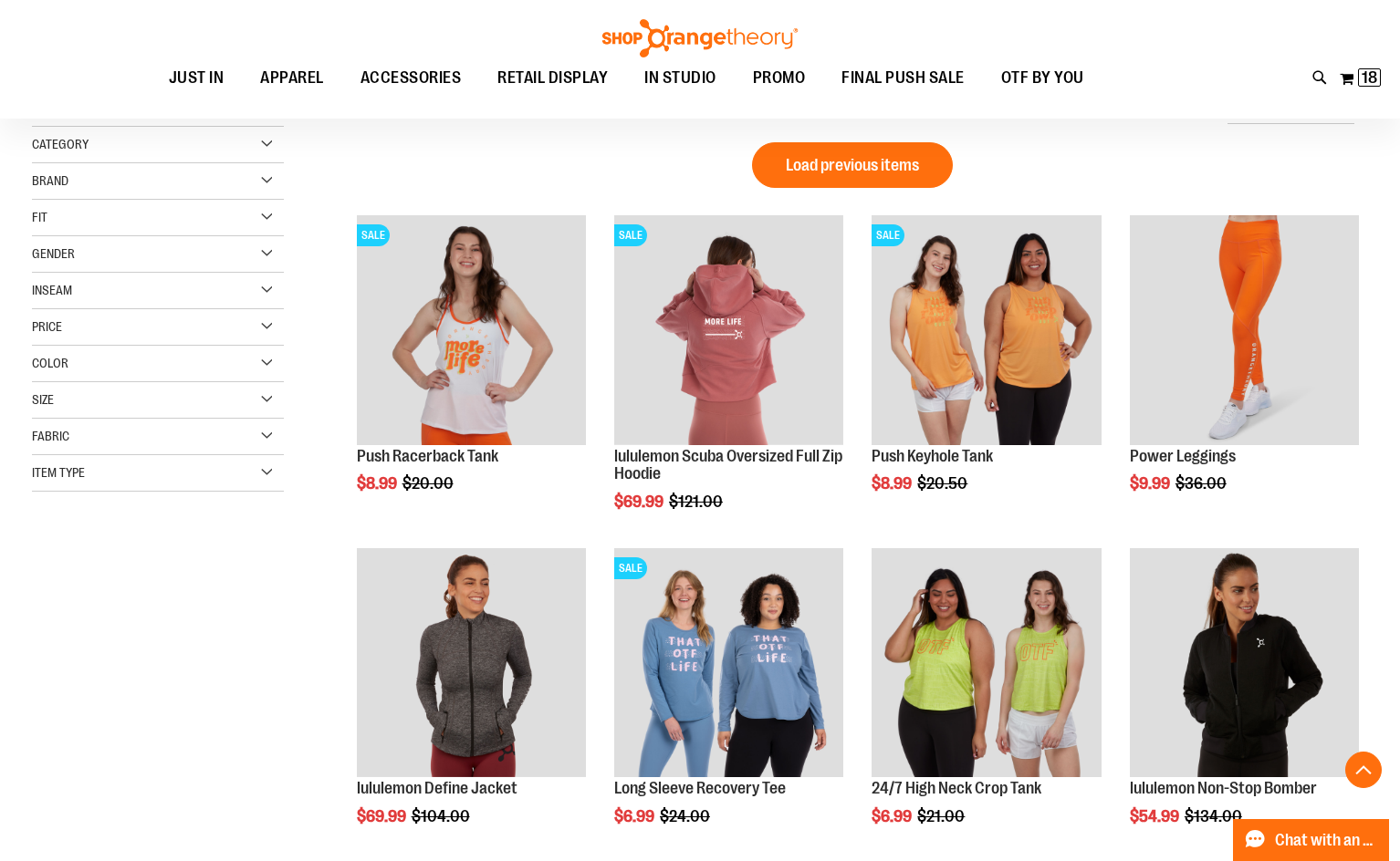
scroll to position [3850, 0]
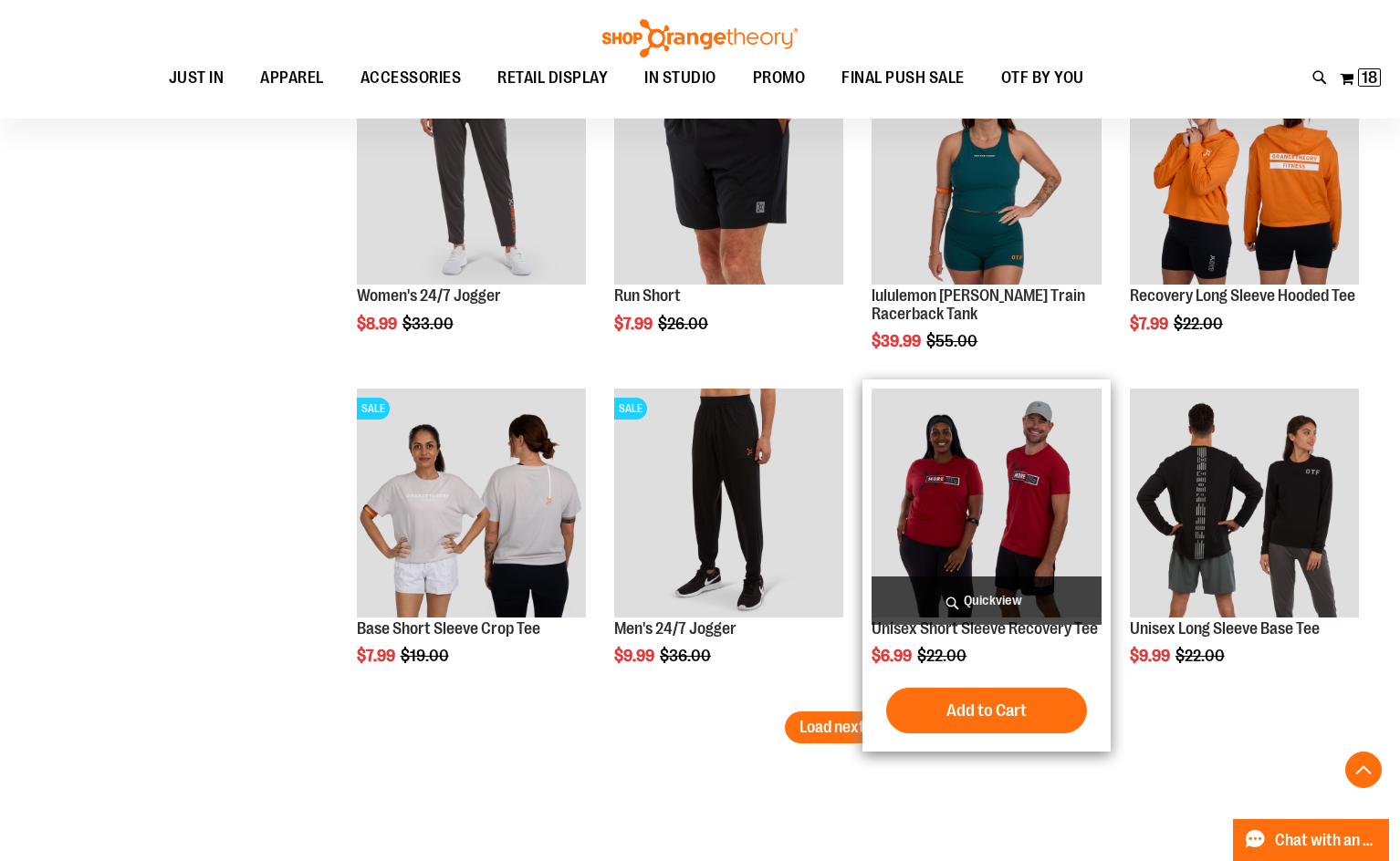
scroll to position [3668, 0]
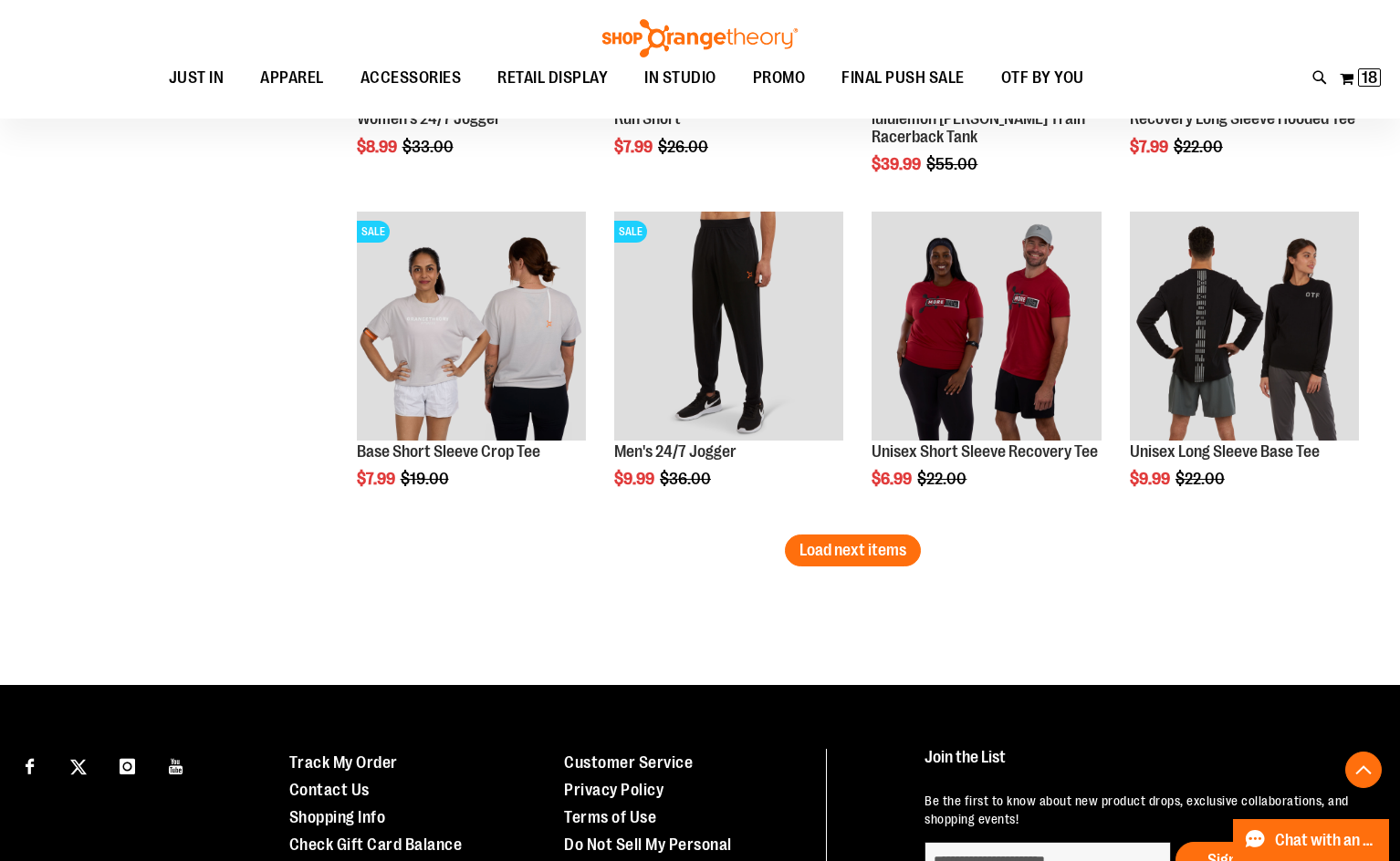
click at [821, 555] on span "Load next items" at bounding box center [853, 549] width 107 height 18
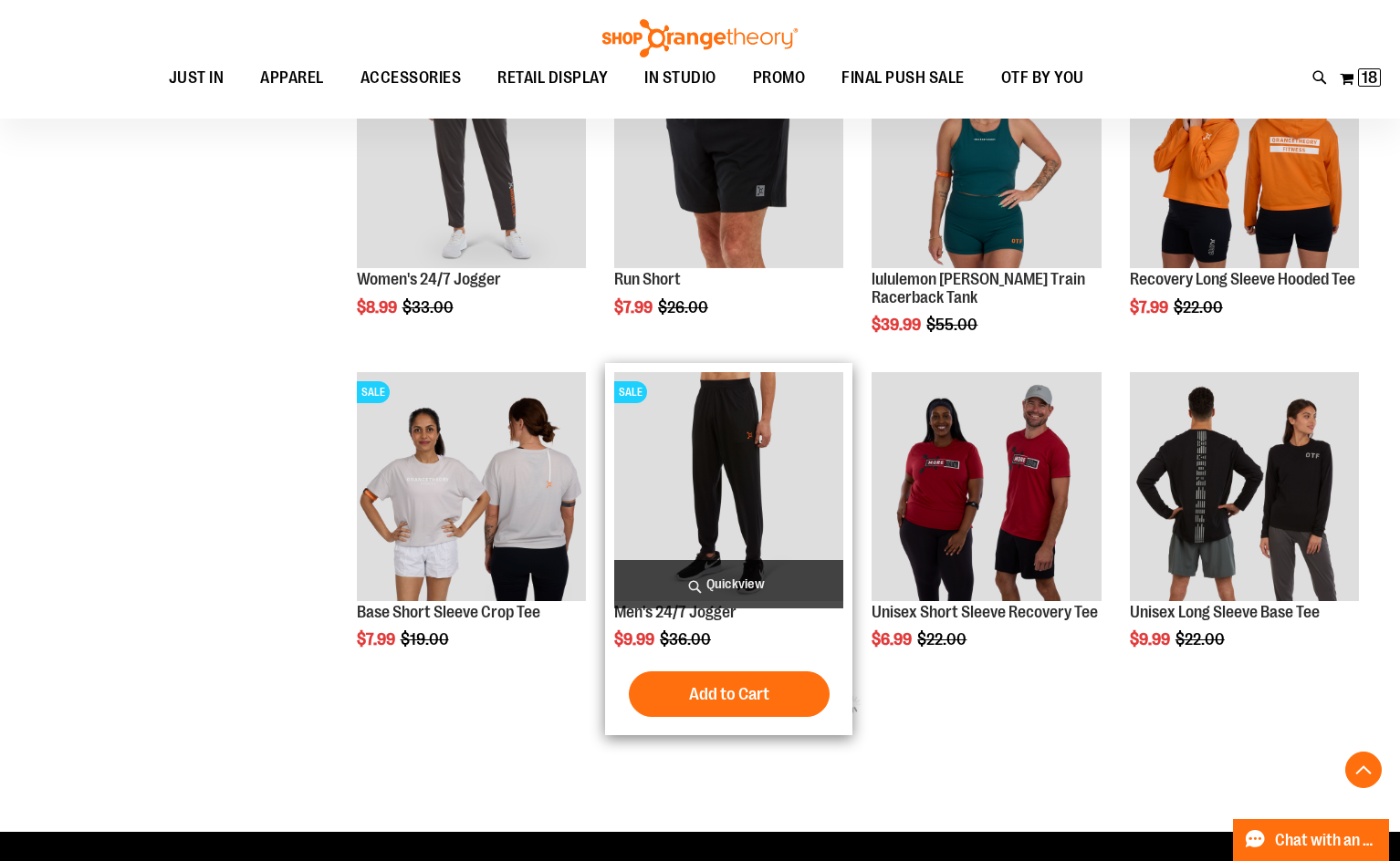
scroll to position [3485, 0]
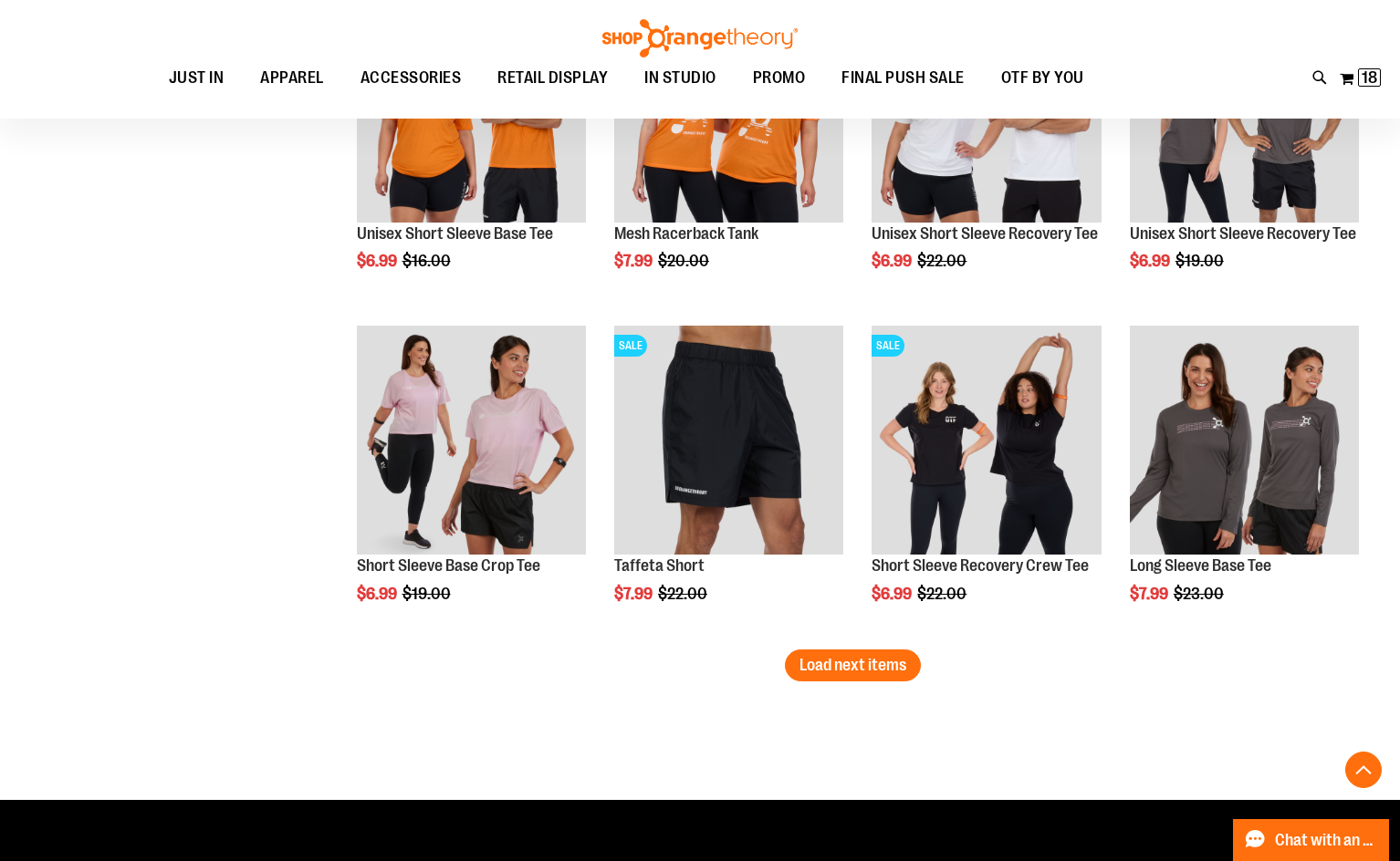
scroll to position [4580, 0]
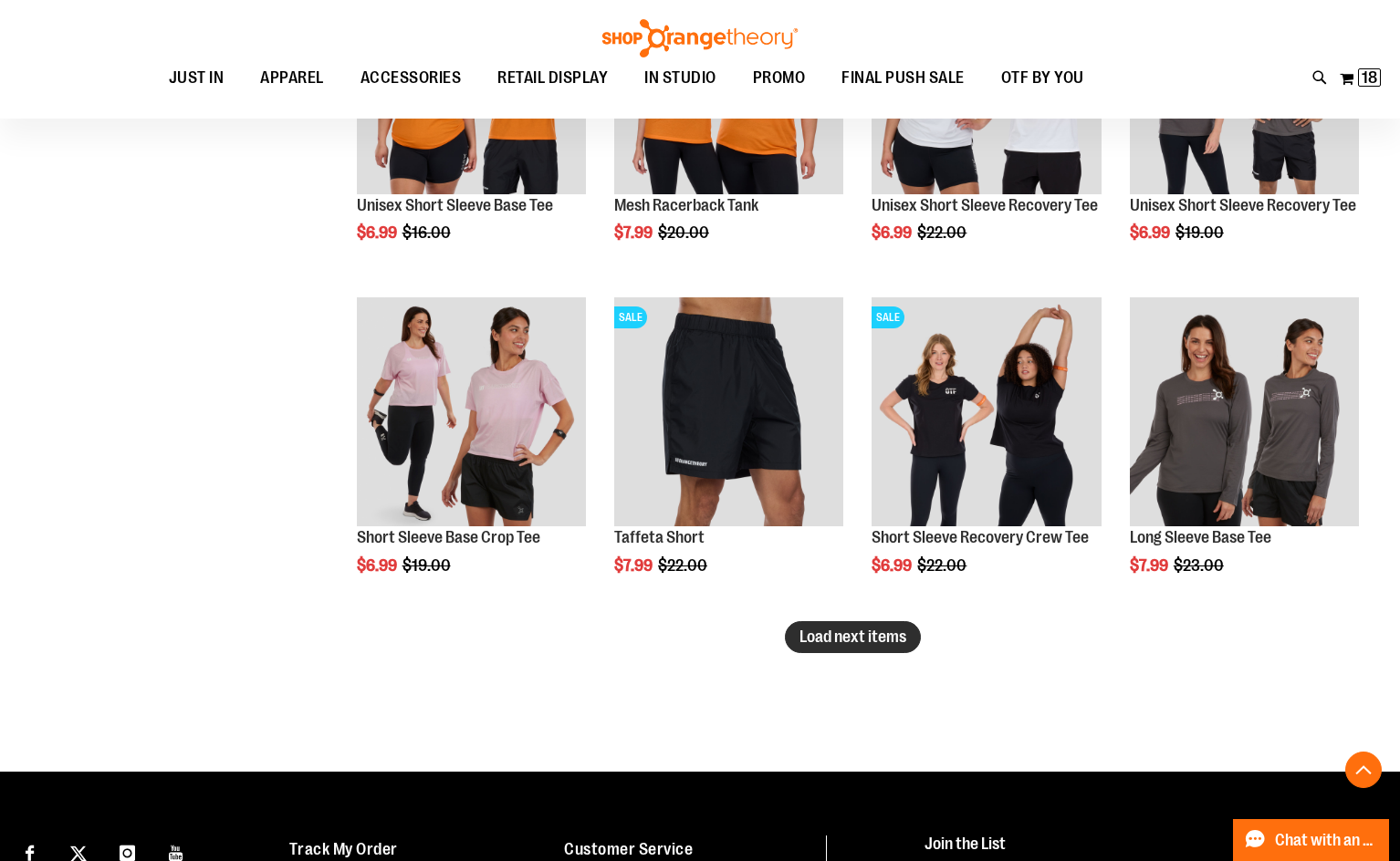
click at [835, 646] on span "Load next items" at bounding box center [853, 637] width 107 height 18
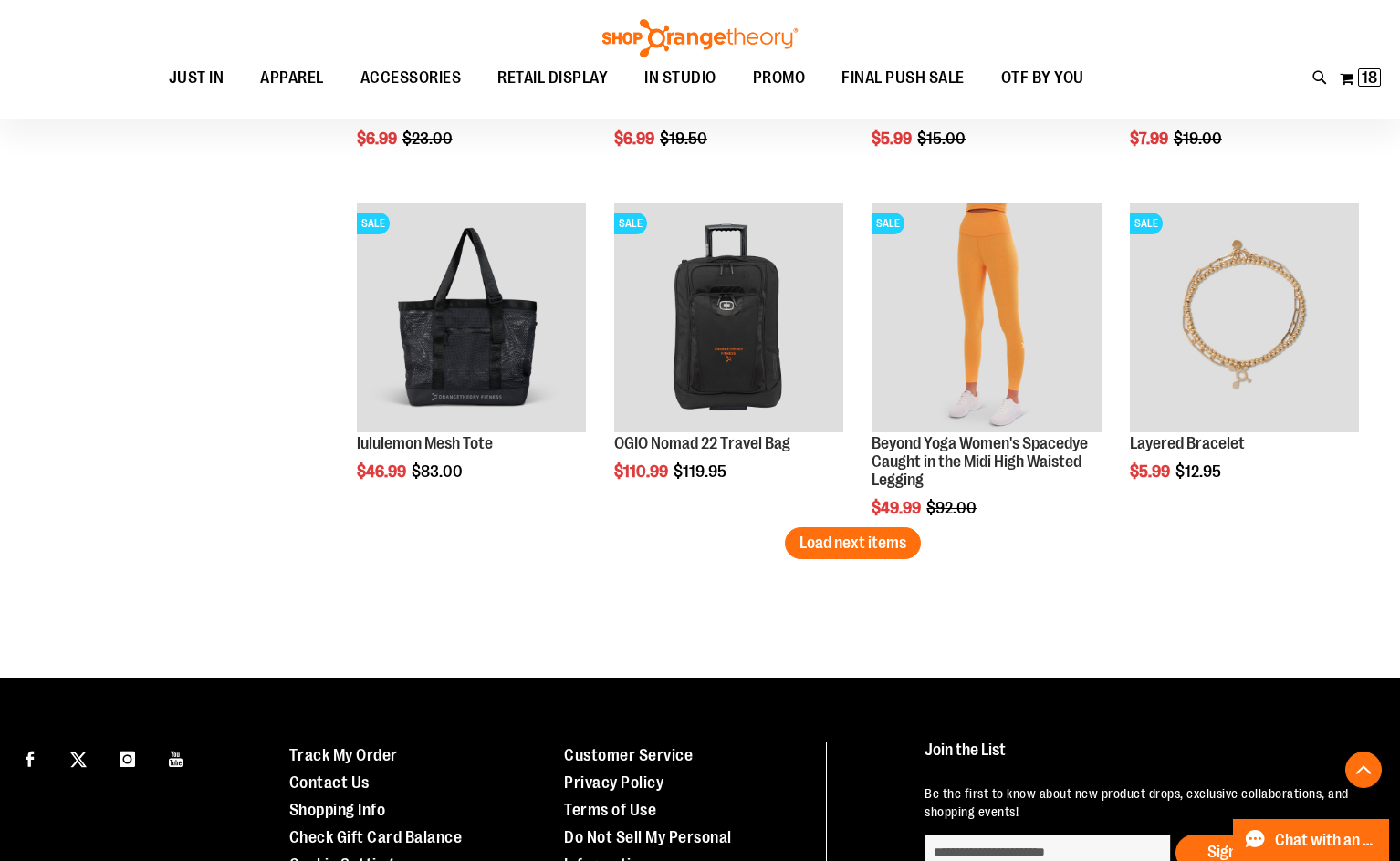
scroll to position [5676, 0]
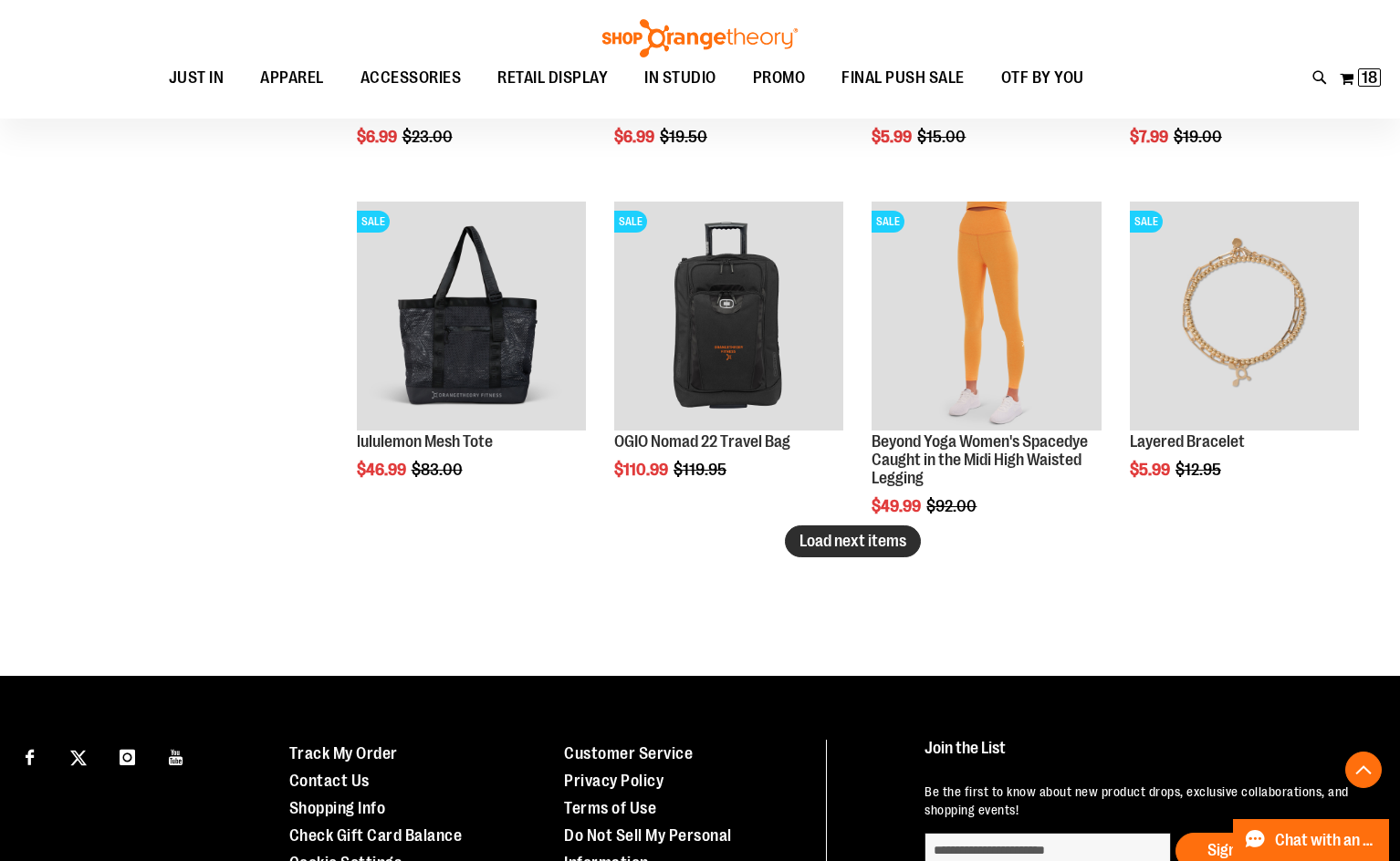
click at [825, 550] on span "Load next items" at bounding box center [853, 541] width 107 height 18
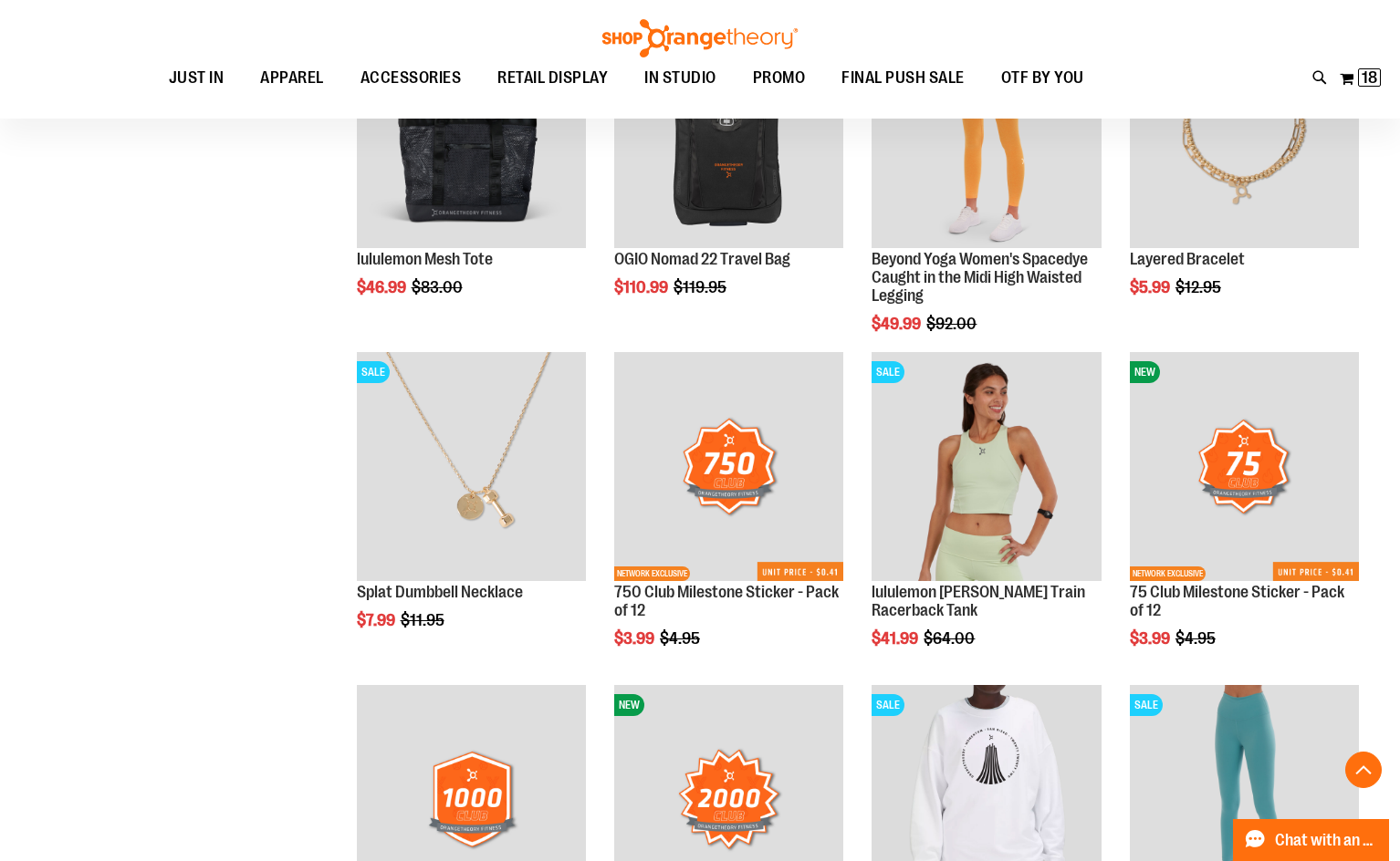
scroll to position [5676, 0]
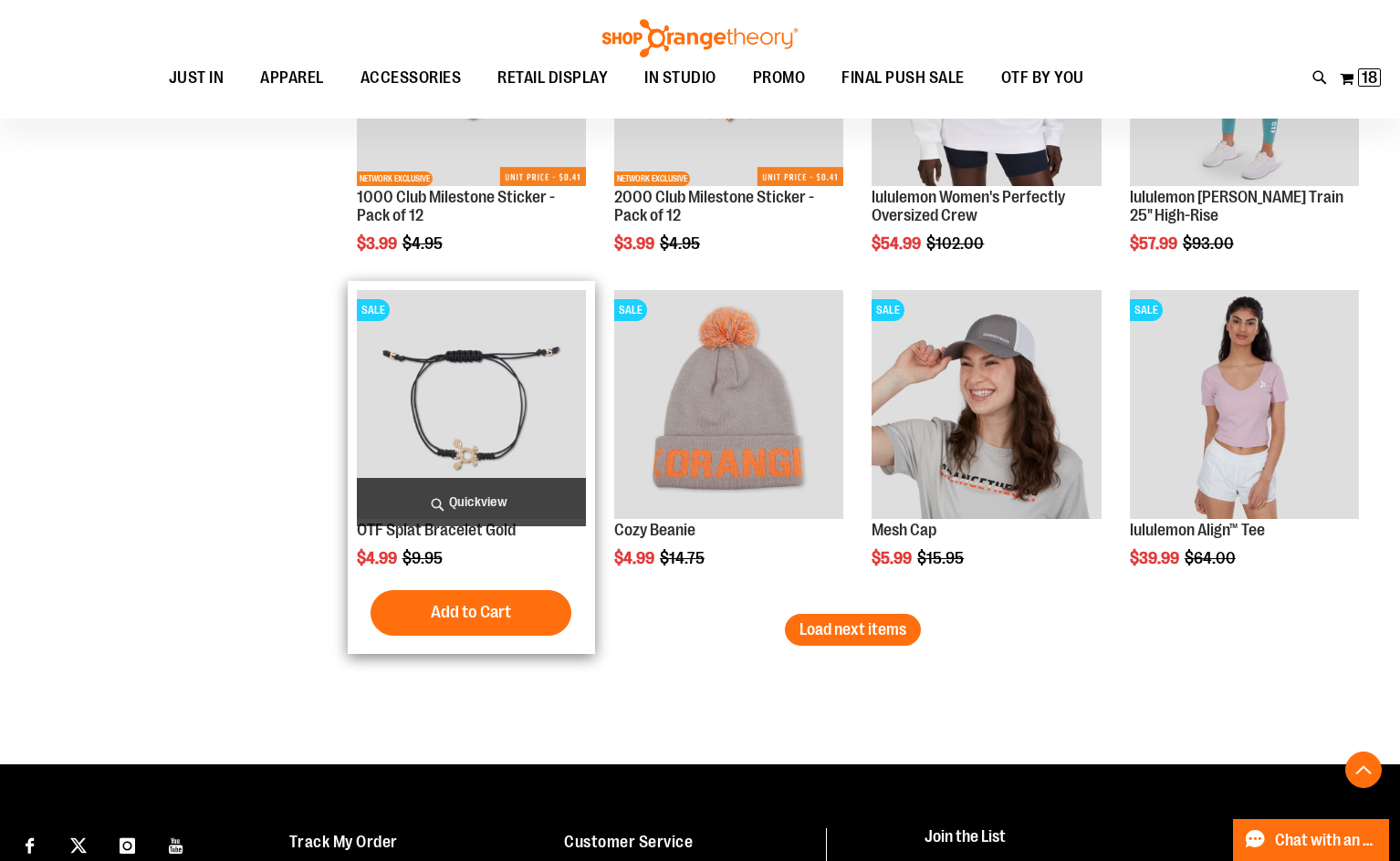
scroll to position [6588, 0]
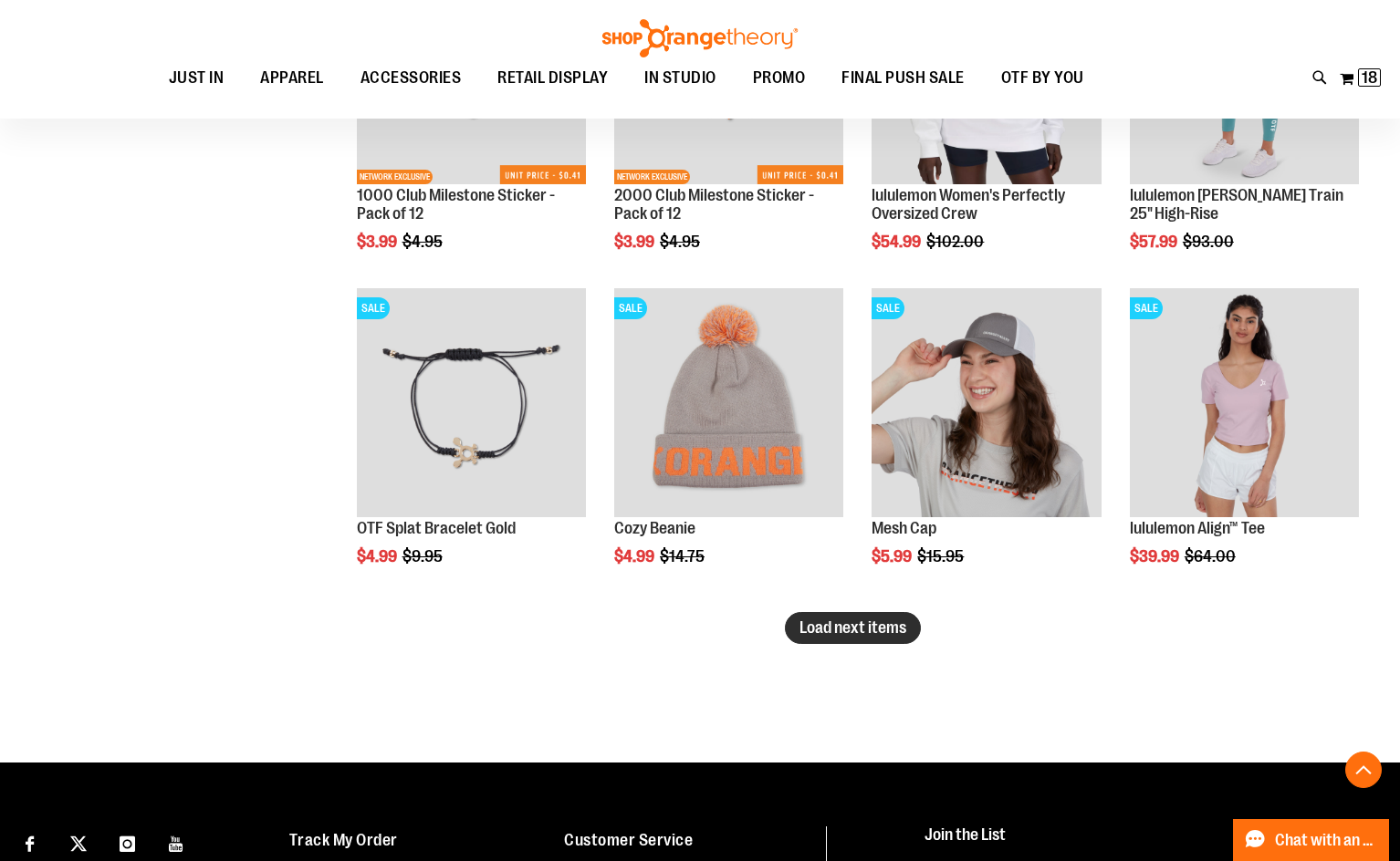
click at [879, 637] on span "Load next items" at bounding box center [853, 627] width 107 height 18
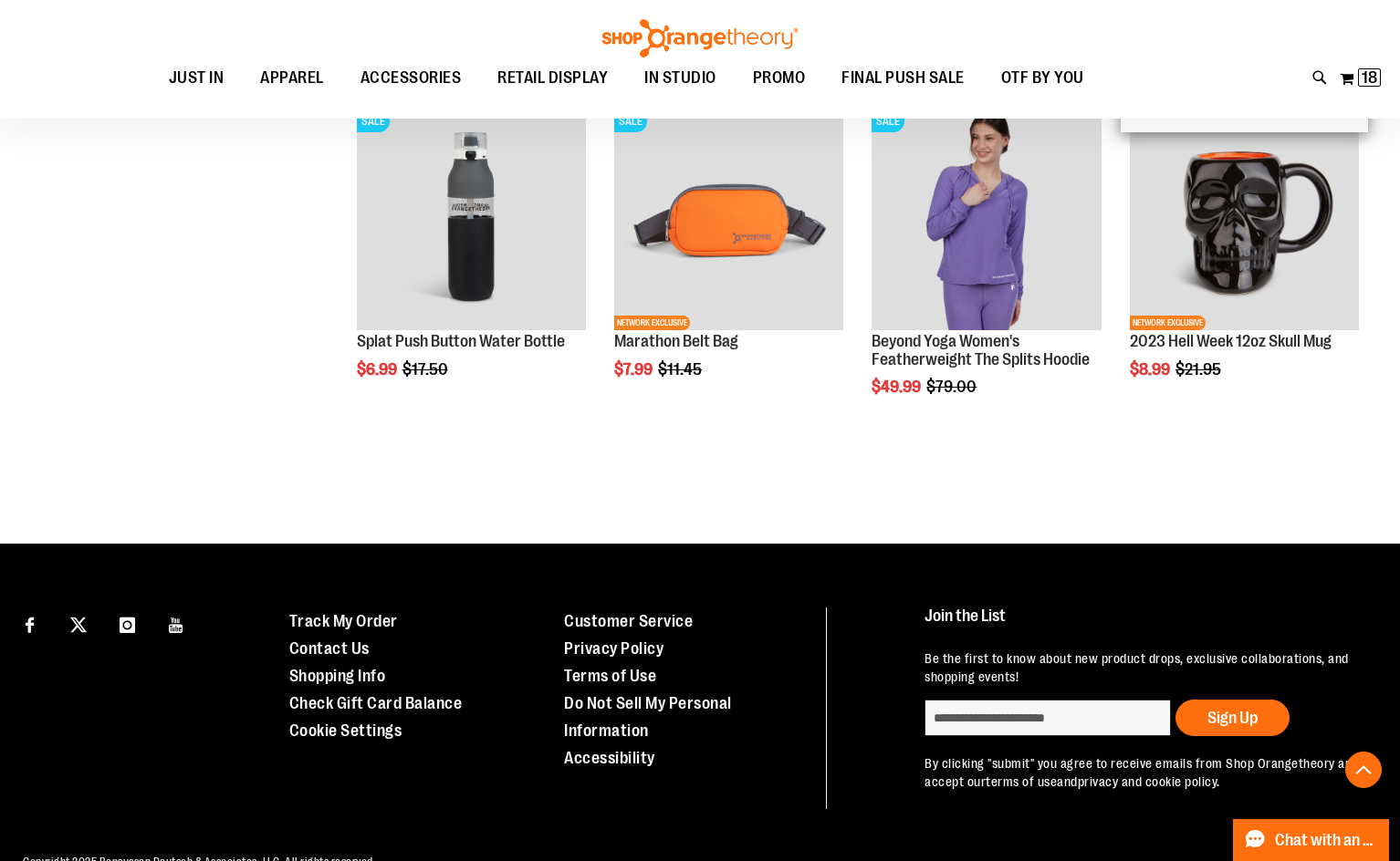
scroll to position [7592, 0]
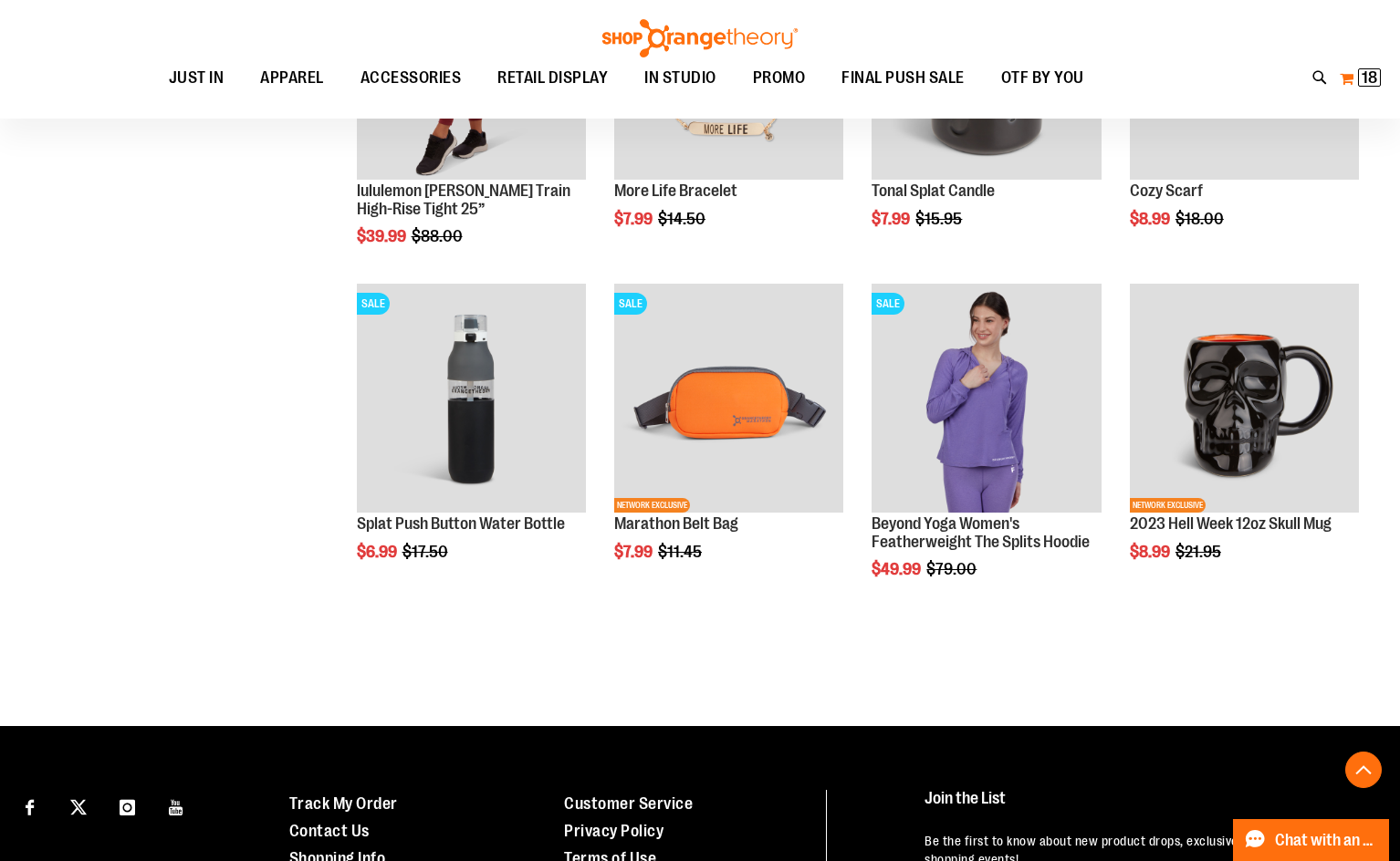
click at [1373, 69] on span "18" at bounding box center [1369, 77] width 15 height 18
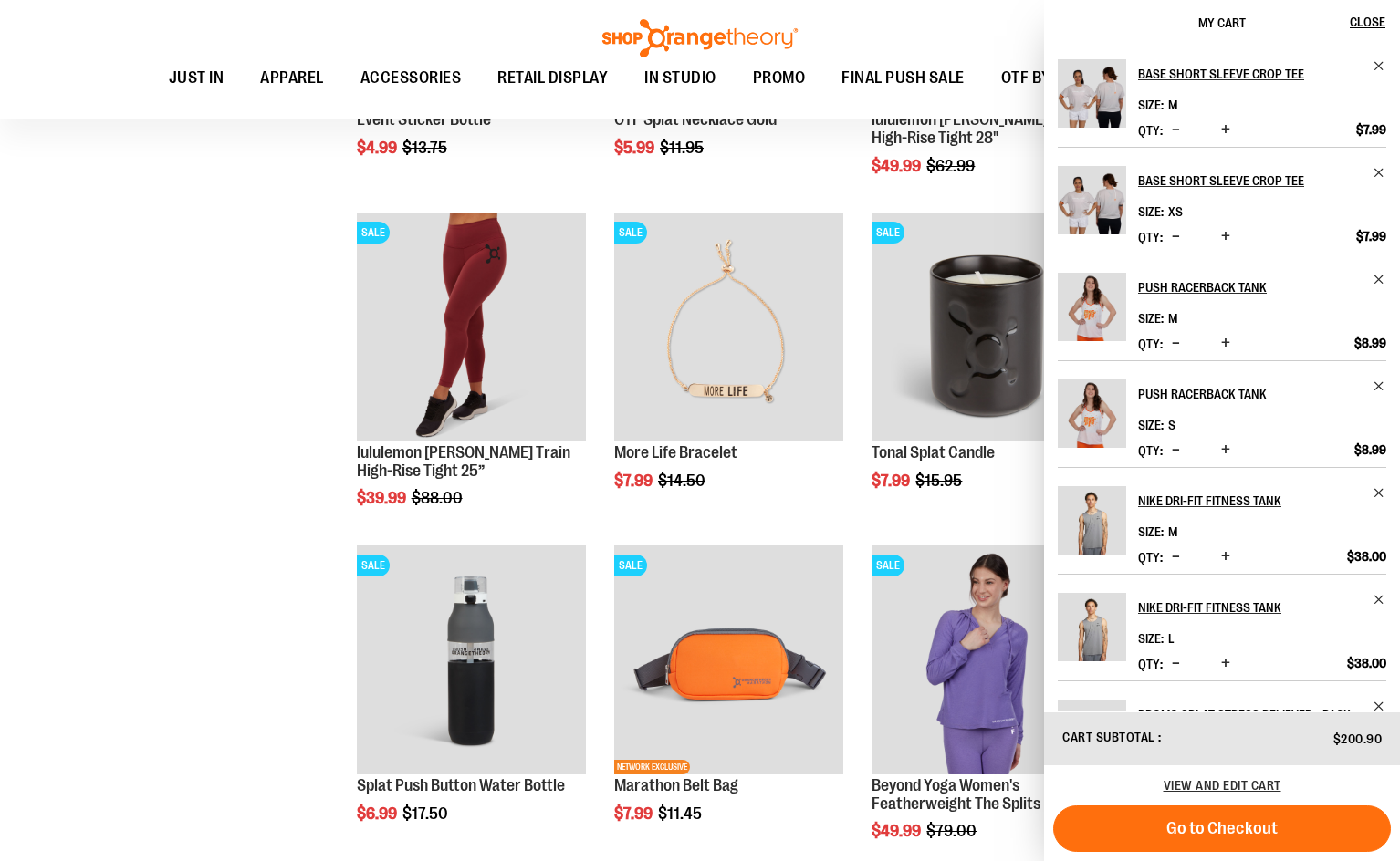
scroll to position [7318, 0]
